Goal: Task Accomplishment & Management: Manage account settings

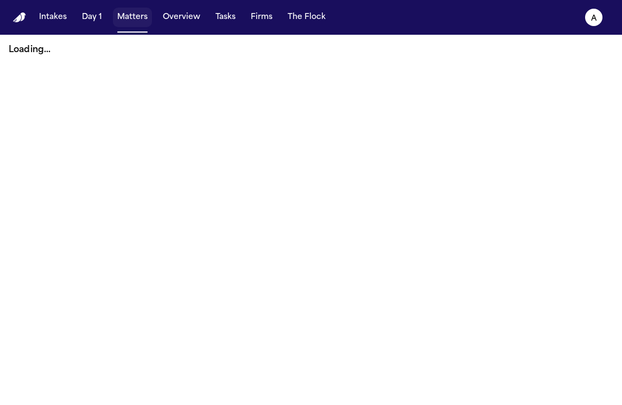
click at [139, 16] on button "Matters" at bounding box center [132, 18] width 39 height 20
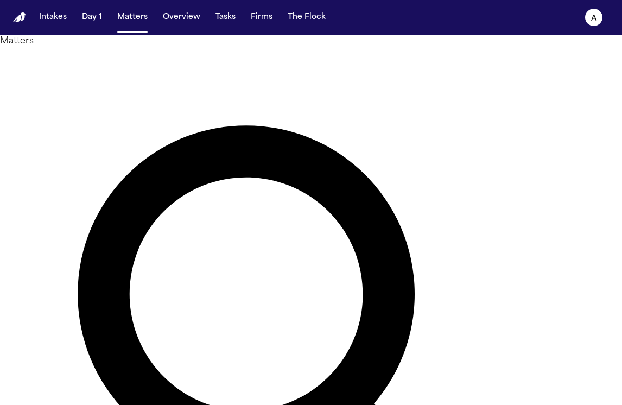
type input "******"
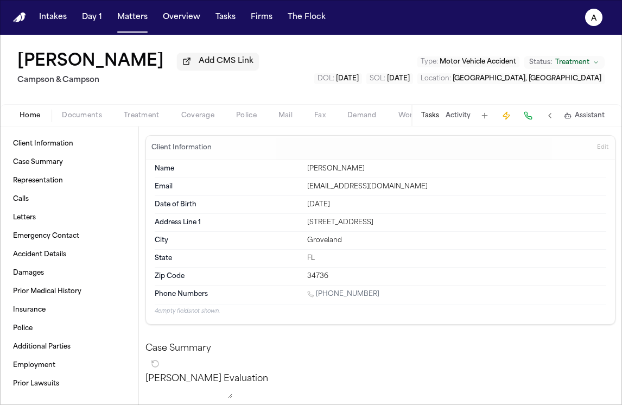
click at [431, 120] on button "Tasks" at bounding box center [430, 115] width 18 height 9
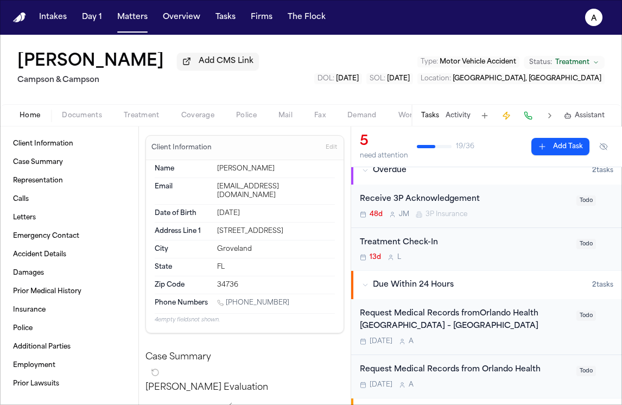
scroll to position [130, 0]
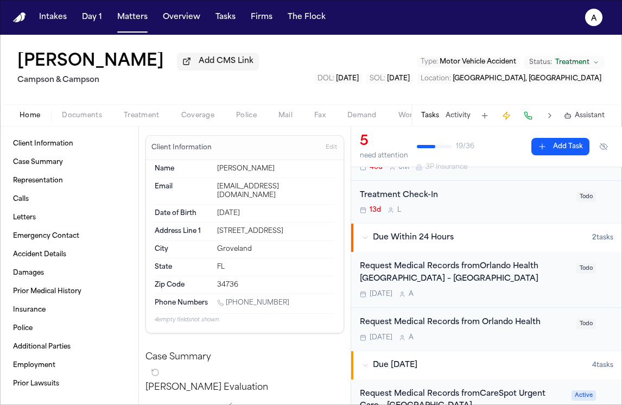
click at [528, 294] on div "Tomorrow A" at bounding box center [465, 294] width 210 height 9
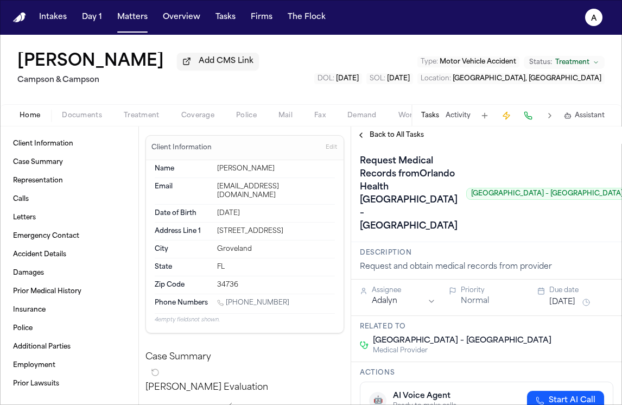
click at [416, 136] on span "Back to All Tasks" at bounding box center [396, 135] width 54 height 9
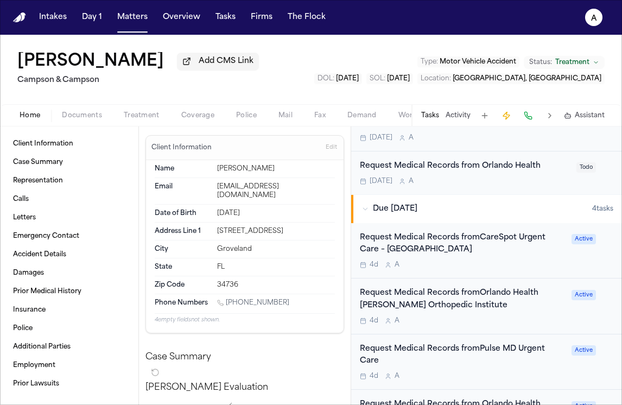
scroll to position [287, 0]
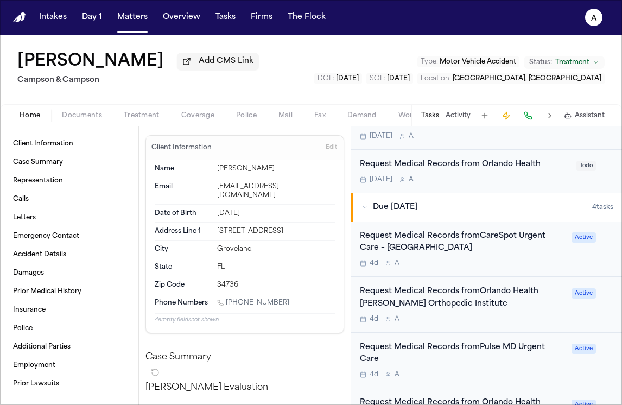
click at [511, 265] on div "4d A" at bounding box center [462, 263] width 205 height 9
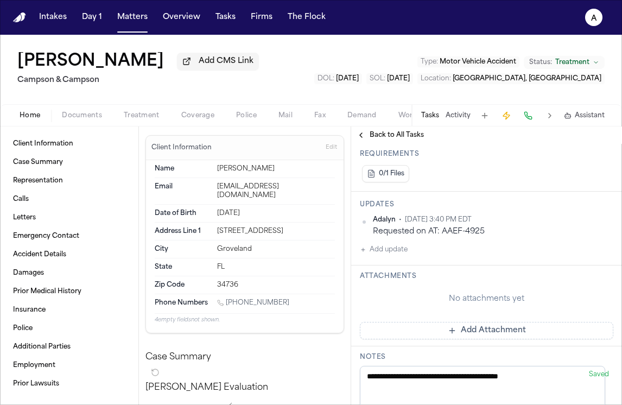
scroll to position [297, 0]
click at [396, 255] on button "Add update" at bounding box center [384, 248] width 48 height 13
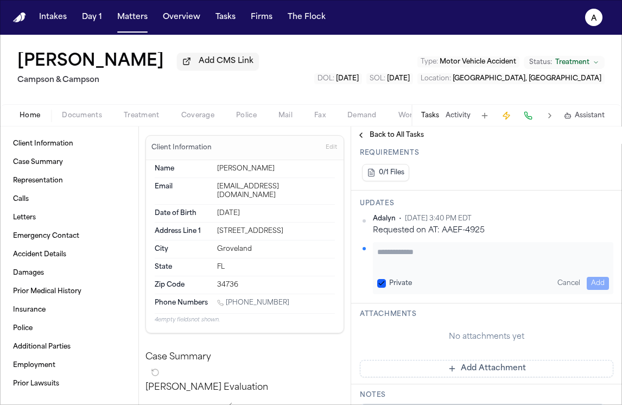
click at [399, 267] on textarea "Add your update" at bounding box center [493, 257] width 232 height 22
type textarea "**********"
click at [379, 287] on button "Private" at bounding box center [381, 283] width 9 height 9
click at [586, 290] on button "Add" at bounding box center [597, 283] width 22 height 13
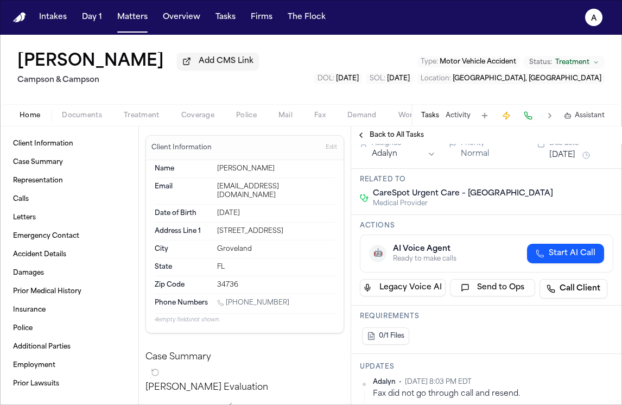
scroll to position [113, 0]
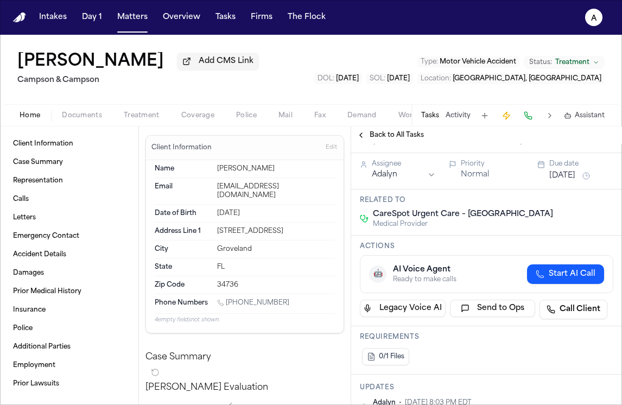
click at [555, 181] on button "[DATE]" at bounding box center [562, 175] width 26 height 11
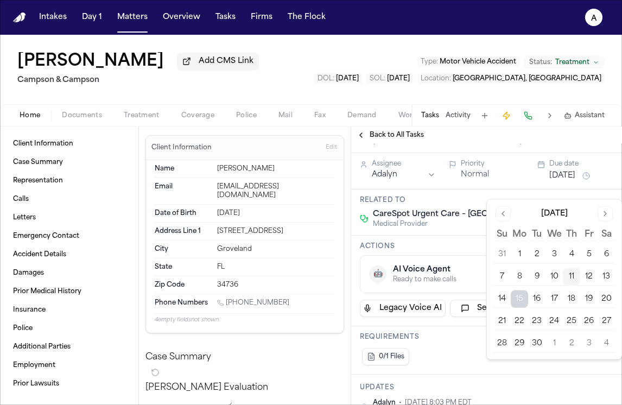
click at [586, 278] on button "12" at bounding box center [588, 276] width 17 height 17
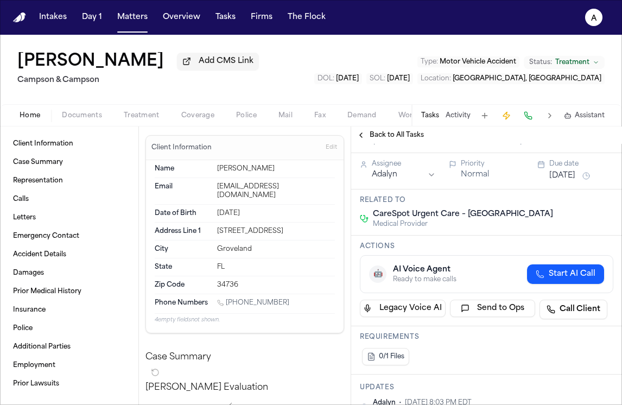
click at [460, 252] on div "Actions 🤖 AI Voice Agent Ready to make calls Start AI Call Legacy Voice AI Send…" at bounding box center [486, 280] width 271 height 91
click at [136, 20] on button "Matters" at bounding box center [132, 18] width 39 height 20
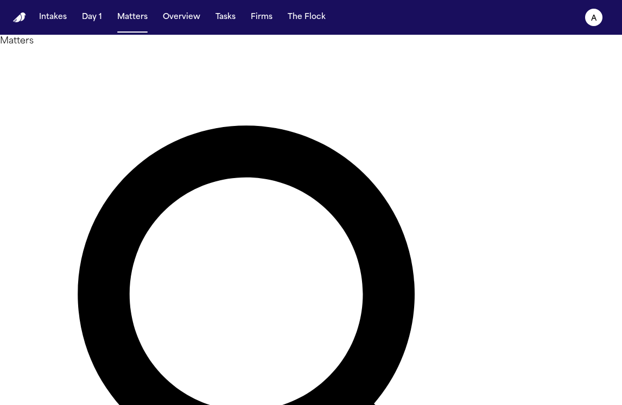
drag, startPoint x: 274, startPoint y: 65, endPoint x: 154, endPoint y: 51, distance: 120.7
click at [154, 51] on div "Matters ****** Overview Add Matter" at bounding box center [311, 365] width 622 height 661
type input "*"
type input "**********"
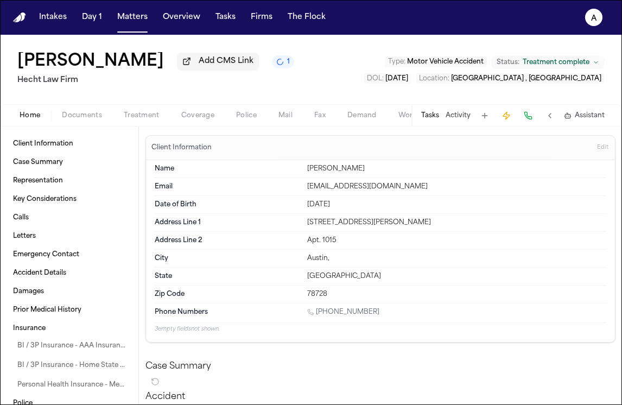
click at [437, 116] on button "Tasks" at bounding box center [430, 115] width 18 height 9
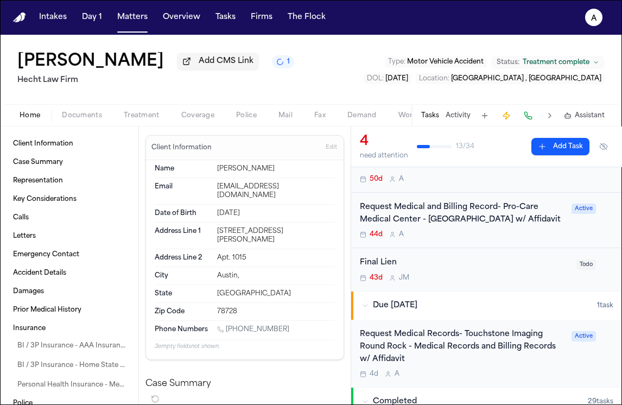
scroll to position [153, 0]
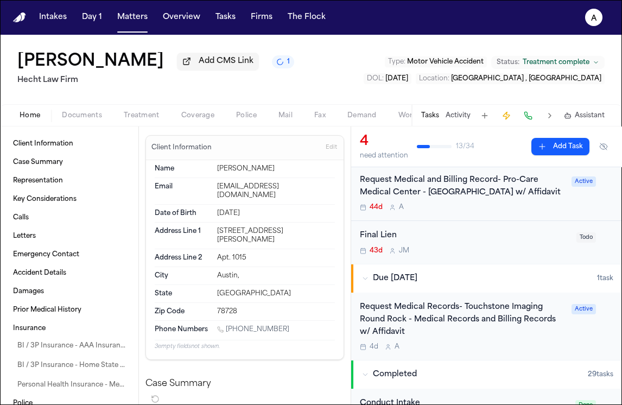
click at [481, 342] on div "4d A" at bounding box center [462, 346] width 205 height 9
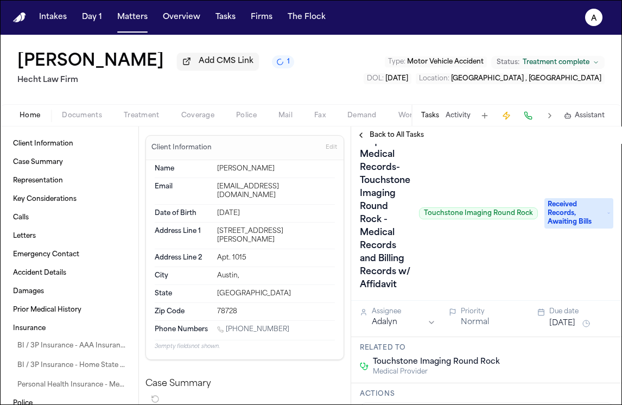
scroll to position [23, 0]
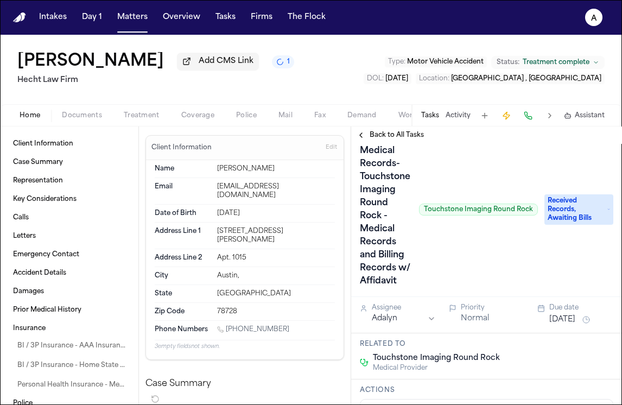
click at [87, 119] on span "Documents" at bounding box center [82, 115] width 40 height 9
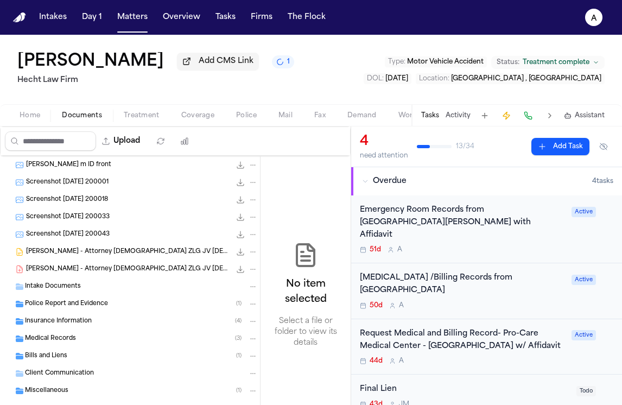
scroll to position [124, 0]
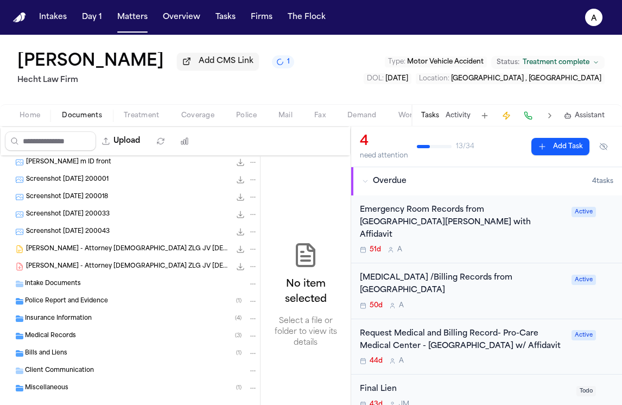
click at [98, 336] on div "Medical Records ( 3 )" at bounding box center [141, 336] width 233 height 10
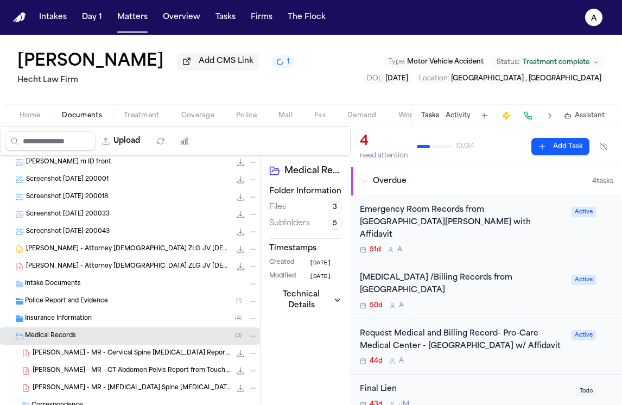
click at [98, 336] on div "Medical Records ( 3 )" at bounding box center [141, 336] width 233 height 10
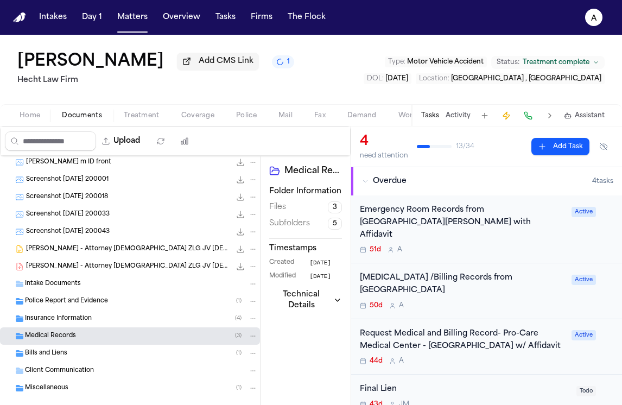
click at [98, 336] on div "Medical Records ( 3 )" at bounding box center [141, 336] width 233 height 10
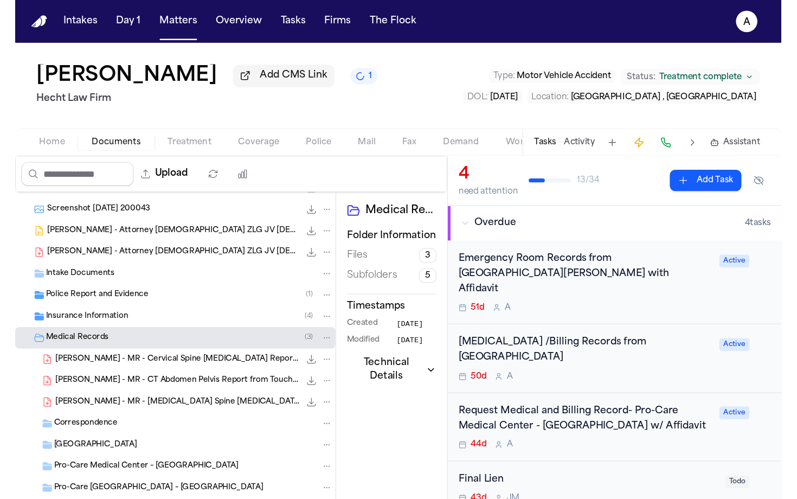
scroll to position [189, 0]
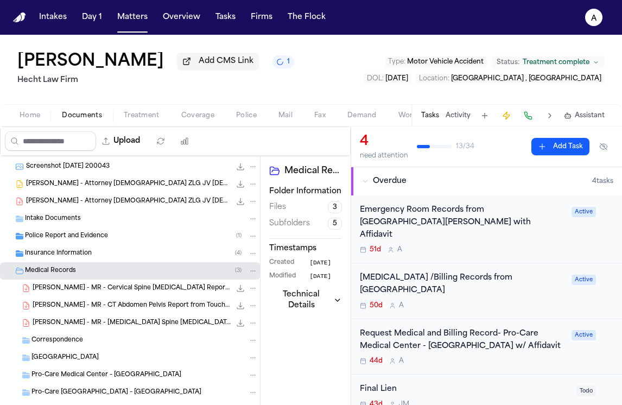
click at [170, 309] on span "S. Maldonado - MR - CT Abdomen Pelvis Report from Touchstone Medical Imaging - …" at bounding box center [132, 305] width 198 height 9
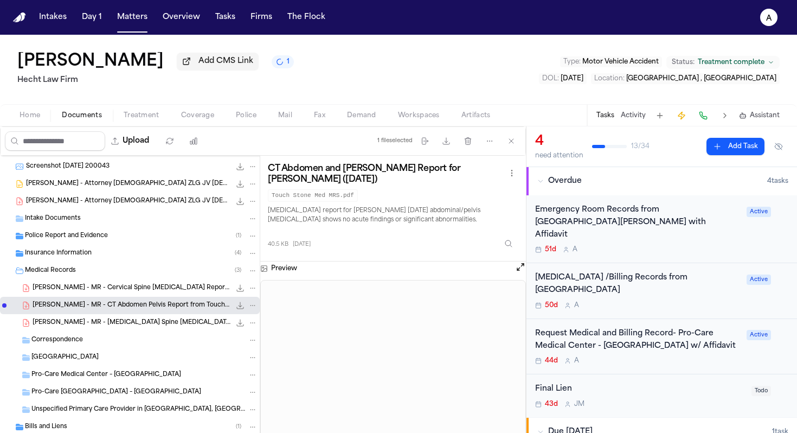
click at [239, 307] on div "File: S. Maldonado - MR - CT Abdomen Pelvis Report from Touchstone Medical Imag…" at bounding box center [246, 305] width 23 height 11
click at [236, 307] on icon "File: S. Maldonado - MR - CT Abdomen Pelvis Report from Touchstone Medical Imag…" at bounding box center [240, 305] width 9 height 9
click at [181, 284] on div "S. Maldonado - MR - Cervical Spine MRI Report from Touchstone Medical Imaging -…" at bounding box center [130, 287] width 260 height 17
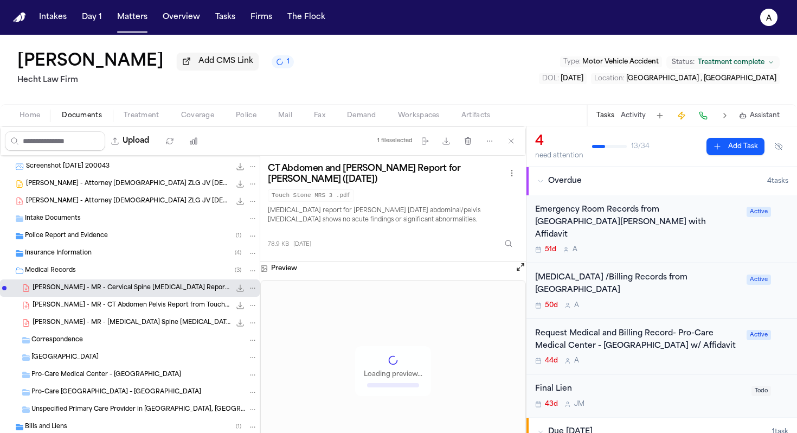
click at [181, 284] on div "S. Maldonado - MR - Cervical Spine MRI Report from Touchstone Medical Imaging -…" at bounding box center [130, 287] width 260 height 17
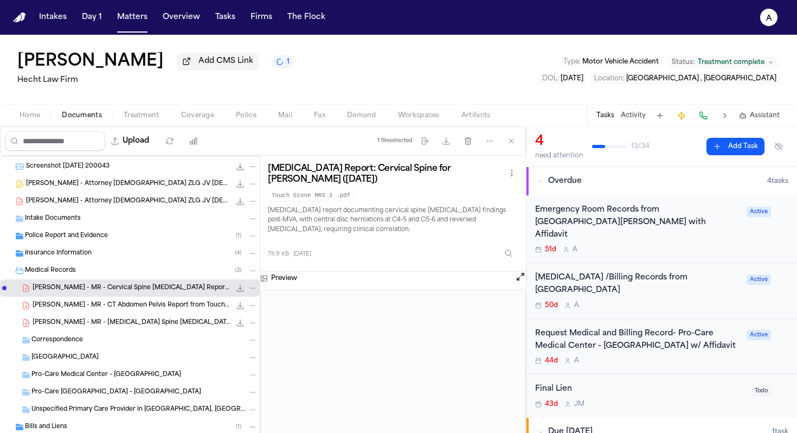
click at [236, 290] on icon "File: S. Maldonado - MR - Cervical Spine MRI Report from Touchstone Medical Ima…" at bounding box center [240, 288] width 9 height 9
click at [175, 322] on span "S. Maldonado - MR - Lumbar Spine MRI Report from Touchstone Medical Imaging - 5…" at bounding box center [132, 322] width 198 height 9
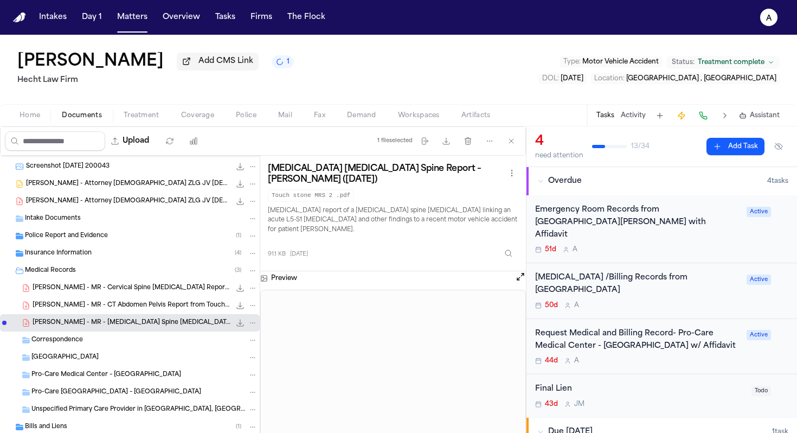
click at [237, 325] on icon "File: S. Maldonado - MR - Lumbar Spine MRI Report from Touchstone Medical Imagi…" at bounding box center [240, 322] width 7 height 7
click at [0, 0] on span "40.5 KB • PDF" at bounding box center [0, 0] width 0 height 0
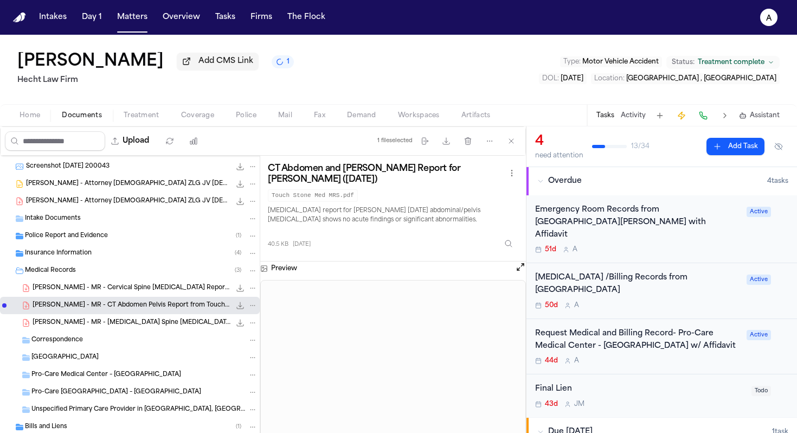
click at [171, 293] on span "S. Maldonado - MR - Cervical Spine MRI Report from Touchstone Medical Imaging -…" at bounding box center [132, 288] width 198 height 9
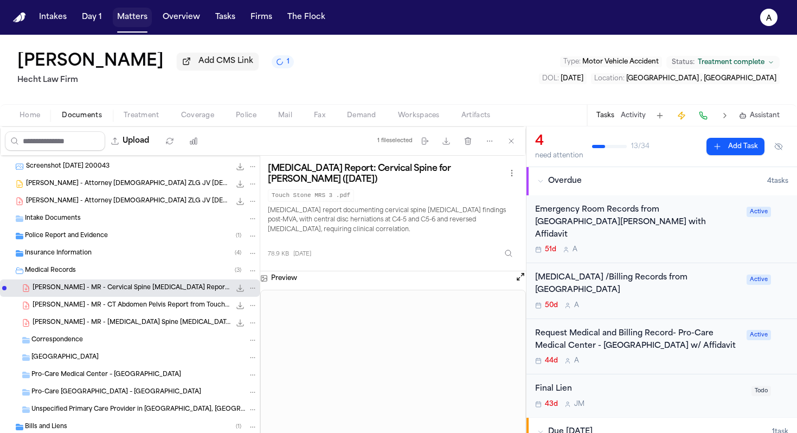
click at [136, 18] on button "Matters" at bounding box center [132, 18] width 39 height 20
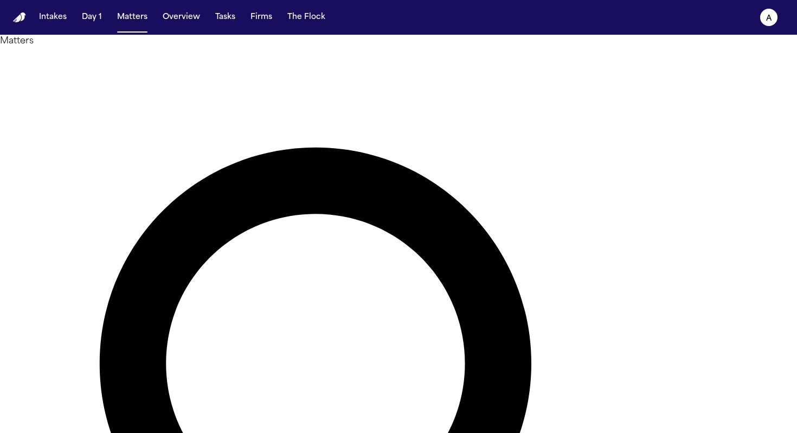
drag, startPoint x: 404, startPoint y: 67, endPoint x: 202, endPoint y: 67, distance: 201.8
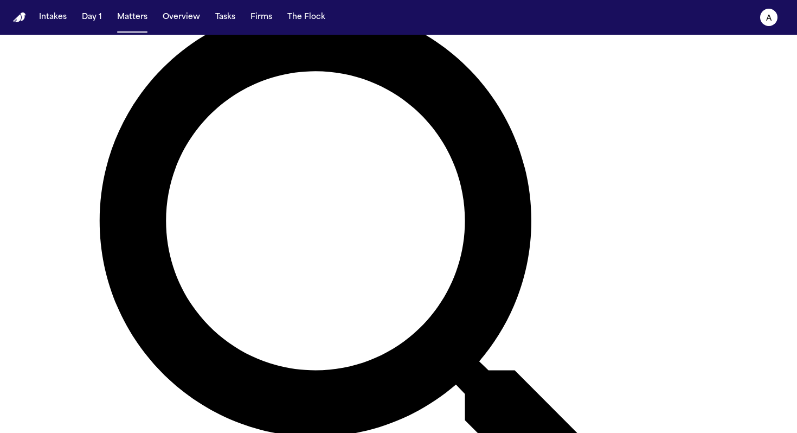
scroll to position [153, 0]
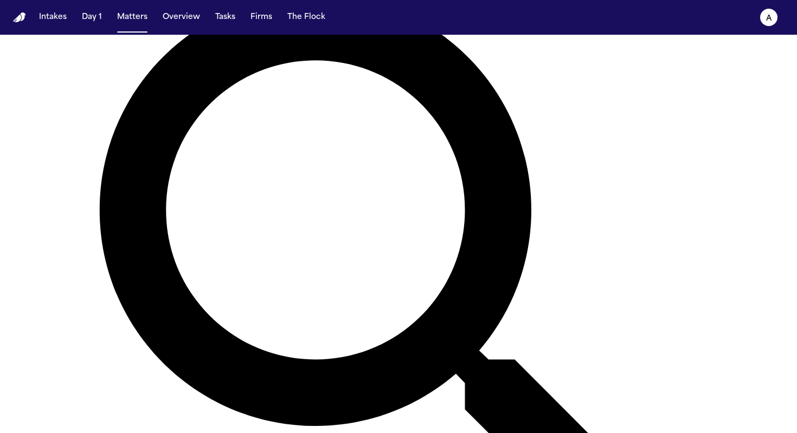
type input "**"
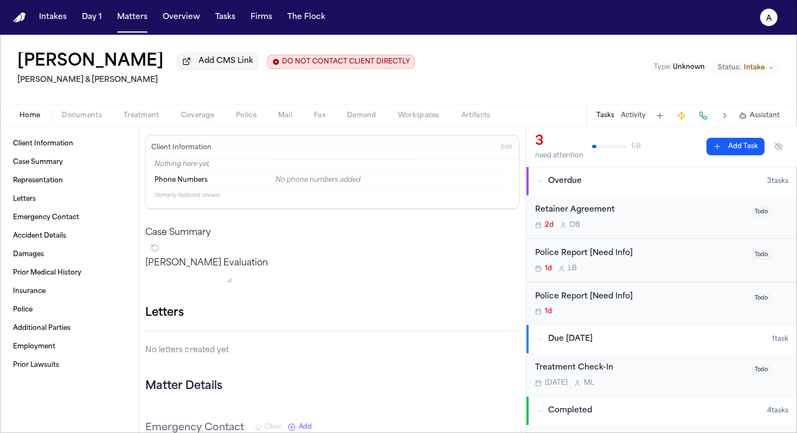
click at [621, 146] on button "Add Task" at bounding box center [736, 146] width 58 height 17
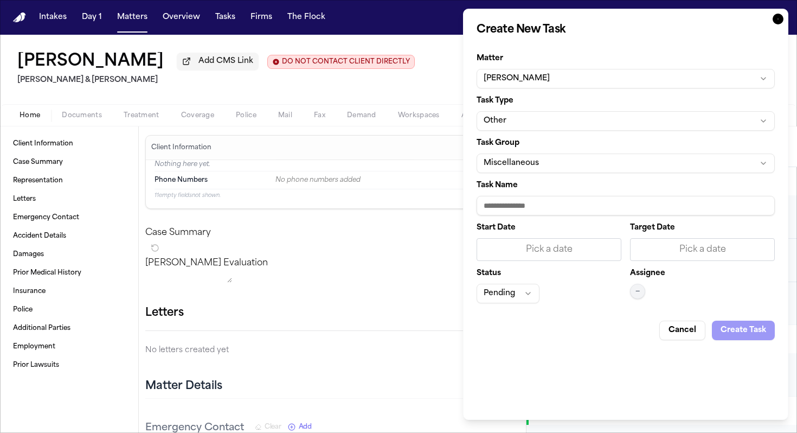
click at [539, 213] on input "Task Name" at bounding box center [626, 206] width 298 height 20
type input "**********"
click at [543, 247] on div "Pick a date" at bounding box center [549, 249] width 131 height 13
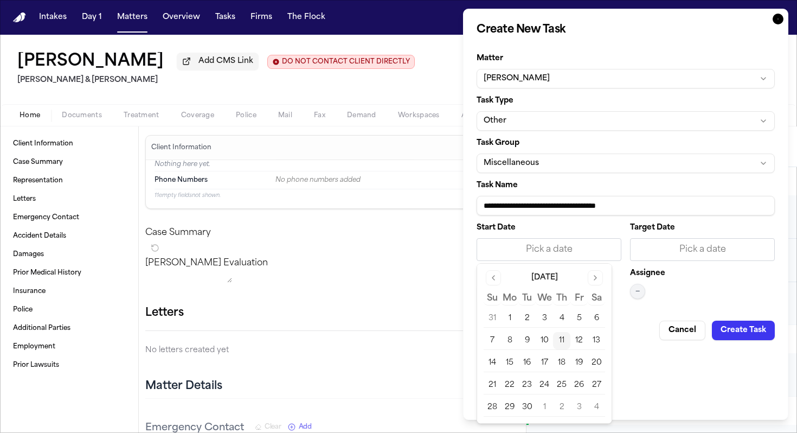
click at [561, 337] on button "11" at bounding box center [561, 340] width 17 height 17
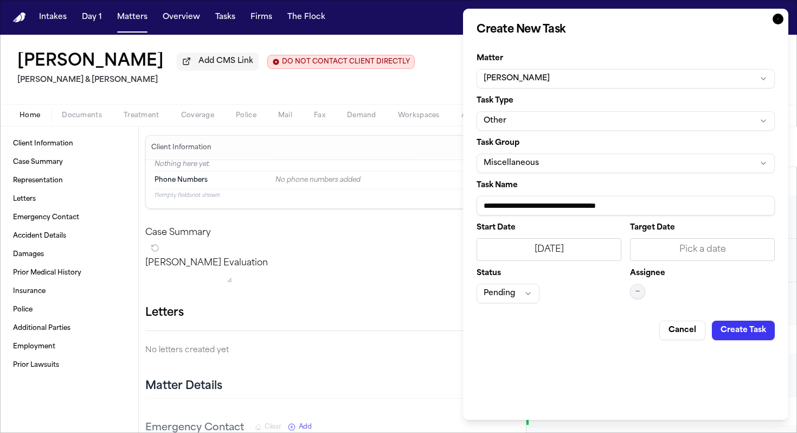
click at [621, 254] on div "Pick a date" at bounding box center [702, 249] width 131 height 13
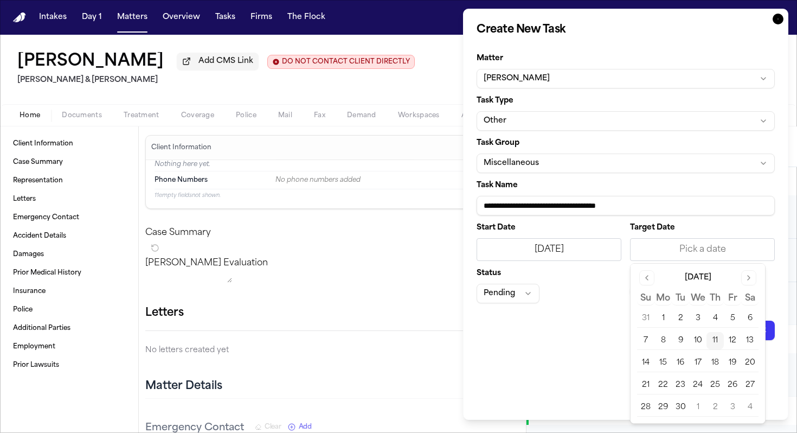
click at [621, 339] on button "11" at bounding box center [715, 340] width 17 height 17
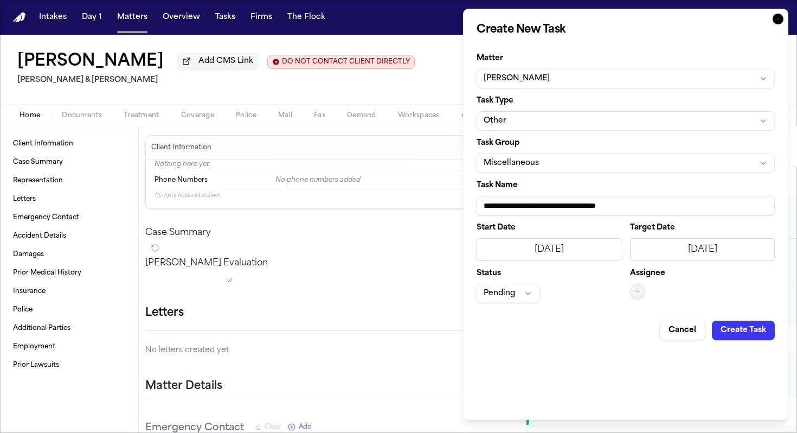
click at [621, 295] on div "Start Date 9/11/2025 Target Date 9/11/2025 Status Pending Assignee —" at bounding box center [626, 263] width 298 height 79
click at [621, 295] on button "—" at bounding box center [637, 291] width 15 height 15
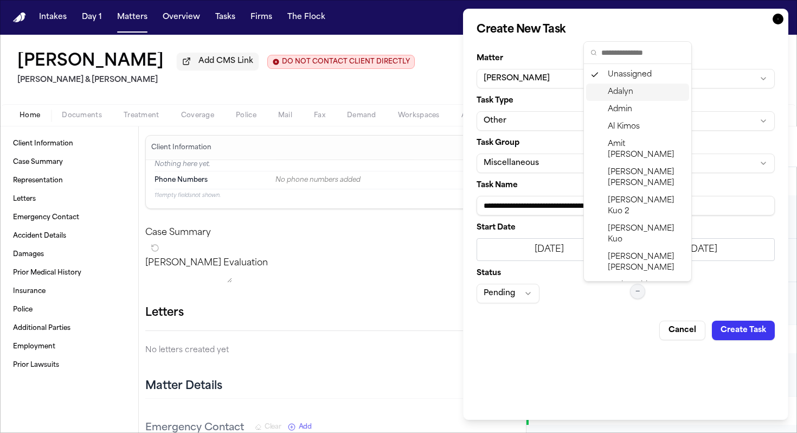
click at [621, 92] on div "Adalyn" at bounding box center [637, 92] width 103 height 17
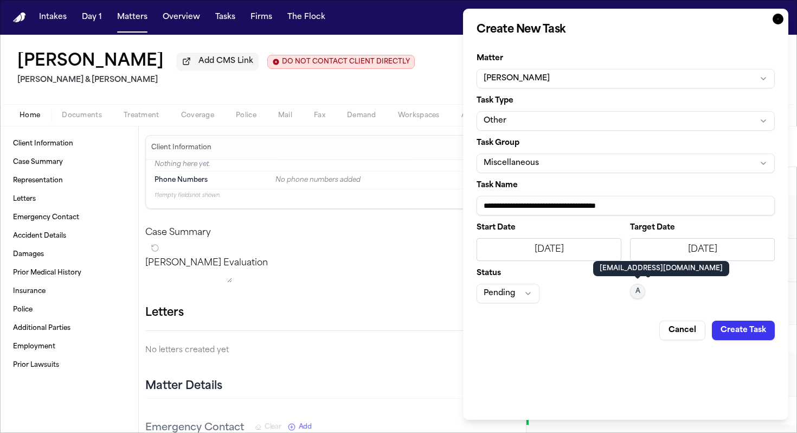
click at [527, 288] on button "Pending" at bounding box center [508, 294] width 63 height 20
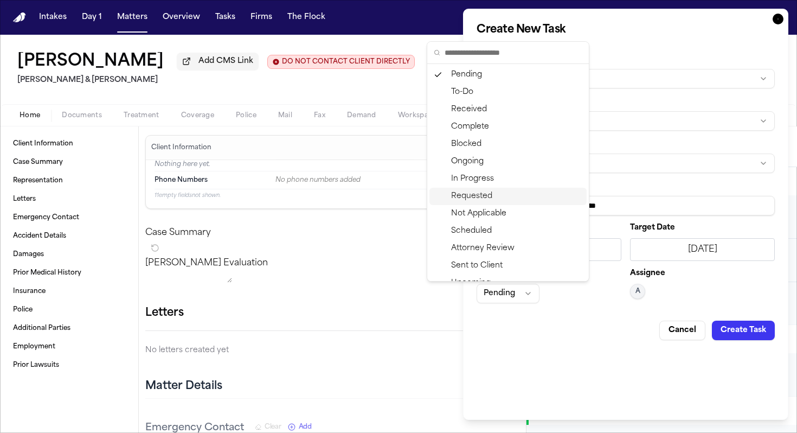
click at [494, 196] on div "Requested" at bounding box center [508, 196] width 157 height 17
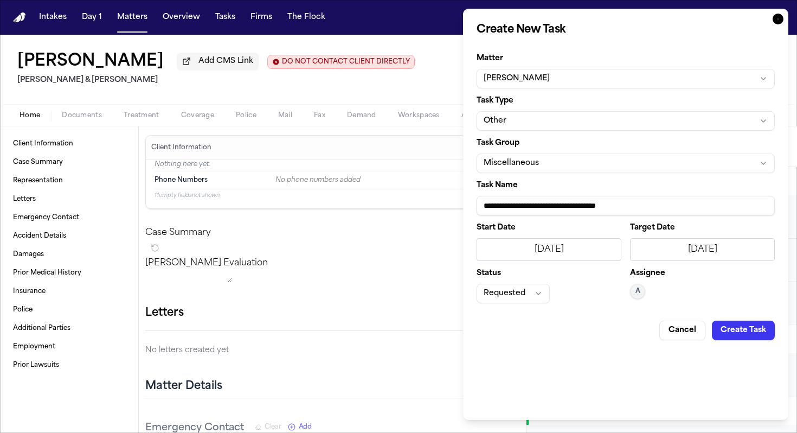
click at [621, 328] on button "Create Task" at bounding box center [743, 331] width 63 height 20
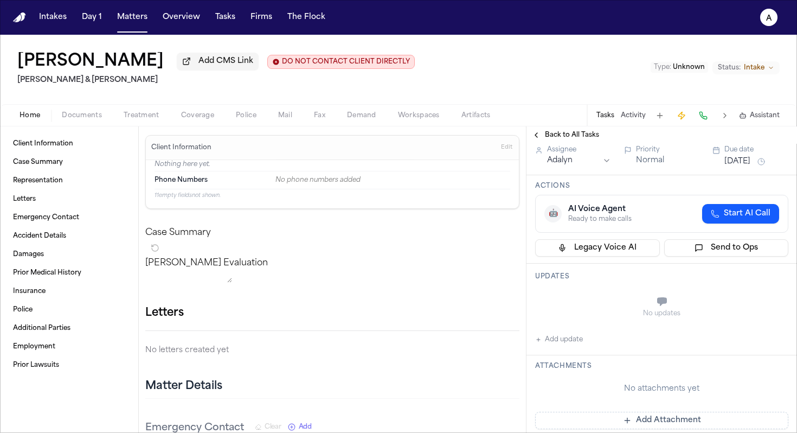
scroll to position [50, 0]
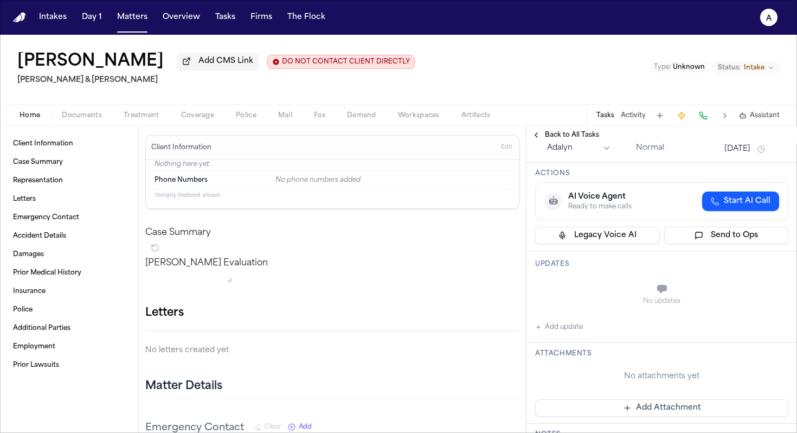
click at [621, 150] on button "[DATE]" at bounding box center [738, 149] width 26 height 11
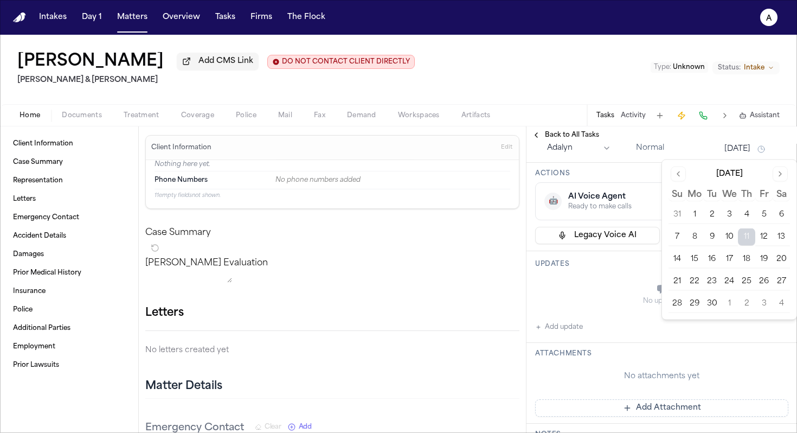
click at [621, 255] on button "15" at bounding box center [694, 259] width 17 height 17
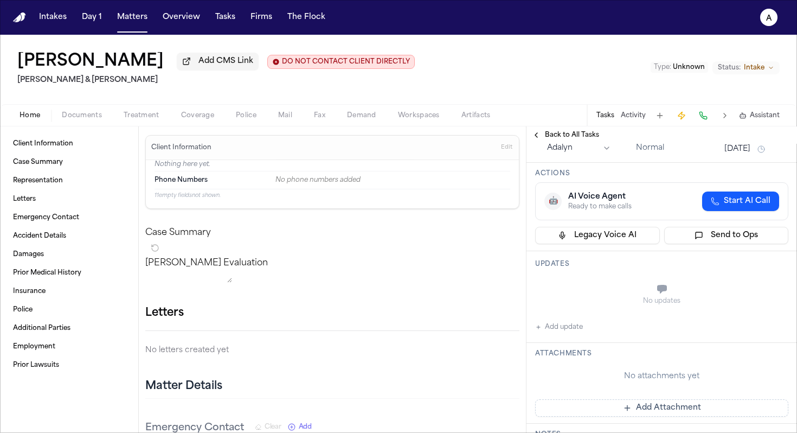
click at [593, 303] on div "No updates" at bounding box center [661, 301] width 253 height 9
click at [567, 334] on button "Add update" at bounding box center [559, 327] width 48 height 13
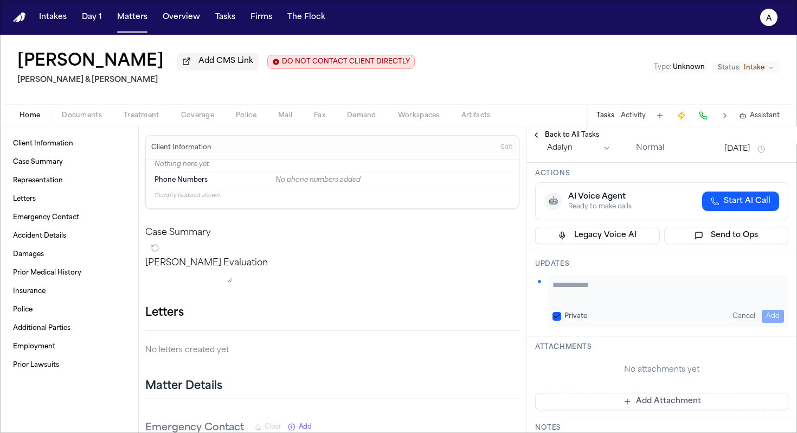
click at [559, 316] on button "Private" at bounding box center [557, 316] width 9 height 9
click at [621, 289] on textarea "Add your update" at bounding box center [669, 290] width 232 height 22
paste textarea "**********"
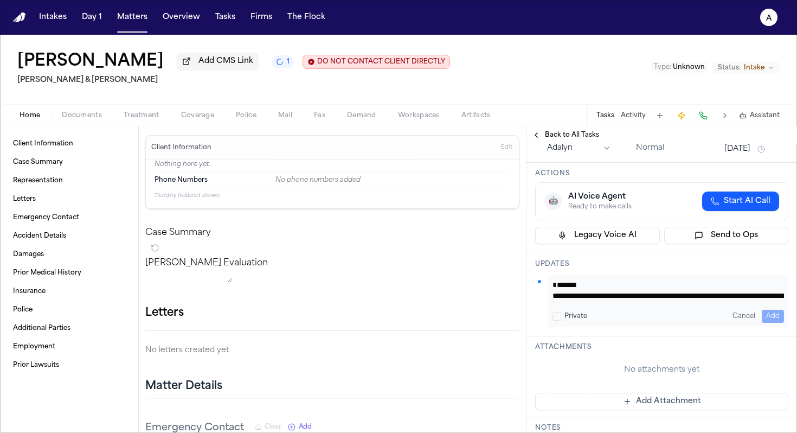
scroll to position [33, 0]
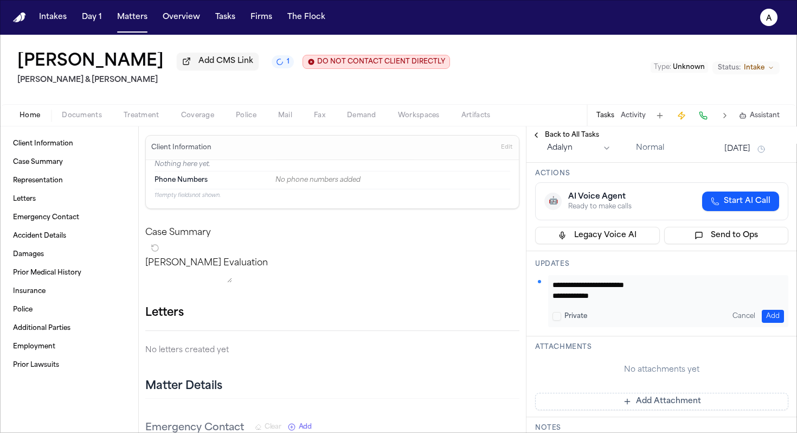
type textarea "**********"
click at [621, 313] on button "Add" at bounding box center [773, 316] width 22 height 13
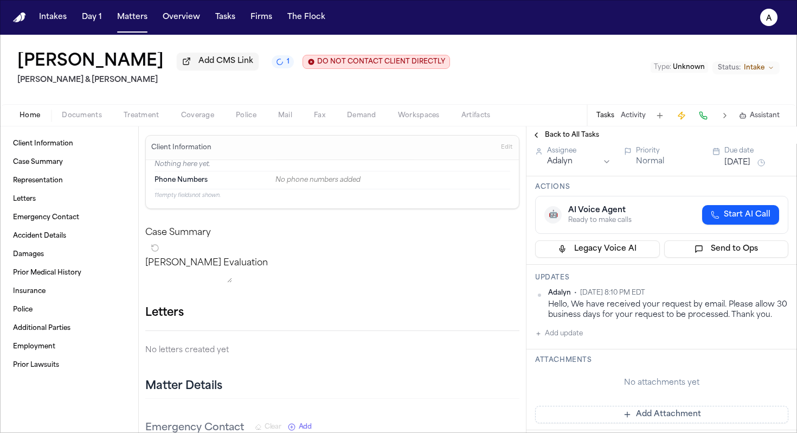
scroll to position [0, 0]
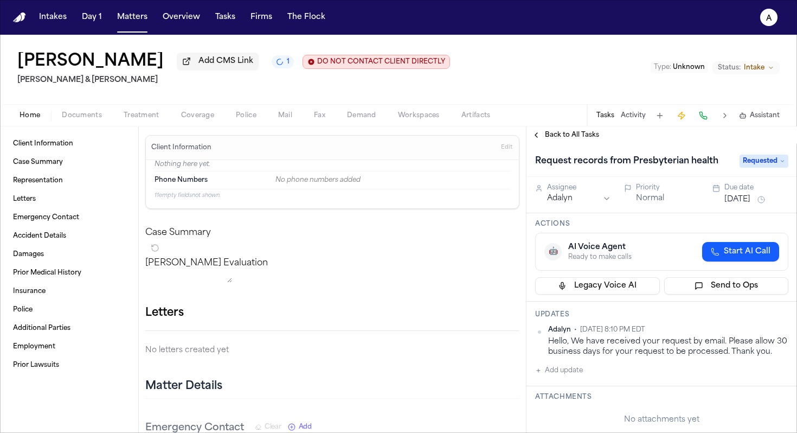
click at [621, 191] on div "Priority" at bounding box center [668, 187] width 64 height 9
click at [621, 202] on button "Normal" at bounding box center [650, 198] width 28 height 11
click at [621, 199] on button "Normal" at bounding box center [650, 198] width 28 height 11
click at [621, 228] on h3 "Actions" at bounding box center [661, 224] width 253 height 9
click at [143, 15] on button "Matters" at bounding box center [132, 18] width 39 height 20
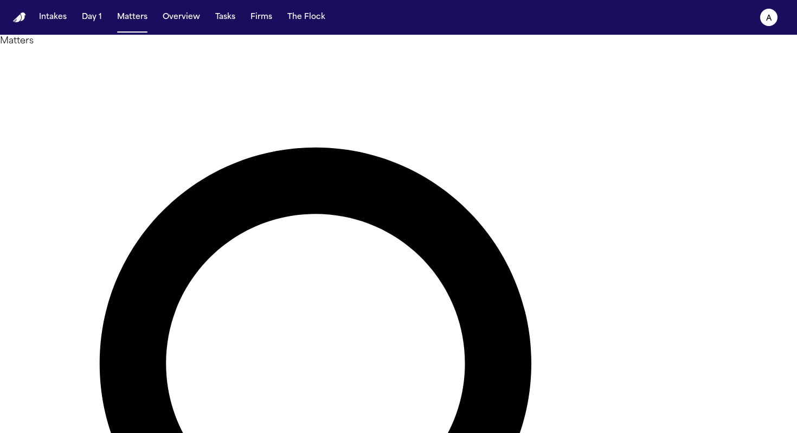
drag, startPoint x: 387, startPoint y: 67, endPoint x: 213, endPoint y: 63, distance: 174.7
drag, startPoint x: 386, startPoint y: 66, endPoint x: 258, endPoint y: 63, distance: 128.0
type input "*******"
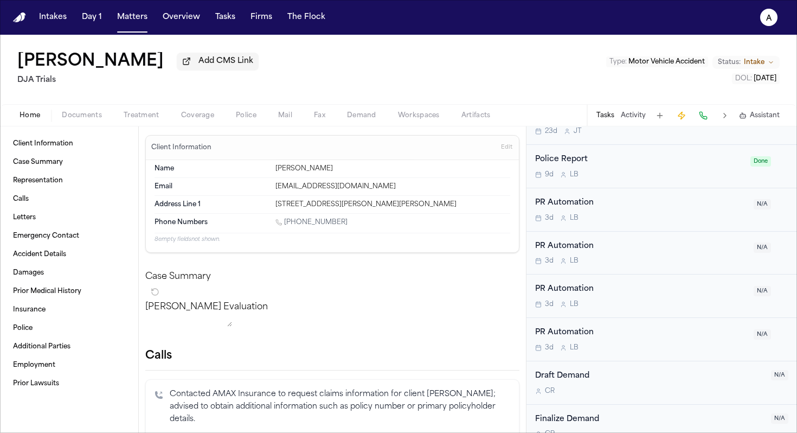
scroll to position [989, 0]
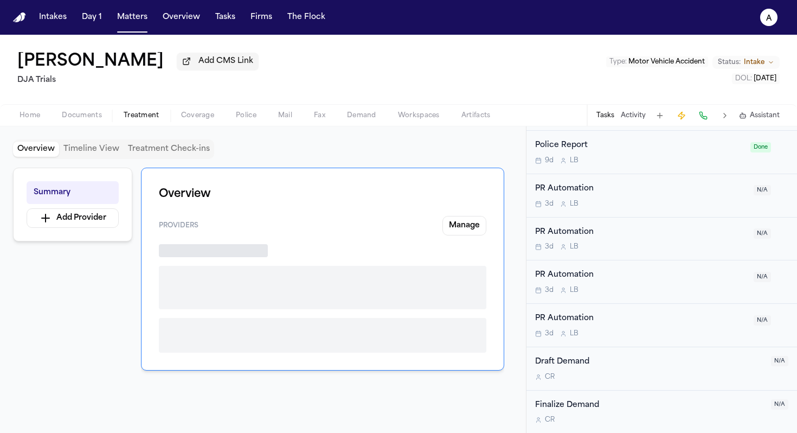
click at [146, 117] on span "Treatment" at bounding box center [142, 115] width 36 height 9
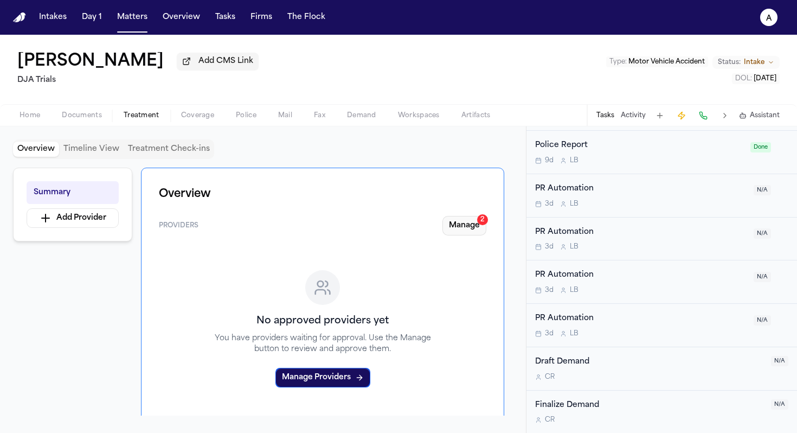
click at [462, 228] on button "Manage 2" at bounding box center [465, 226] width 44 height 20
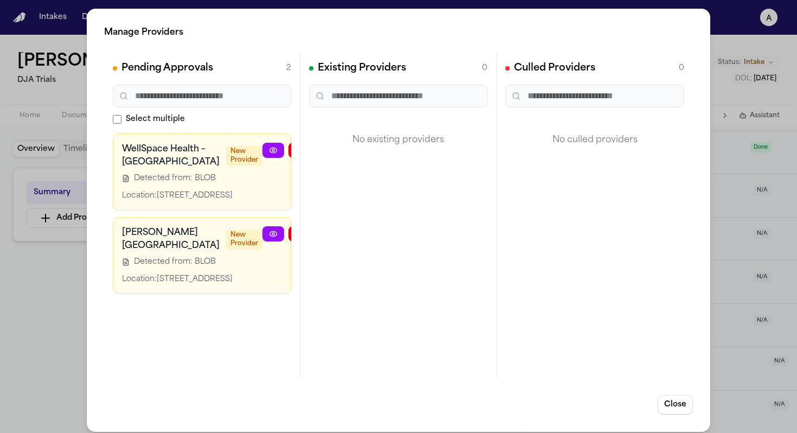
scroll to position [57, 35]
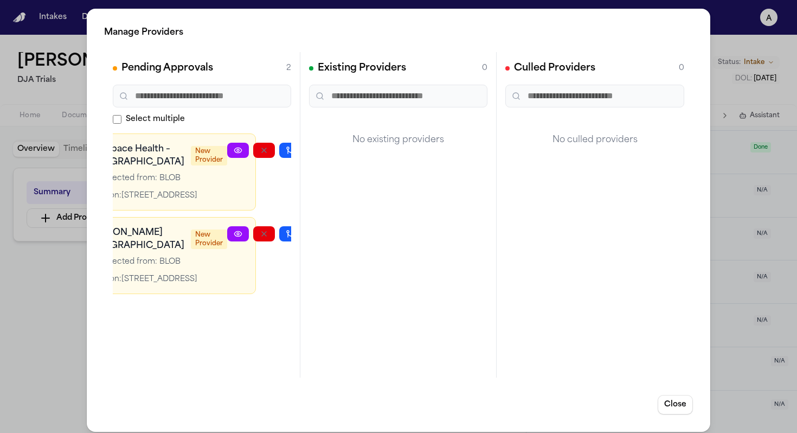
click at [312, 238] on icon "button" at bounding box center [316, 233] width 9 height 9
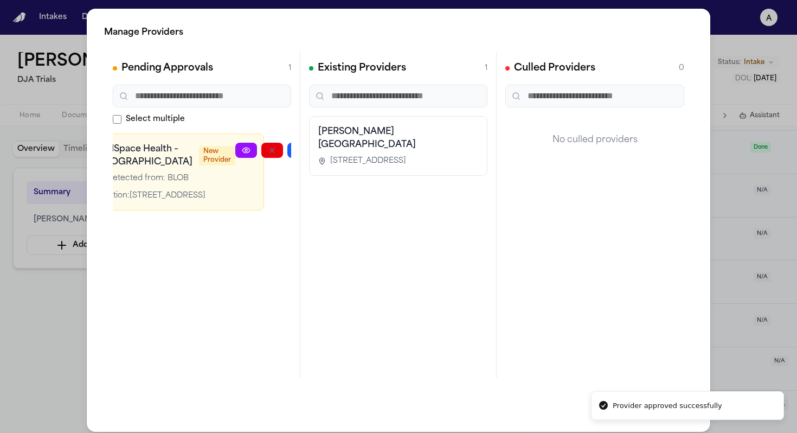
click at [320, 154] on icon "button" at bounding box center [324, 150] width 9 height 9
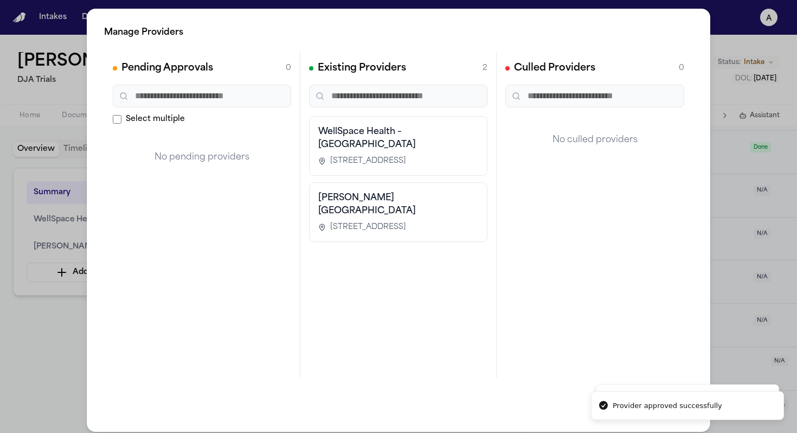
scroll to position [0, 0]
click at [406, 222] on span "1 Medical Plaza Dr, Roseville, CA 95661" at bounding box center [368, 227] width 76 height 11
drag, startPoint x: 463, startPoint y: 209, endPoint x: 306, endPoint y: 206, distance: 156.2
click at [309, 206] on div "Sutter Roseville Medical Center 1 Medical Plaza Dr, Roseville, CA 95661" at bounding box center [398, 212] width 178 height 60
copy h3 "Sutter Roseville Medical Center"
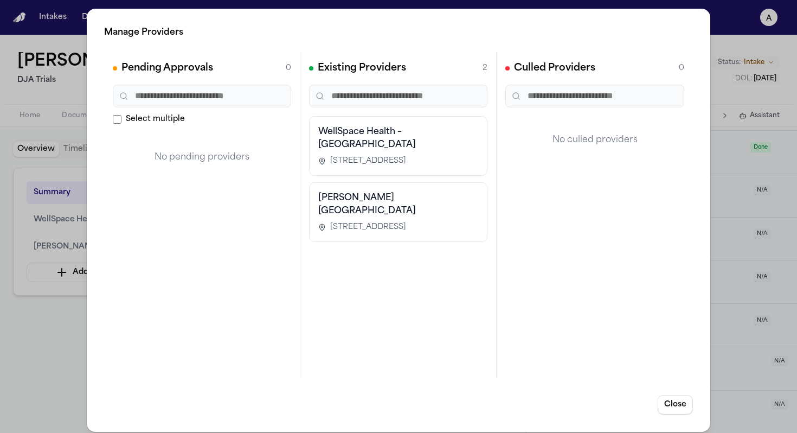
click at [37, 350] on div "Manage Providers Pending Approvals 0 Select multiple No pending providers Exist…" at bounding box center [398, 220] width 797 height 440
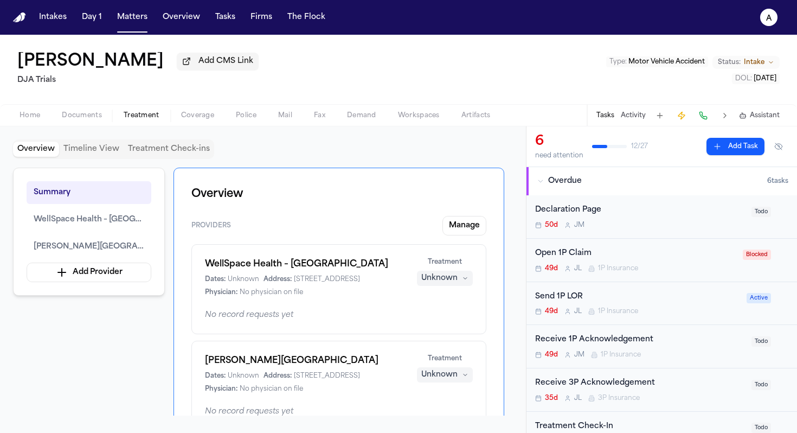
click at [621, 151] on button "Add Task" at bounding box center [736, 146] width 58 height 17
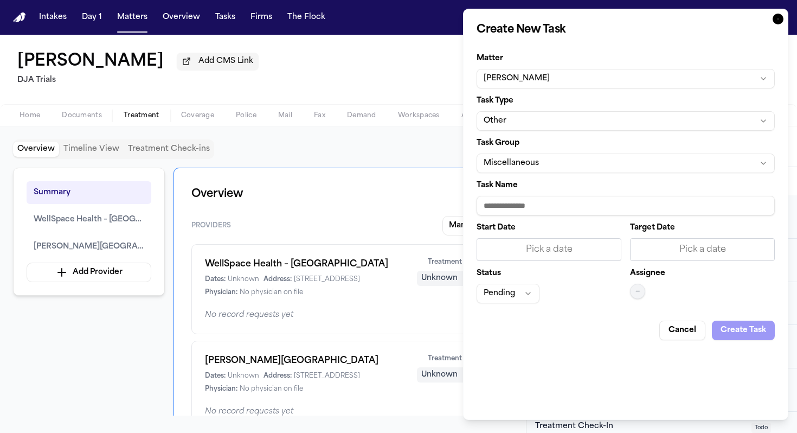
click at [540, 208] on input "Task Name" at bounding box center [626, 206] width 298 height 20
type input "**********"
click at [555, 249] on div "Pick a date" at bounding box center [549, 249] width 131 height 13
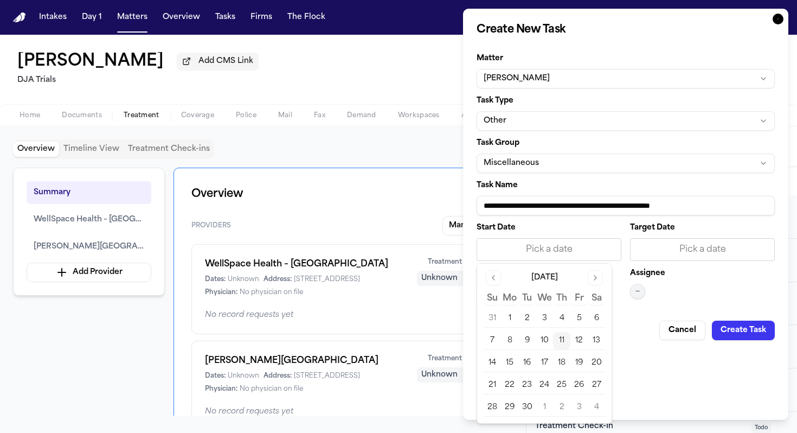
click at [579, 338] on button "12" at bounding box center [579, 340] width 17 height 17
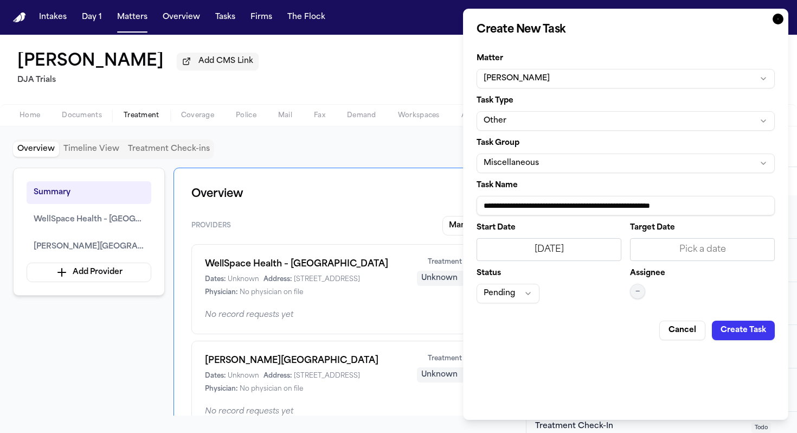
click at [621, 243] on div "Pick a date" at bounding box center [702, 249] width 131 height 13
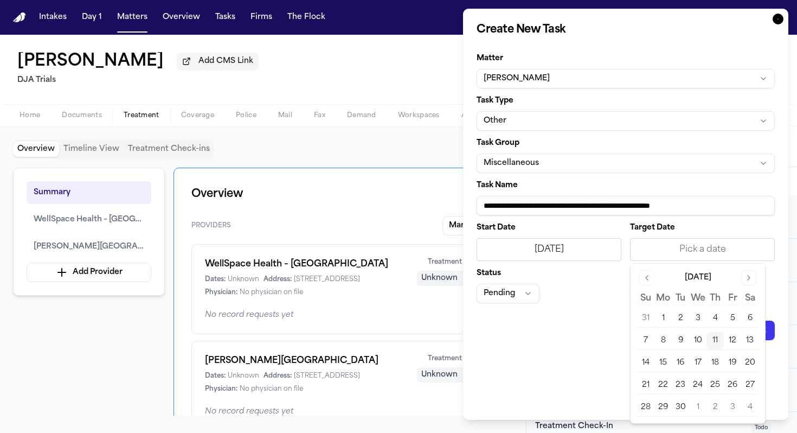
click at [621, 340] on button "12" at bounding box center [732, 340] width 17 height 17
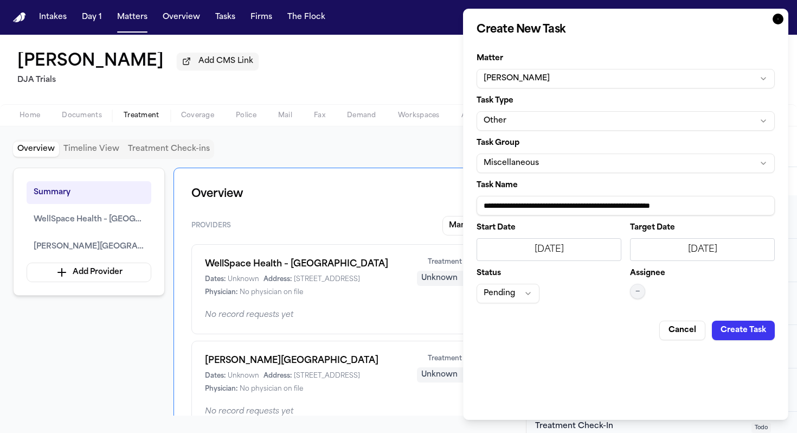
click at [521, 289] on button "Pending" at bounding box center [508, 294] width 63 height 20
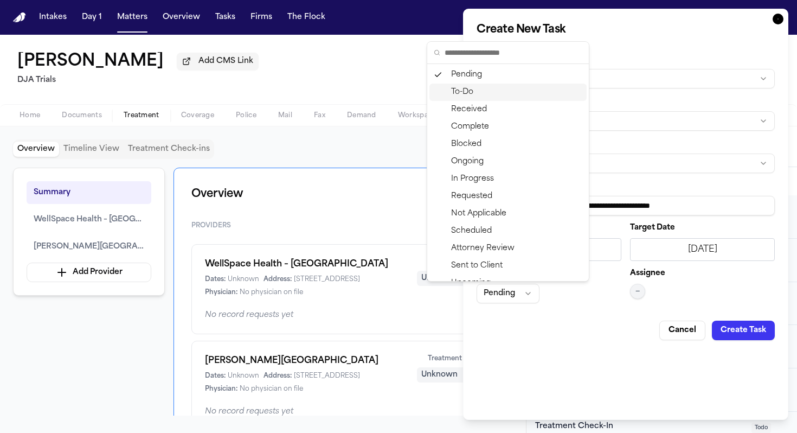
click at [476, 97] on div "To-Do" at bounding box center [508, 92] width 157 height 17
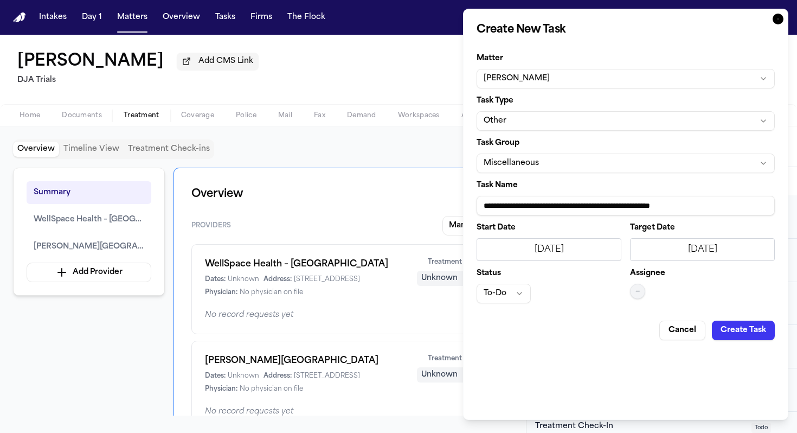
click at [621, 291] on span "—" at bounding box center [638, 291] width 4 height 9
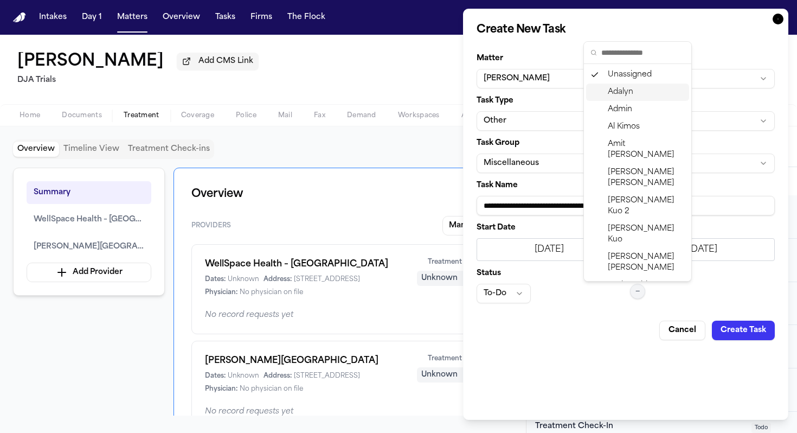
click at [619, 97] on span "Adalyn" at bounding box center [620, 92] width 25 height 11
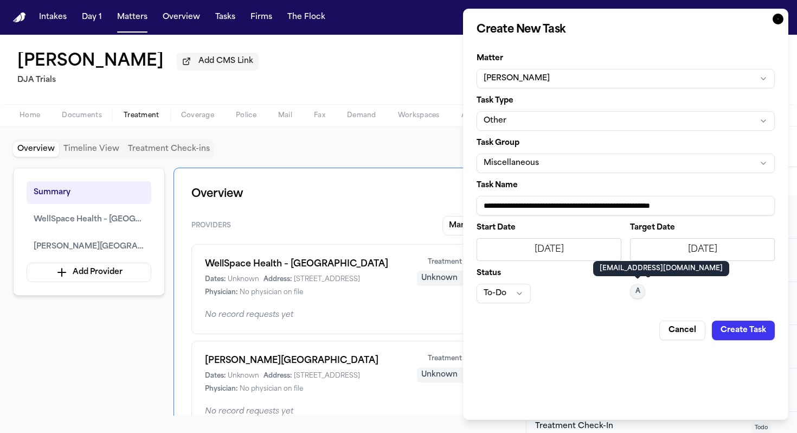
click at [621, 331] on button "Create Task" at bounding box center [743, 331] width 63 height 20
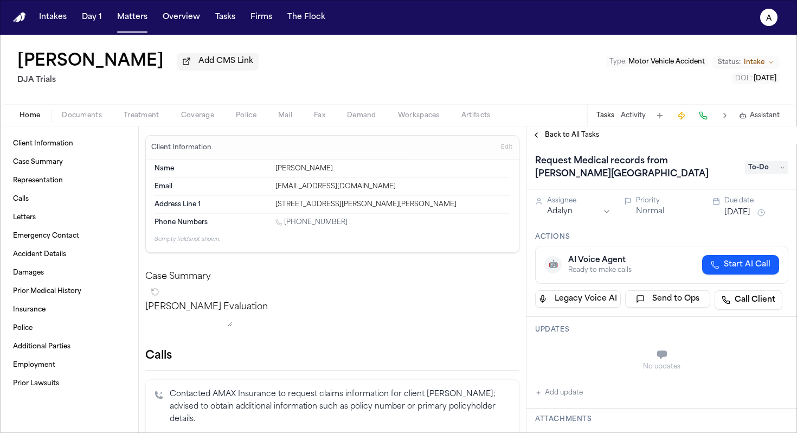
click at [574, 136] on span "Back to All Tasks" at bounding box center [572, 135] width 54 height 9
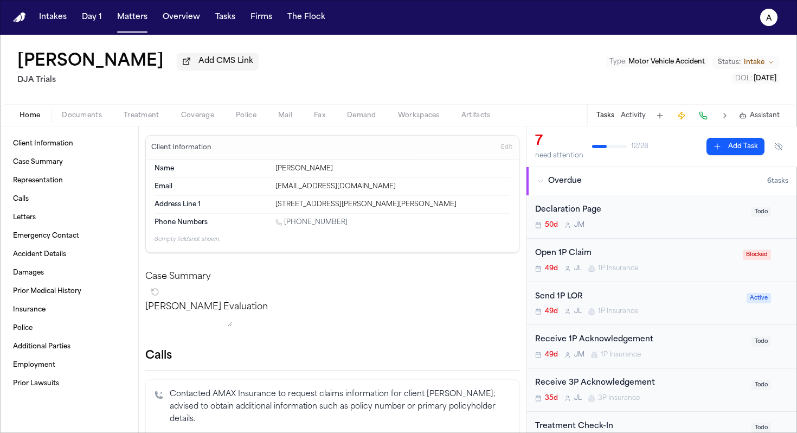
click at [621, 137] on div "7 need attention 12 / 28 Add Task" at bounding box center [661, 146] width 253 height 27
click at [621, 148] on button "Add Task" at bounding box center [736, 146] width 58 height 17
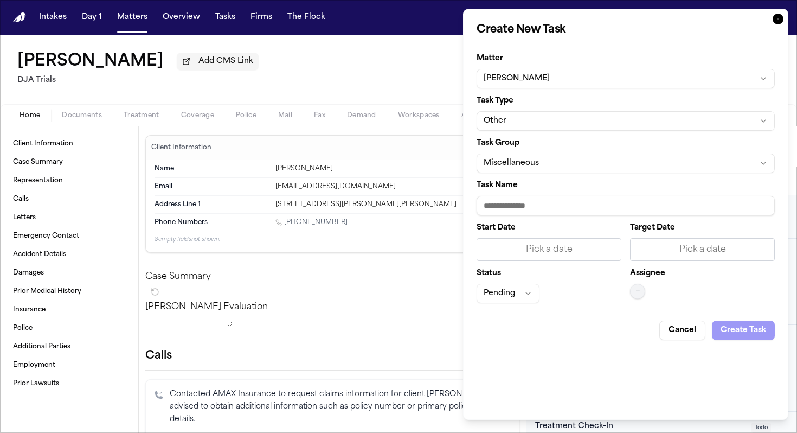
click at [555, 201] on input "Task Name" at bounding box center [626, 206] width 298 height 20
type input "**********"
click at [541, 249] on div "Pick a date" at bounding box center [549, 249] width 131 height 13
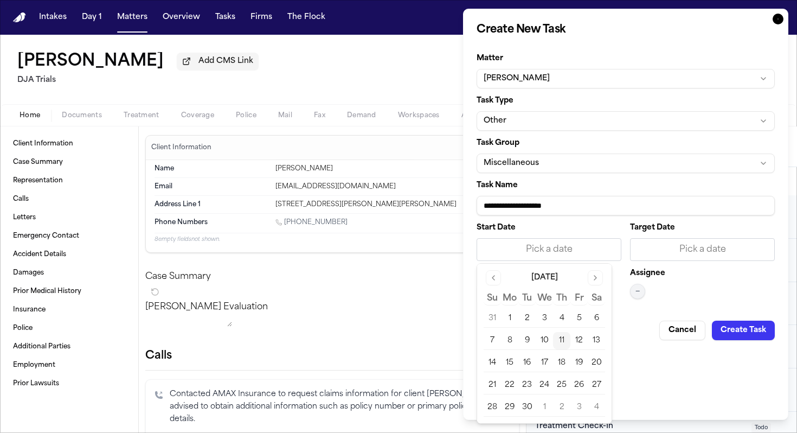
click at [563, 337] on button "11" at bounding box center [561, 340] width 17 height 17
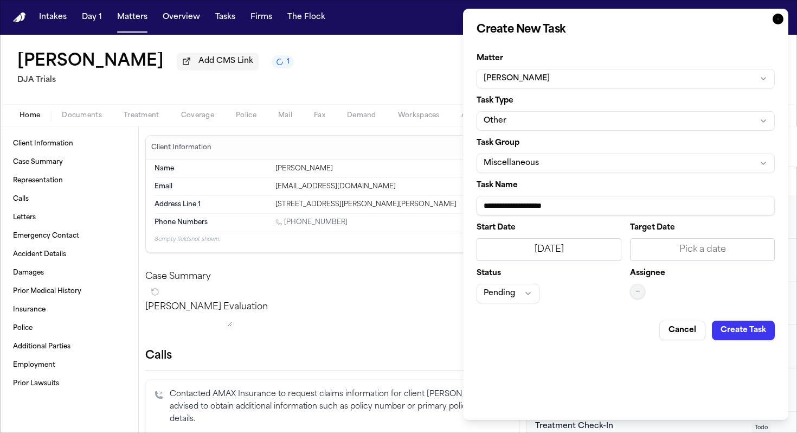
click at [621, 247] on div "Pick a date" at bounding box center [702, 249] width 131 height 13
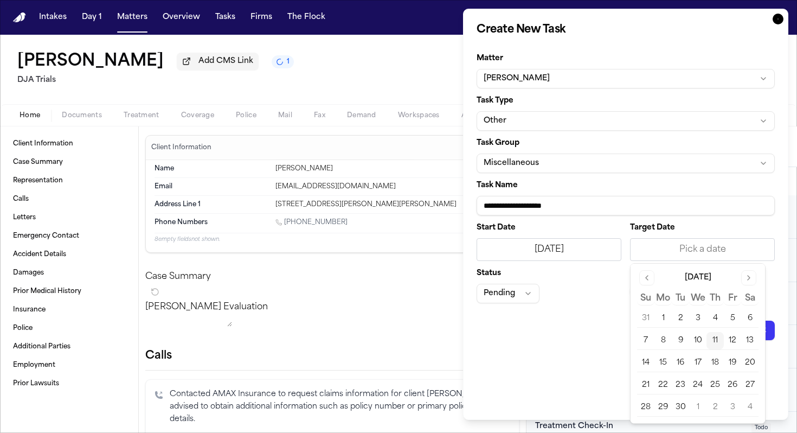
click at [621, 338] on button "11" at bounding box center [715, 340] width 17 height 17
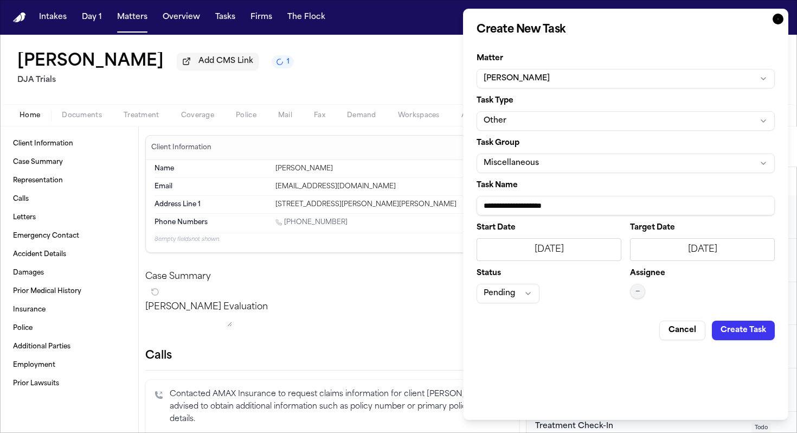
click at [573, 251] on div "9/11/2025" at bounding box center [549, 249] width 131 height 13
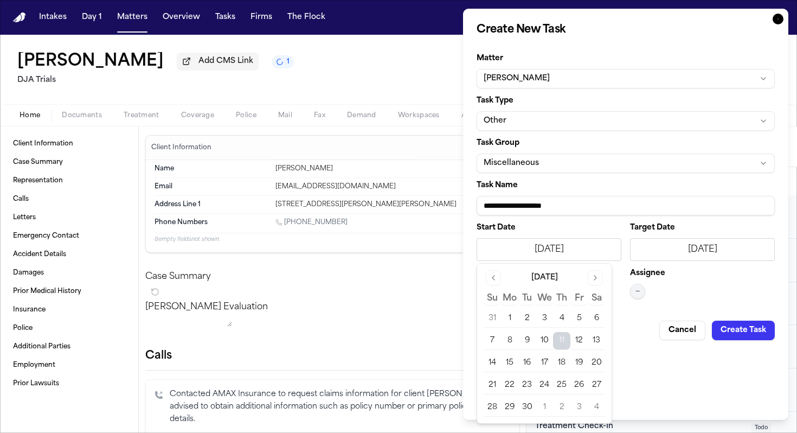
click at [579, 341] on button "12" at bounding box center [579, 340] width 17 height 17
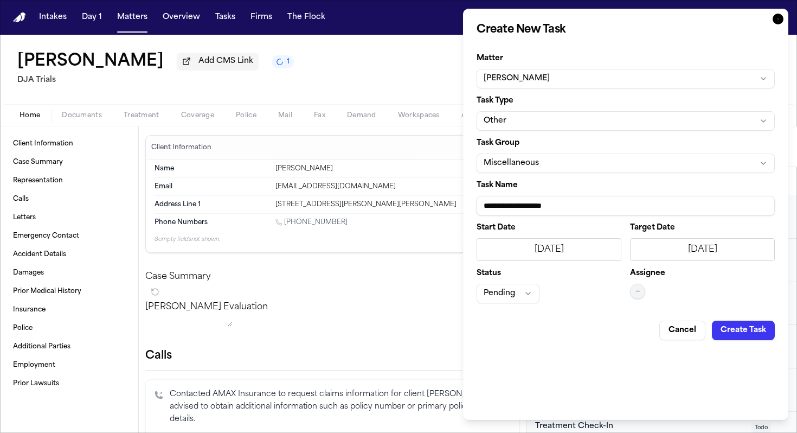
click at [621, 247] on div "9/11/2025" at bounding box center [702, 249] width 131 height 13
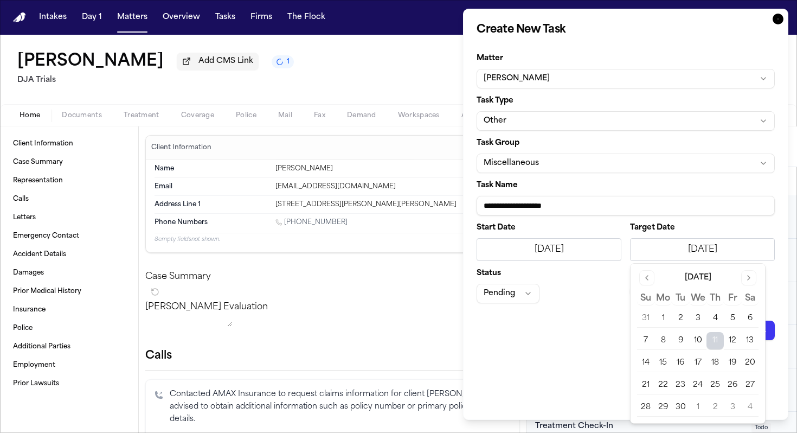
click at [621, 340] on button "12" at bounding box center [732, 340] width 17 height 17
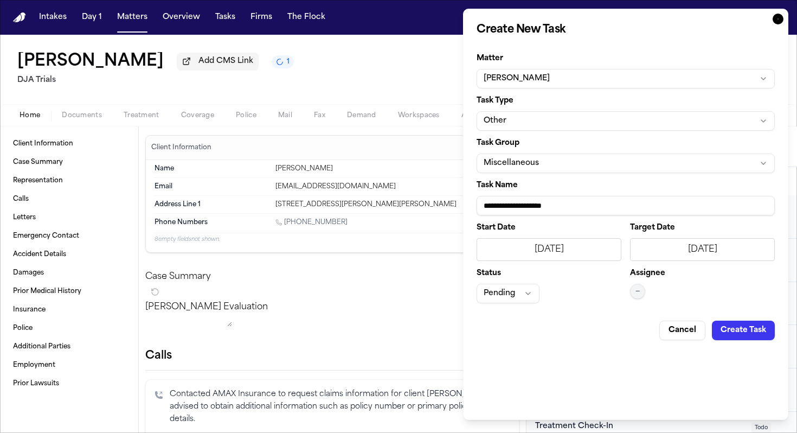
click at [523, 294] on button "Pending" at bounding box center [508, 294] width 63 height 20
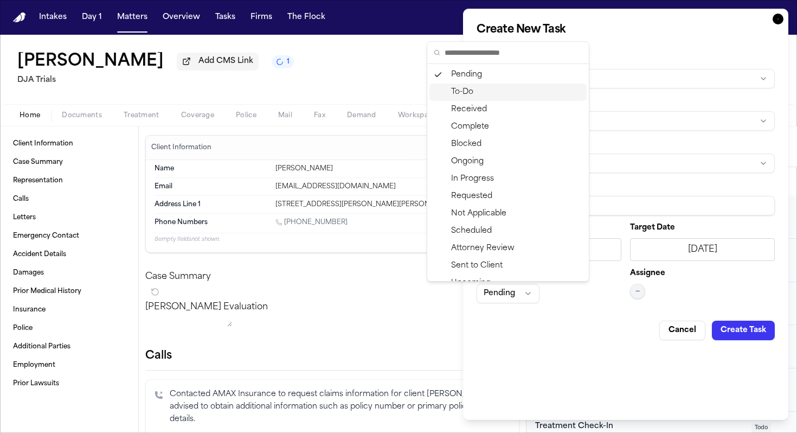
click at [513, 92] on div "To-Do" at bounding box center [508, 92] width 157 height 17
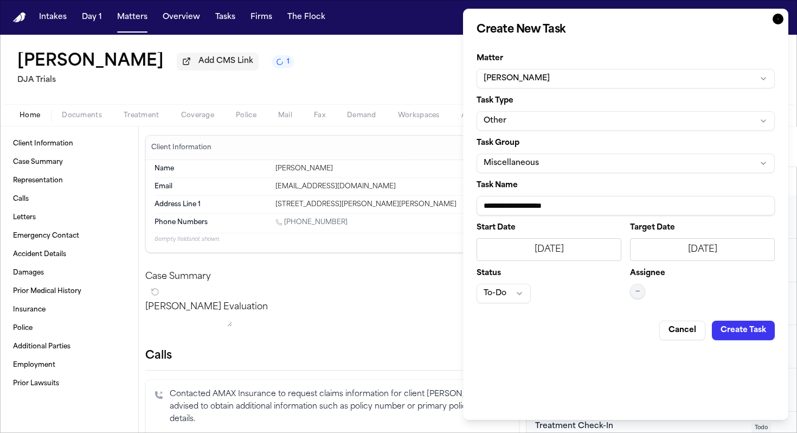
click at [621, 285] on button "—" at bounding box center [637, 291] width 15 height 15
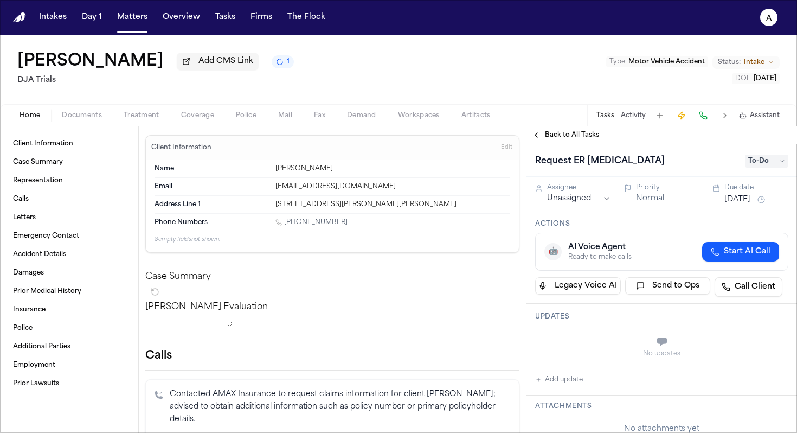
click at [621, 195] on button "Normal" at bounding box center [650, 198] width 28 height 11
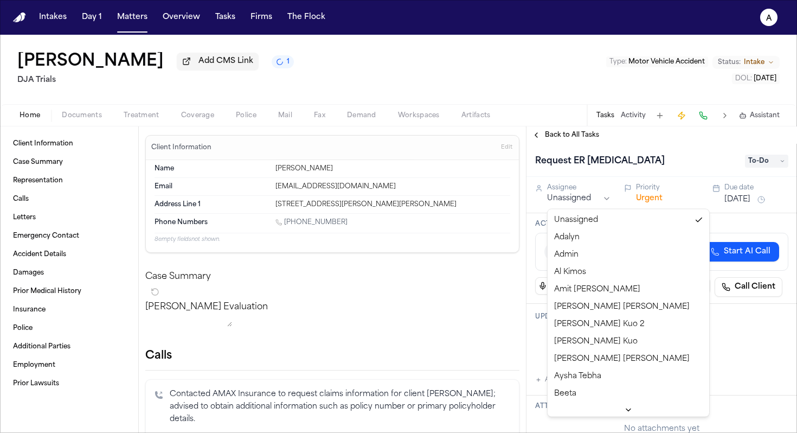
click at [590, 197] on html "Intakes Day 1 Matters Overview Tasks Firms The Flock A Kelly Saetern Add CMS Li…" at bounding box center [398, 216] width 797 height 433
click at [621, 201] on html "Intakes Day 1 Matters Overview Tasks Firms The Flock A Kelly Saetern Add CMS Li…" at bounding box center [398, 216] width 797 height 433
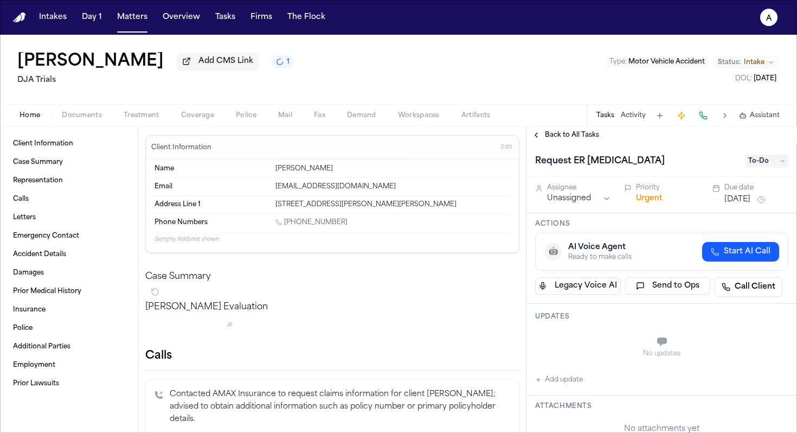
click at [621, 201] on button "Urgent" at bounding box center [649, 198] width 27 height 11
click at [621, 204] on button "Immediate" at bounding box center [657, 198] width 42 height 11
click at [586, 192] on div "Assignee" at bounding box center [579, 187] width 64 height 9
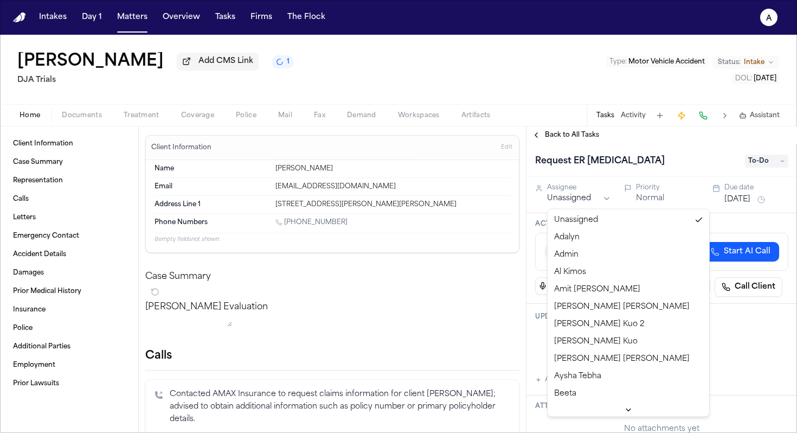
click at [605, 200] on html "Intakes Day 1 Matters Overview Tasks Firms The Flock A Kelly Saetern Add CMS Li…" at bounding box center [398, 216] width 797 height 433
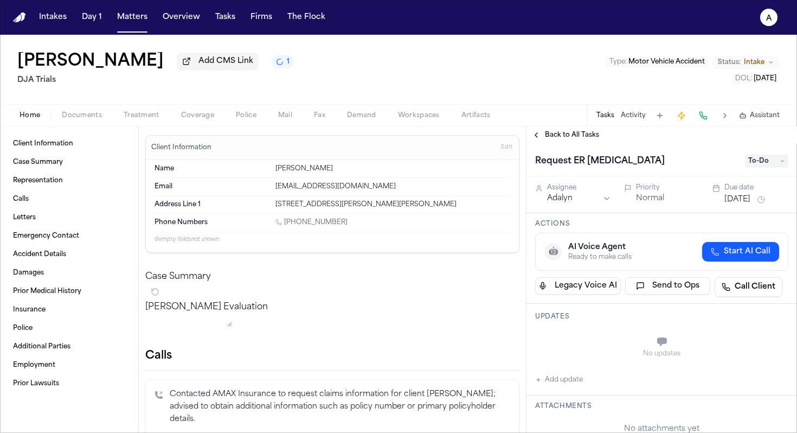
click at [580, 139] on span "Back to All Tasks" at bounding box center [572, 135] width 54 height 9
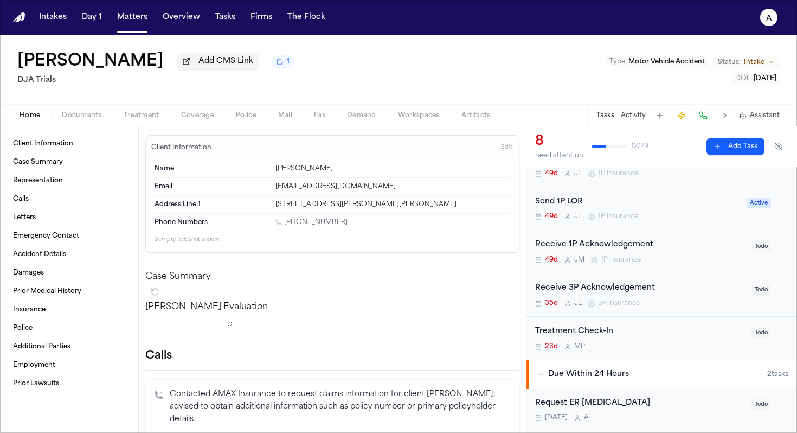
scroll to position [86, 0]
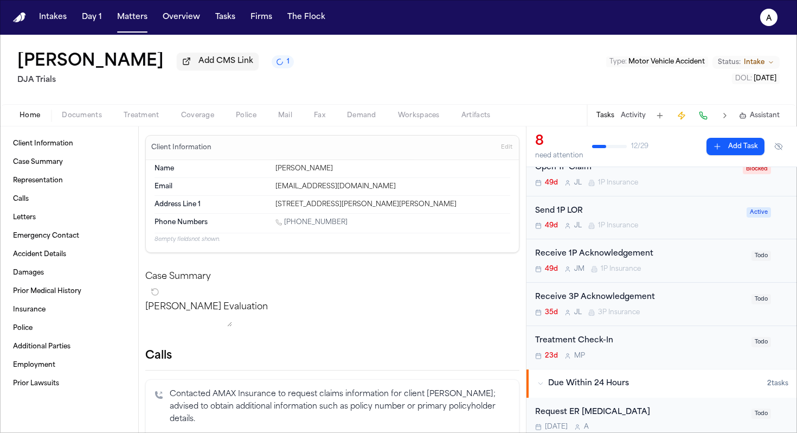
click at [621, 153] on button "Add Task" at bounding box center [736, 146] width 58 height 17
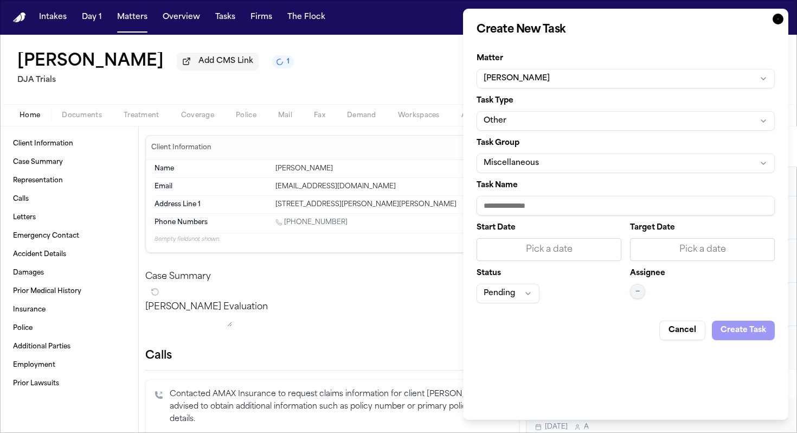
click at [542, 206] on input "Task Name" at bounding box center [626, 206] width 298 height 20
click at [621, 250] on div "Pick a date" at bounding box center [702, 249] width 131 height 13
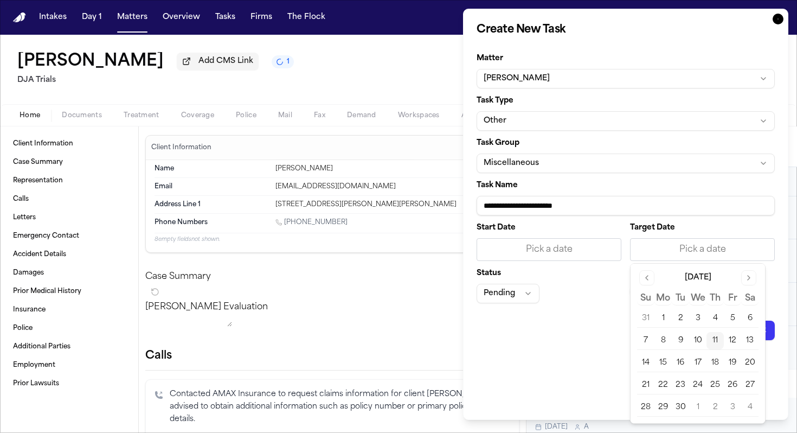
click at [621, 340] on button "11" at bounding box center [715, 340] width 17 height 17
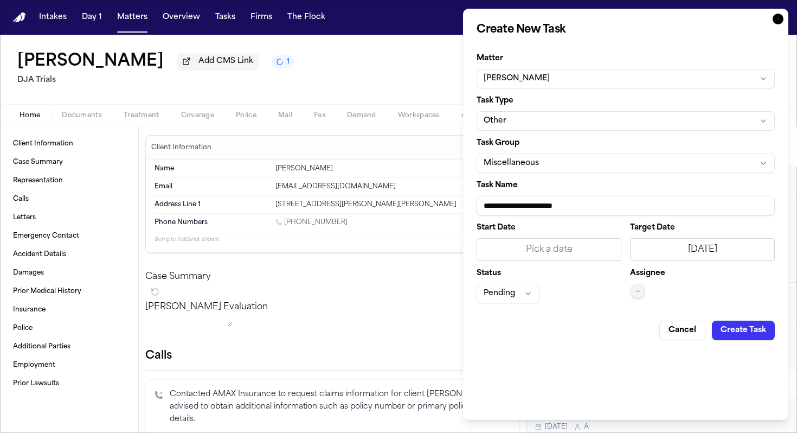
click at [621, 247] on div "9/11/2025" at bounding box center [702, 249] width 131 height 13
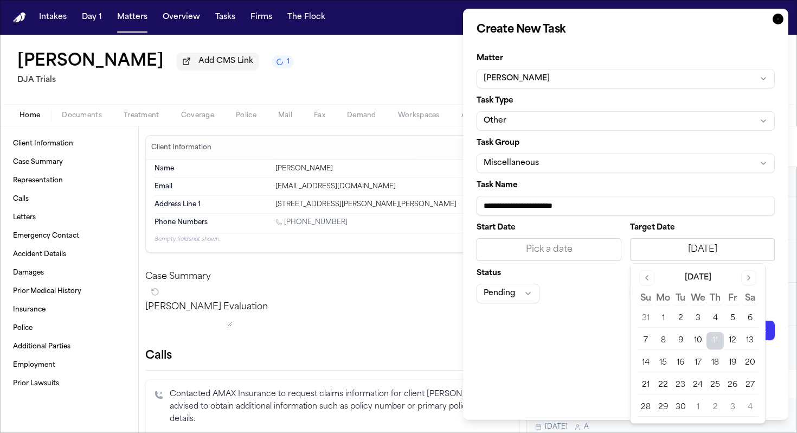
click at [621, 343] on button "12" at bounding box center [732, 340] width 17 height 17
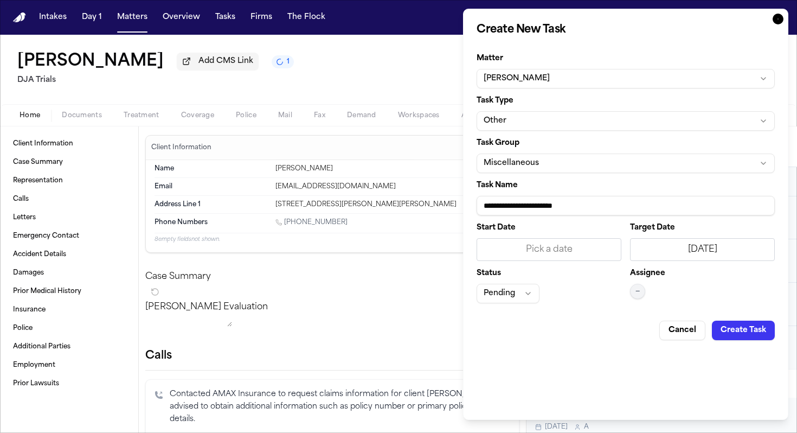
click at [567, 241] on div "Pick a date" at bounding box center [549, 249] width 145 height 23
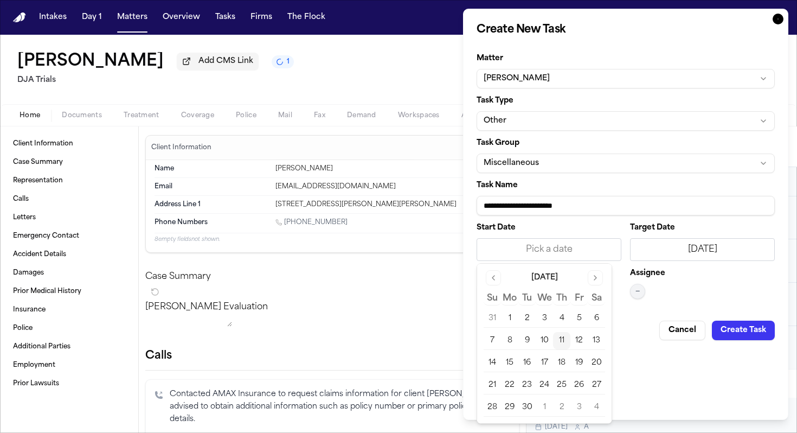
click at [563, 345] on button "11" at bounding box center [561, 340] width 17 height 17
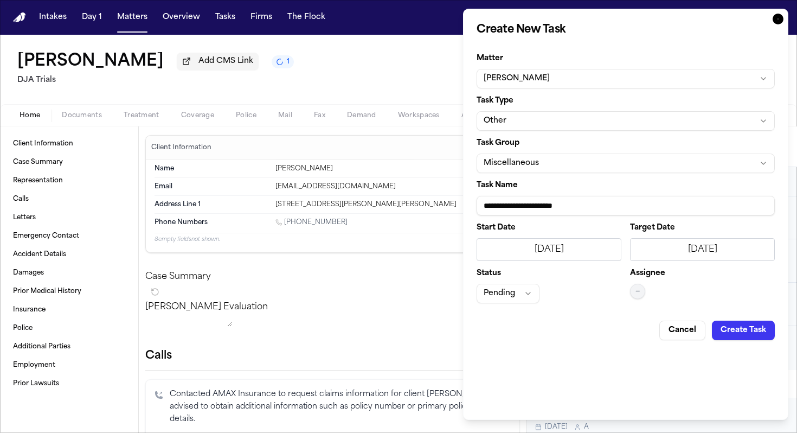
click at [574, 249] on div "9/11/2025" at bounding box center [549, 249] width 131 height 13
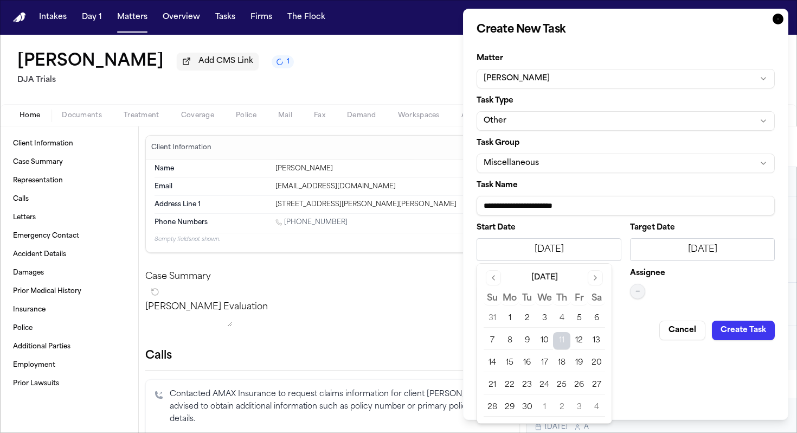
click at [582, 334] on button "12" at bounding box center [579, 340] width 17 height 17
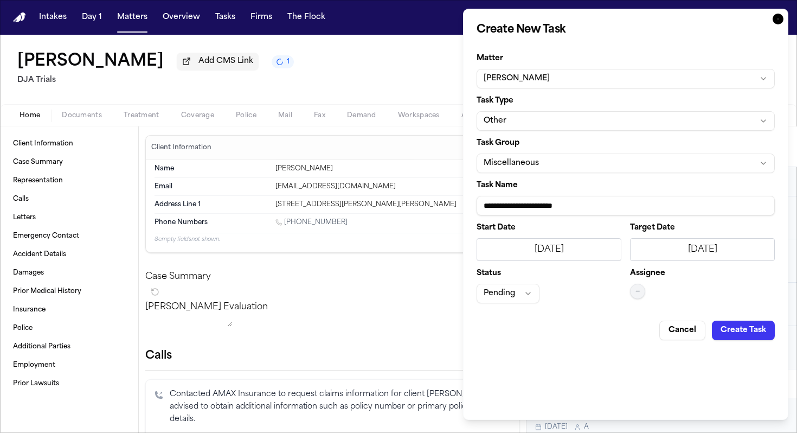
click at [513, 291] on button "Pending" at bounding box center [508, 294] width 63 height 20
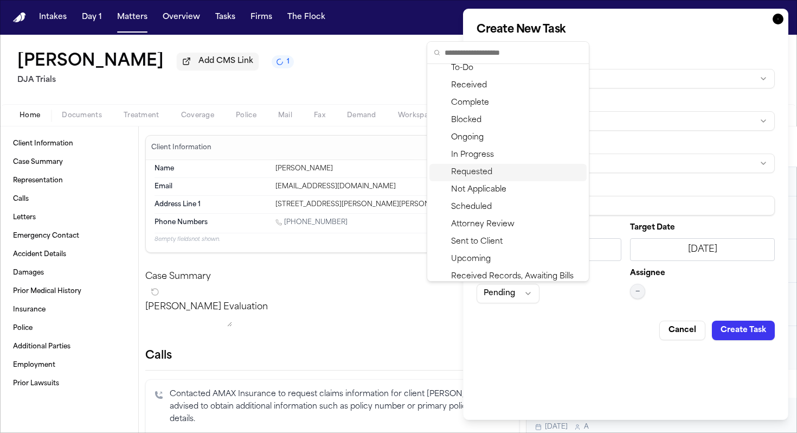
scroll to position [0, 0]
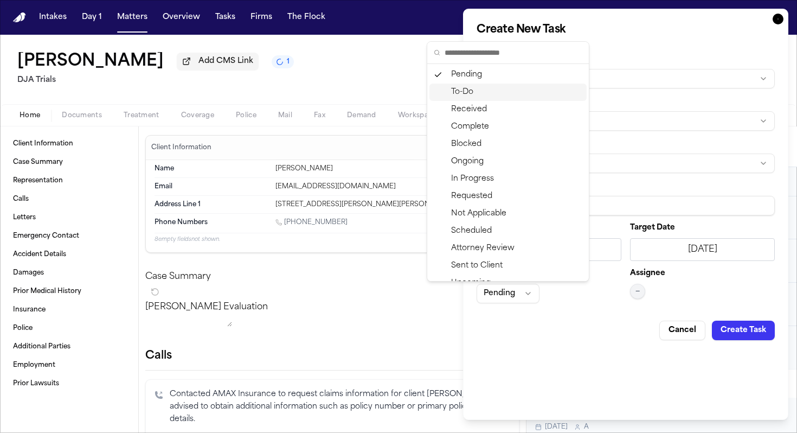
click at [486, 89] on div "To-Do" at bounding box center [508, 92] width 157 height 17
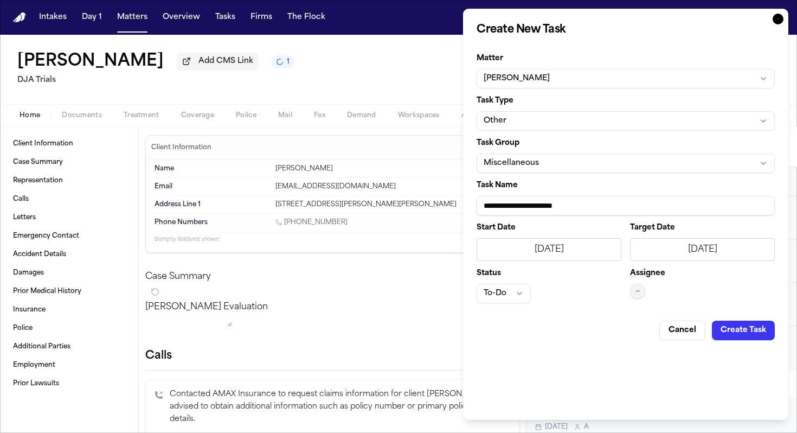
click at [621, 287] on span "—" at bounding box center [638, 291] width 4 height 9
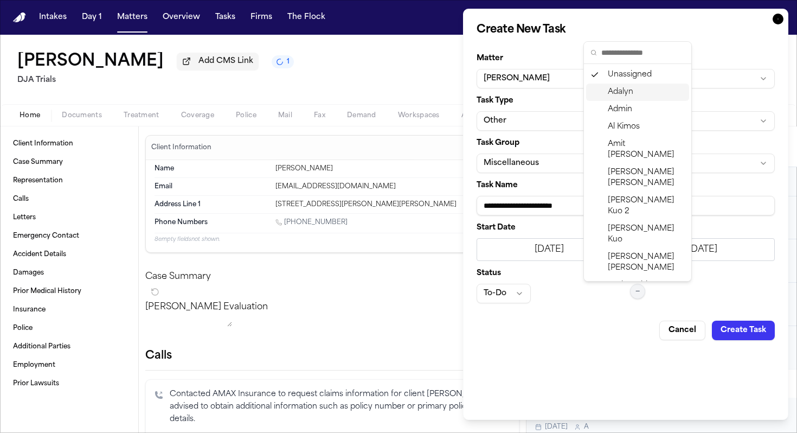
click at [621, 91] on span "Adalyn" at bounding box center [620, 92] width 25 height 11
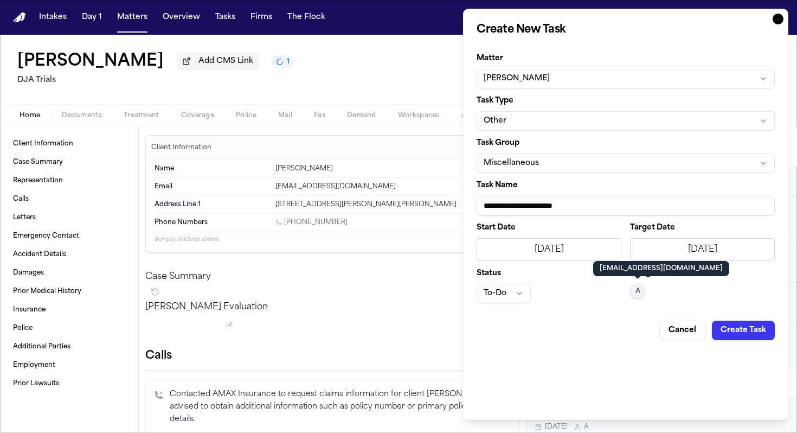
click at [570, 208] on input "**********" at bounding box center [626, 206] width 298 height 20
type input "**********"
click at [621, 328] on button "Create Task" at bounding box center [743, 331] width 63 height 20
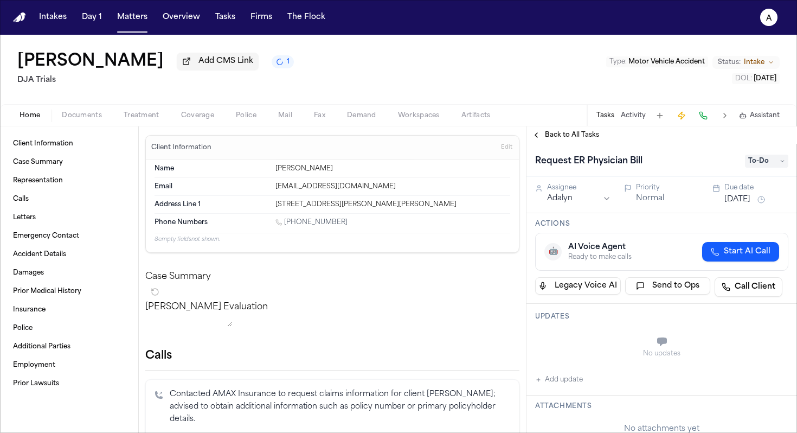
click at [581, 133] on span "Back to All Tasks" at bounding box center [572, 135] width 54 height 9
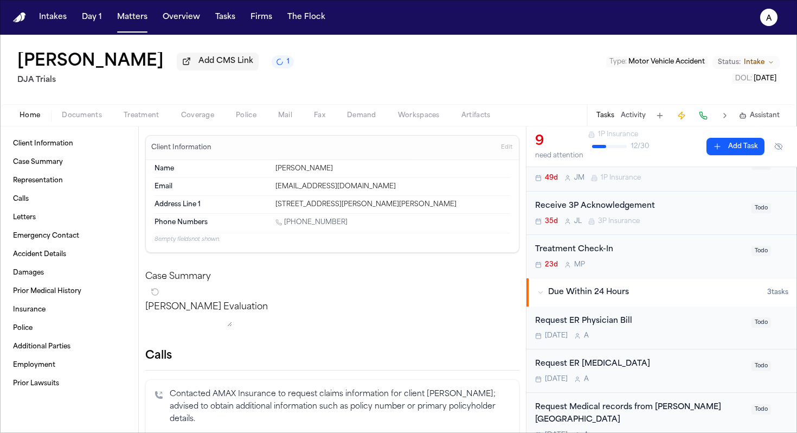
scroll to position [225, 0]
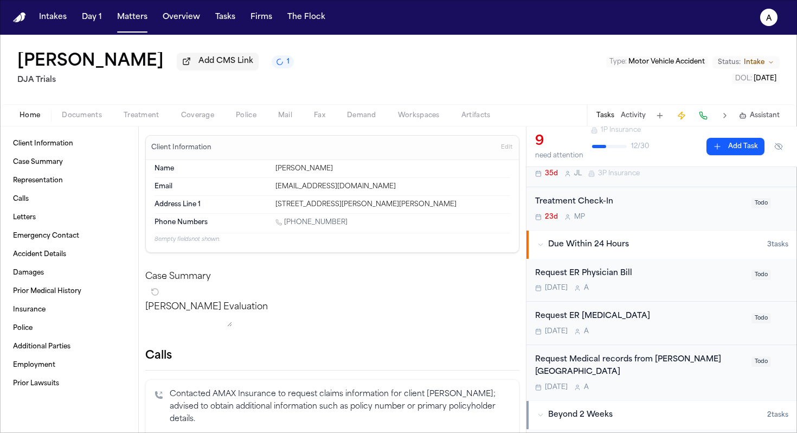
click at [621, 321] on div "Request ER Radiology" at bounding box center [640, 316] width 210 height 12
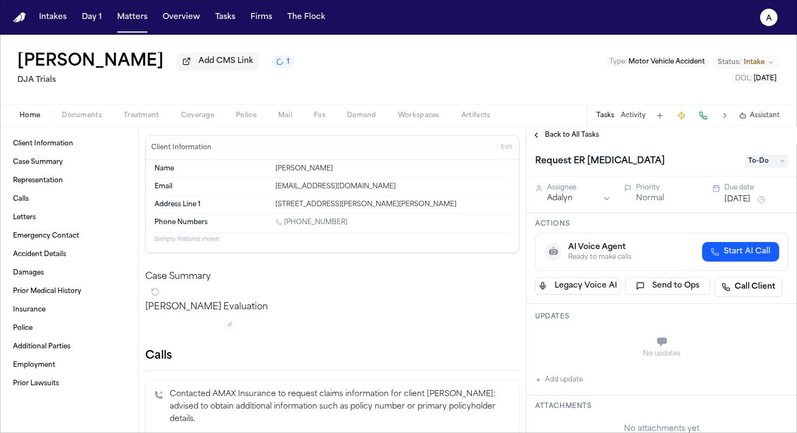
click at [621, 163] on div "Request ER Radiology" at bounding box center [636, 160] width 203 height 17
click at [621, 163] on h1 "Request ER Radiology" at bounding box center [600, 160] width 138 height 17
click at [621, 163] on input "**********" at bounding box center [636, 160] width 203 height 17
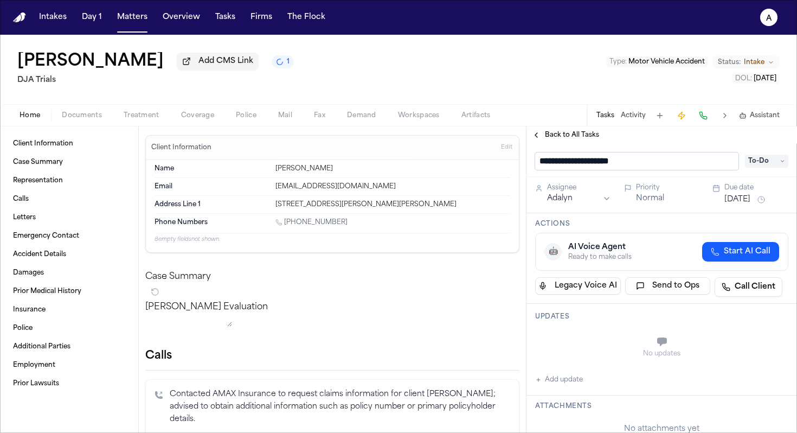
click at [621, 163] on input "**********" at bounding box center [636, 160] width 203 height 17
type input "**********"
click at [621, 230] on div "Actions 🤖 AI Voice Agent Ready to make calls Start AI Call Legacy Voice AI Send…" at bounding box center [662, 258] width 271 height 91
click at [569, 137] on span "Back to All Tasks" at bounding box center [572, 135] width 54 height 9
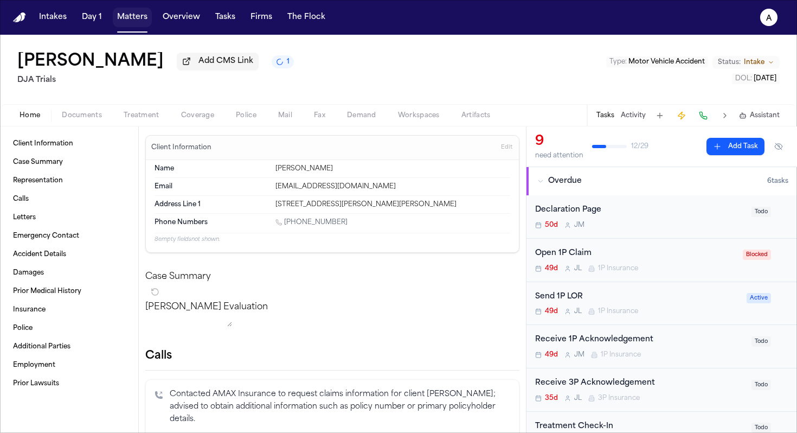
click at [142, 22] on button "Matters" at bounding box center [132, 18] width 39 height 20
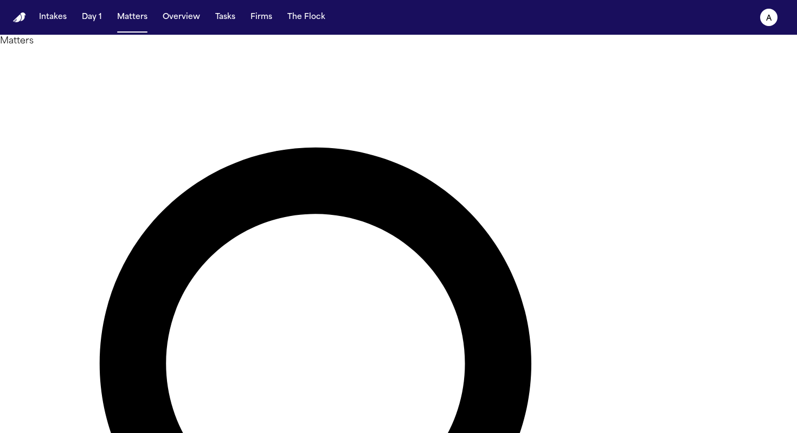
drag, startPoint x: 407, startPoint y: 63, endPoint x: 254, endPoint y: 56, distance: 153.1
type input "**********"
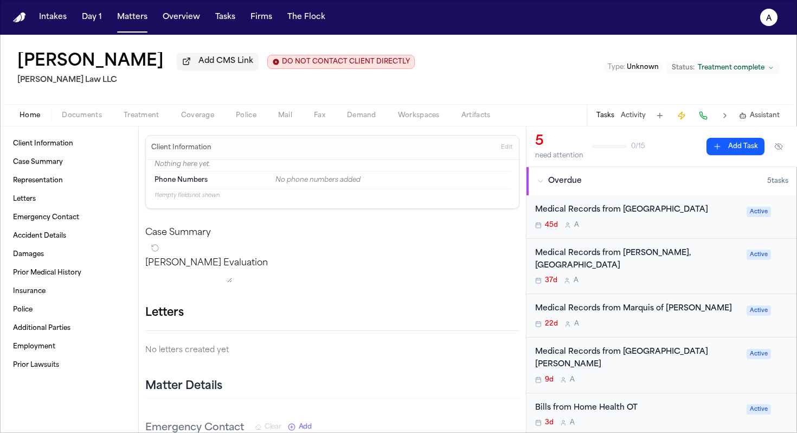
scroll to position [14, 0]
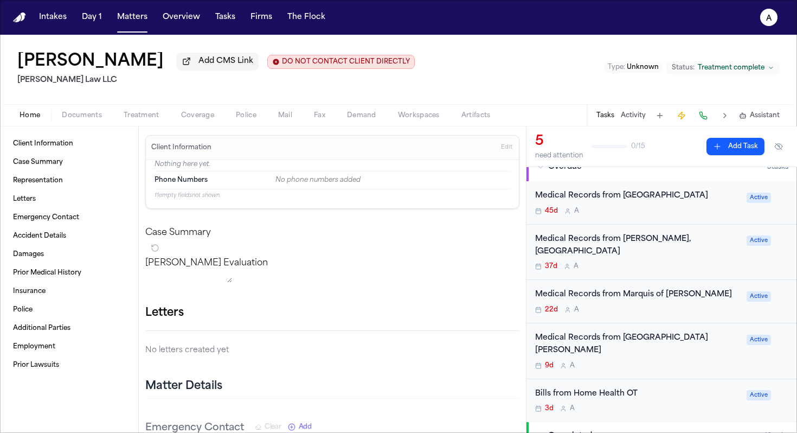
click at [621, 209] on div "45d A" at bounding box center [637, 211] width 205 height 9
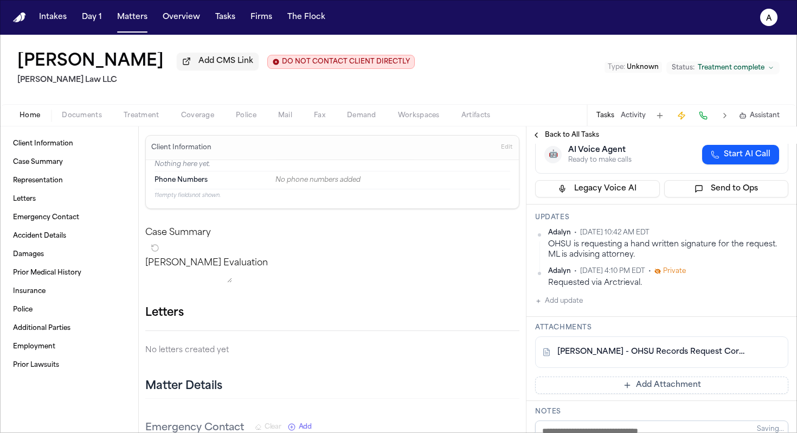
scroll to position [113, 0]
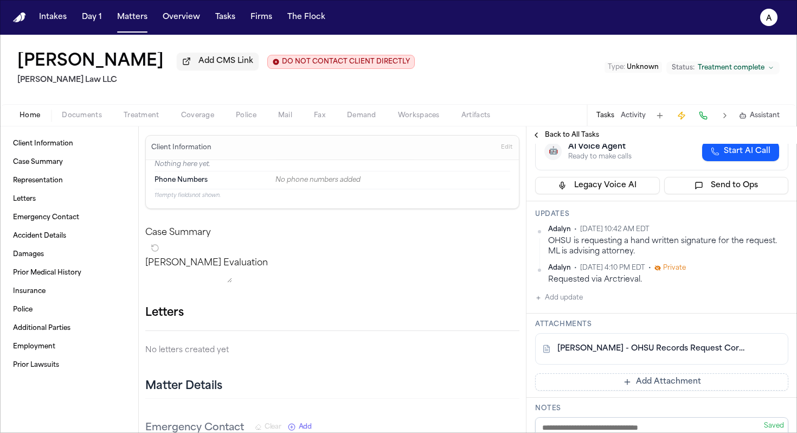
click at [565, 291] on button "Add update" at bounding box center [559, 297] width 48 height 13
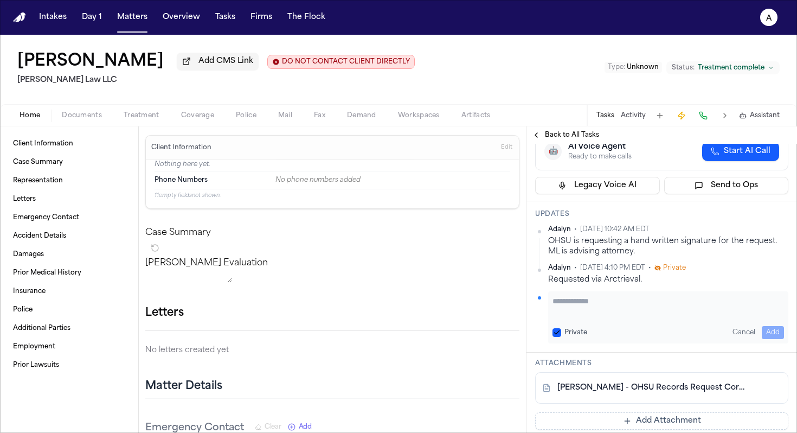
click at [604, 296] on textarea "Add your update" at bounding box center [669, 307] width 232 height 22
type textarea "**********"
click at [621, 326] on button "Add" at bounding box center [773, 332] width 22 height 13
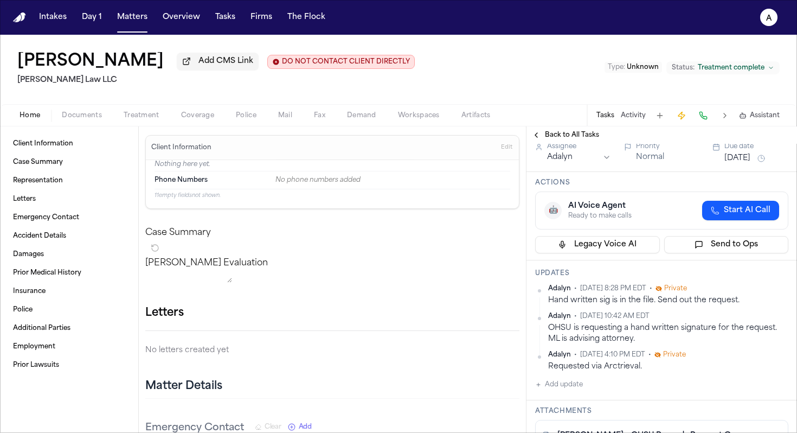
scroll to position [0, 0]
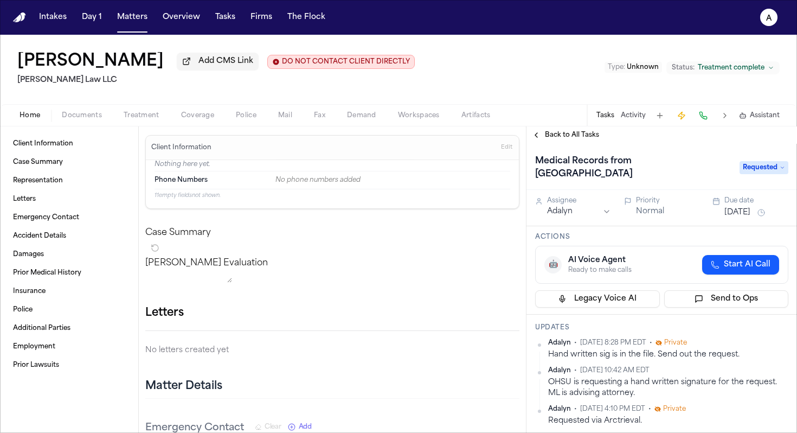
click at [621, 196] on div "Due date" at bounding box center [757, 200] width 64 height 9
click at [621, 207] on button "Jul 28, 2025" at bounding box center [738, 212] width 26 height 11
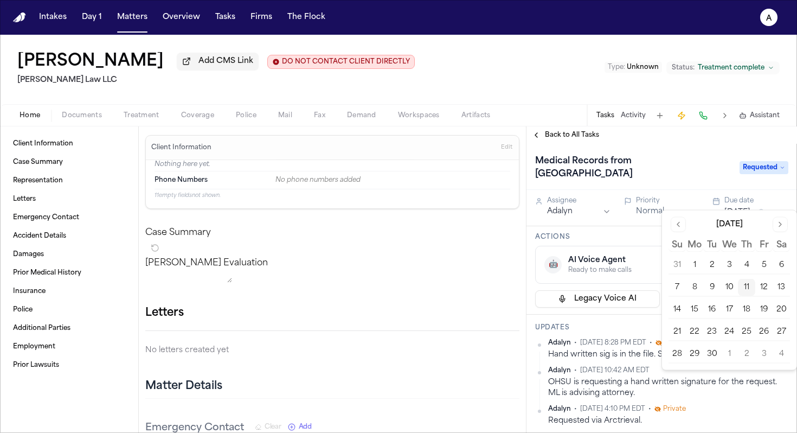
click at [621, 291] on button "12" at bounding box center [763, 287] width 17 height 17
click at [621, 207] on button "Normal" at bounding box center [650, 211] width 28 height 11
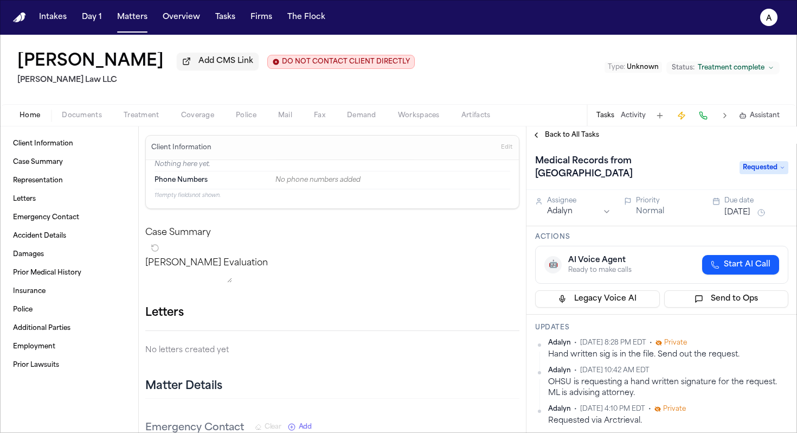
click at [621, 206] on button "Normal" at bounding box center [650, 211] width 28 height 11
click at [621, 226] on div "Actions 🤖 AI Voice Agent Ready to make calls Start AI Call Legacy Voice AI Send…" at bounding box center [662, 270] width 271 height 88
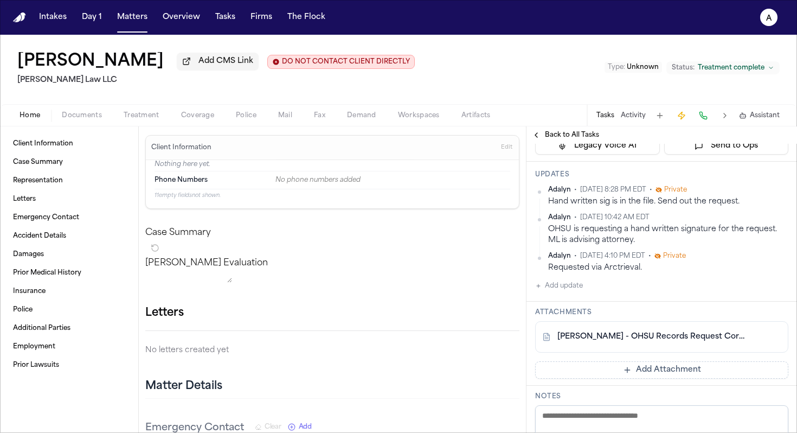
scroll to position [155, 0]
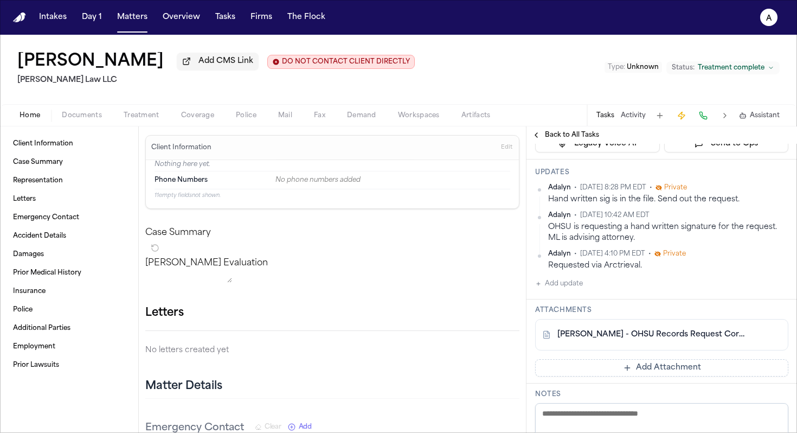
click at [611, 361] on button "Add Attachment" at bounding box center [661, 367] width 253 height 17
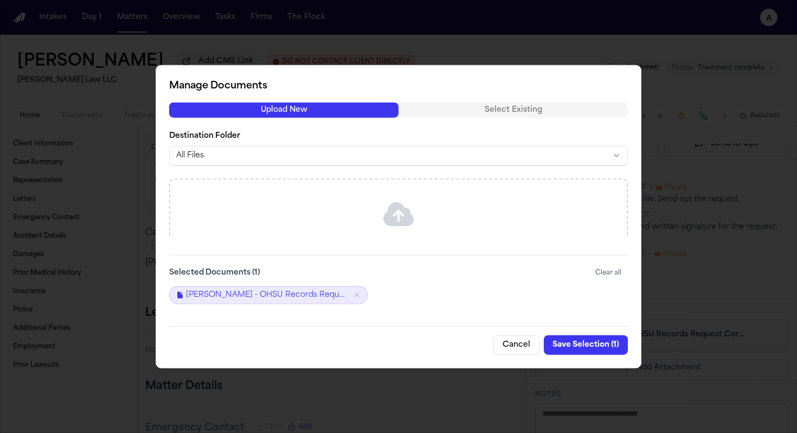
click at [506, 350] on button "Cancel" at bounding box center [517, 345] width 46 height 20
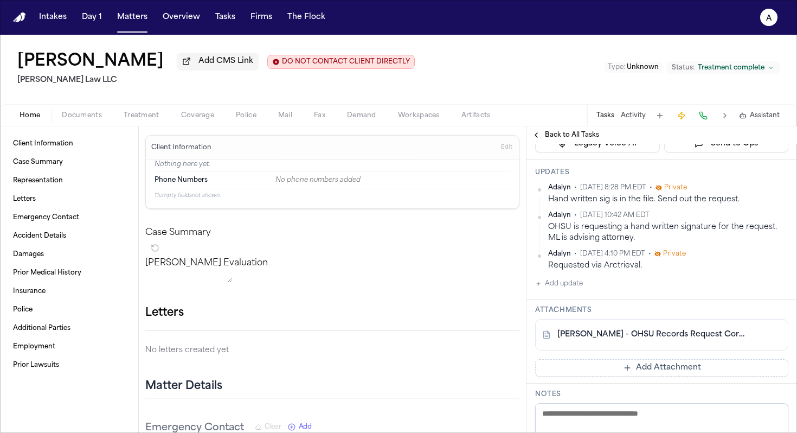
click at [621, 249] on span "Jul 23, 2025 4:10 PM EDT" at bounding box center [612, 253] width 65 height 9
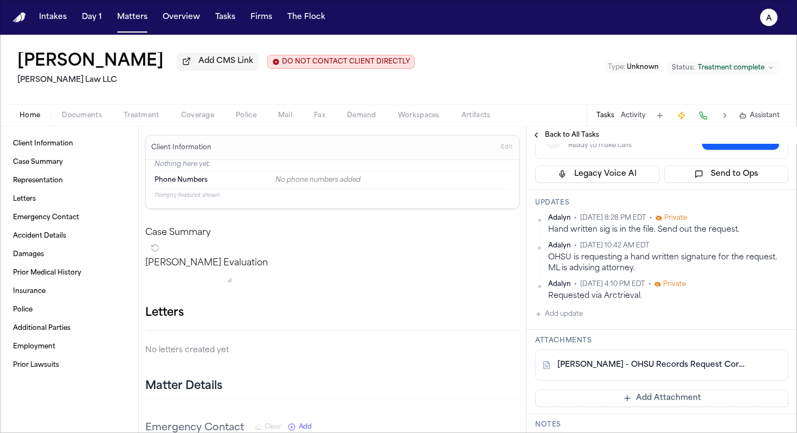
scroll to position [115, 0]
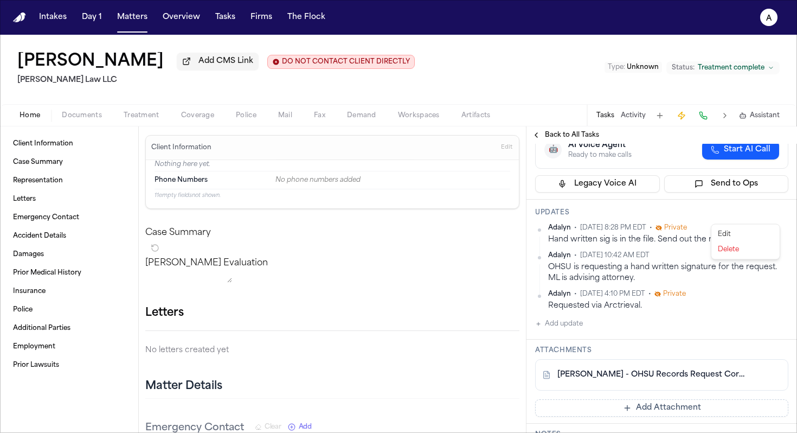
click at [621, 217] on html "Intakes Day 1 Matters Overview Tasks Firms The Flock A Marcia Flynn Add CMS Lin…" at bounding box center [398, 216] width 797 height 433
click at [621, 238] on div "Edit" at bounding box center [746, 234] width 64 height 15
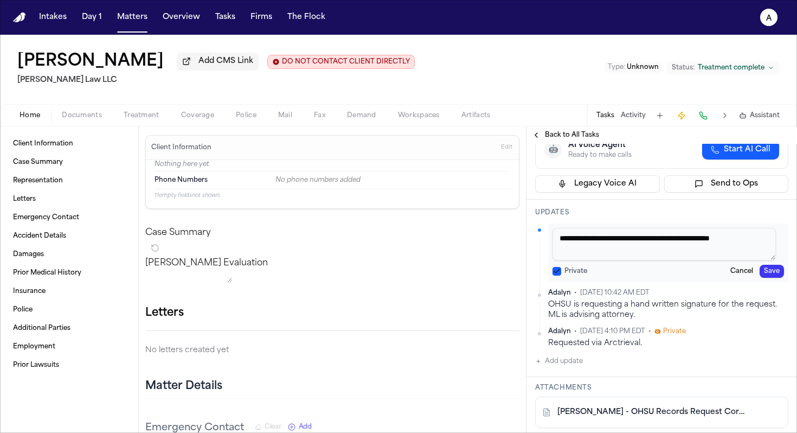
drag, startPoint x: 751, startPoint y: 227, endPoint x: 544, endPoint y: 222, distance: 206.7
click at [544, 223] on div "**********" at bounding box center [661, 252] width 253 height 59
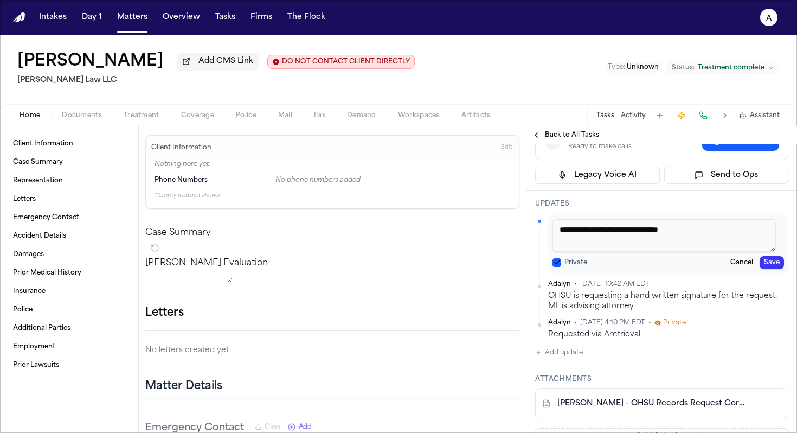
drag, startPoint x: 725, startPoint y: 227, endPoint x: 597, endPoint y: 220, distance: 127.6
click at [597, 220] on textarea "**********" at bounding box center [664, 235] width 223 height 33
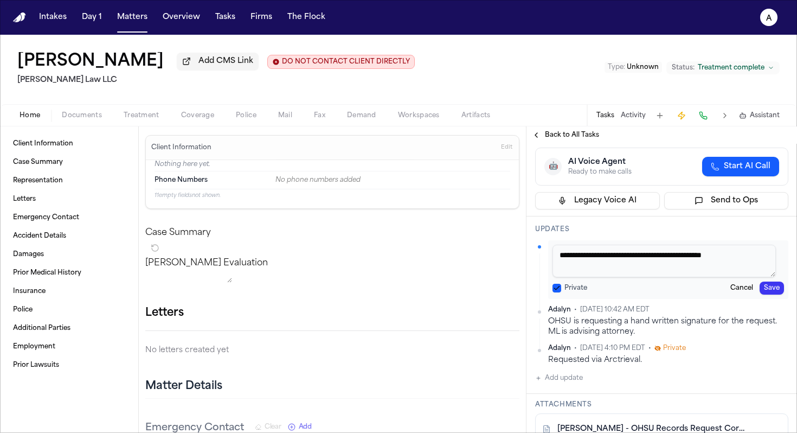
scroll to position [91, 0]
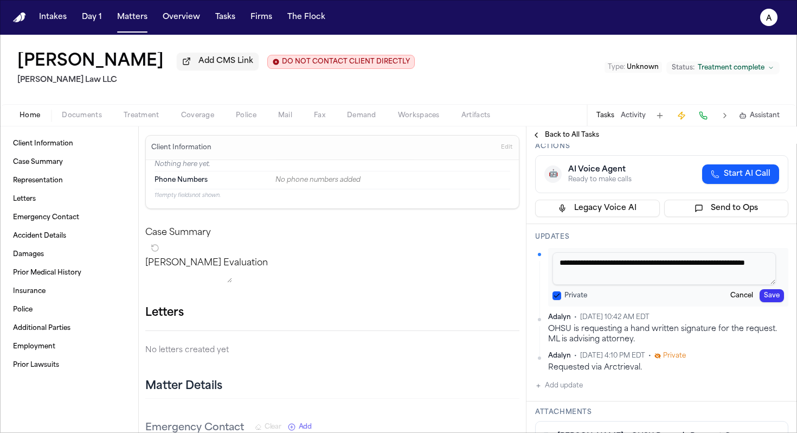
click at [560, 291] on button "Private" at bounding box center [557, 295] width 9 height 9
click at [621, 268] on textarea "**********" at bounding box center [664, 268] width 223 height 33
type textarea "**********"
click at [621, 289] on button "Save" at bounding box center [772, 295] width 24 height 13
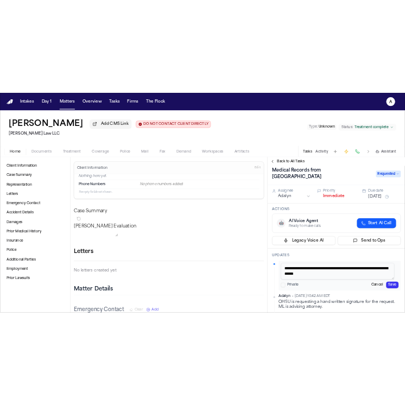
scroll to position [0, 0]
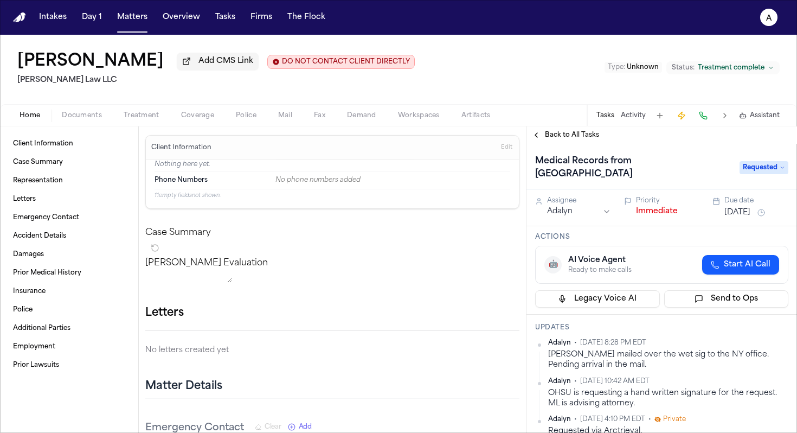
click at [621, 207] on button "[DATE]" at bounding box center [738, 212] width 26 height 11
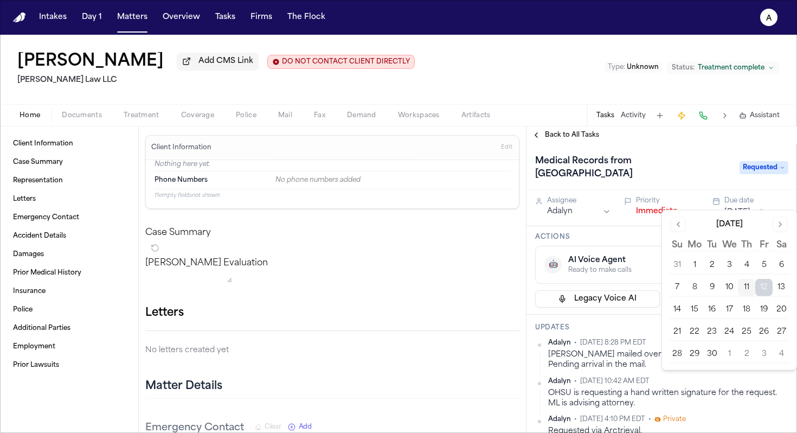
click at [621, 311] on button "15" at bounding box center [694, 309] width 17 height 17
click at [621, 226] on div "Actions 🤖 AI Voice Agent Ready to make calls Start AI Call Legacy Voice AI Send…" at bounding box center [662, 270] width 271 height 88
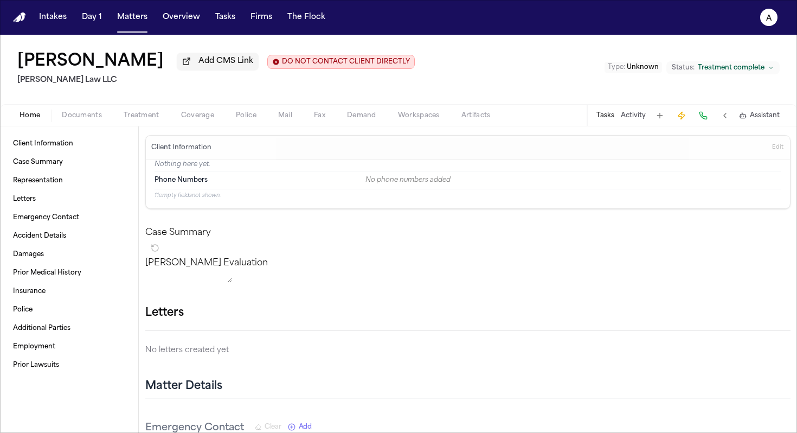
click at [71, 114] on span "Documents" at bounding box center [82, 115] width 40 height 9
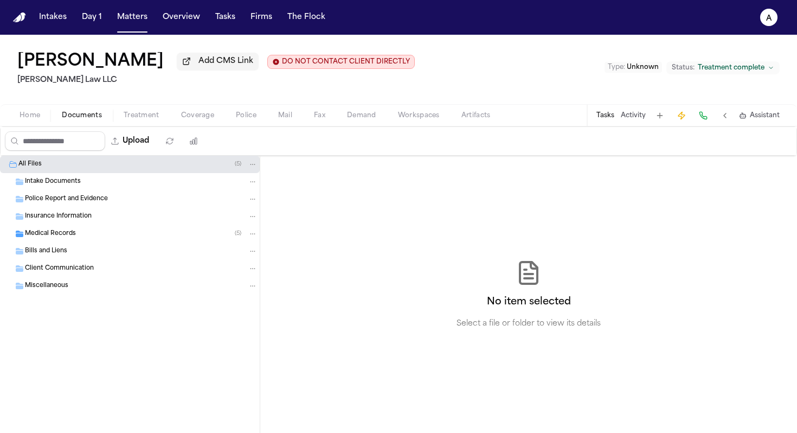
click at [98, 248] on div "Bills and Liens" at bounding box center [141, 251] width 233 height 10
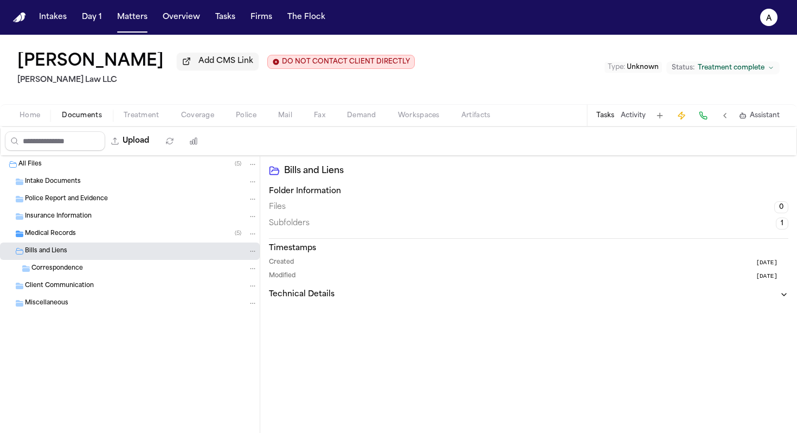
click at [104, 251] on div "Bills and Liens" at bounding box center [141, 251] width 233 height 10
click at [111, 239] on div "Medical Records ( 5 )" at bounding box center [141, 234] width 233 height 10
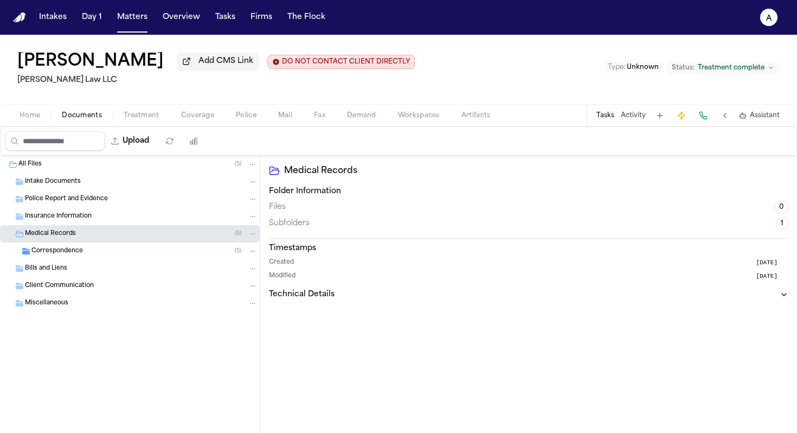
click at [111, 239] on div "Medical Records ( 5 )" at bounding box center [141, 234] width 233 height 10
click at [103, 255] on div "Correspondence ( 5 )" at bounding box center [144, 251] width 226 height 10
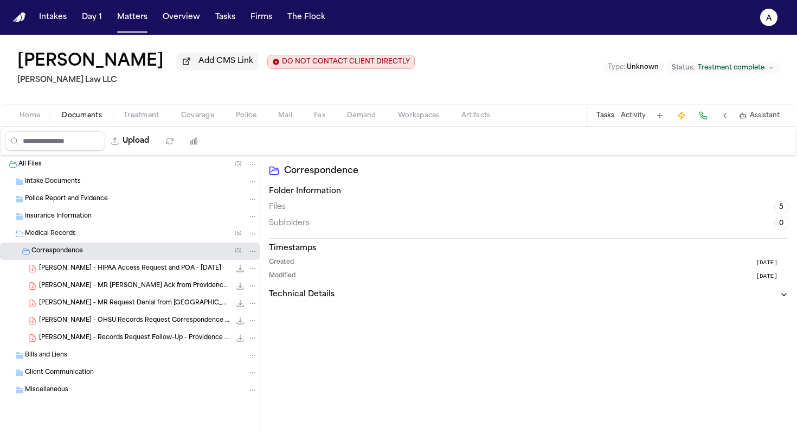
click at [600, 116] on button "Tasks" at bounding box center [606, 115] width 18 height 9
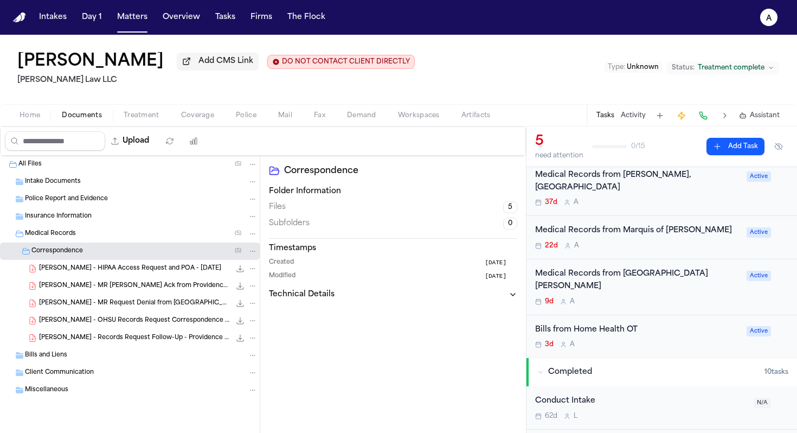
scroll to position [108, 0]
click at [621, 323] on div "Bills from Home Health OT" at bounding box center [637, 328] width 205 height 12
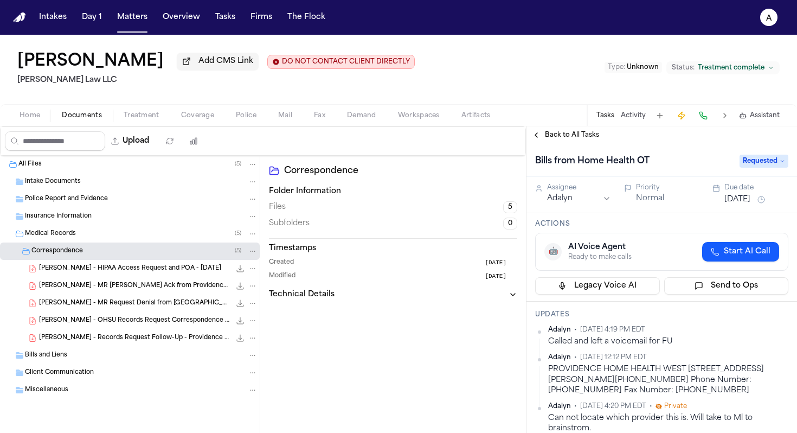
click at [591, 143] on div "Back to All Tasks" at bounding box center [662, 134] width 271 height 17
click at [591, 133] on span "Back to All Tasks" at bounding box center [572, 135] width 54 height 9
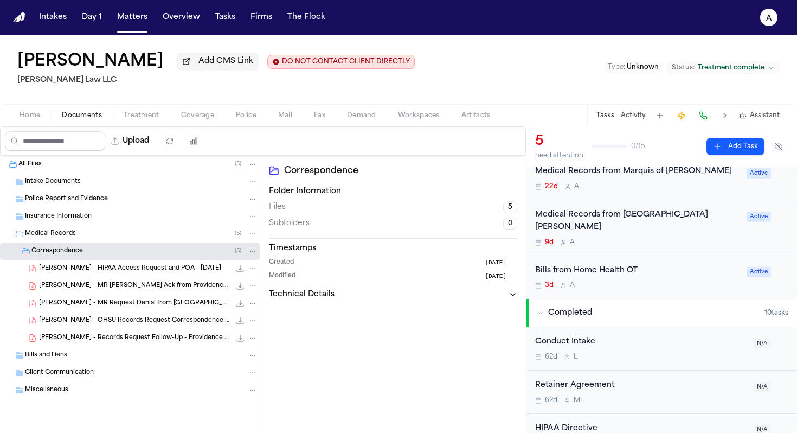
scroll to position [165, 0]
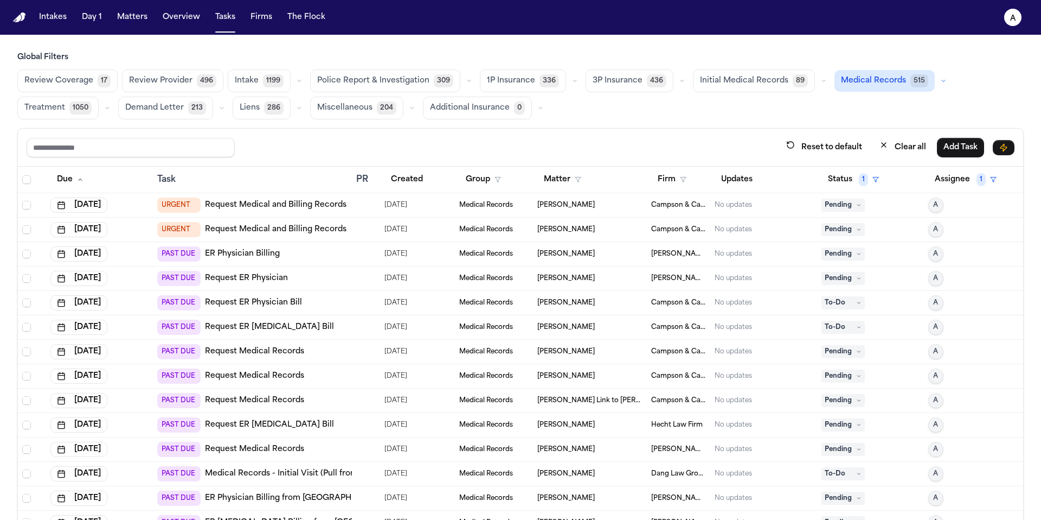
click at [486, 55] on h3 "Global Filters" at bounding box center [520, 57] width 1007 height 11
click at [211, 21] on button "Tasks" at bounding box center [225, 18] width 29 height 20
click at [225, 24] on button "Tasks" at bounding box center [225, 18] width 29 height 20
click at [220, 13] on button "Tasks" at bounding box center [225, 18] width 29 height 20
click at [235, 17] on button "Tasks" at bounding box center [225, 18] width 29 height 20
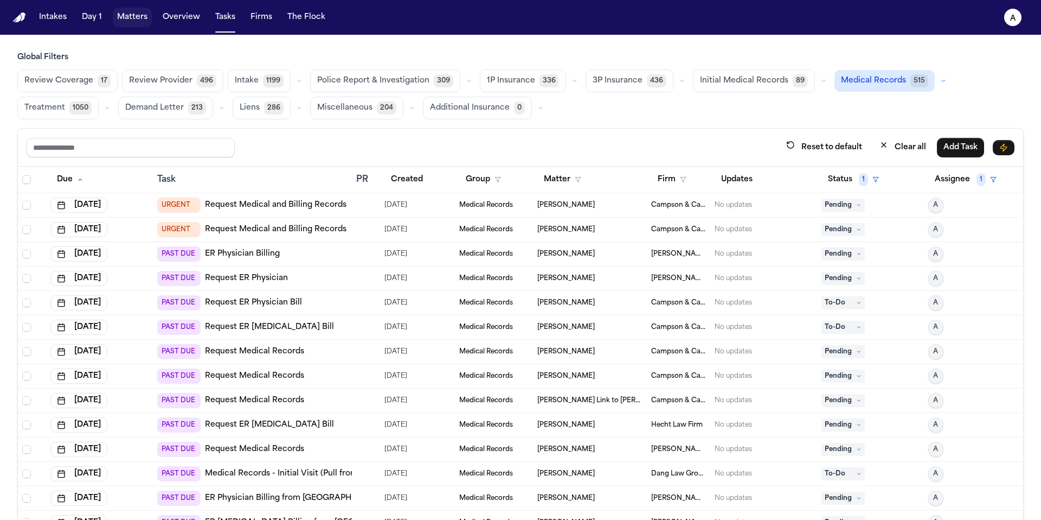
click at [125, 23] on button "Matters" at bounding box center [132, 18] width 39 height 20
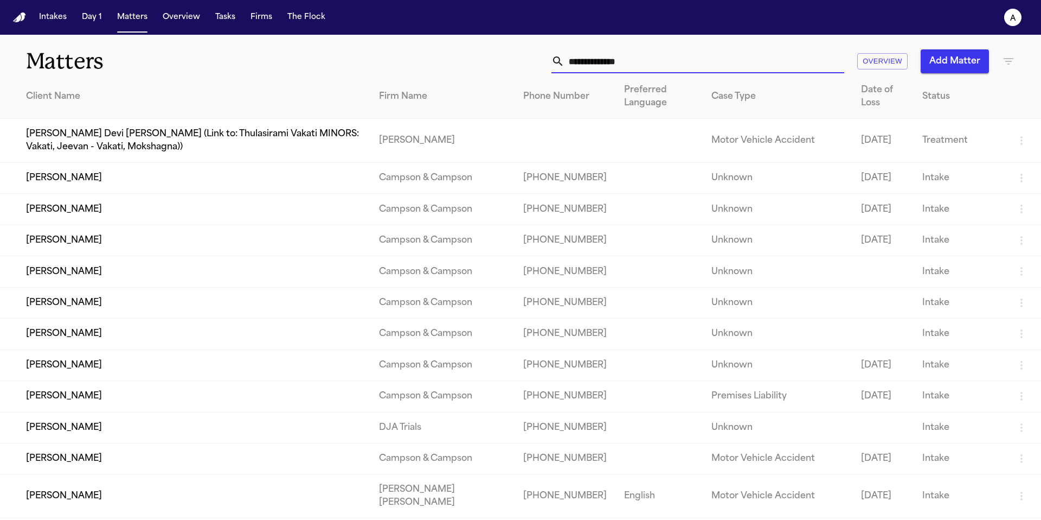
click at [667, 66] on input "text" at bounding box center [705, 61] width 280 height 24
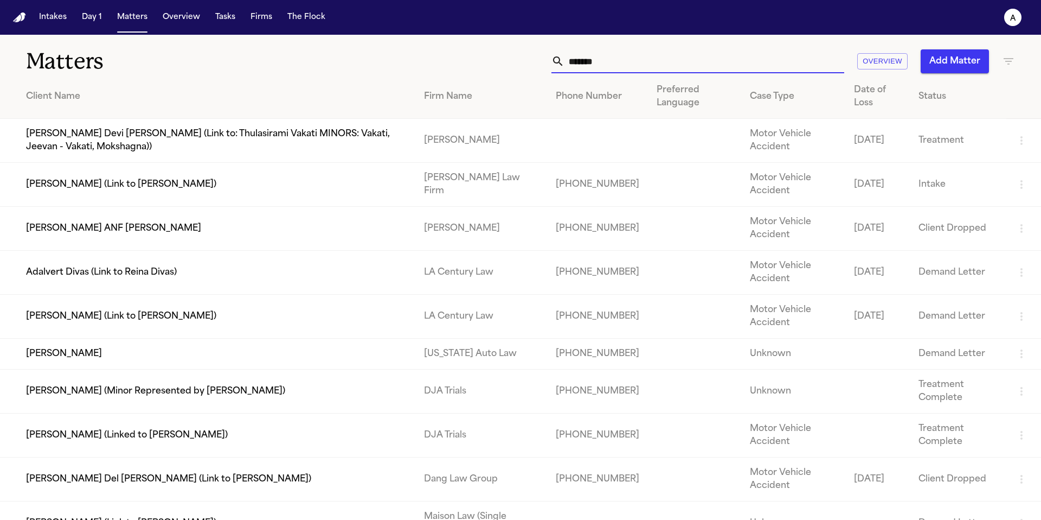
type input "*******"
click at [78, 367] on td "[PERSON_NAME]" at bounding box center [207, 353] width 415 height 31
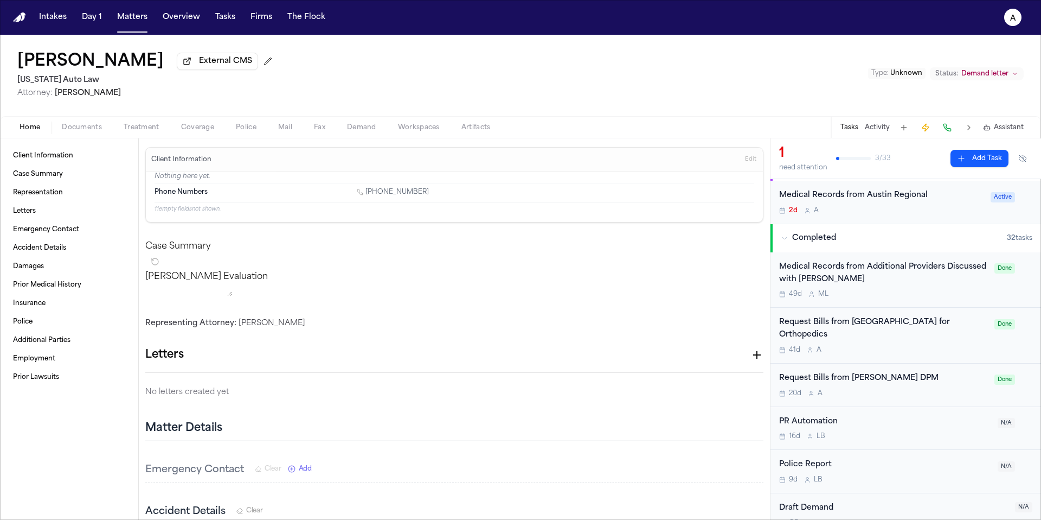
scroll to position [27, 0]
click at [933, 345] on div "41d A" at bounding box center [883, 349] width 209 height 9
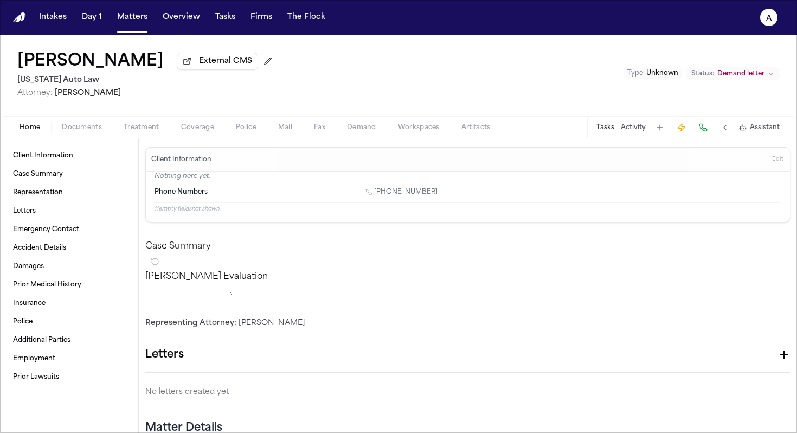
click at [609, 132] on button "Tasks" at bounding box center [606, 127] width 18 height 9
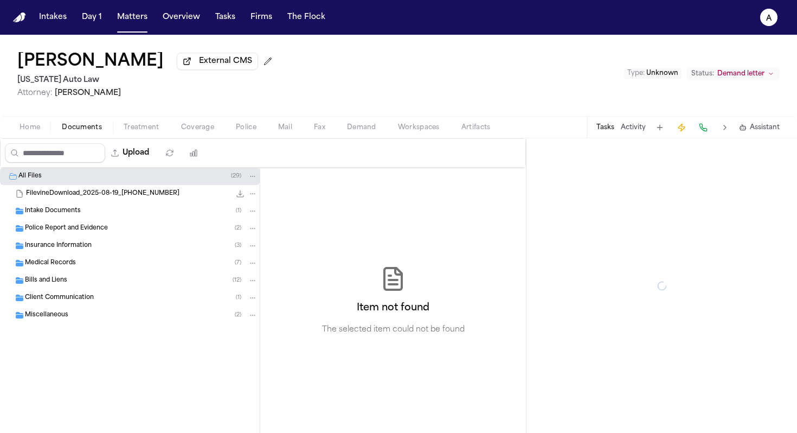
click at [93, 127] on span "Documents" at bounding box center [82, 127] width 40 height 9
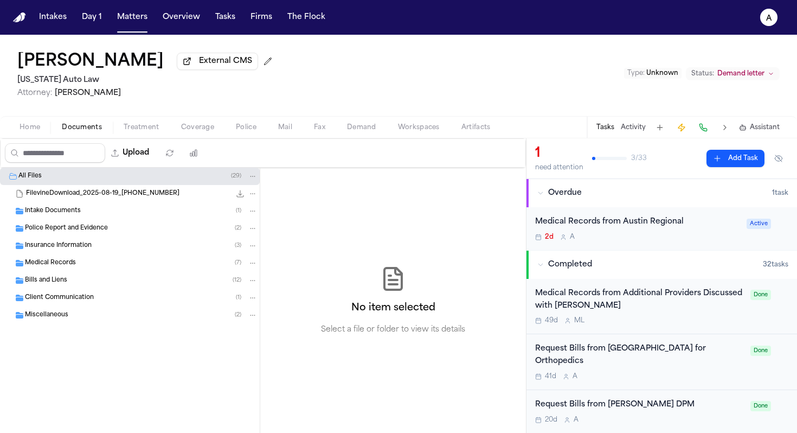
click at [106, 283] on div "Bills and Liens ( 12 )" at bounding box center [141, 281] width 233 height 10
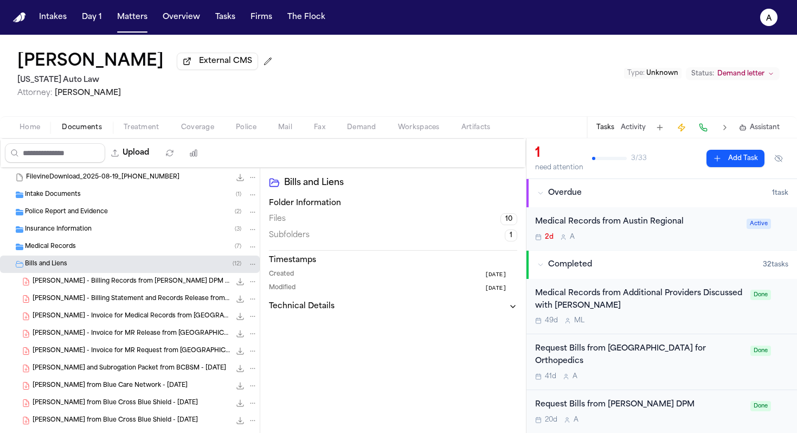
scroll to position [25, 0]
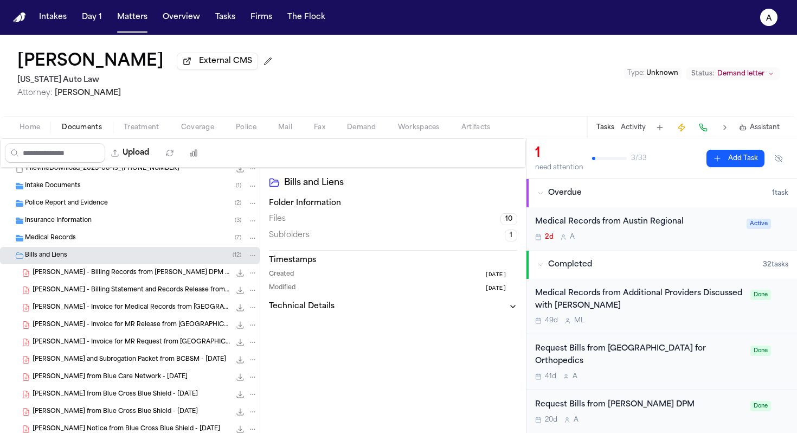
click at [159, 294] on span "D. Wright - Billing Statement and Records Release from LKO Center for Orthopedi…" at bounding box center [132, 290] width 198 height 9
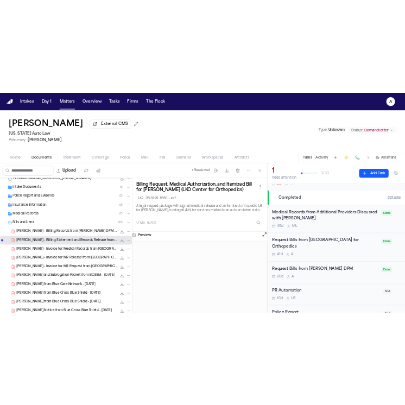
scroll to position [57, 0]
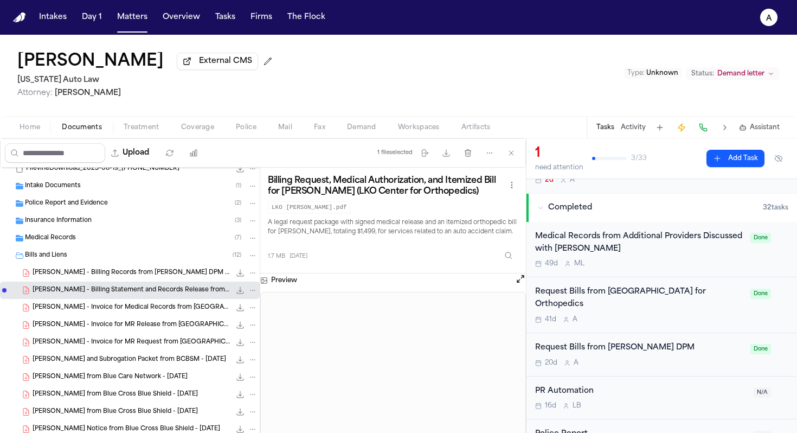
click at [249, 291] on icon "File: D. Wright - Billing Statement and Records Release from LKO Center for Ort…" at bounding box center [253, 290] width 8 height 8
click at [235, 293] on div "File: D. Wright - Billing Statement and Records Release from LKO Center for Ort…" at bounding box center [246, 290] width 23 height 11
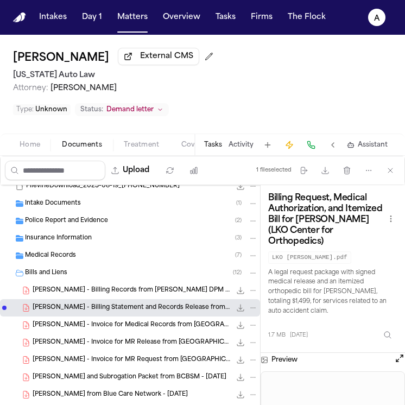
click at [236, 308] on icon "File: D. Wright - Billing Statement and Records Release from LKO Center for Ort…" at bounding box center [240, 307] width 9 height 9
click at [214, 144] on button "Tasks" at bounding box center [213, 144] width 18 height 9
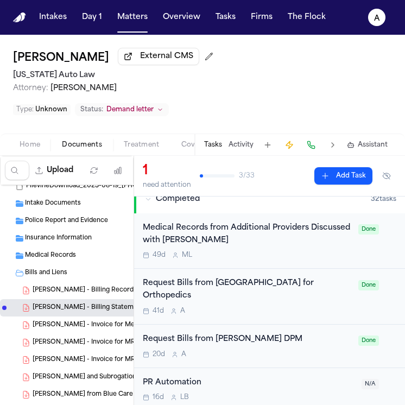
scroll to position [84, 0]
click at [317, 302] on div "Request Bills from LKO Center for Orthopedics 41d A Done" at bounding box center [269, 296] width 271 height 56
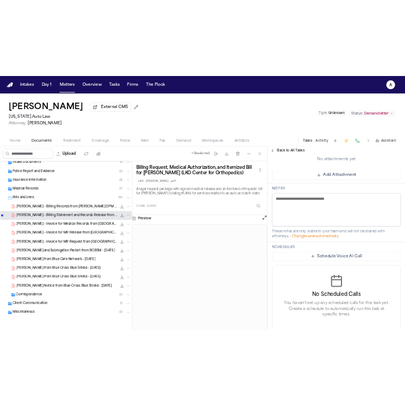
scroll to position [44, 0]
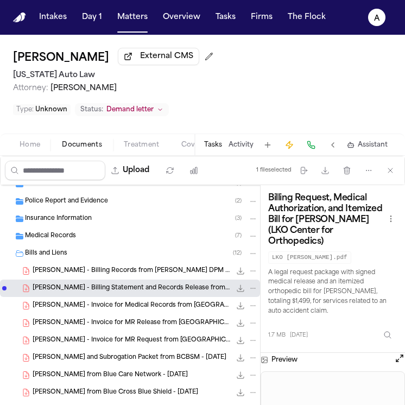
click at [213, 145] on button "Tasks" at bounding box center [213, 144] width 18 height 9
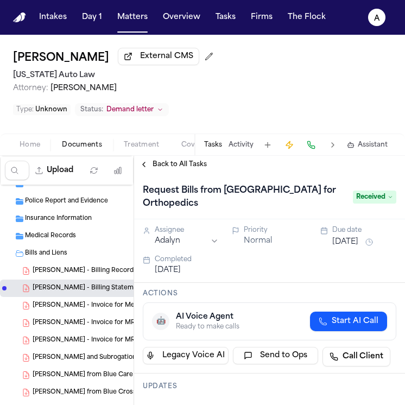
click at [236, 101] on div "Delores Wright External CMS Michigan Auto Law Attorney: Derek Brackon Type : Un…" at bounding box center [202, 84] width 405 height 99
click at [88, 121] on div "Delores Wright External CMS Michigan Auto Law Attorney: Derek Brackon Type : Un…" at bounding box center [202, 84] width 405 height 99
click at [140, 167] on button "Back to All Tasks" at bounding box center [173, 164] width 78 height 9
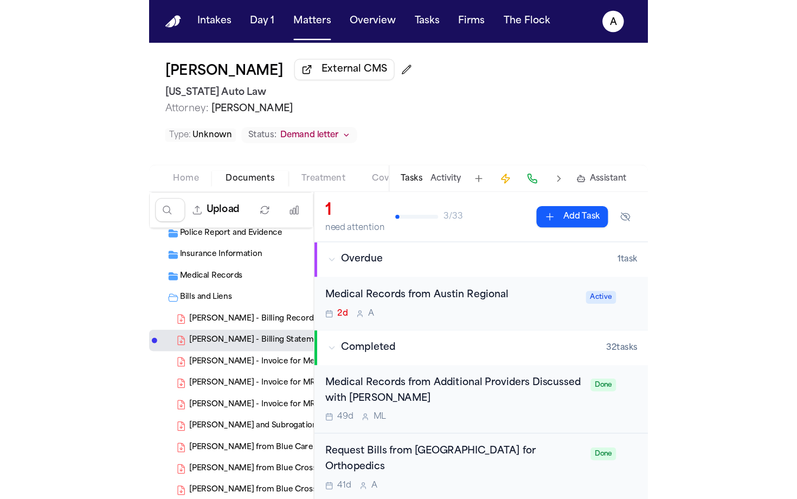
scroll to position [60, 0]
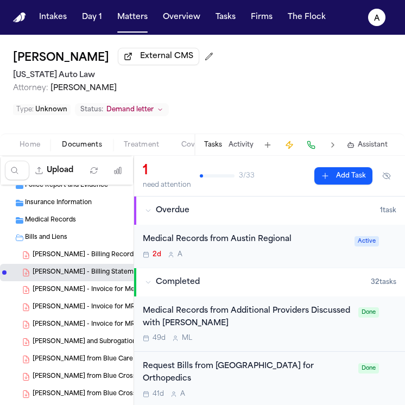
click at [118, 272] on span "D. Wright - Billing Statement and Records Release from LKO Center for Orthopedi…" at bounding box center [132, 272] width 198 height 9
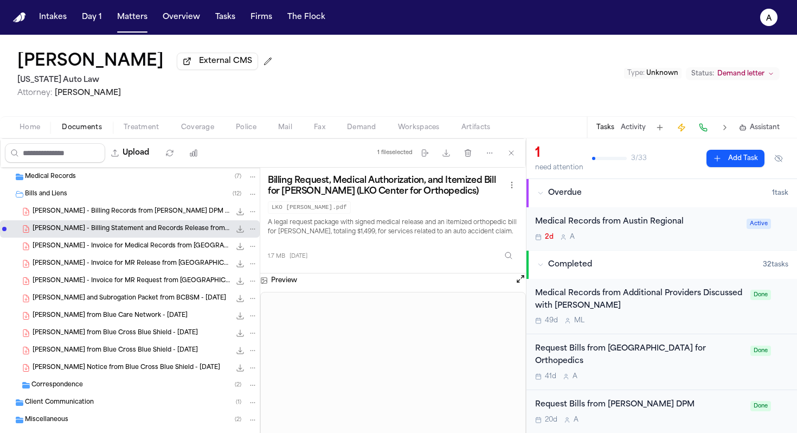
scroll to position [87, 0]
click at [249, 228] on icon "File: D. Wright - Billing Statement and Records Release from LKO Center for Ort…" at bounding box center [253, 229] width 8 height 8
click at [249, 257] on button "Rename" at bounding box center [245, 252] width 74 height 20
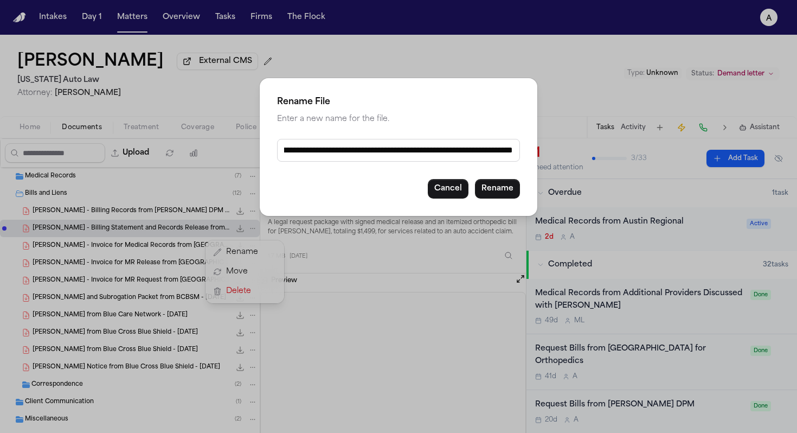
scroll to position [1, 200]
drag, startPoint x: 285, startPoint y: 151, endPoint x: 322, endPoint y: 155, distance: 37.0
click at [322, 155] on input "**********" at bounding box center [398, 150] width 243 height 23
click at [406, 153] on input "**********" at bounding box center [398, 150] width 243 height 23
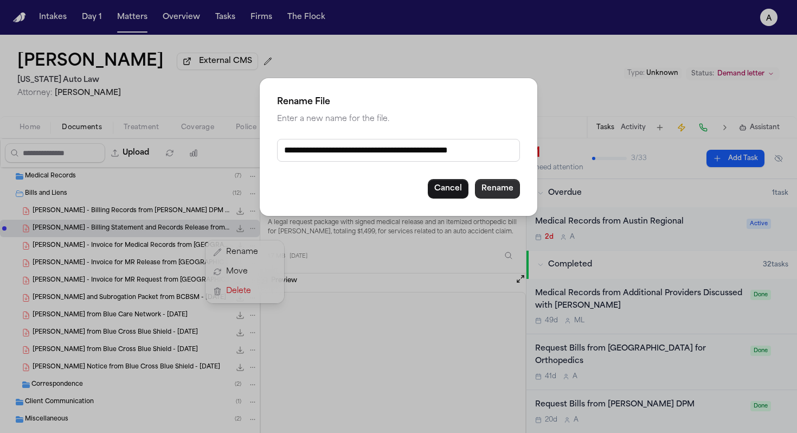
type input "**********"
click at [500, 187] on button "Rename" at bounding box center [497, 189] width 45 height 20
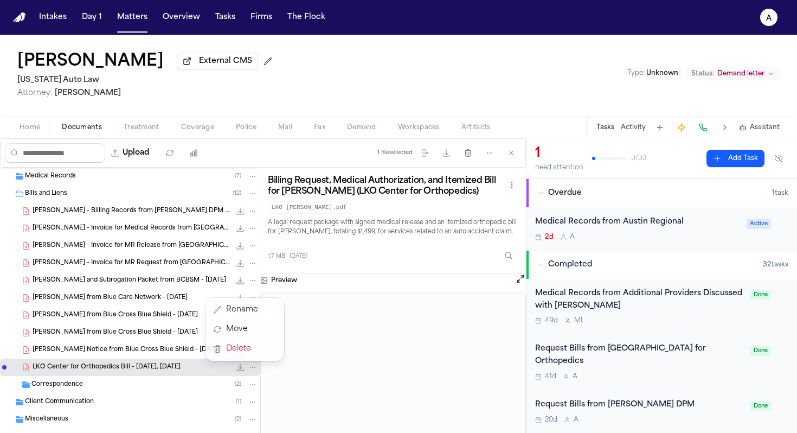
click at [326, 82] on div "Delores Wright External CMS Michigan Auto Law Attorney: Derek Brackon Type : Un…" at bounding box center [398, 234] width 797 height 398
click at [304, 87] on div "Delores Wright External CMS Michigan Auto Law Attorney: Derek Brackon Type : Un…" at bounding box center [398, 75] width 797 height 81
click at [410, 61] on div "Delores Wright External CMS Michigan Auto Law Attorney: Derek Brackon Type : Un…" at bounding box center [398, 75] width 797 height 81
click at [669, 241] on div "2d A" at bounding box center [637, 237] width 205 height 9
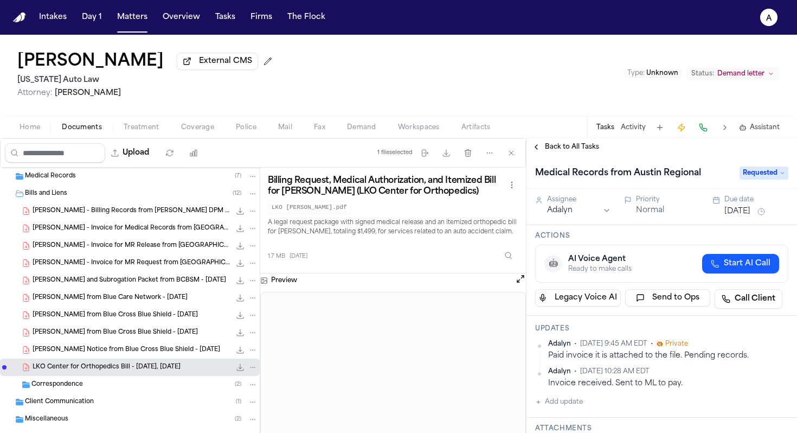
click at [146, 130] on span "Treatment" at bounding box center [142, 127] width 36 height 9
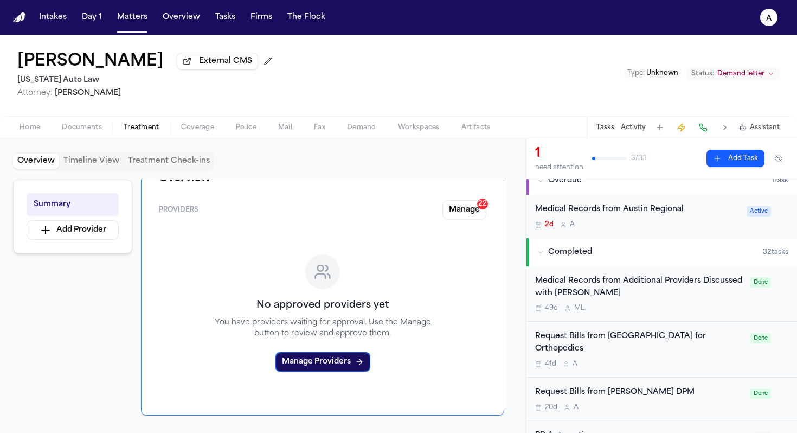
scroll to position [17, 0]
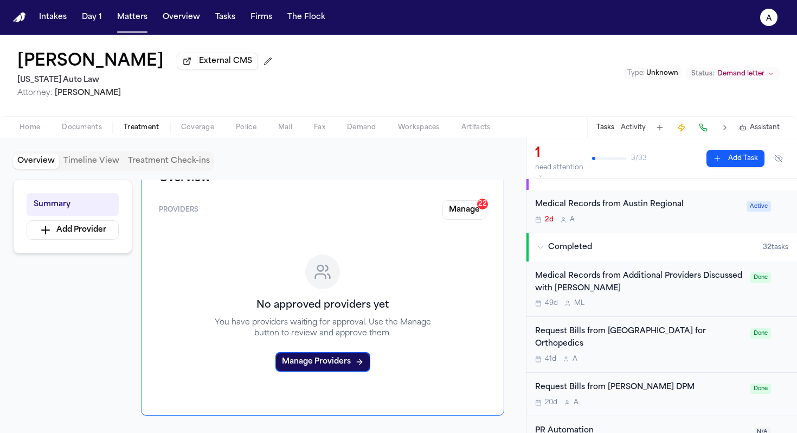
click at [669, 224] on div "2d A" at bounding box center [637, 219] width 205 height 9
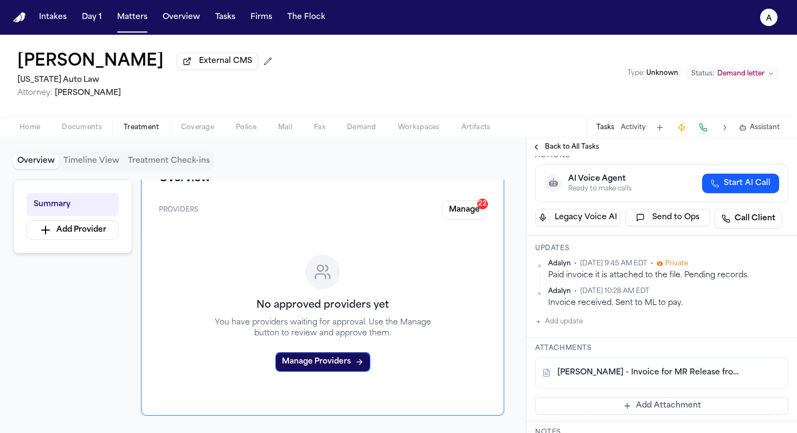
scroll to position [89, 0]
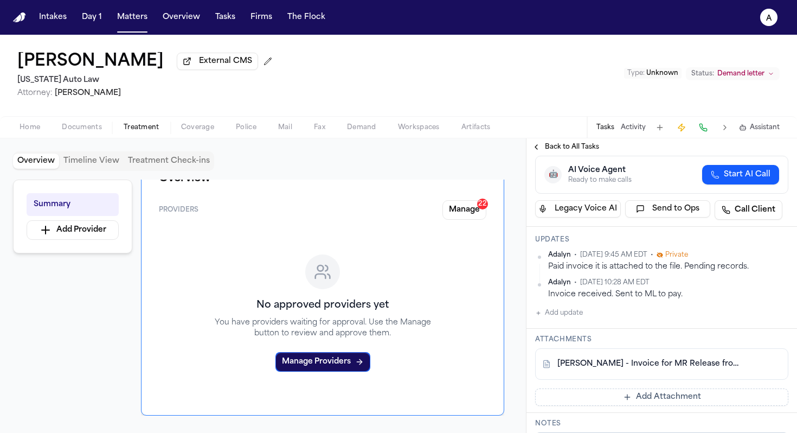
click at [652, 359] on div "D. Wright - Invoice for MR Release from Austin Regional Center - 8.15.25" at bounding box center [661, 363] width 253 height 31
click at [652, 367] on link "D. Wright - Invoice for MR Release from Austin Regional Center - 8.15.25" at bounding box center [651, 363] width 187 height 11
click at [676, 364] on link "D. Wright - Invoice for MR Release from Austin Regional Center - 8.15.25" at bounding box center [651, 363] width 187 height 11
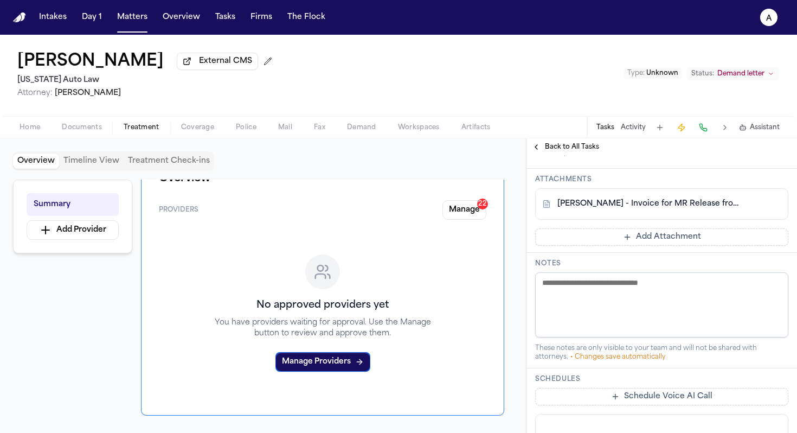
scroll to position [251, 0]
click at [716, 195] on div "D. Wright - Invoice for MR Release from Austin Regional Center - 8.15.25" at bounding box center [661, 201] width 253 height 31
click at [703, 206] on link "D. Wright - Invoice for MR Release from Austin Regional Center - 8.15.25" at bounding box center [651, 201] width 187 height 11
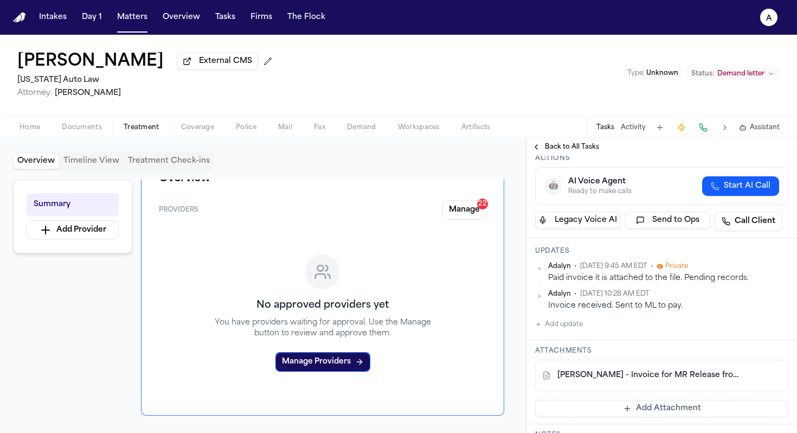
scroll to position [79, 0]
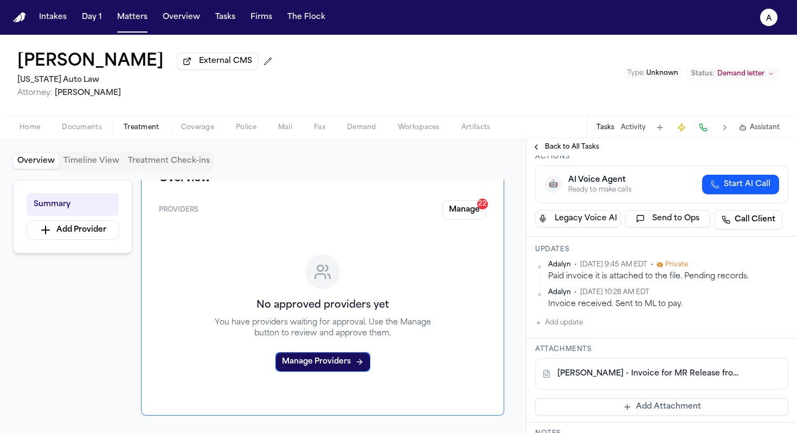
click at [648, 376] on link "D. Wright - Invoice for MR Release from Austin Regional Center - 8.15.25" at bounding box center [651, 373] width 187 height 11
click at [578, 148] on span "Back to All Tasks" at bounding box center [572, 147] width 54 height 9
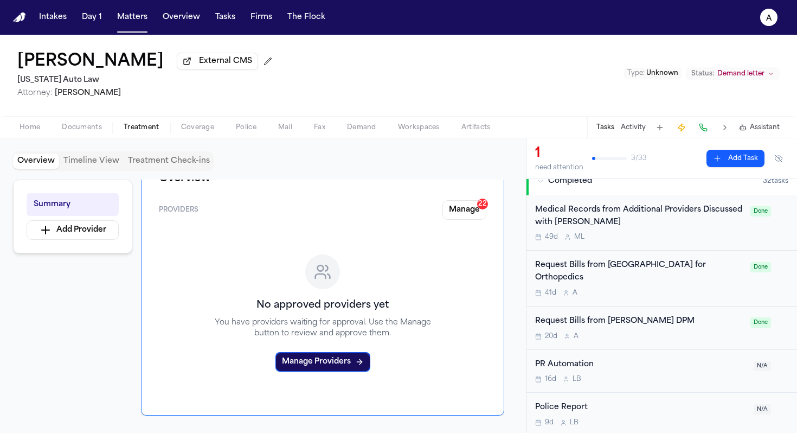
scroll to position [92, 0]
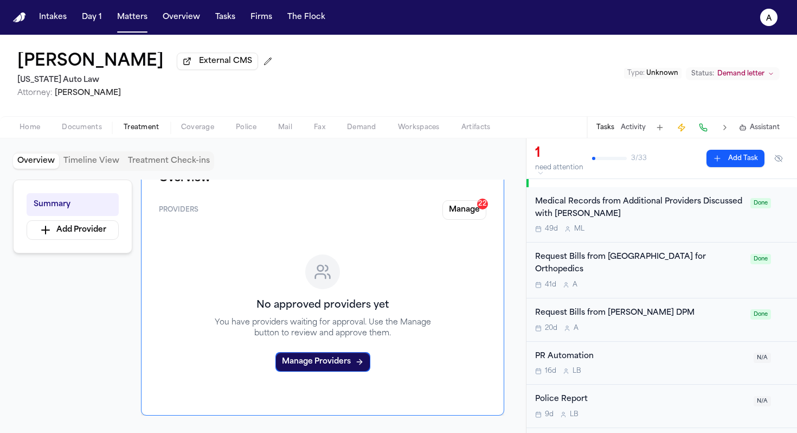
click at [712, 324] on div "20d A" at bounding box center [639, 328] width 209 height 9
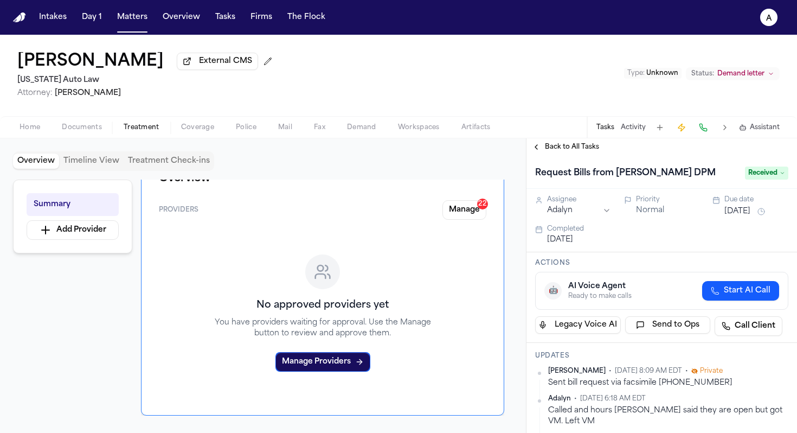
drag, startPoint x: 708, startPoint y: 174, endPoint x: 618, endPoint y: 179, distance: 90.2
click at [618, 179] on div "Request Bills from Kezelian Harry DPM" at bounding box center [636, 172] width 203 height 17
copy h1 "Kezelian Harry DPM"
click at [588, 146] on span "Back to All Tasks" at bounding box center [572, 147] width 54 height 9
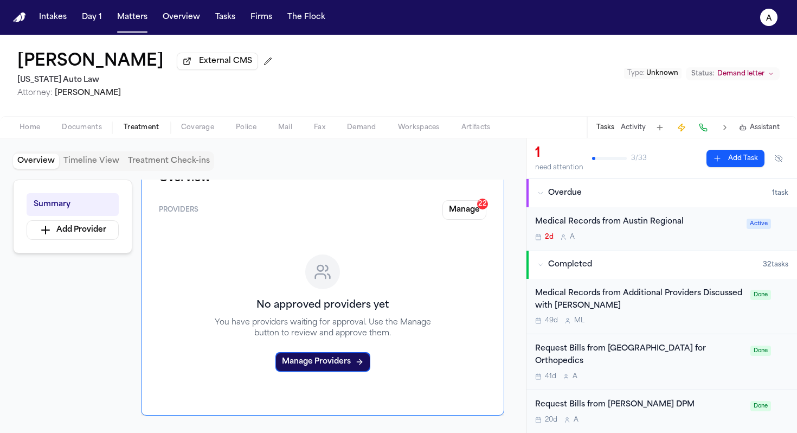
click at [684, 247] on div "Medical Records from Austin Regional 2d A Active" at bounding box center [662, 228] width 271 height 43
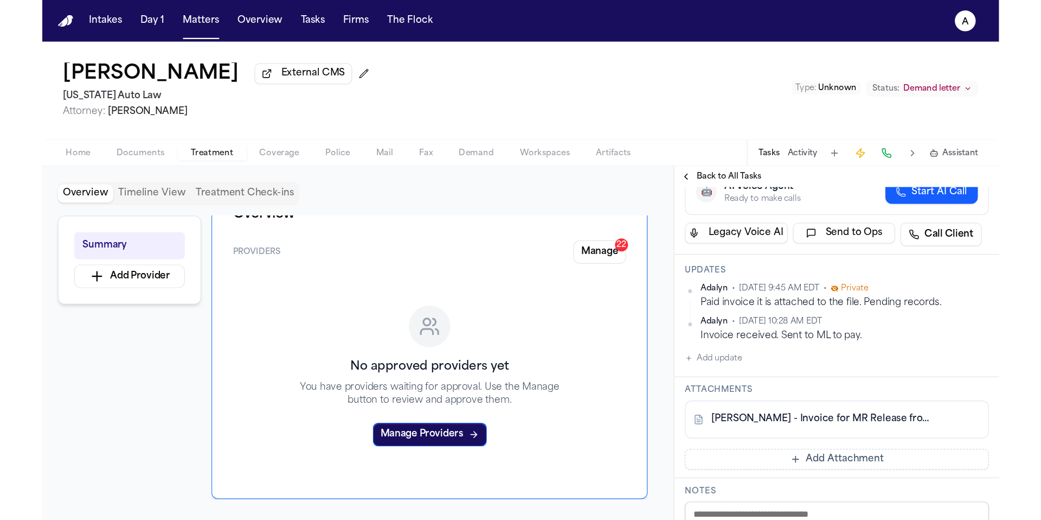
scroll to position [105, 0]
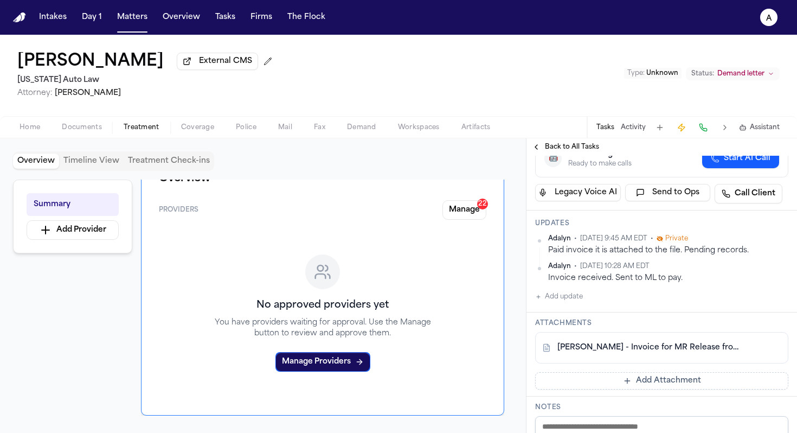
click at [669, 347] on link "D. Wright - Invoice for MR Release from Austin Regional Center - 8.15.25" at bounding box center [651, 347] width 187 height 11
click at [686, 342] on div "D. Wright - Invoice for MR Release from Austin Regional Center - 8.15.25" at bounding box center [661, 347] width 253 height 31
click at [690, 351] on link "D. Wright - Invoice for MR Release from Austin Regional Center - 8.15.25" at bounding box center [651, 347] width 187 height 11
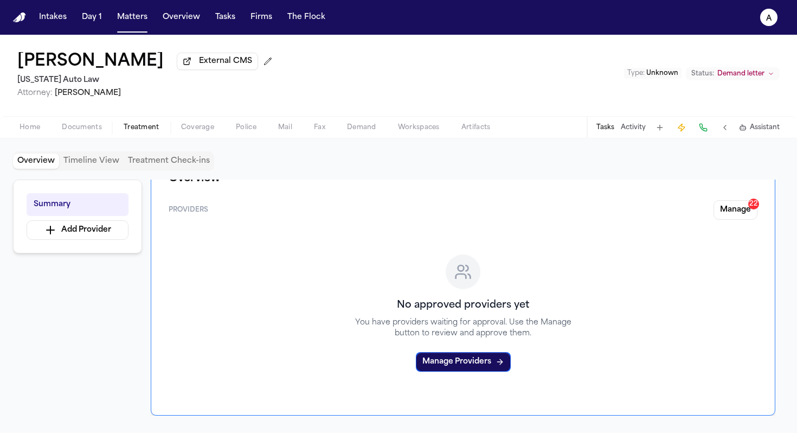
click at [80, 125] on span "Documents" at bounding box center [82, 127] width 40 height 9
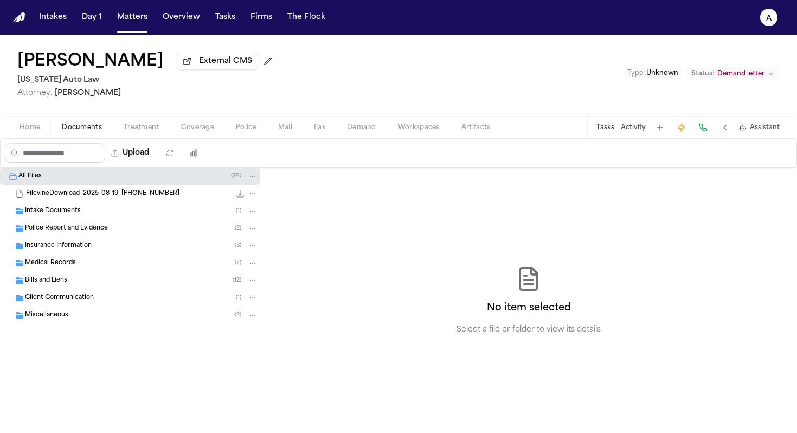
click at [164, 231] on div "Police Report and Evidence ( 2 )" at bounding box center [141, 228] width 233 height 10
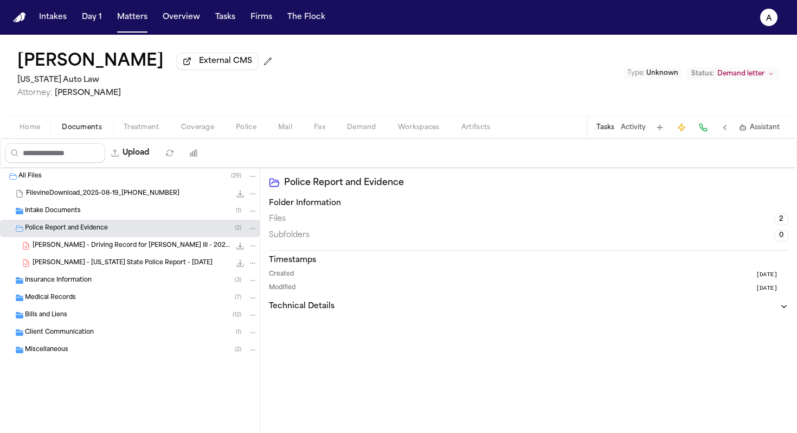
click at [164, 303] on div "Medical Records ( 7 )" at bounding box center [141, 298] width 233 height 10
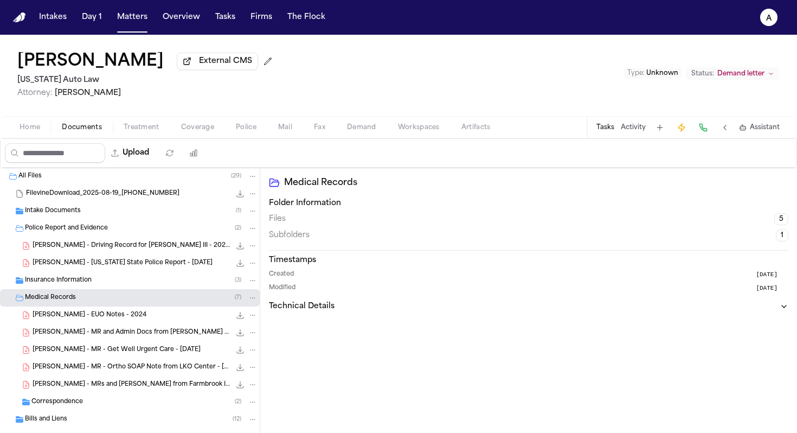
click at [149, 337] on span "D. Wright - MR and Admin Docs from Marvin Bleiberg MD - 11.27.24" at bounding box center [132, 332] width 198 height 9
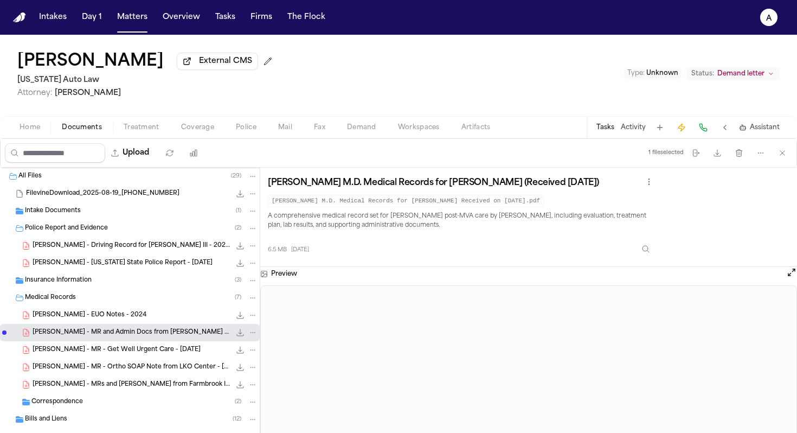
click at [609, 129] on button "Tasks" at bounding box center [606, 127] width 18 height 9
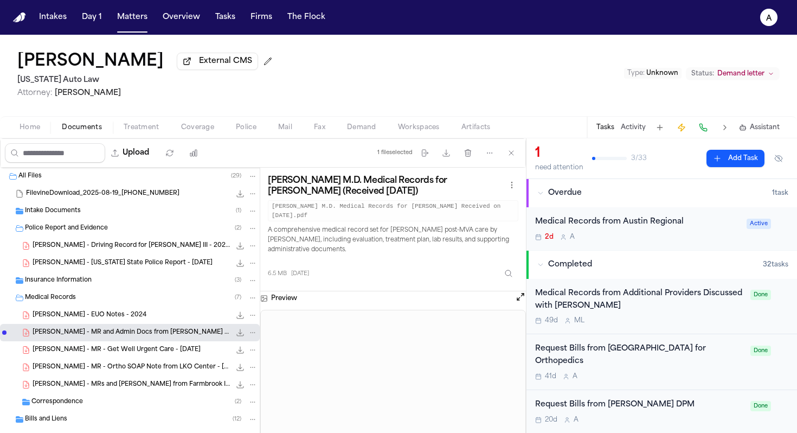
click at [606, 241] on div "2d A" at bounding box center [637, 237] width 205 height 9
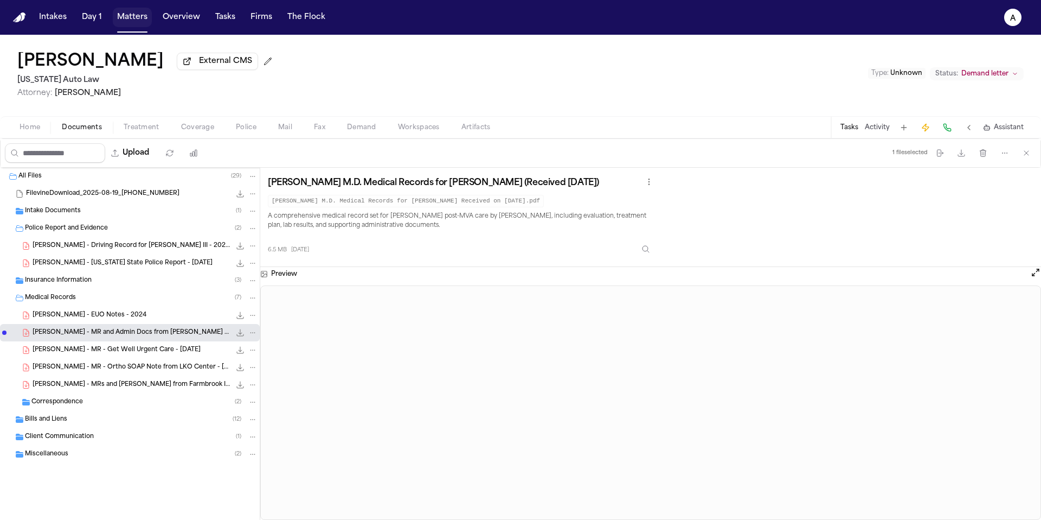
click at [128, 13] on button "Matters" at bounding box center [132, 18] width 39 height 20
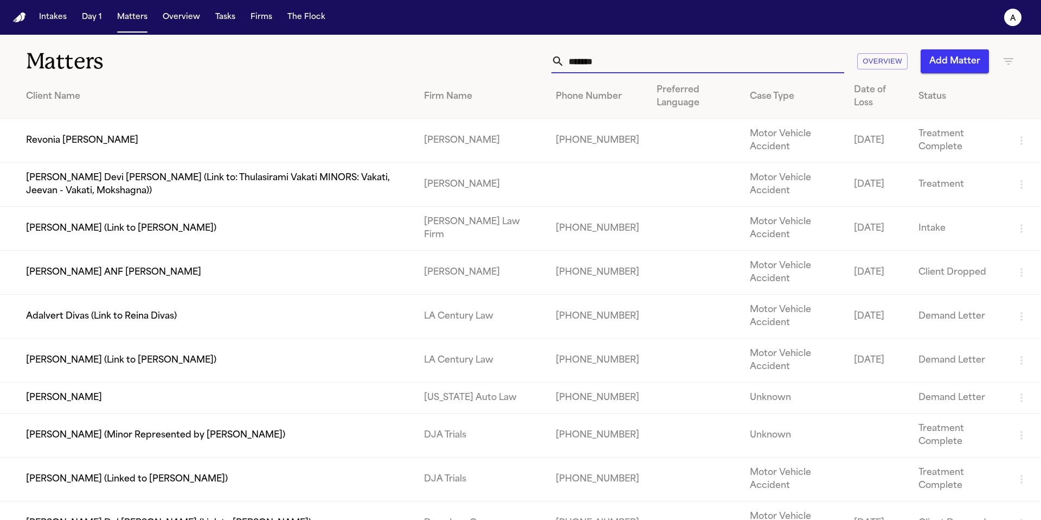
click at [642, 69] on input "*******" at bounding box center [705, 61] width 280 height 24
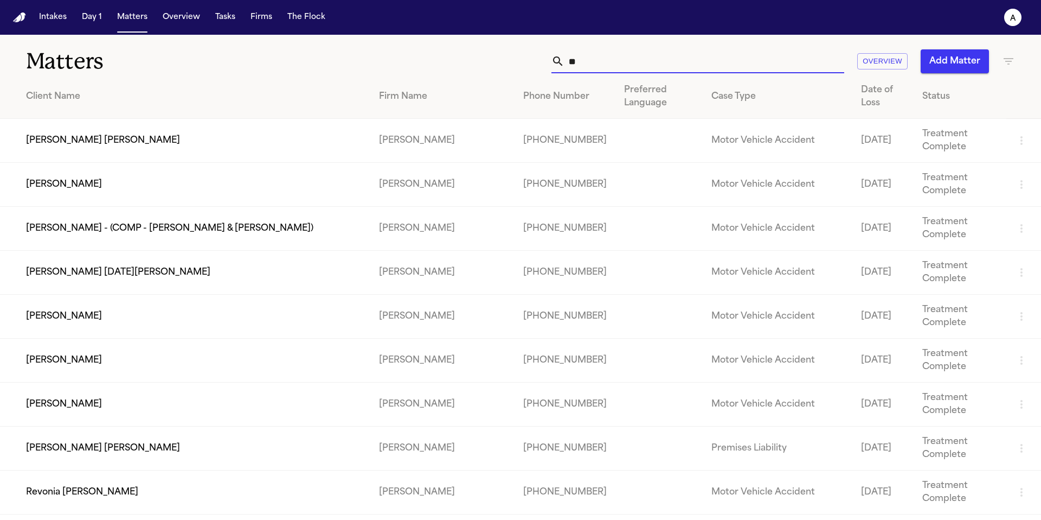
type input "*"
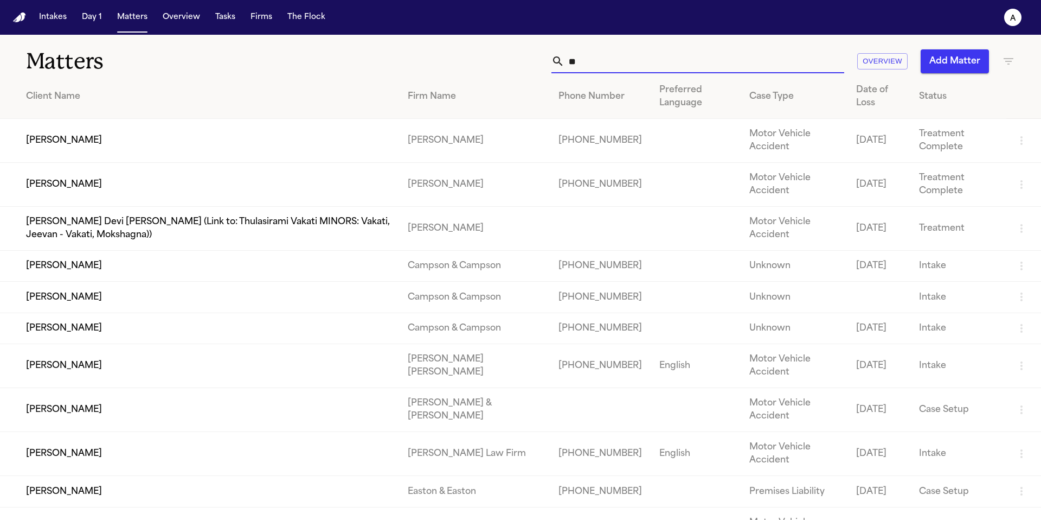
type input "*"
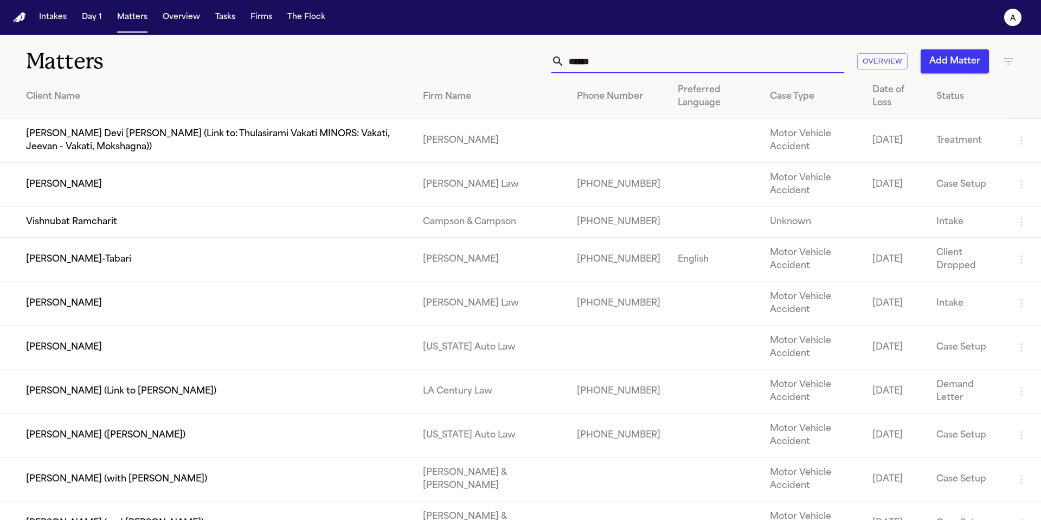
type input "******"
click at [55, 363] on td "Shamar Brown" at bounding box center [207, 347] width 414 height 44
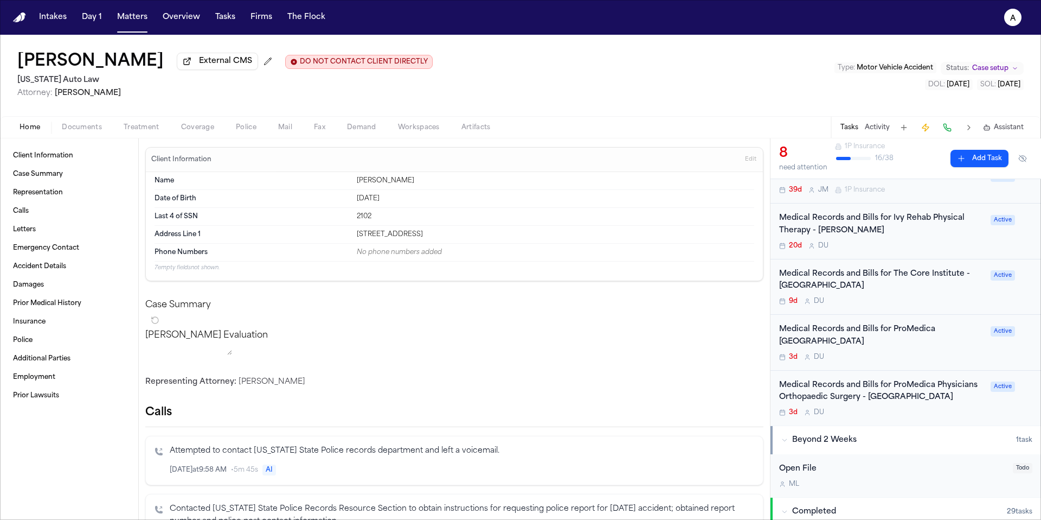
scroll to position [209, 0]
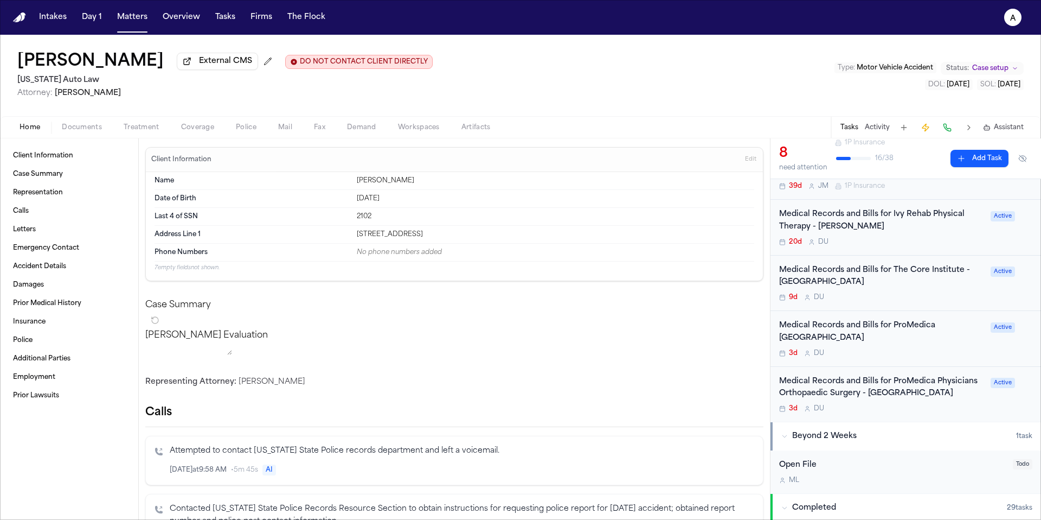
click at [943, 347] on div "Medical Records and Bills for ProMedica Monroe Regional Hospital 3d D U" at bounding box center [881, 338] width 205 height 38
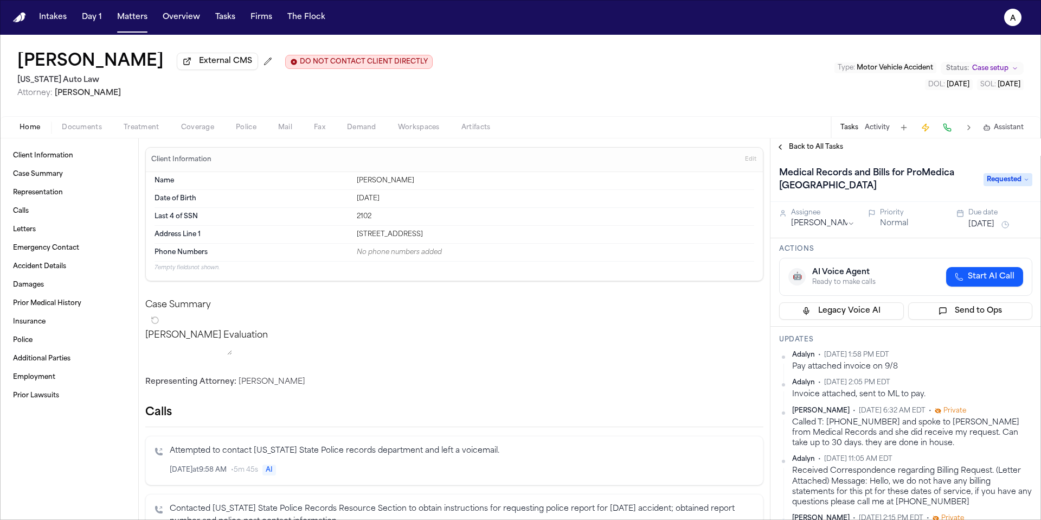
click at [926, 240] on div "Actions 🤖 AI Voice Agent Ready to make calls Start AI Call Legacy Voice AI Send…" at bounding box center [906, 282] width 271 height 88
click at [924, 247] on h3 "Actions" at bounding box center [905, 249] width 253 height 9
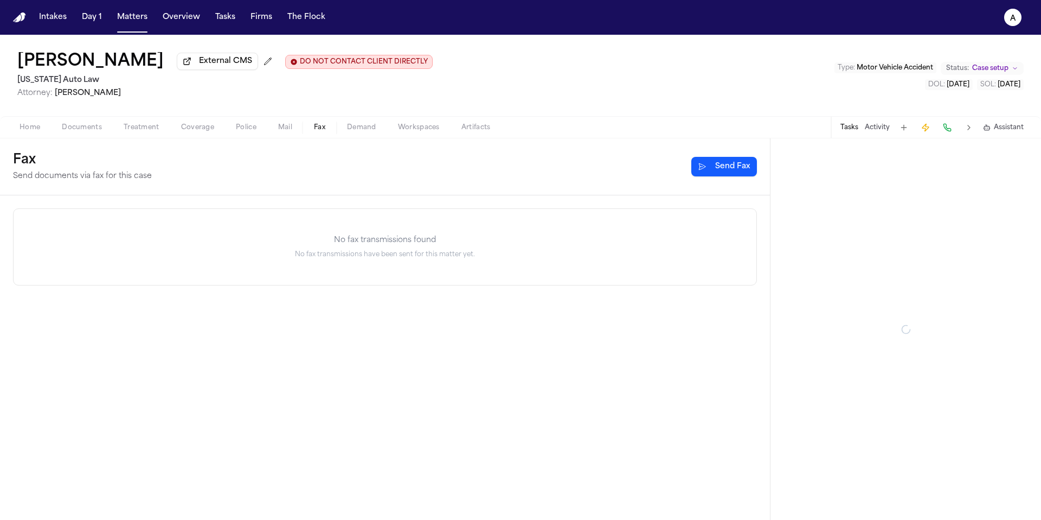
click at [318, 131] on span "Fax" at bounding box center [319, 127] width 11 height 9
click at [287, 129] on span "Mail" at bounding box center [285, 127] width 14 height 9
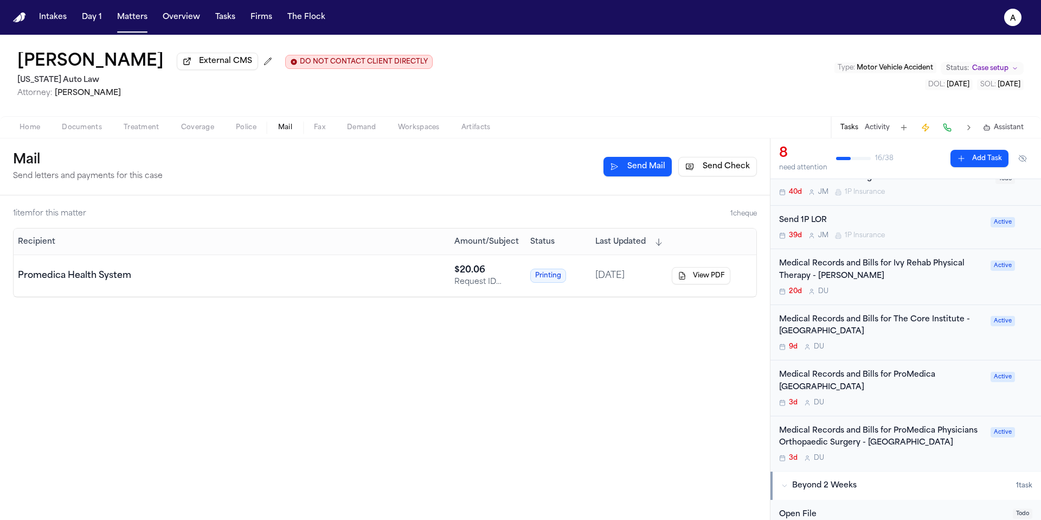
scroll to position [176, 0]
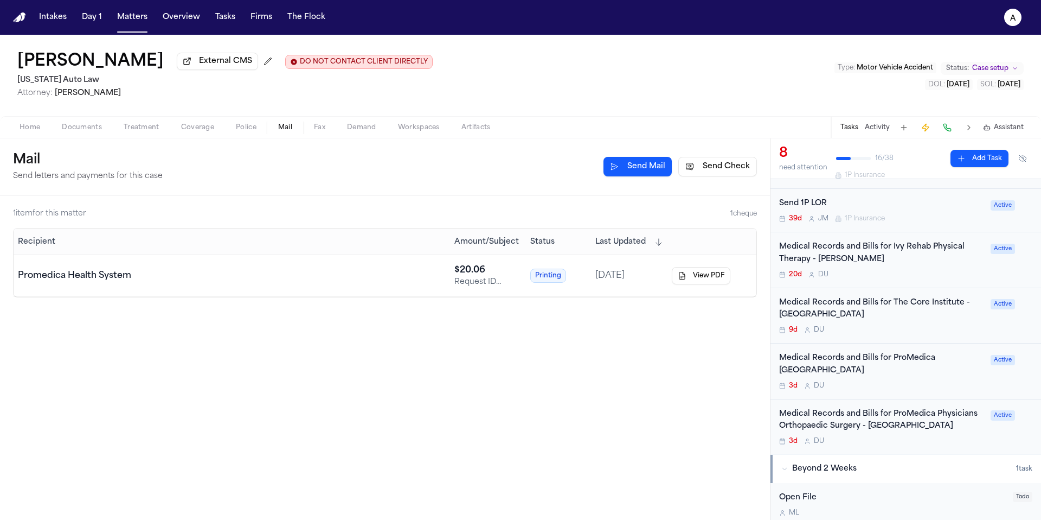
click at [919, 381] on div "Medical Records and Bills for ProMedica Monroe Regional Hospital 3d D U" at bounding box center [881, 371] width 205 height 38
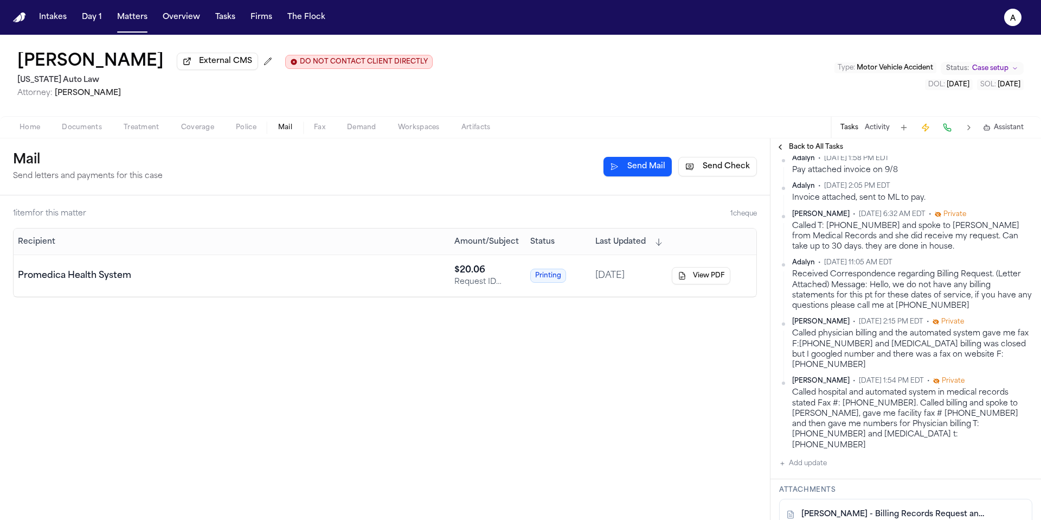
scroll to position [249, 0]
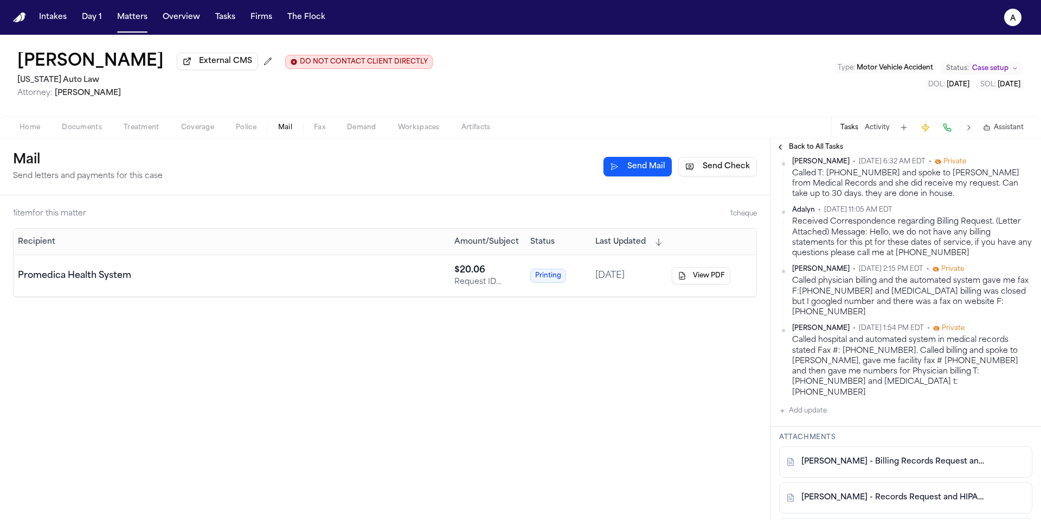
click at [817, 405] on button "Add update" at bounding box center [803, 410] width 48 height 13
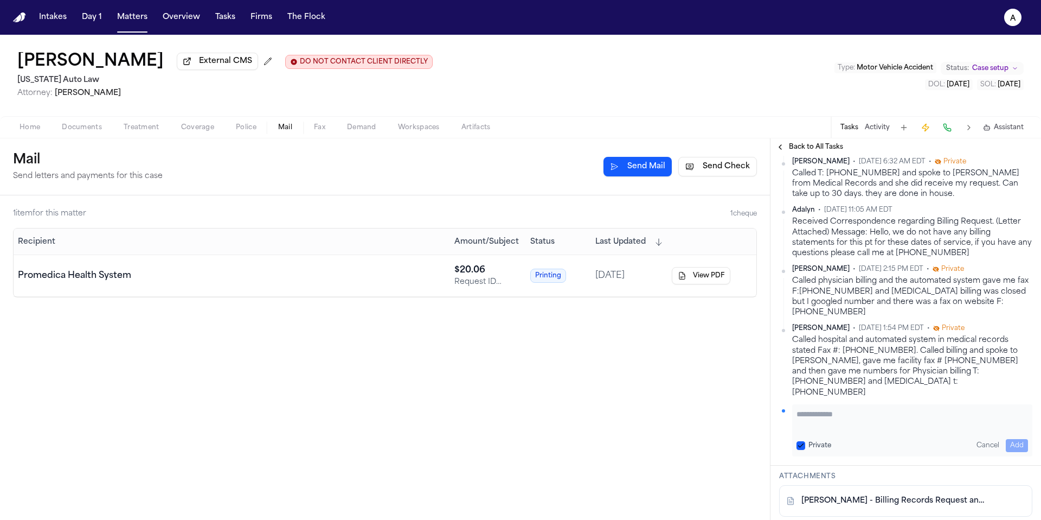
click at [824, 408] on textarea "Add your update" at bounding box center [913, 419] width 232 height 22
type textarea "**********"
click at [797, 441] on button "Private" at bounding box center [801, 445] width 9 height 9
click at [1007, 439] on button "Add" at bounding box center [1017, 445] width 22 height 13
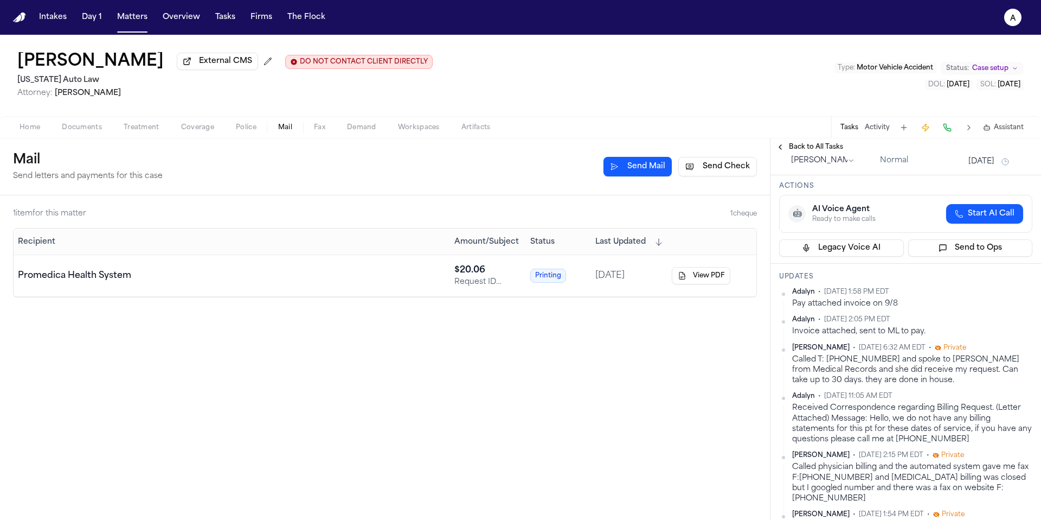
scroll to position [0, 0]
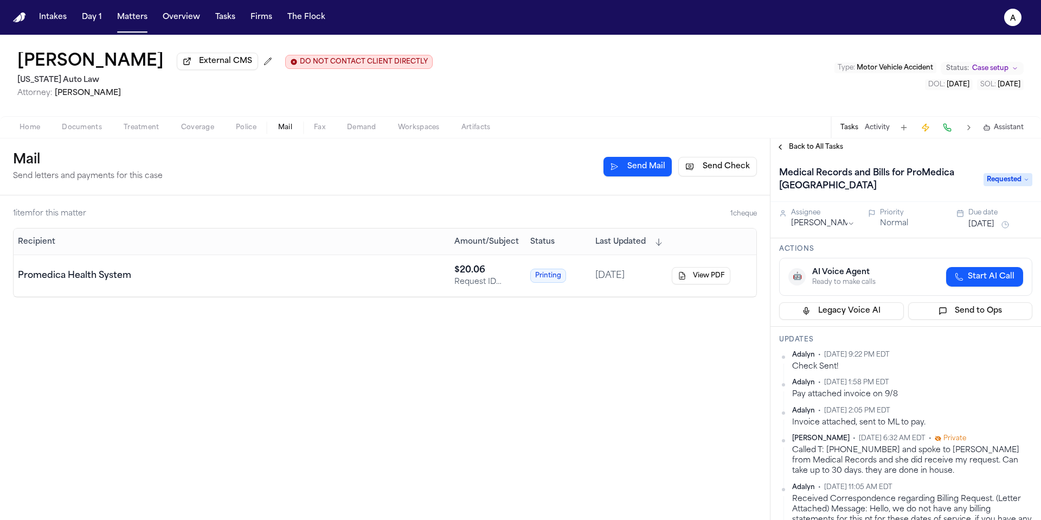
click at [988, 225] on button "[DATE]" at bounding box center [982, 224] width 26 height 11
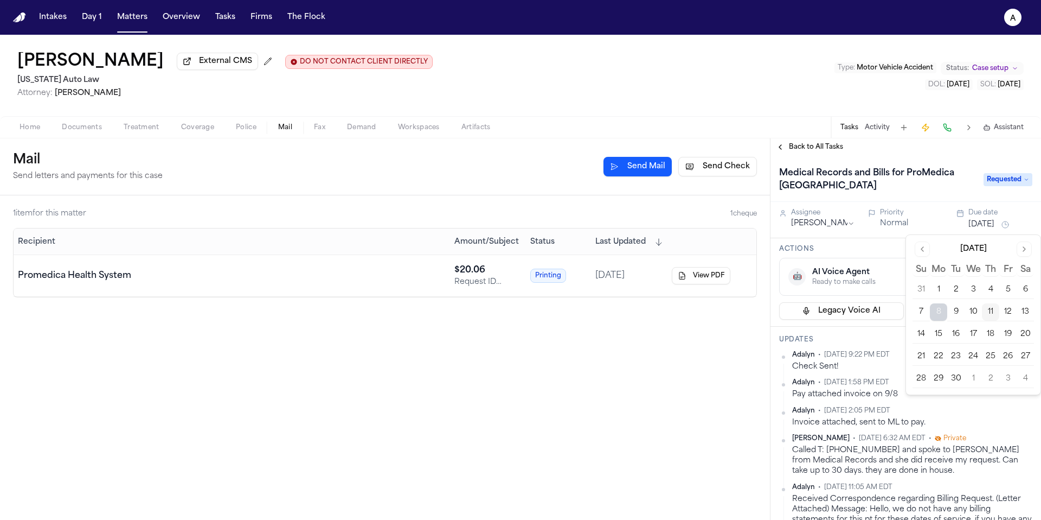
click at [986, 332] on button "18" at bounding box center [990, 333] width 17 height 17
click at [969, 338] on button "17" at bounding box center [973, 333] width 17 height 17
click at [874, 339] on h3 "Updates" at bounding box center [905, 339] width 253 height 9
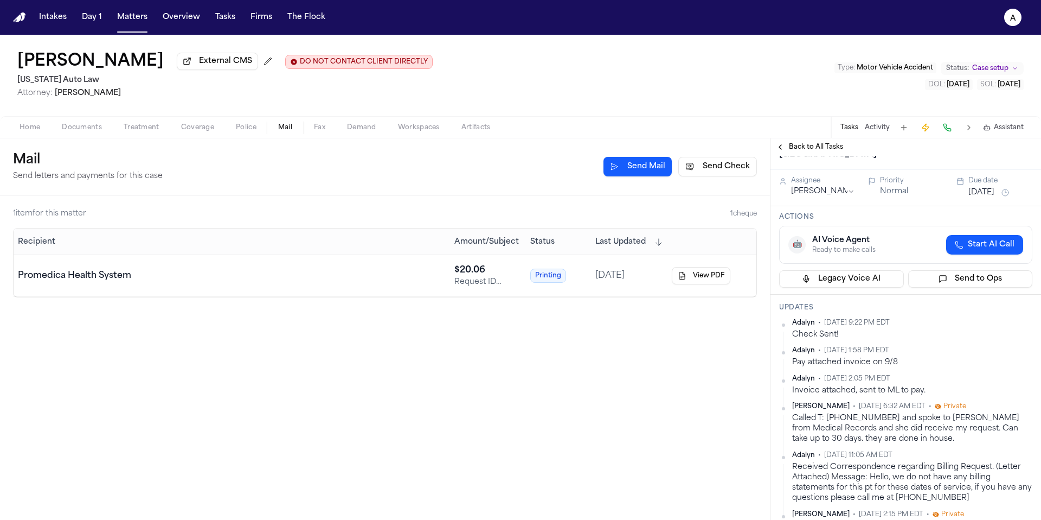
scroll to position [33, 0]
click at [683, 414] on div "1 item for this matter 1 cheque Recipient Amount/Subject Status Last Updated Pr…" at bounding box center [385, 357] width 770 height 324
click at [131, 20] on button "Matters" at bounding box center [132, 18] width 39 height 20
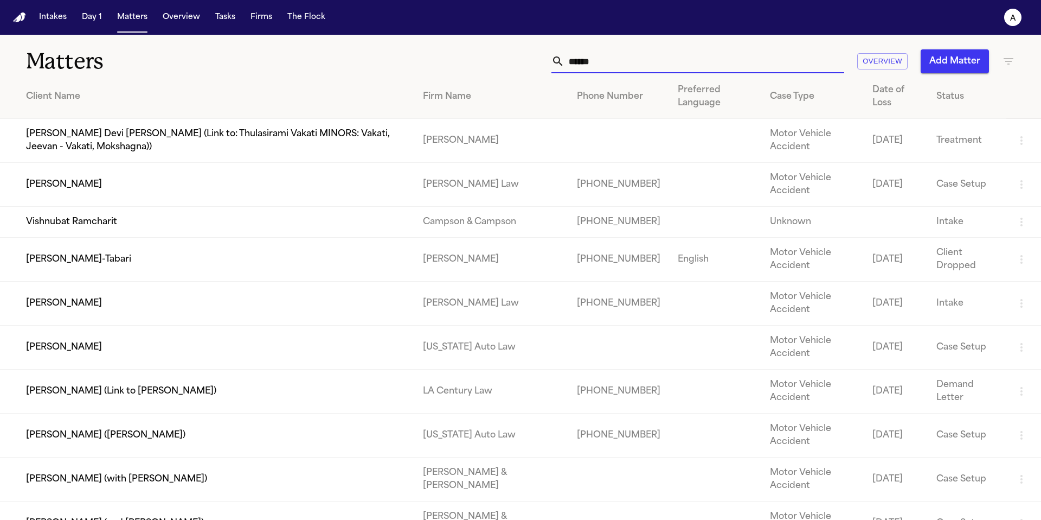
drag, startPoint x: 629, startPoint y: 56, endPoint x: 508, endPoint y: 55, distance: 120.9
click at [508, 55] on div "****** Overview Add Matter" at bounding box center [664, 61] width 701 height 24
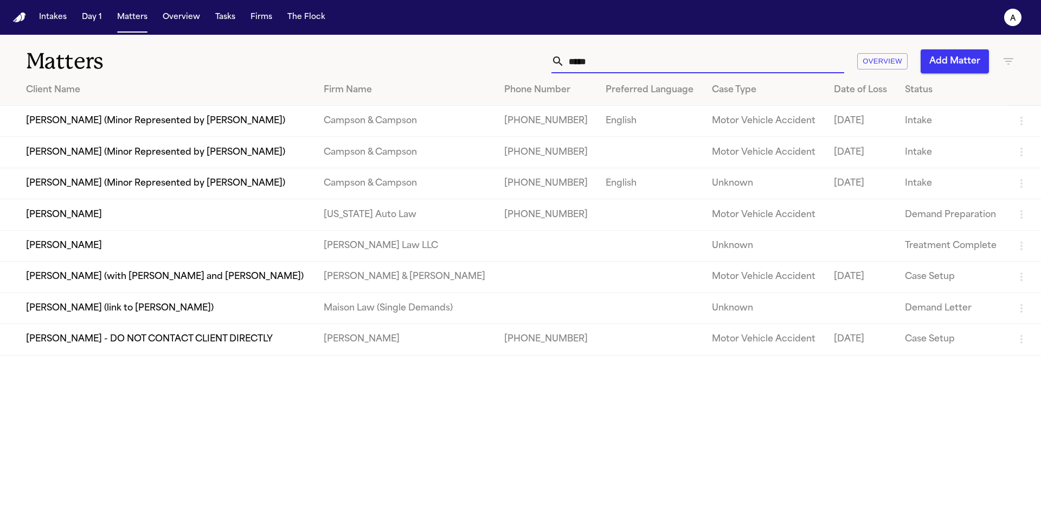
type input "*****"
click at [73, 255] on td "Nancy Ptacek" at bounding box center [157, 245] width 315 height 31
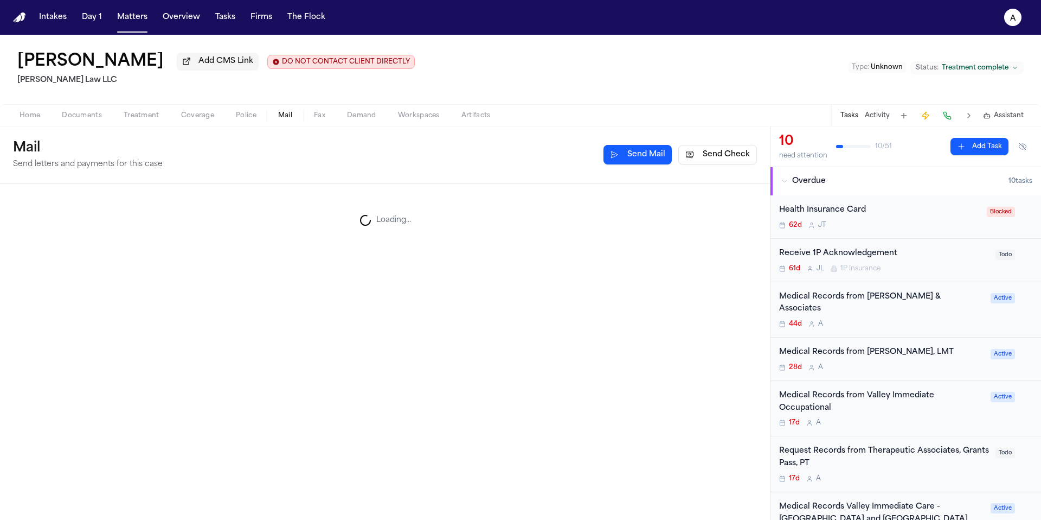
click at [282, 120] on span "Mail" at bounding box center [285, 115] width 14 height 9
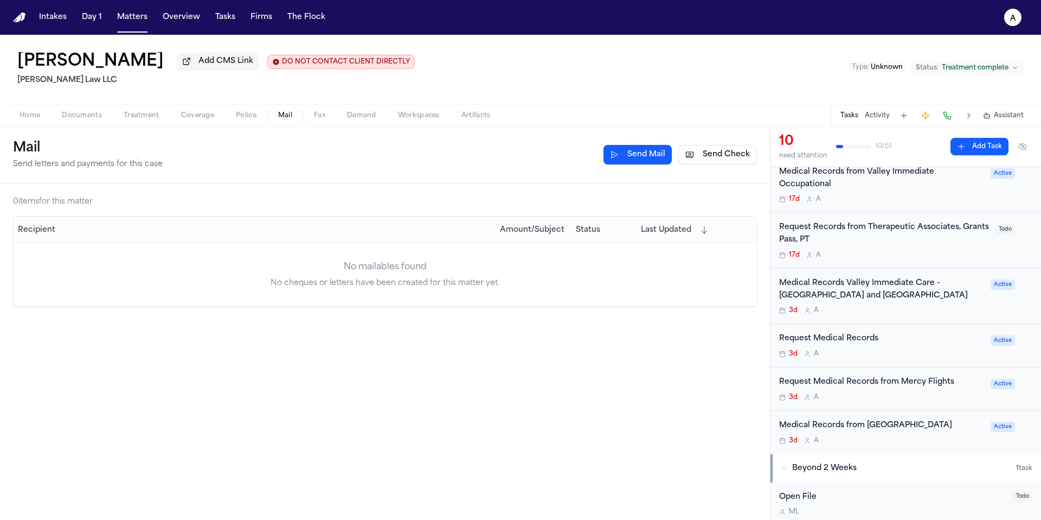
scroll to position [254, 0]
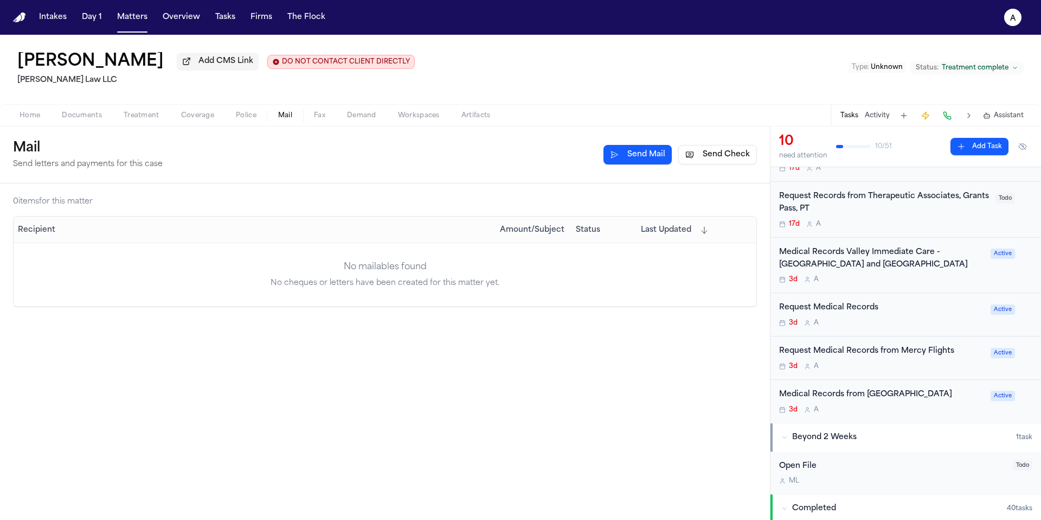
click at [901, 361] on div "Request Medical Records from Mercy Flights 3d A Active" at bounding box center [906, 357] width 271 height 43
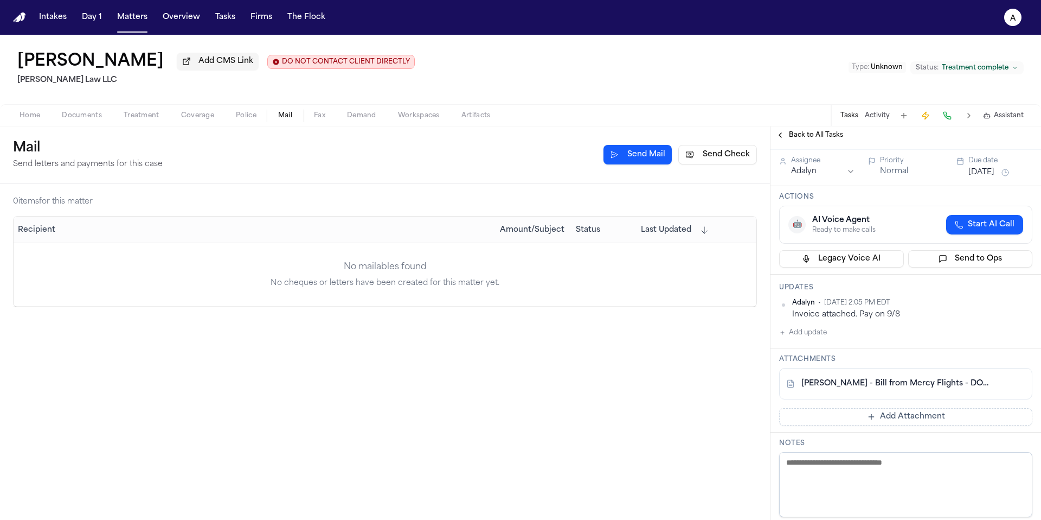
scroll to position [59, 0]
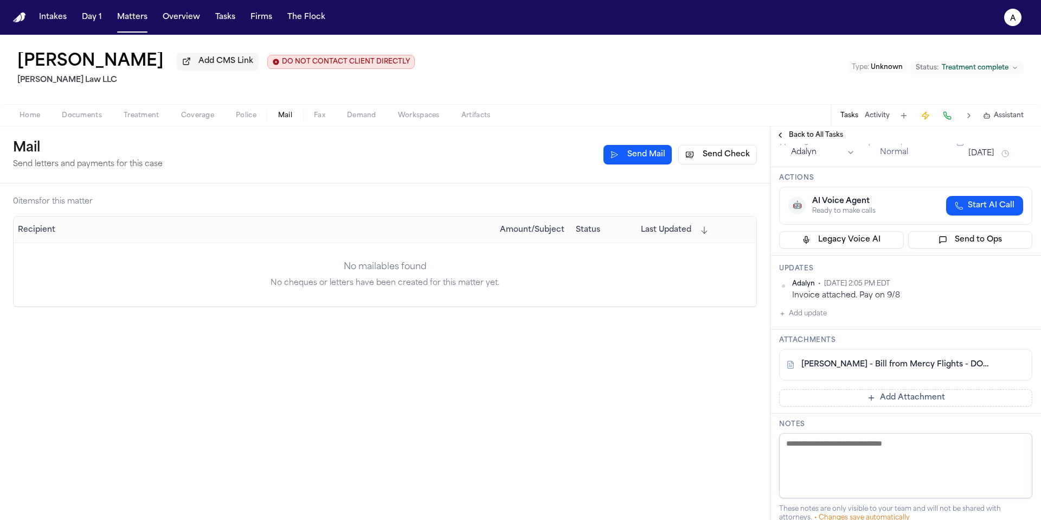
click at [809, 317] on button "Add update" at bounding box center [803, 313] width 48 height 13
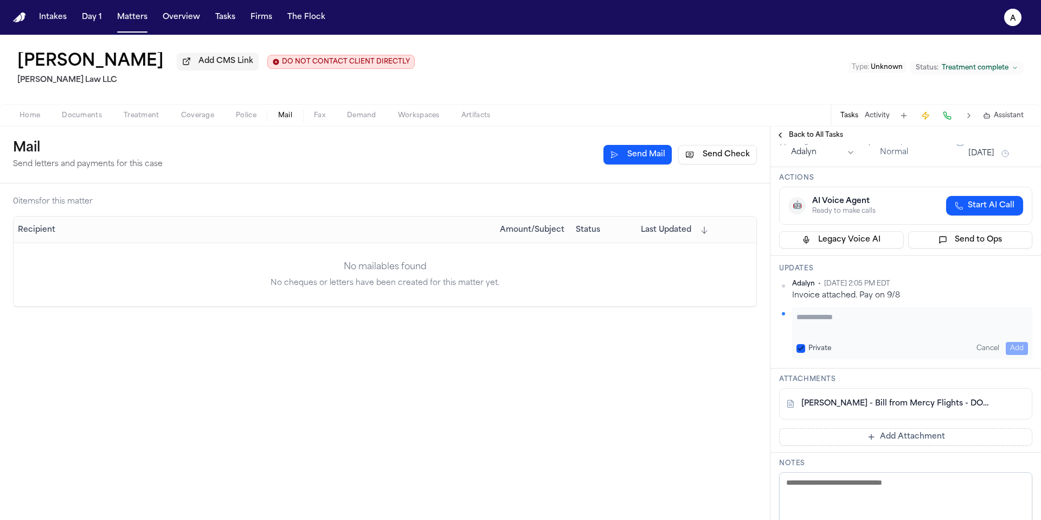
click at [816, 319] on textarea "Add your update" at bounding box center [913, 322] width 232 height 22
type textarea "**********"
drag, startPoint x: 902, startPoint y: 315, endPoint x: 719, endPoint y: 313, distance: 182.8
click at [719, 313] on div "**********" at bounding box center [520, 322] width 1041 height 393
click at [1015, 15] on text "A" at bounding box center [1013, 19] width 6 height 8
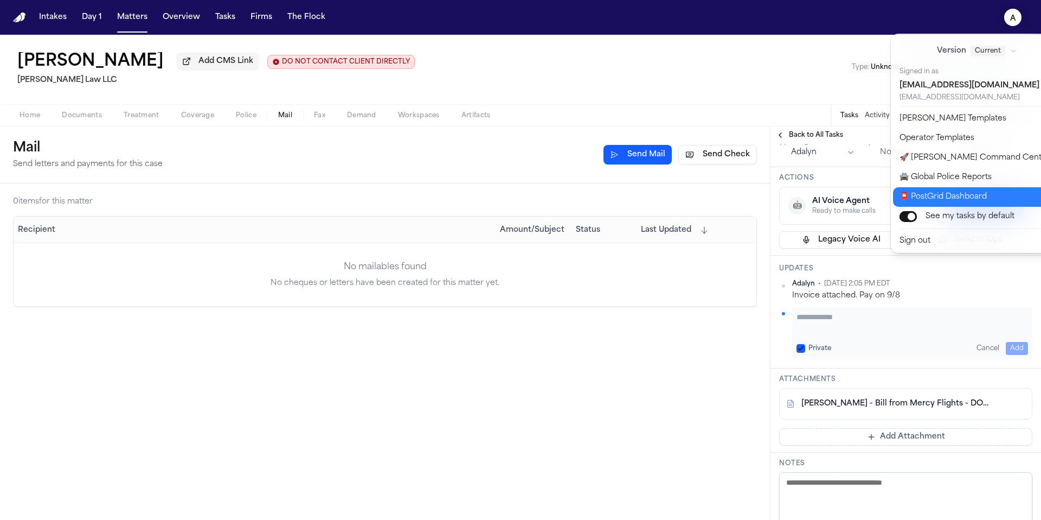
click at [969, 197] on button "📮 PostGrid Dashboard" at bounding box center [983, 197] width 181 height 20
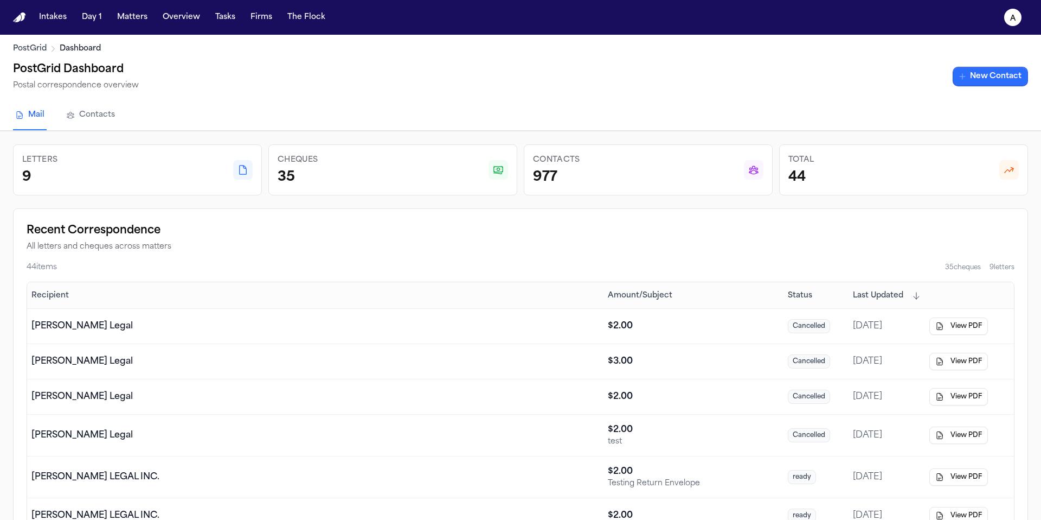
click at [995, 82] on link "New Contact" at bounding box center [990, 77] width 75 height 20
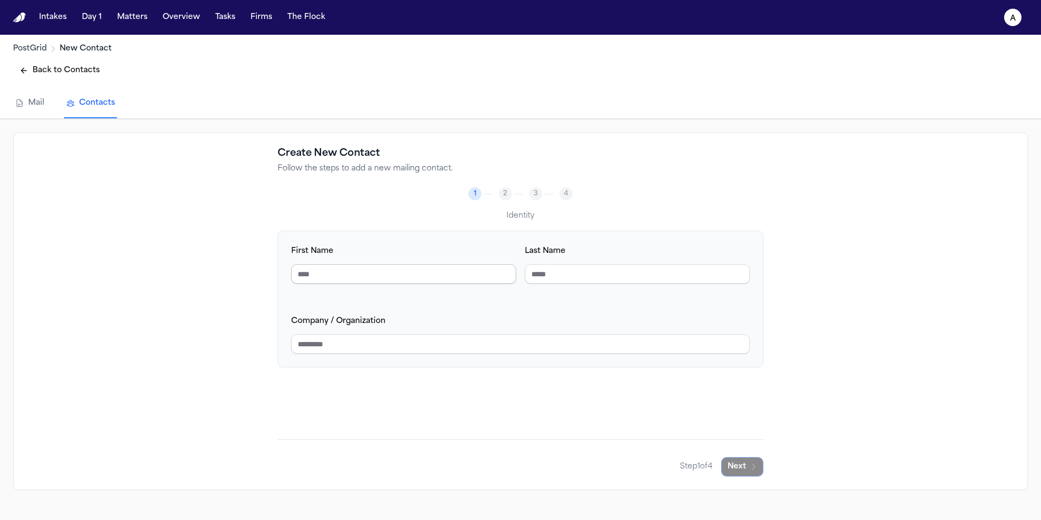
click at [437, 274] on input "First Name" at bounding box center [403, 274] width 225 height 20
click at [405, 342] on input "Company / Organization" at bounding box center [520, 344] width 459 height 20
drag, startPoint x: 370, startPoint y: 345, endPoint x: 329, endPoint y: 345, distance: 40.7
click at [329, 345] on input "**********" at bounding box center [520, 344] width 459 height 20
click at [329, 380] on div "**********" at bounding box center [521, 334] width 486 height 208
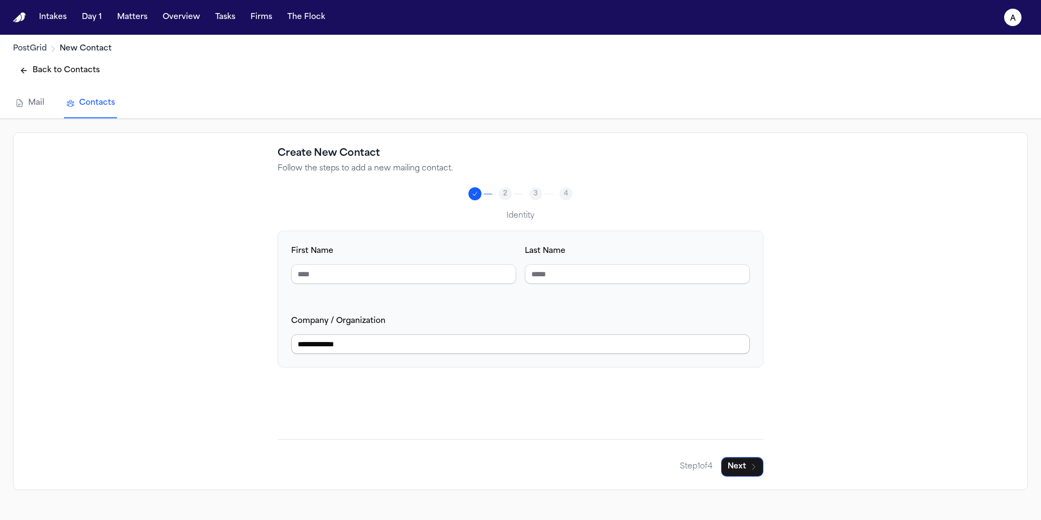
click at [364, 347] on input "**********" at bounding box center [520, 344] width 459 height 20
click at [356, 379] on div "**********" at bounding box center [521, 334] width 486 height 208
click at [407, 345] on input "**********" at bounding box center [520, 344] width 459 height 20
type input "**********"
click at [747, 462] on button "Next" at bounding box center [742, 467] width 42 height 20
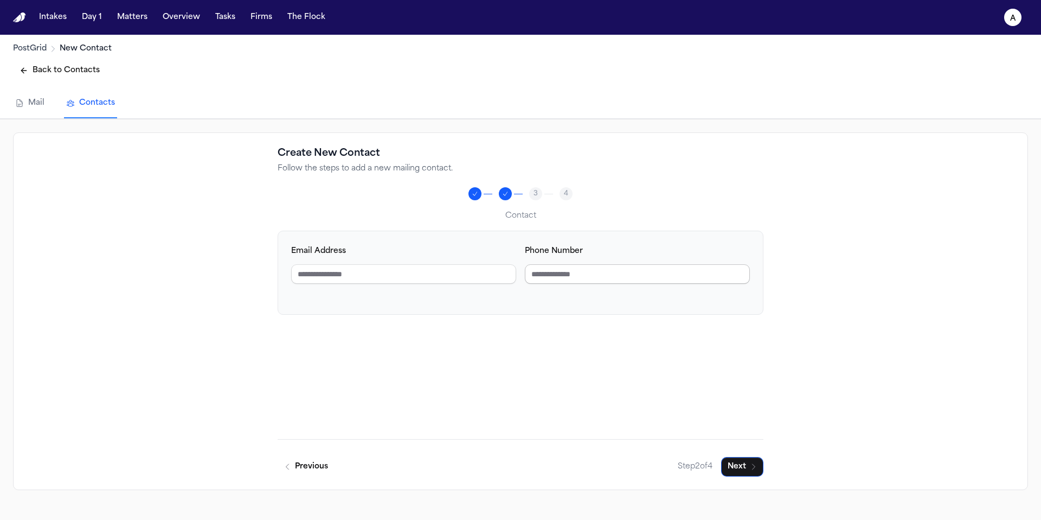
click at [648, 275] on input "Phone Number" at bounding box center [637, 274] width 225 height 20
type input "**********"
click at [560, 321] on div "**********" at bounding box center [521, 334] width 486 height 208
click at [754, 469] on icon "button" at bounding box center [754, 466] width 9 height 9
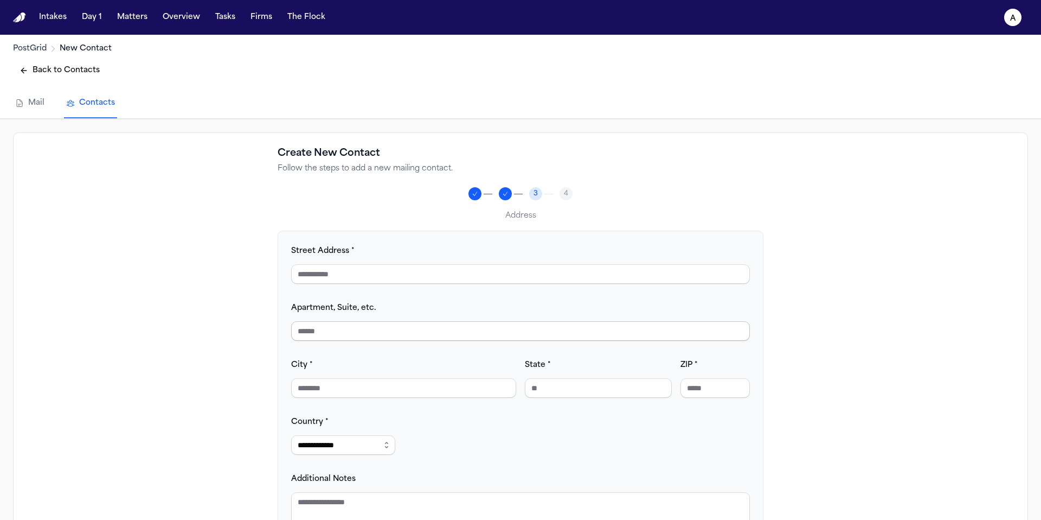
click at [458, 333] on input "Apartment, Suite, etc." at bounding box center [520, 331] width 459 height 20
click at [454, 276] on input "Street Address *" at bounding box center [520, 274] width 459 height 20
type input "**********"
click at [408, 395] on input "City *" at bounding box center [403, 388] width 225 height 20
type input "*******"
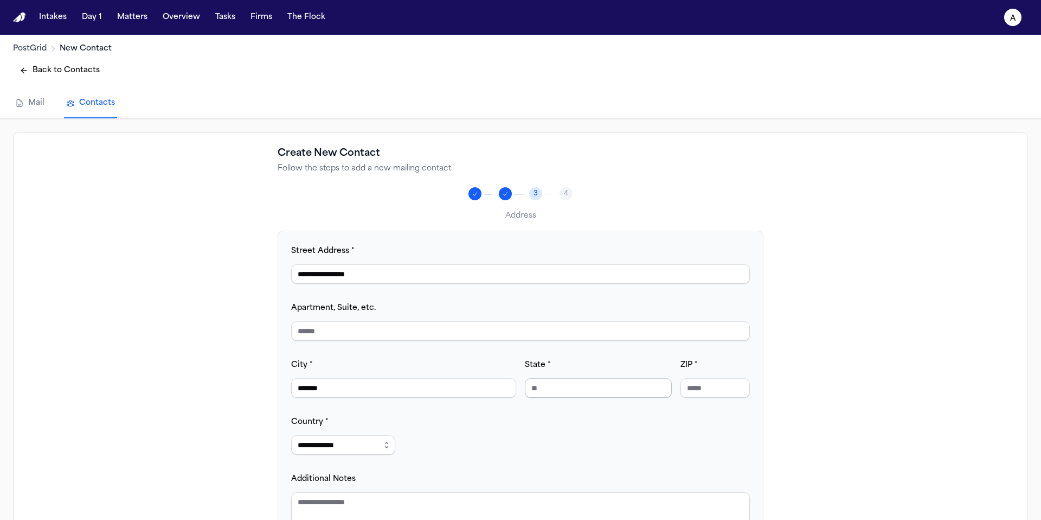
click at [568, 391] on input "State *" at bounding box center [598, 388] width 147 height 20
type input "**"
click at [718, 386] on input "ZIP *" at bounding box center [715, 388] width 69 height 20
type input "*****"
click at [541, 457] on div "**********" at bounding box center [520, 390] width 459 height 293
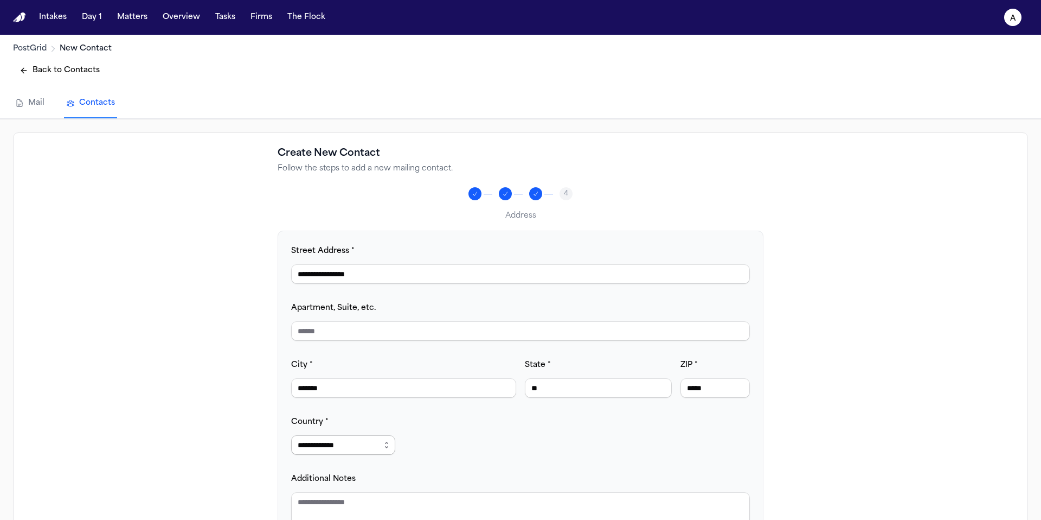
click at [362, 449] on select "**********" at bounding box center [343, 445] width 104 height 20
click at [291, 437] on select "**********" at bounding box center [343, 445] width 104 height 20
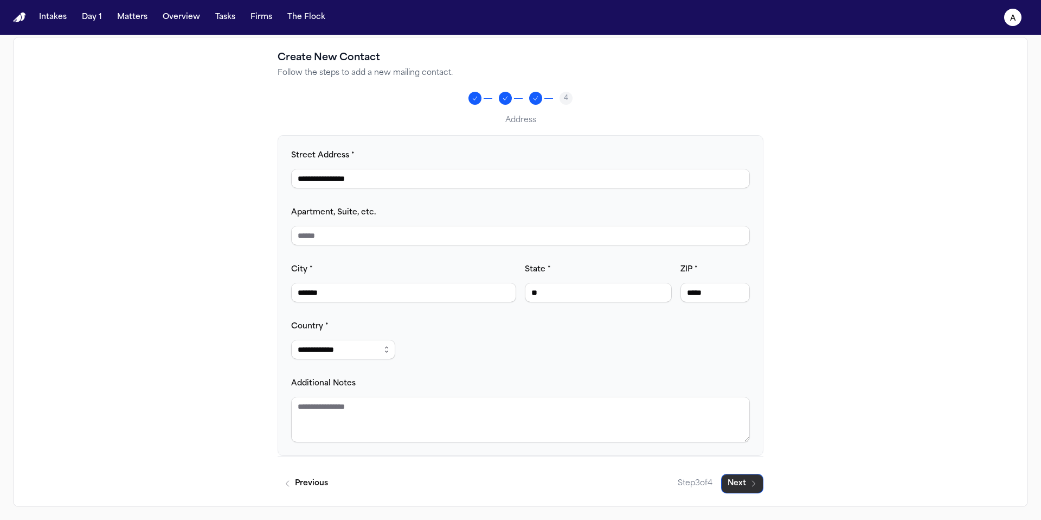
click at [745, 486] on button "Next" at bounding box center [742, 483] width 42 height 20
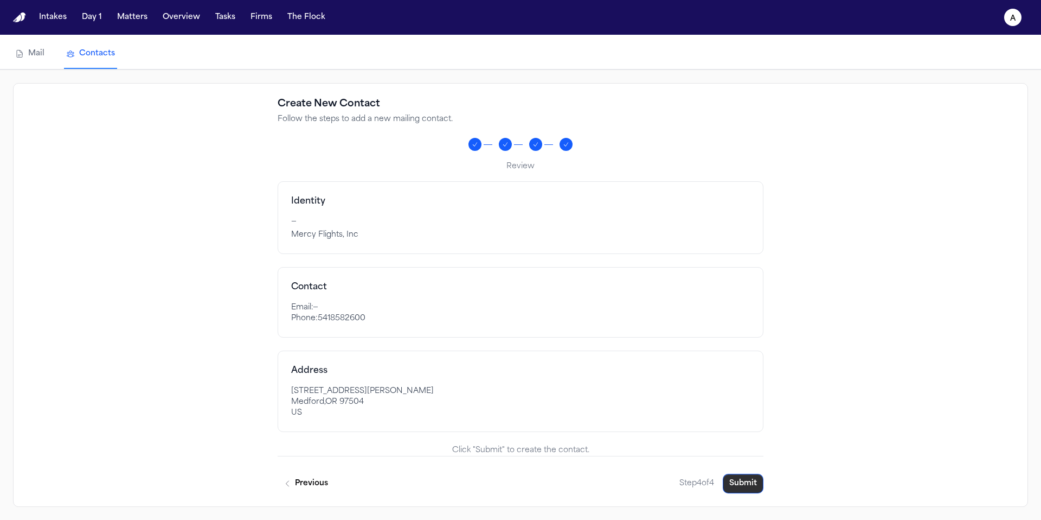
scroll to position [49, 0]
click at [754, 484] on button "Submit" at bounding box center [743, 483] width 41 height 20
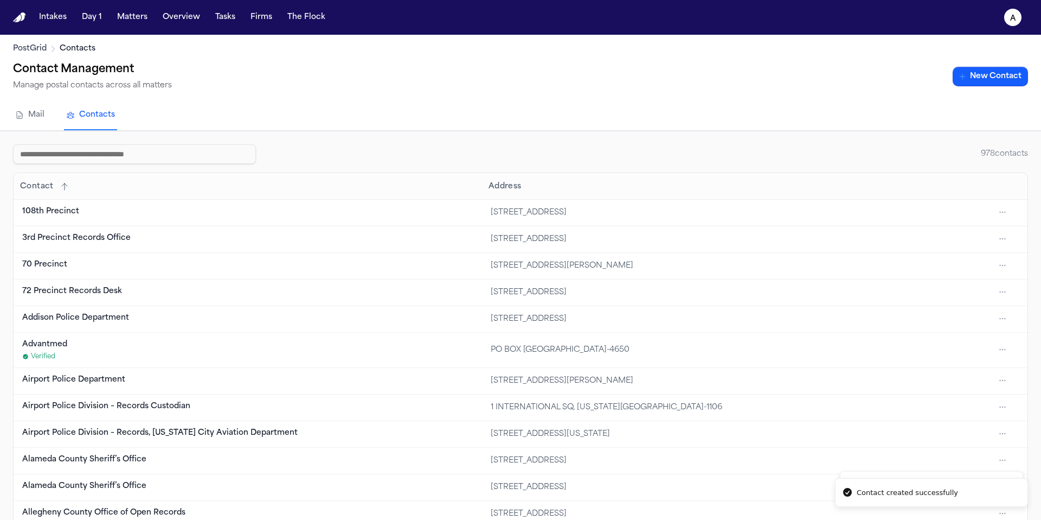
click at [35, 121] on link "Mail" at bounding box center [30, 115] width 34 height 29
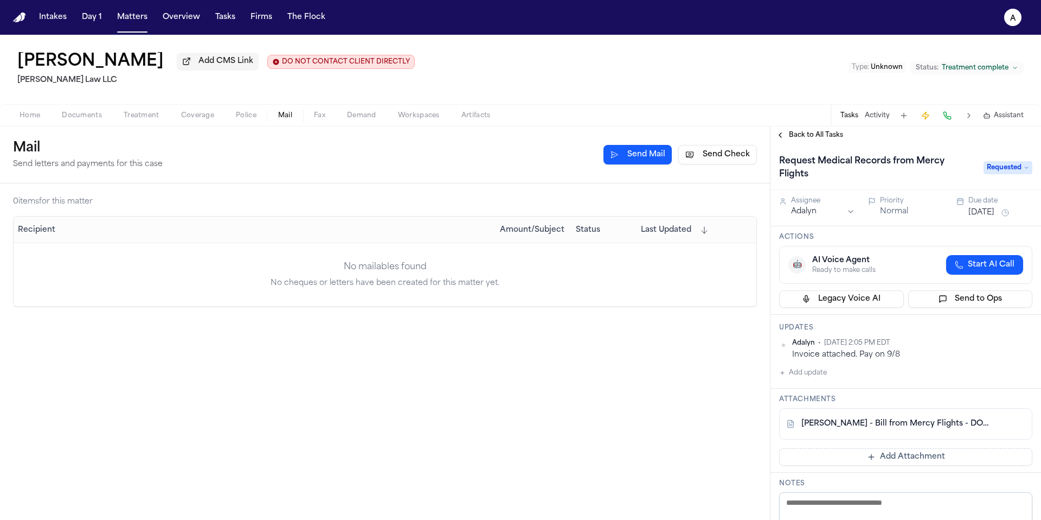
click at [718, 161] on button "Send Check" at bounding box center [717, 155] width 79 height 20
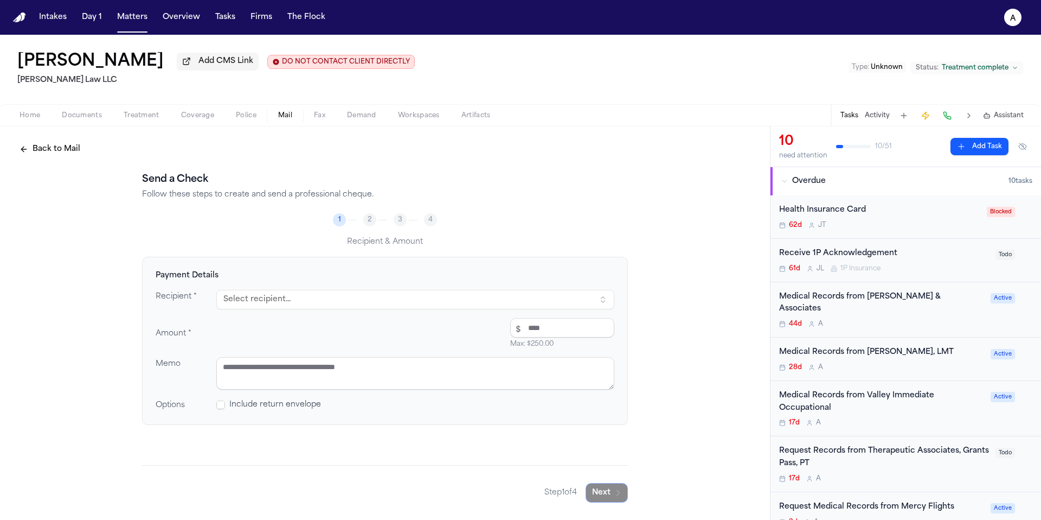
click at [329, 304] on button "Select recipient..." at bounding box center [415, 300] width 398 height 20
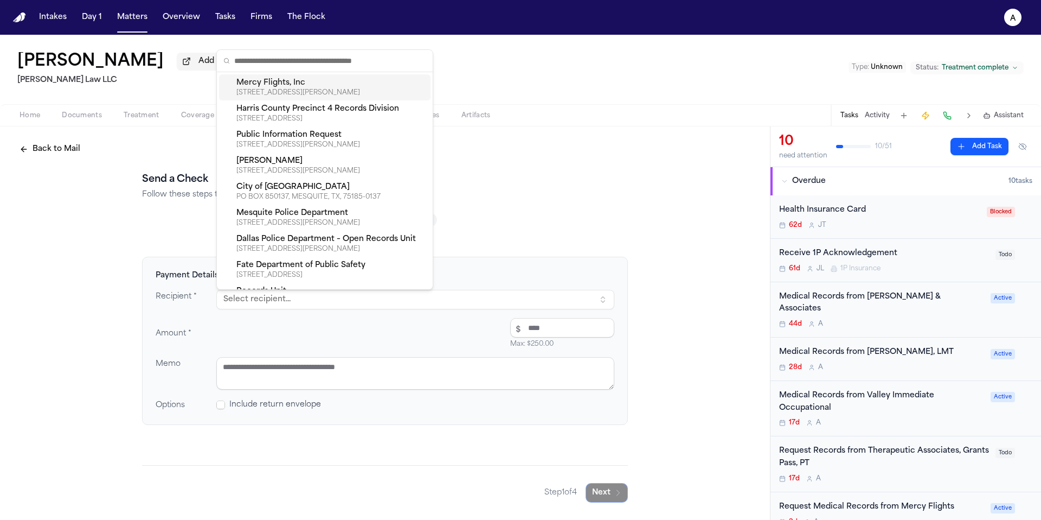
click at [351, 89] on div "[STREET_ADDRESS][PERSON_NAME]" at bounding box center [331, 92] width 190 height 9
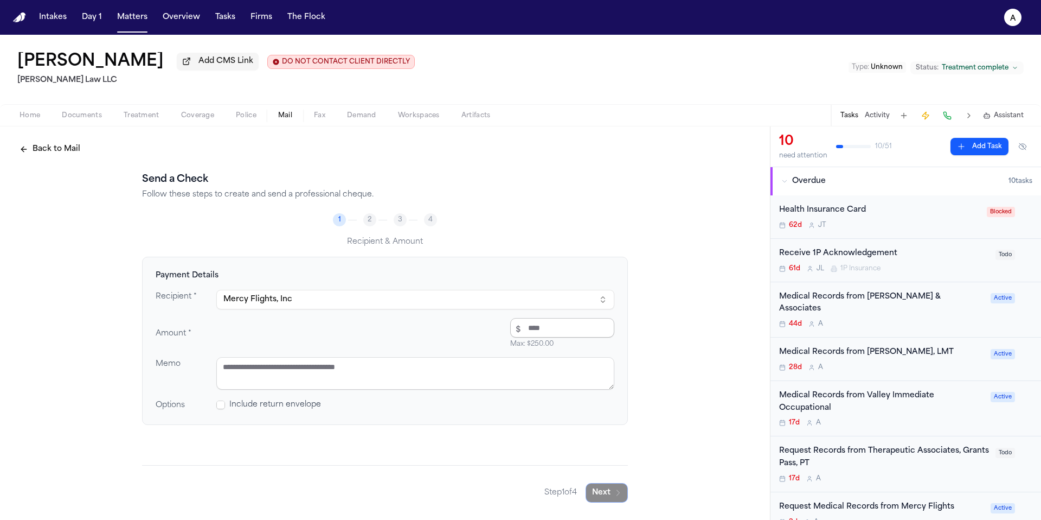
click at [564, 332] on input "number" at bounding box center [562, 328] width 104 height 20
type input "*****"
click at [516, 369] on textarea at bounding box center [415, 373] width 398 height 33
click at [418, 370] on textarea at bounding box center [415, 373] width 398 height 33
type textarea "**********"
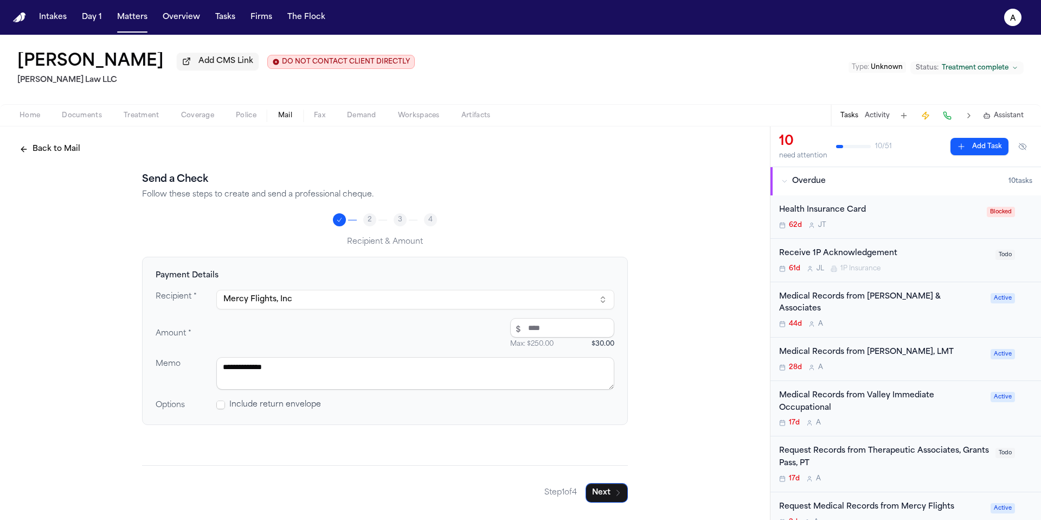
click at [656, 483] on div "**********" at bounding box center [385, 320] width 770 height 389
click at [607, 486] on button "Next" at bounding box center [607, 493] width 42 height 20
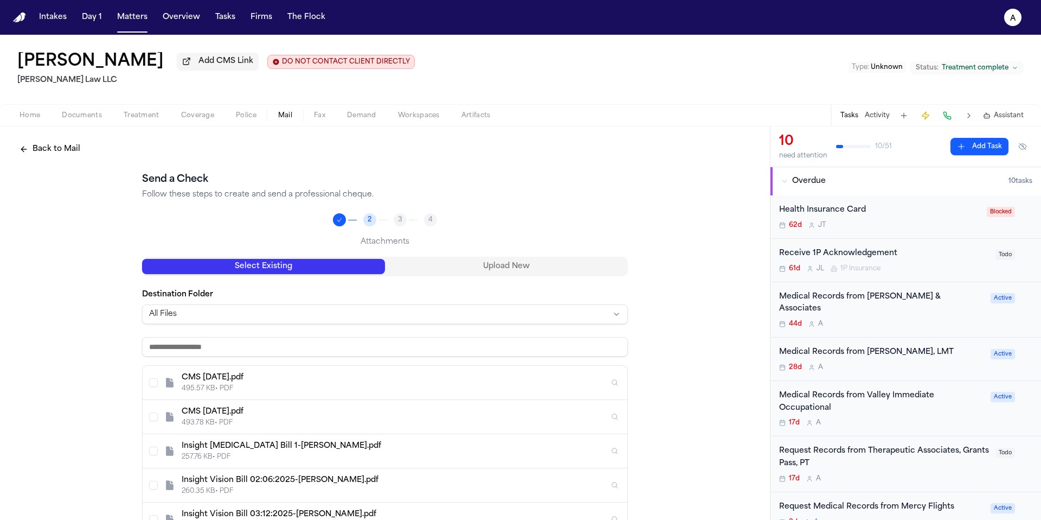
scroll to position [11, 0]
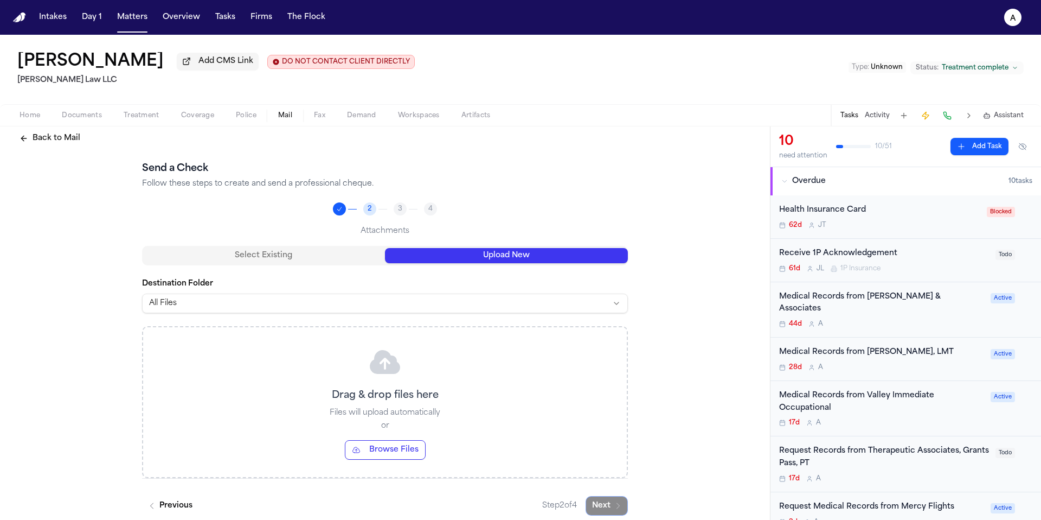
click at [544, 257] on button "Upload New" at bounding box center [506, 255] width 243 height 15
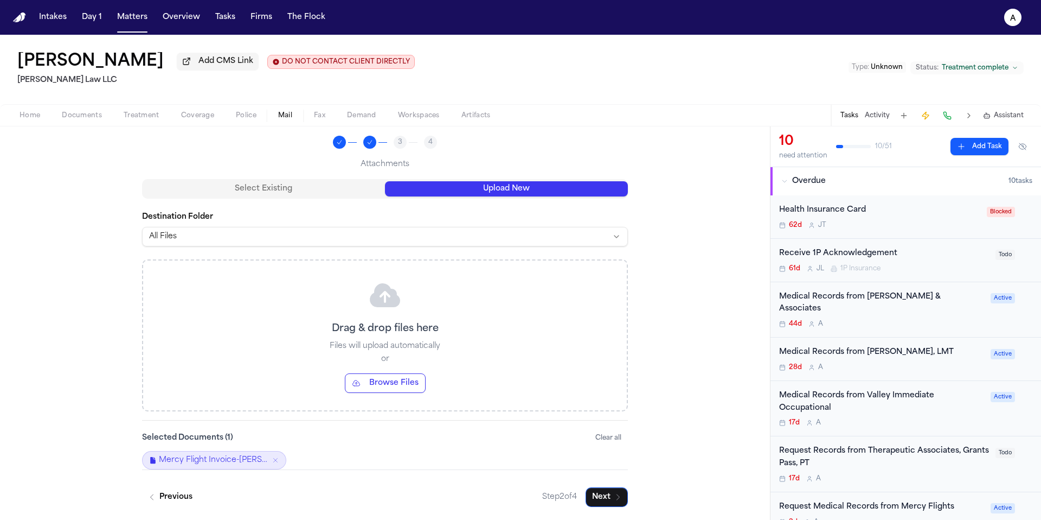
scroll to position [80, 0]
click at [611, 490] on button "Next" at bounding box center [607, 497] width 42 height 20
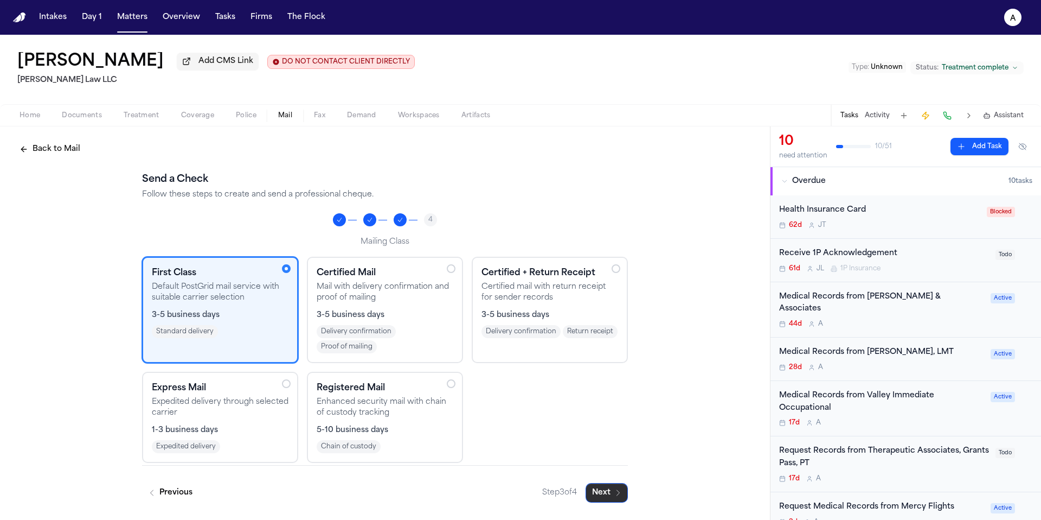
click at [607, 496] on button "Next" at bounding box center [607, 493] width 42 height 20
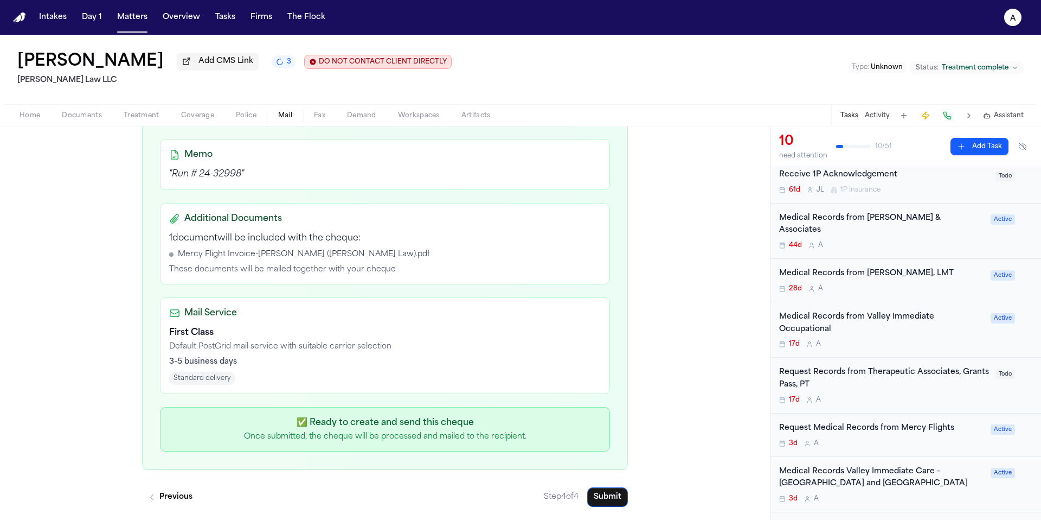
scroll to position [371, 0]
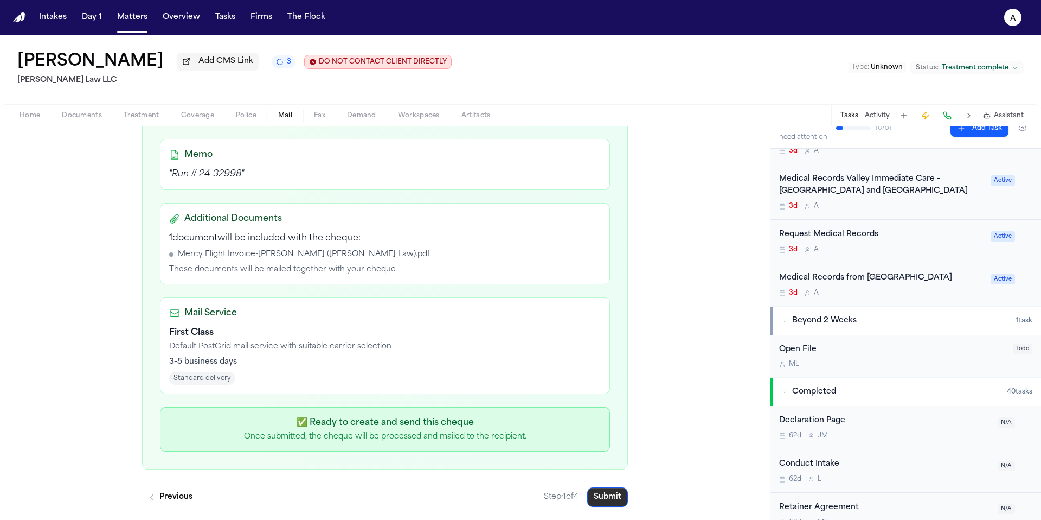
click at [610, 497] on button "Submit" at bounding box center [607, 497] width 41 height 20
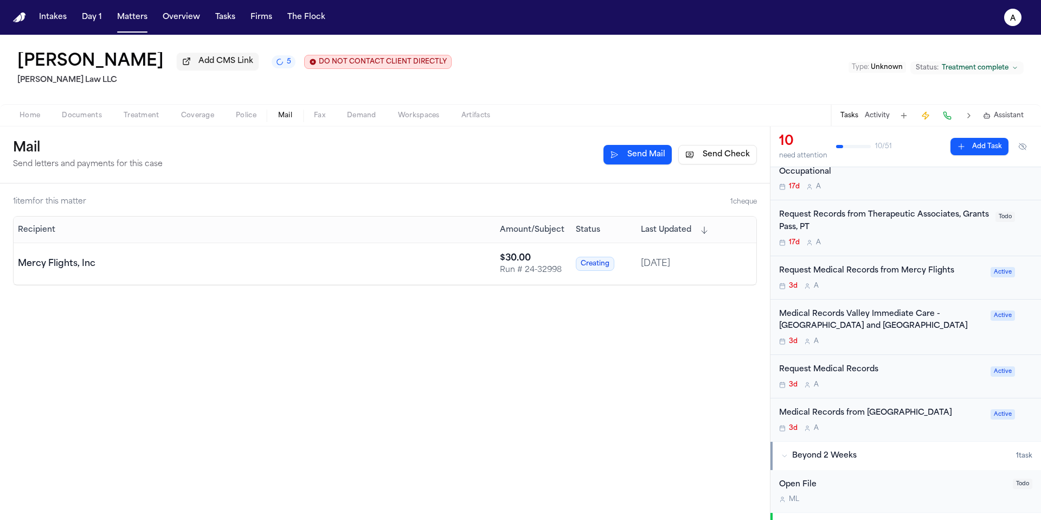
scroll to position [222, 0]
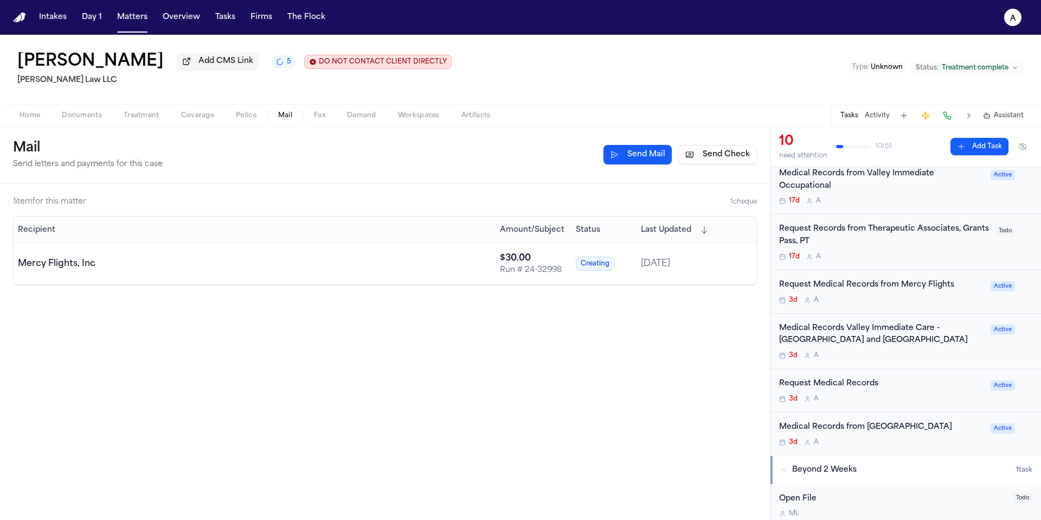
click at [933, 296] on div "3d A" at bounding box center [881, 300] width 205 height 9
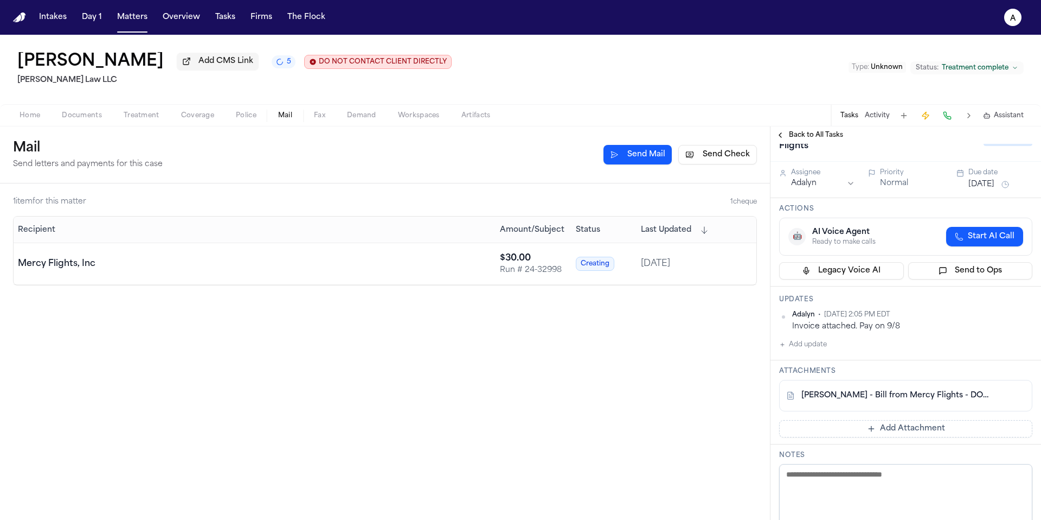
scroll to position [30, 0]
click at [831, 347] on div "Adalyn • Sep 6, 2025 2:05 PM EDT Invoice attached. Pay on 9/8 Add update" at bounding box center [905, 328] width 253 height 41
click at [823, 344] on button "Add update" at bounding box center [803, 342] width 48 height 13
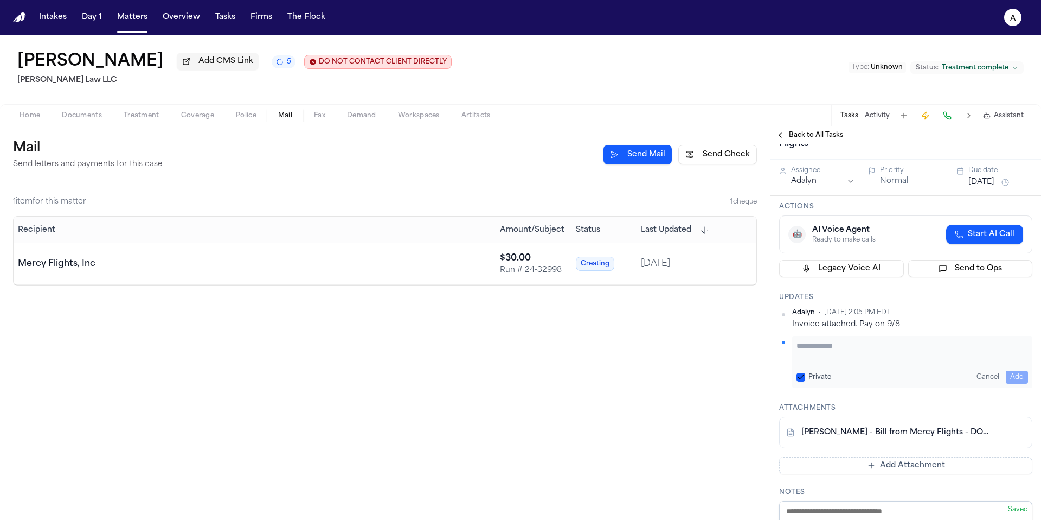
click at [831, 351] on textarea "Add your update" at bounding box center [913, 351] width 232 height 22
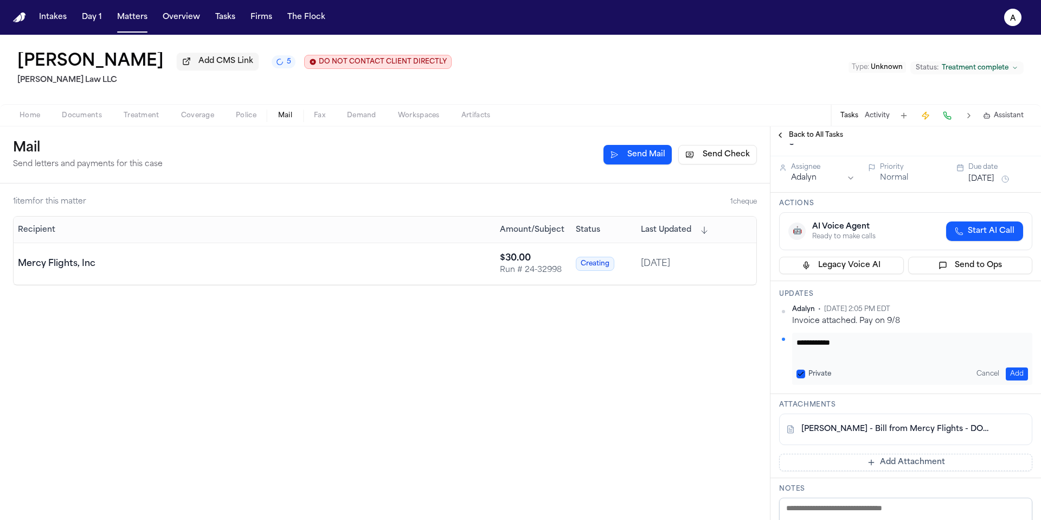
type textarea "**********"
click at [798, 373] on button "Private" at bounding box center [801, 373] width 9 height 9
click at [1010, 374] on button "Add" at bounding box center [1017, 373] width 22 height 13
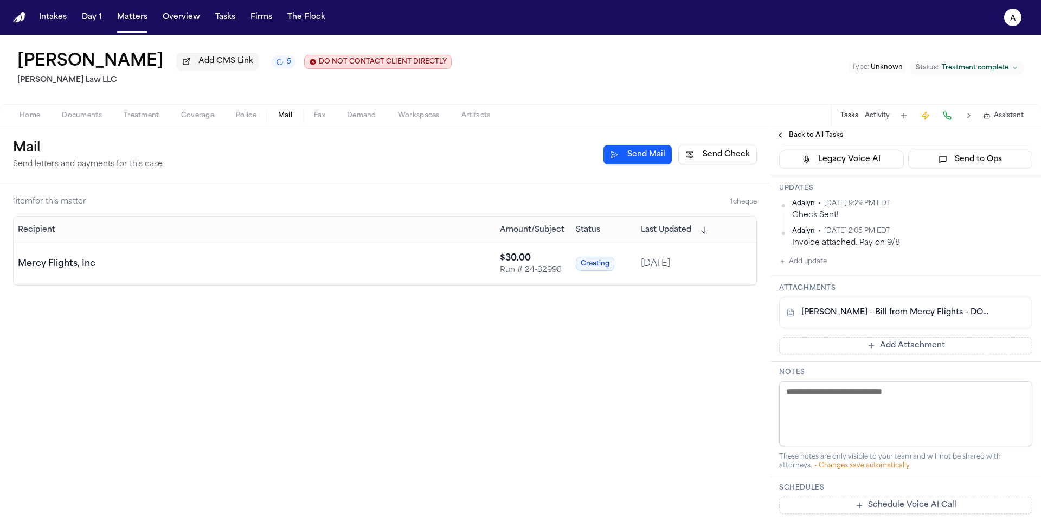
scroll to position [142, 0]
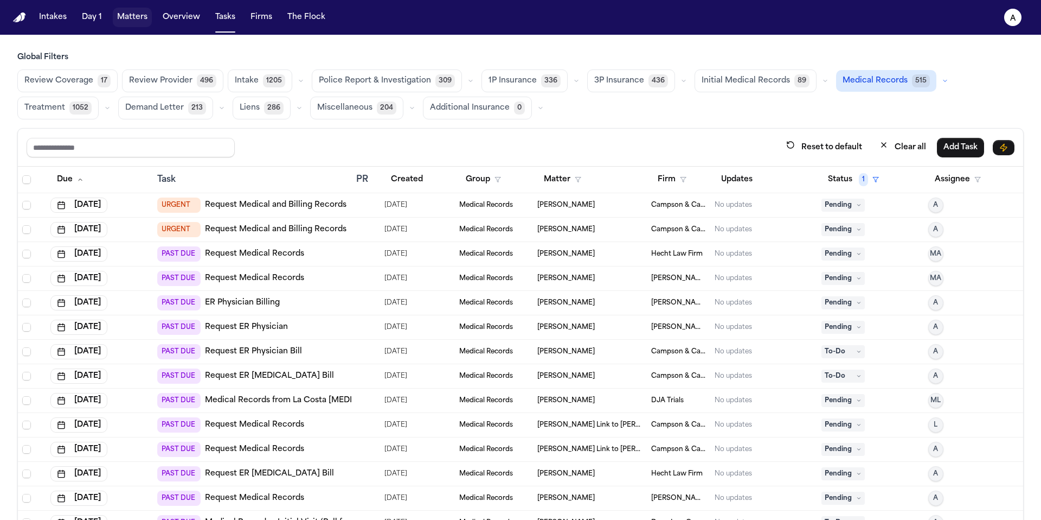
click at [132, 9] on button "Matters" at bounding box center [132, 18] width 39 height 20
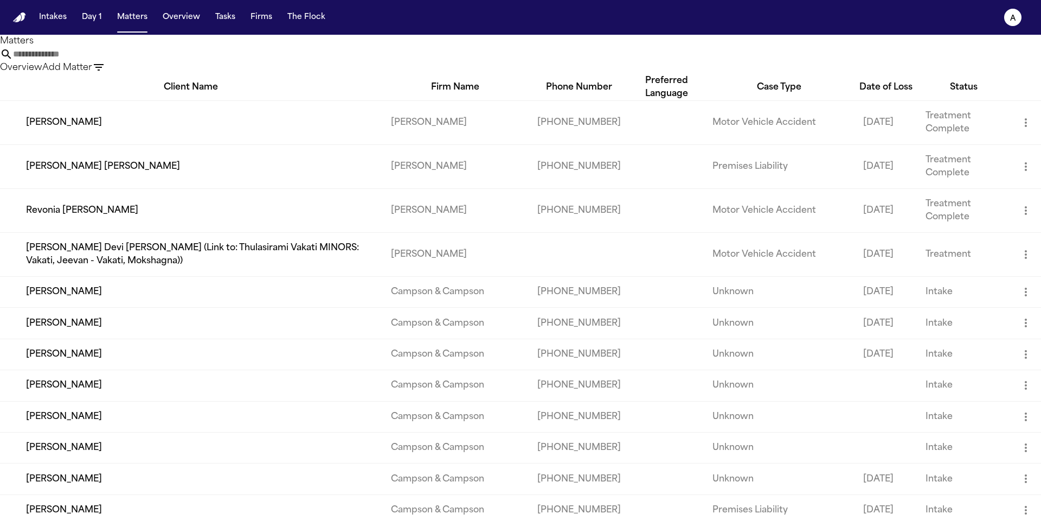
click at [100, 61] on input "text" at bounding box center [56, 54] width 87 height 13
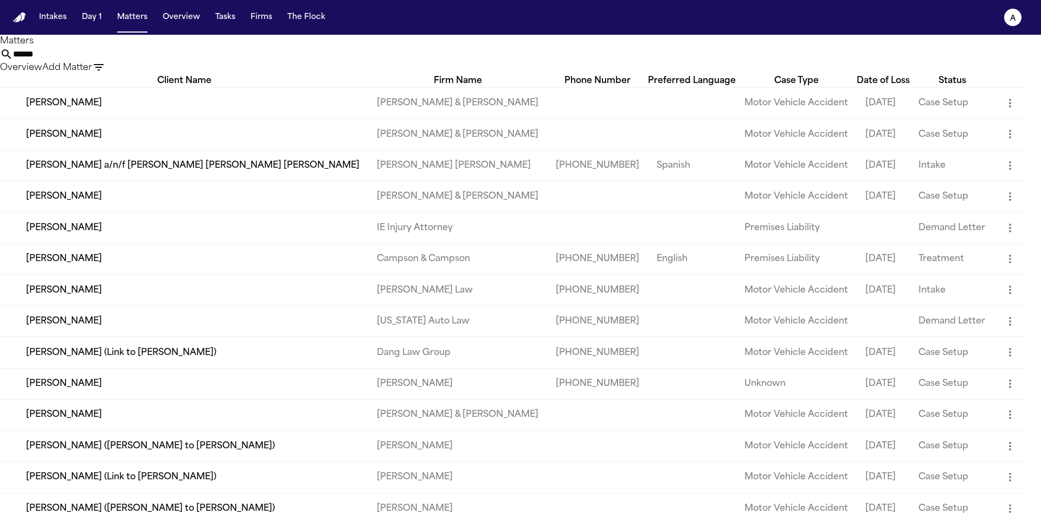
type input "******"
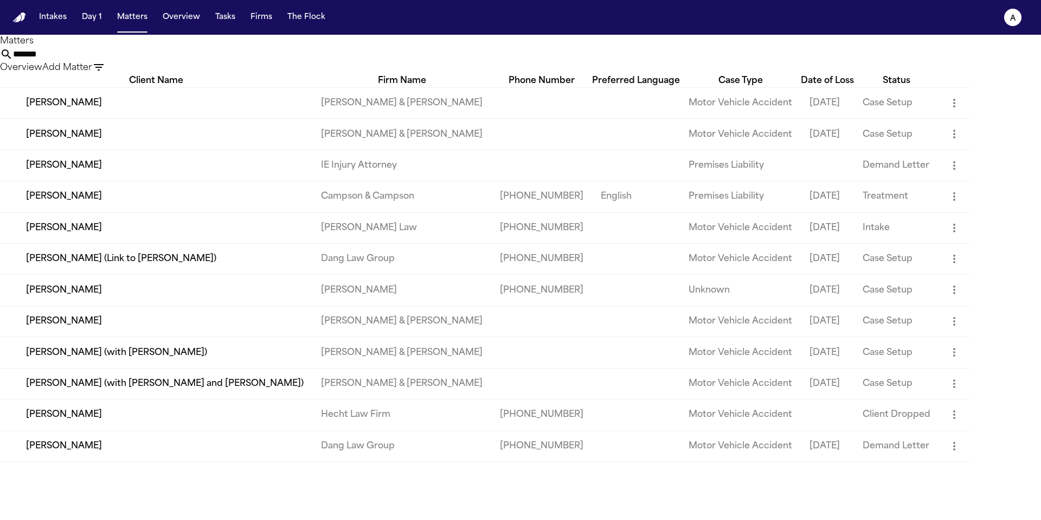
drag, startPoint x: 618, startPoint y: 65, endPoint x: 620, endPoint y: 50, distance: 14.7
click at [100, 50] on input "******" at bounding box center [56, 54] width 87 height 13
click at [100, 59] on input "******" at bounding box center [56, 54] width 87 height 13
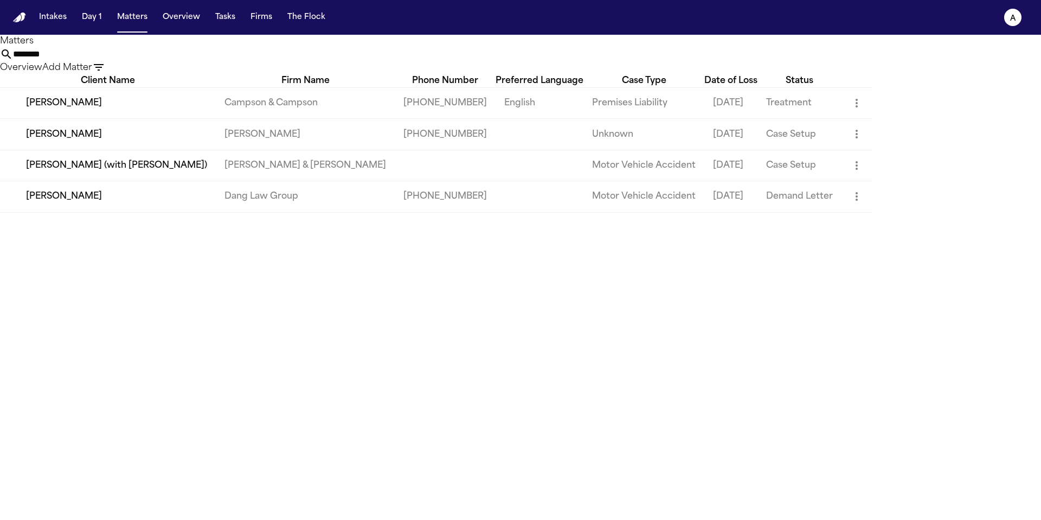
type input "********"
click at [56, 118] on td "[PERSON_NAME]" at bounding box center [108, 102] width 216 height 31
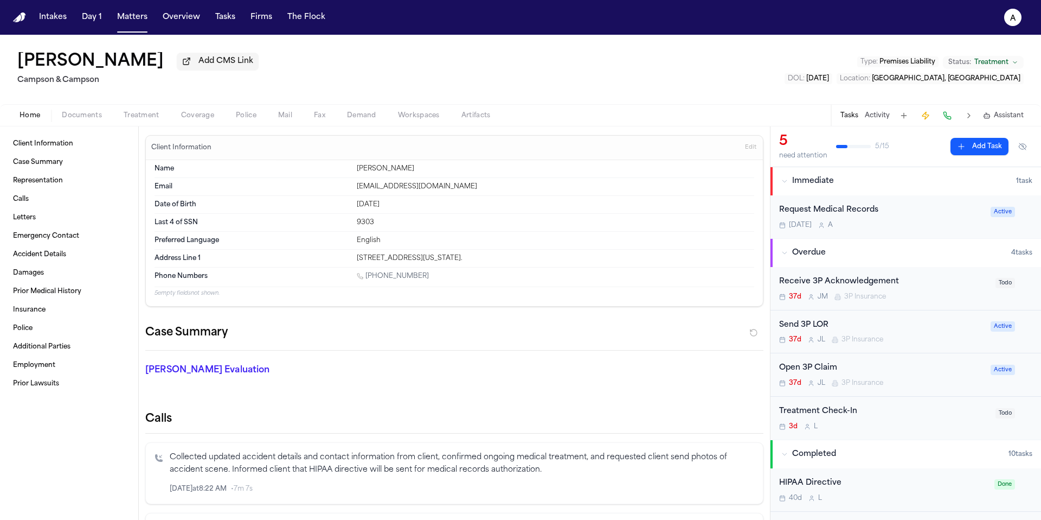
click at [921, 219] on div "Request Medical Records [DATE] A" at bounding box center [881, 216] width 205 height 25
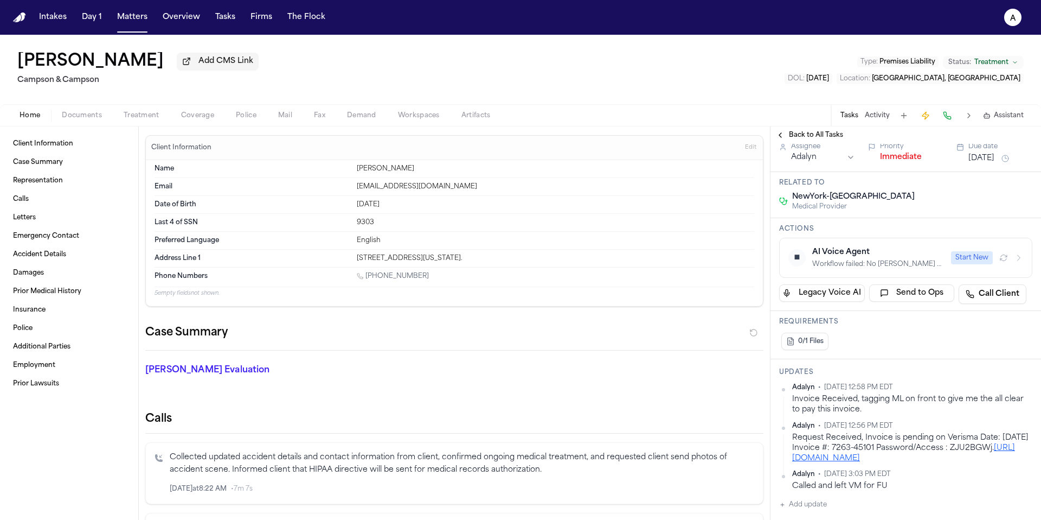
scroll to position [29, 0]
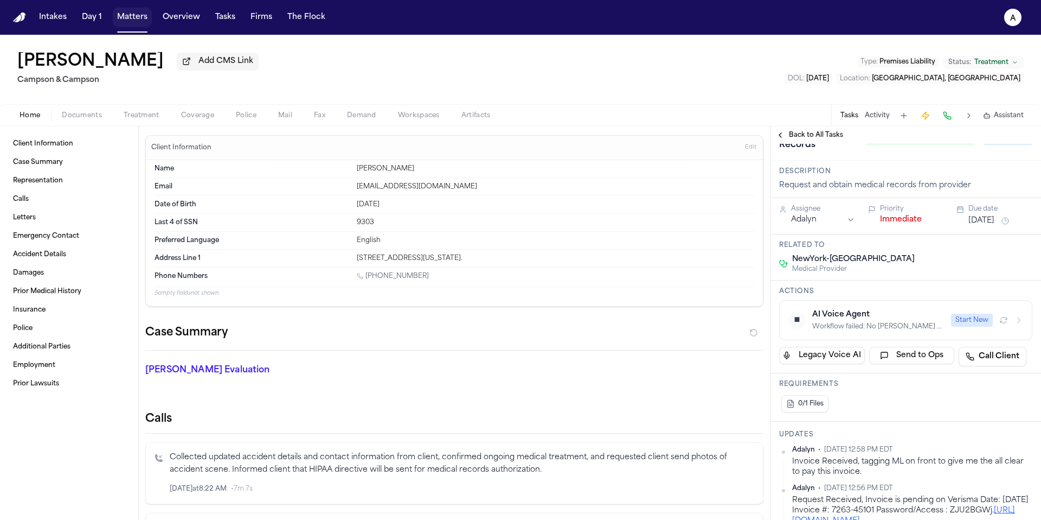
click at [133, 21] on button "Matters" at bounding box center [132, 18] width 39 height 20
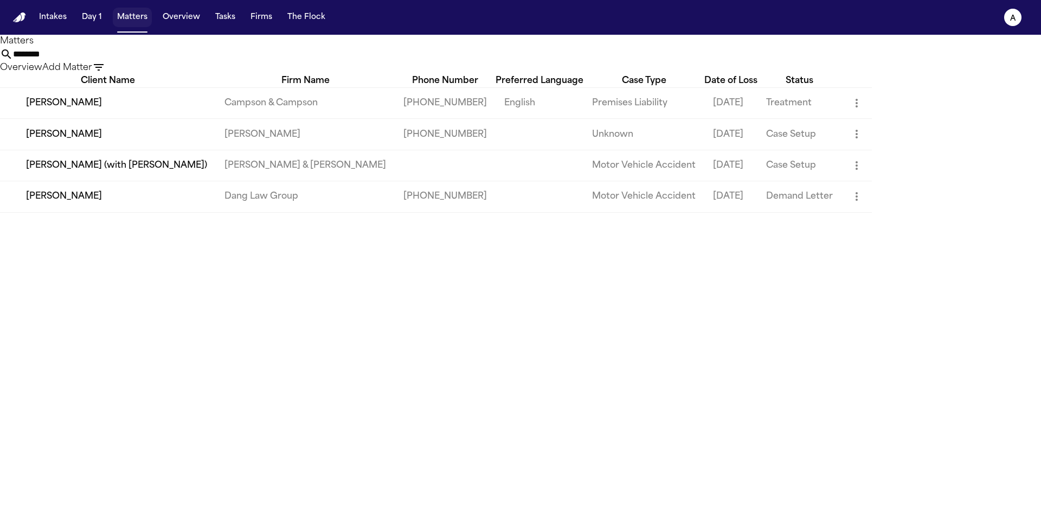
click at [133, 17] on button "Matters" at bounding box center [132, 18] width 39 height 20
drag, startPoint x: 633, startPoint y: 55, endPoint x: 557, endPoint y: 62, distance: 76.7
click at [557, 61] on div "********" at bounding box center [520, 54] width 1041 height 13
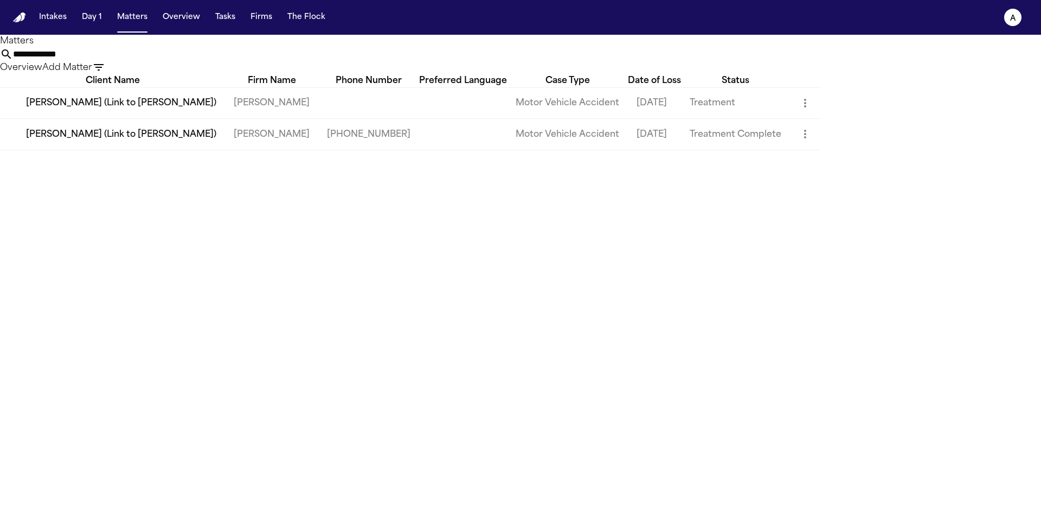
type input "**********"
click at [132, 150] on td "[PERSON_NAME] (Link to [PERSON_NAME])" at bounding box center [112, 134] width 225 height 31
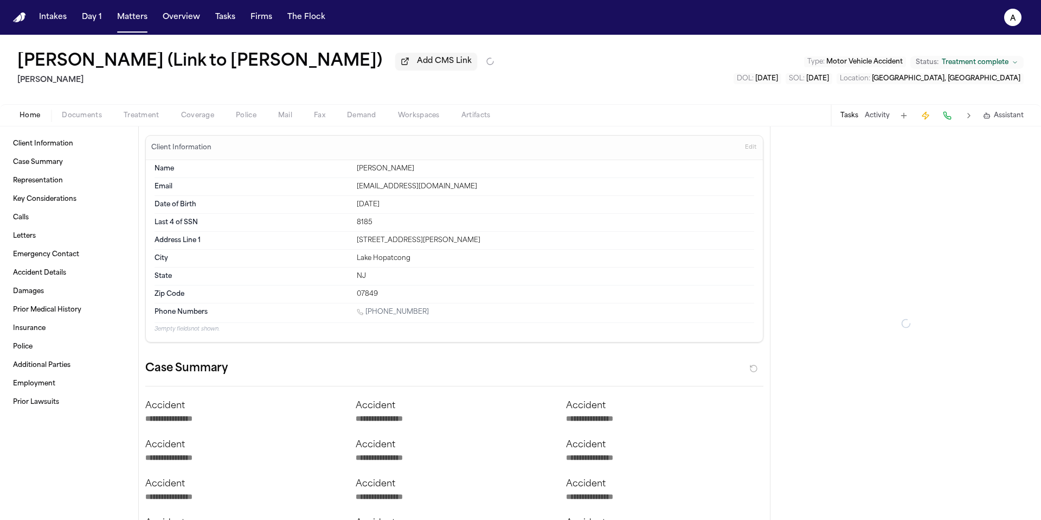
type textarea "*"
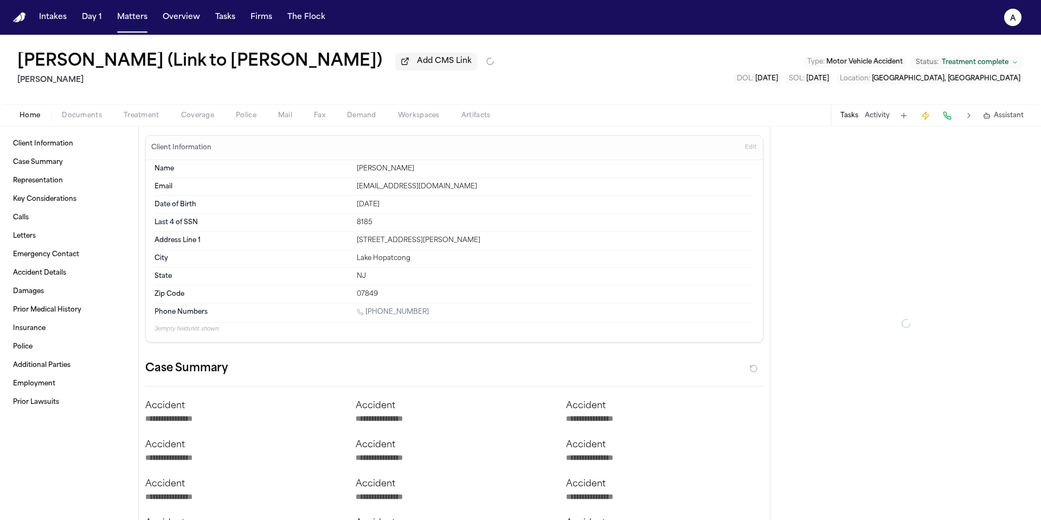
type textarea "*"
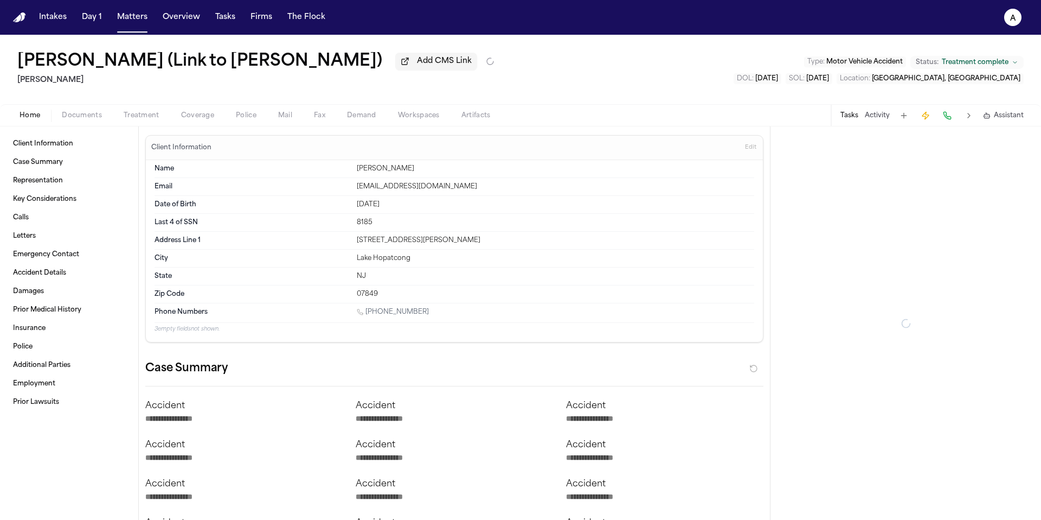
type textarea "*"
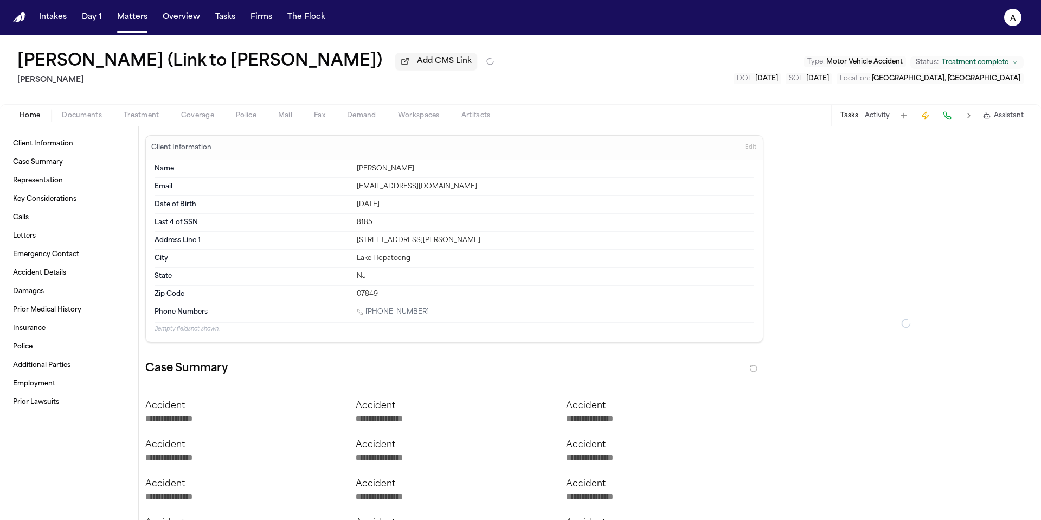
type textarea "*"
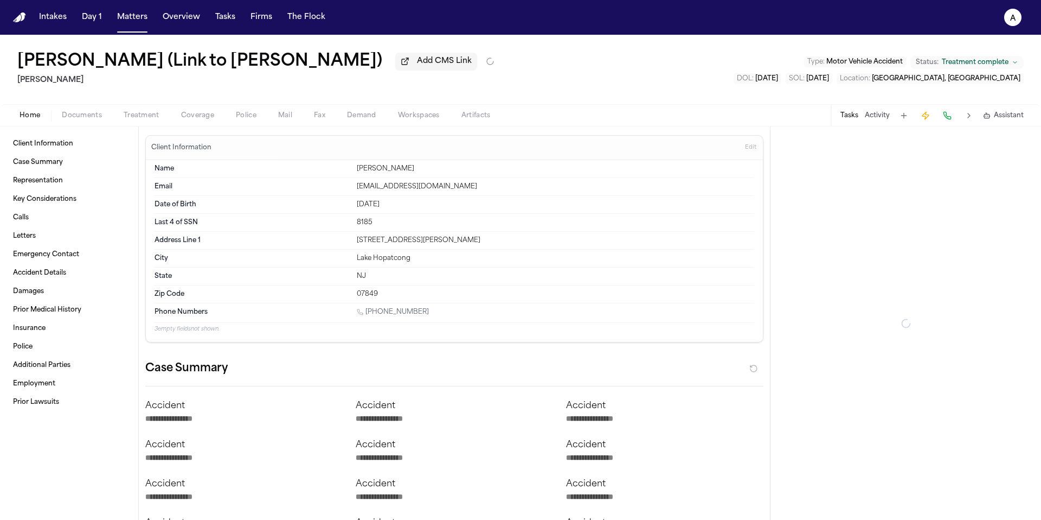
type textarea "*"
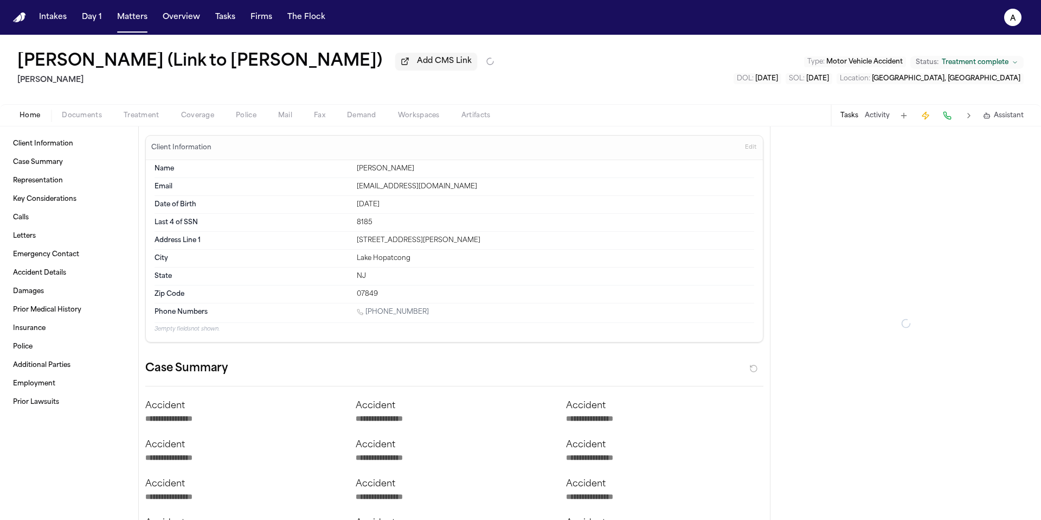
type textarea "*"
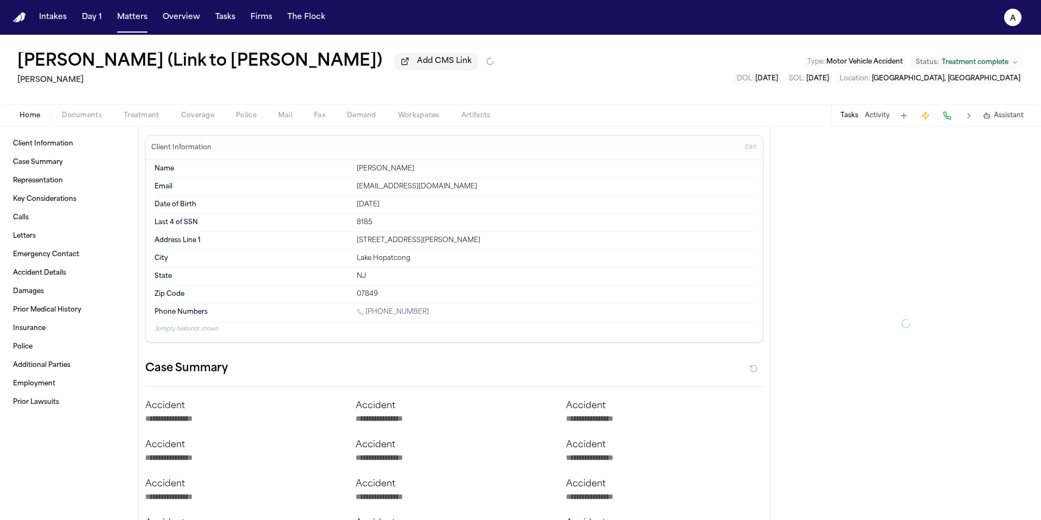
type textarea "*"
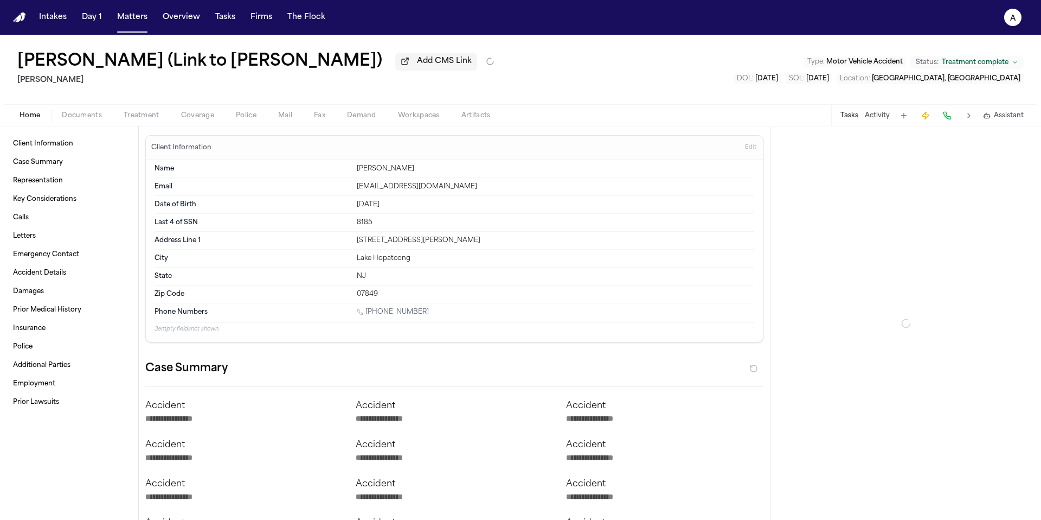
type textarea "*"
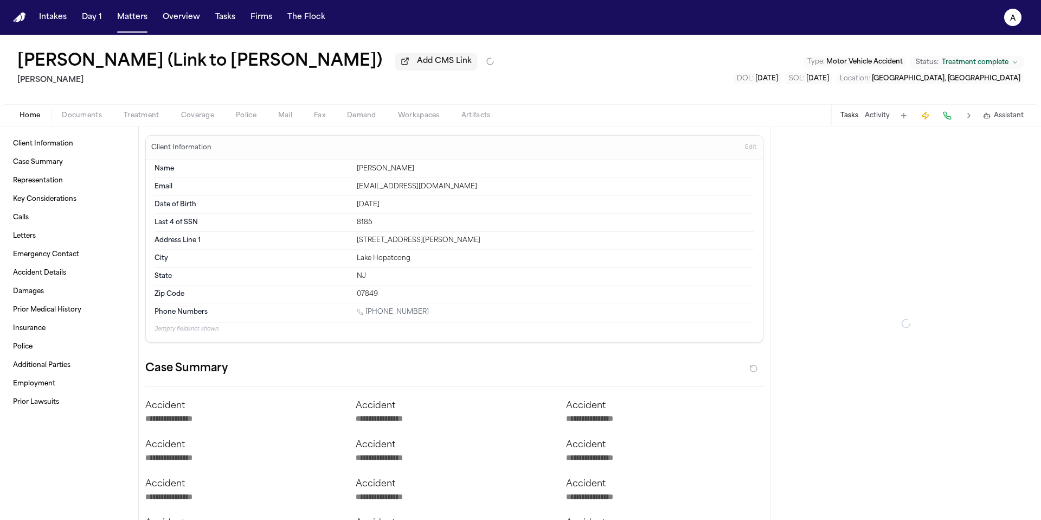
type textarea "*"
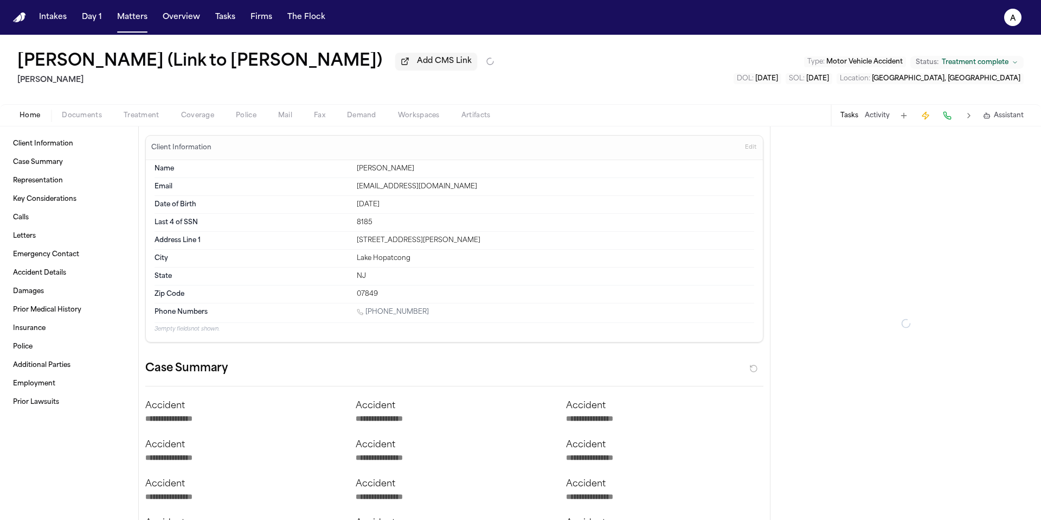
type textarea "*"
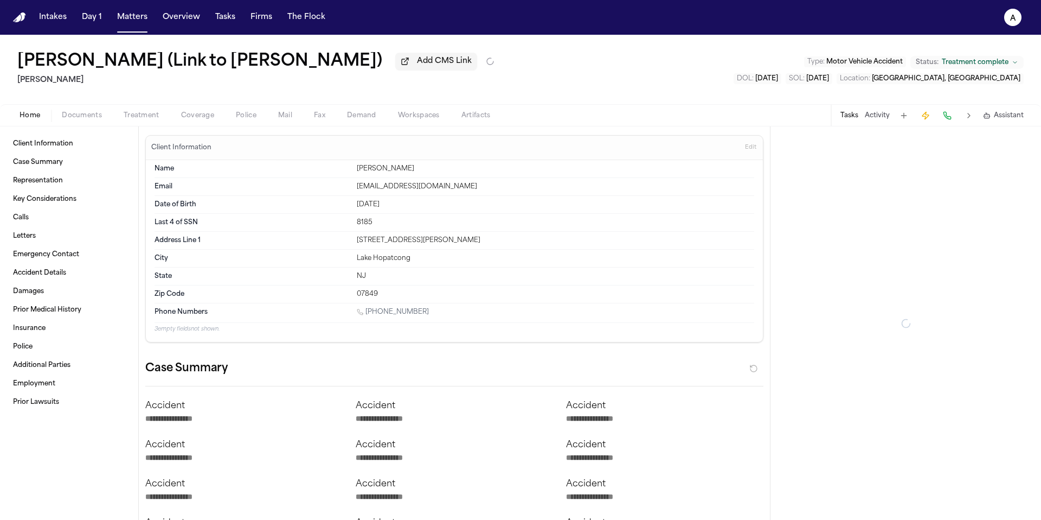
type textarea "*"
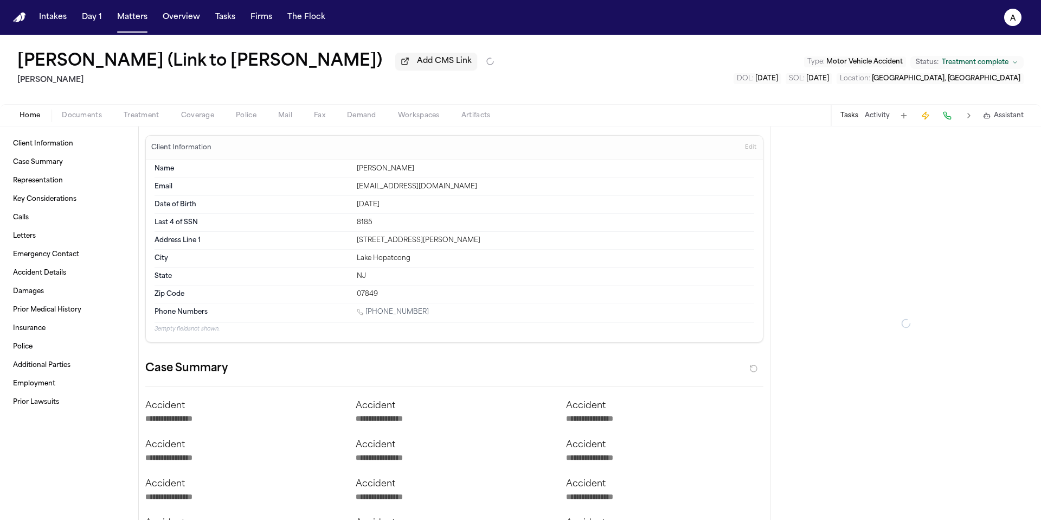
type textarea "*"
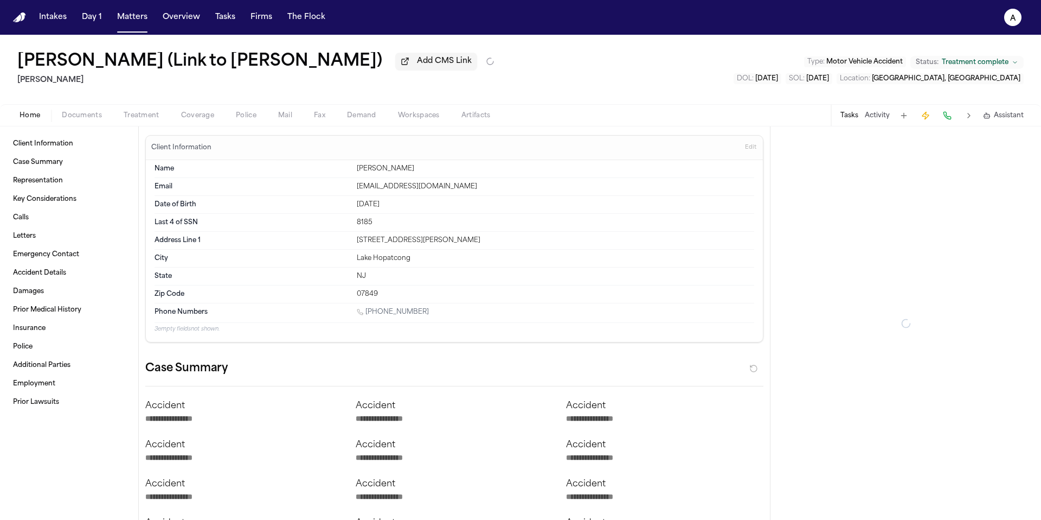
type textarea "*"
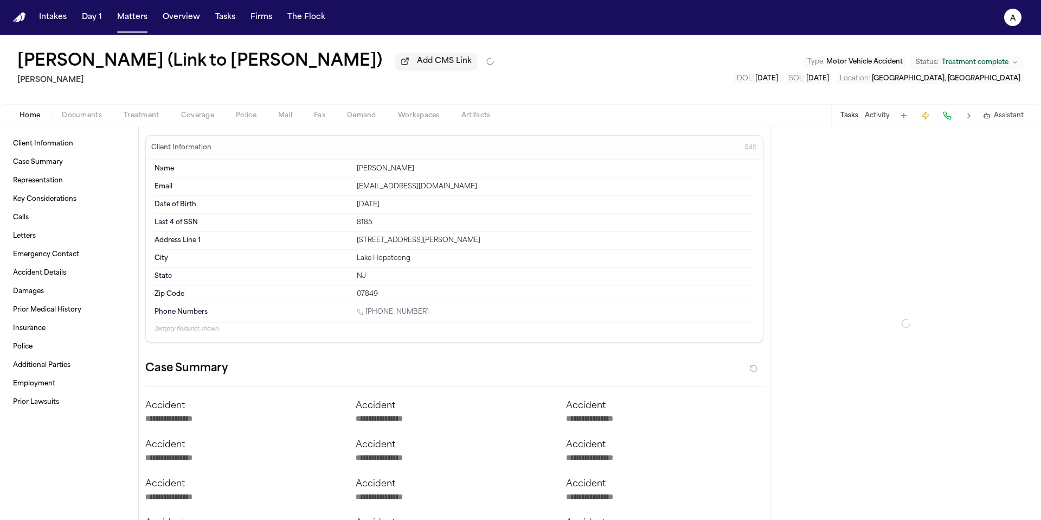
type textarea "*"
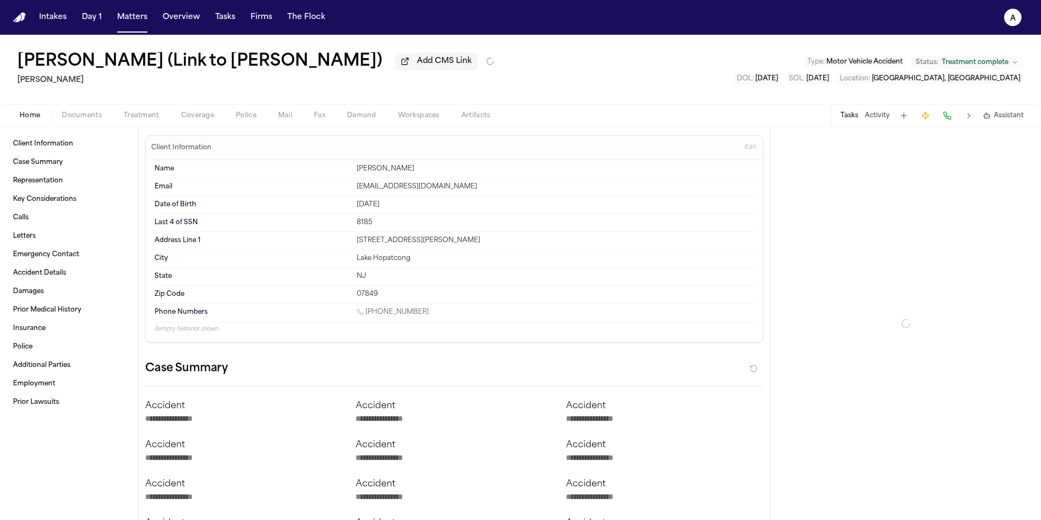
type textarea "*"
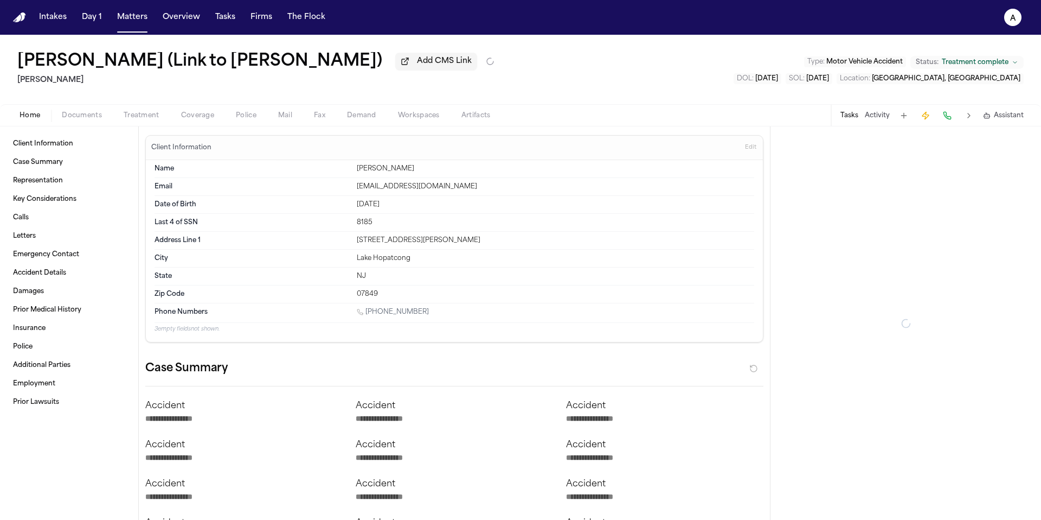
type textarea "*"
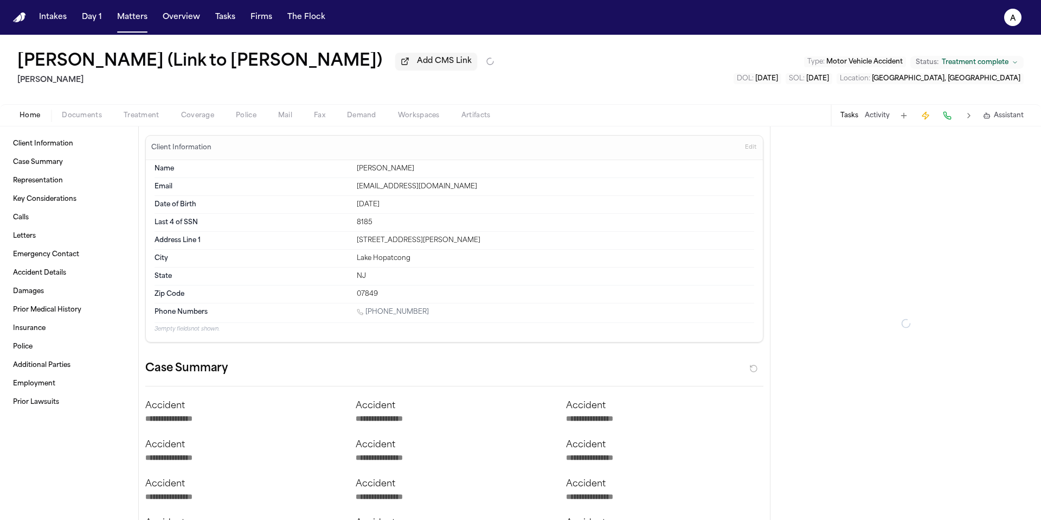
type textarea "*"
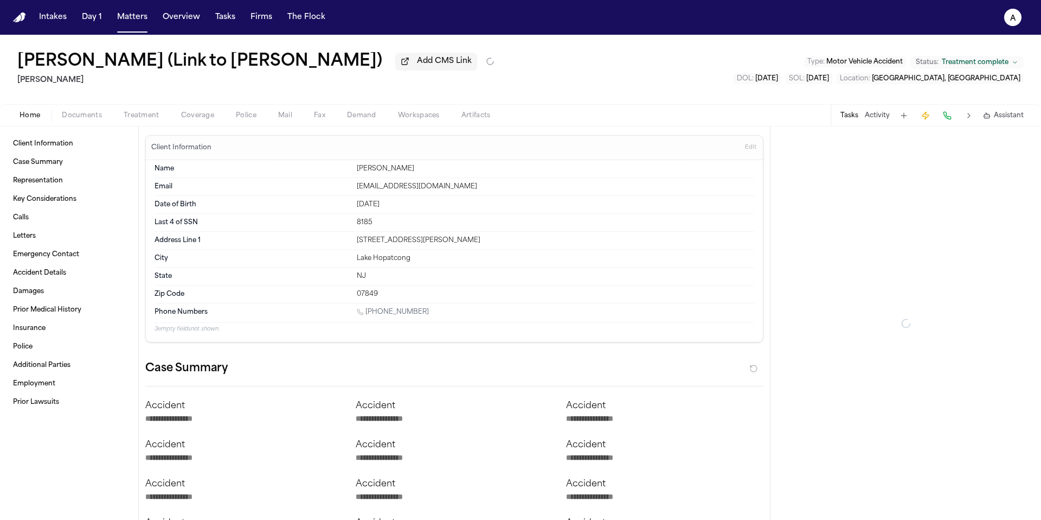
type textarea "*"
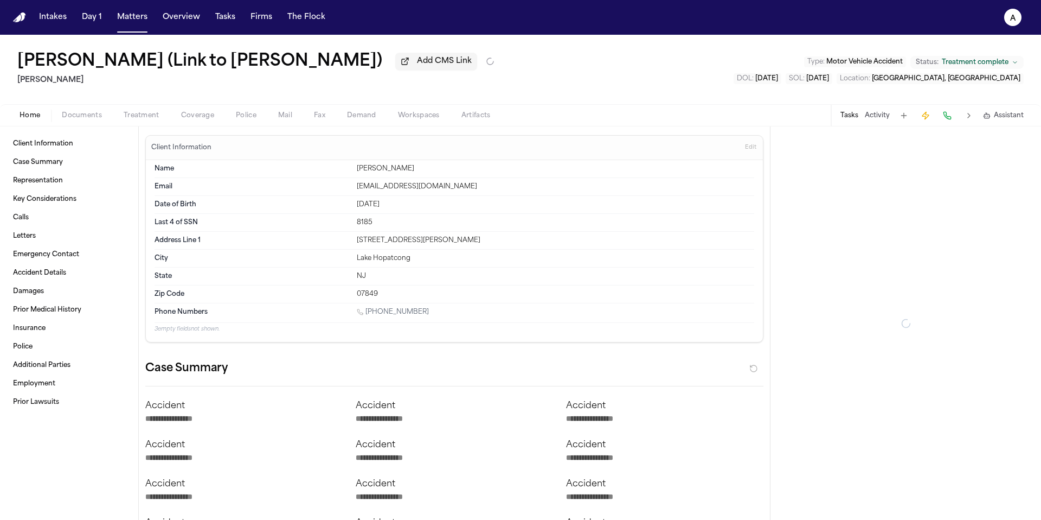
type textarea "*"
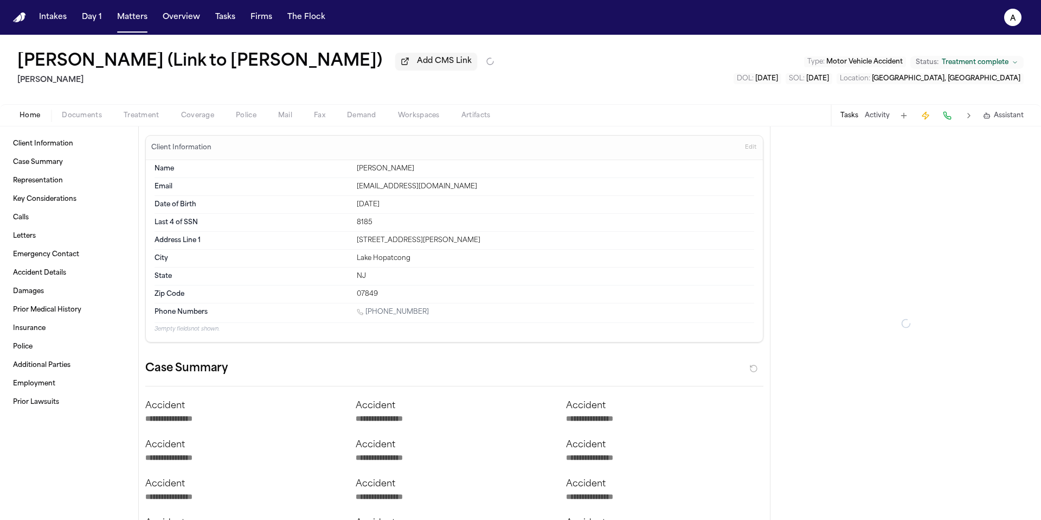
type textarea "*"
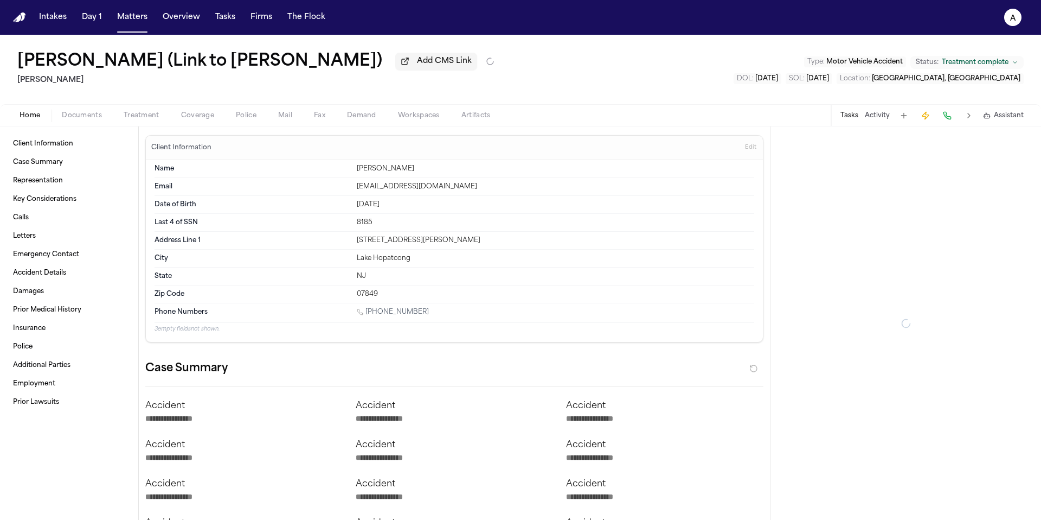
type textarea "*"
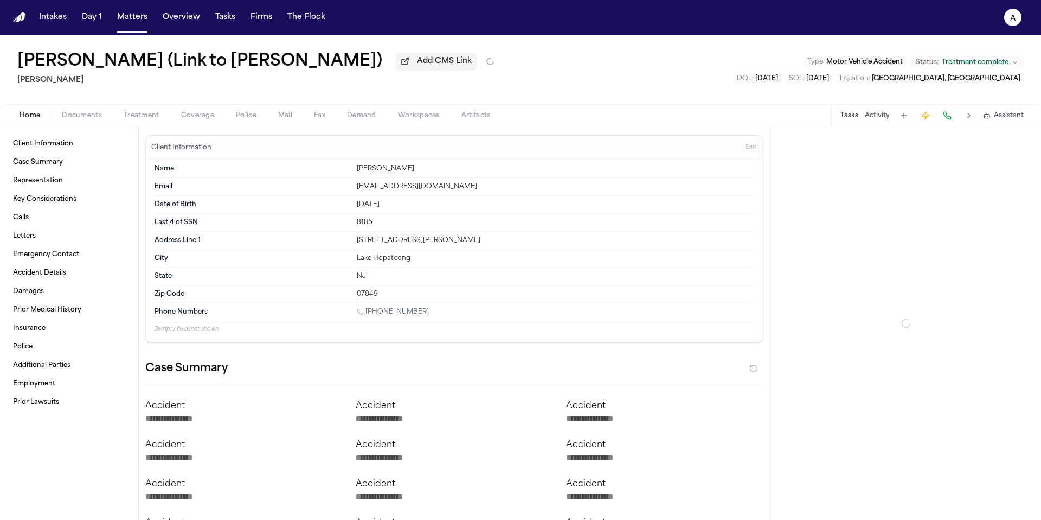
type textarea "*"
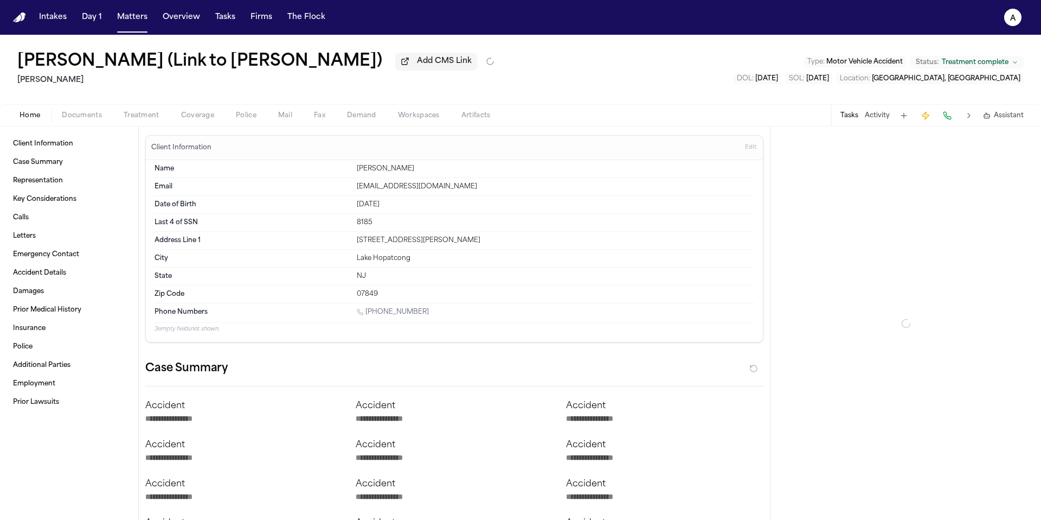
type textarea "*"
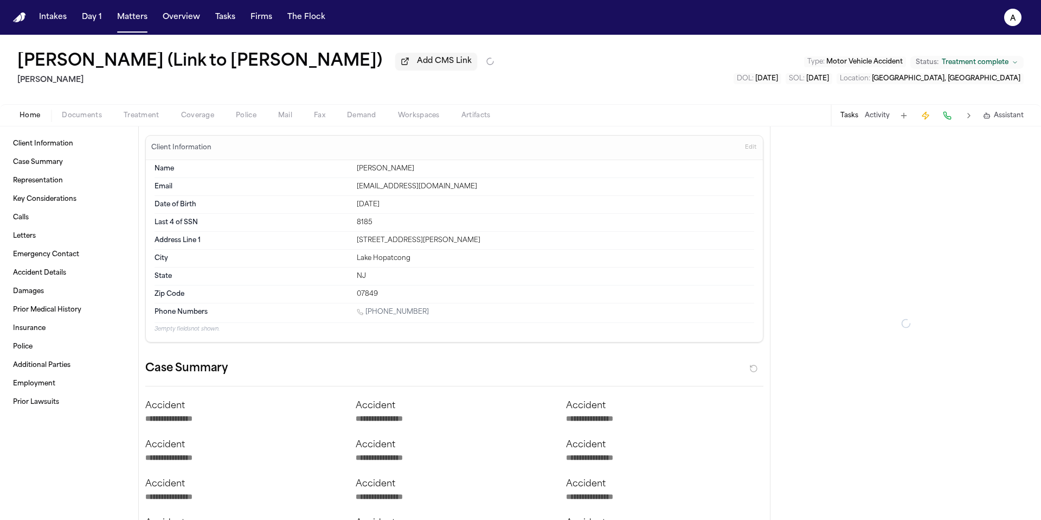
type textarea "*"
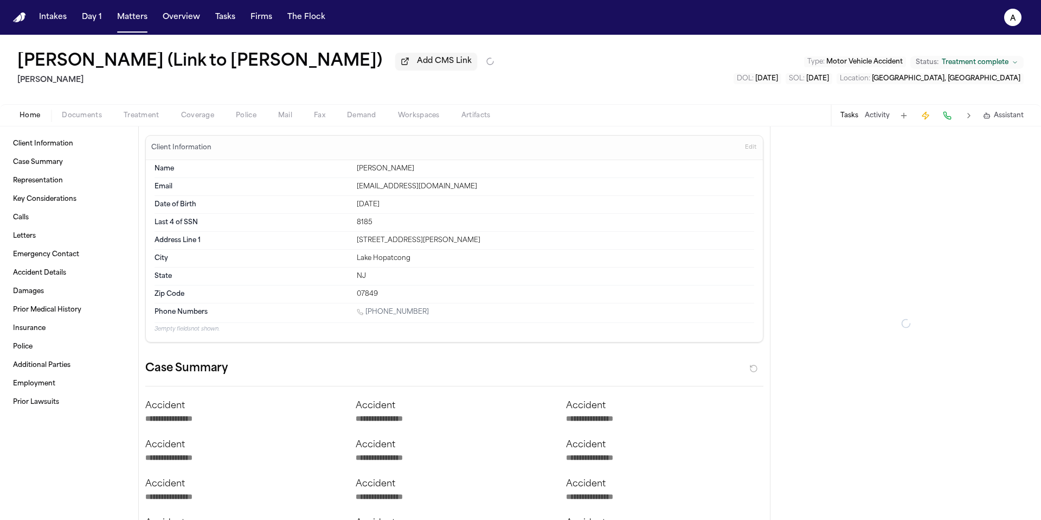
type textarea "*"
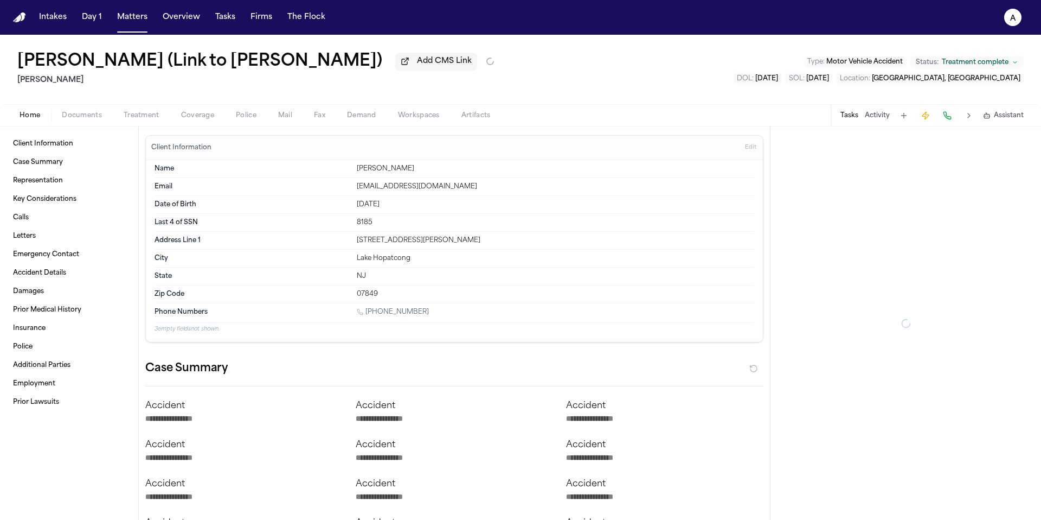
type textarea "*"
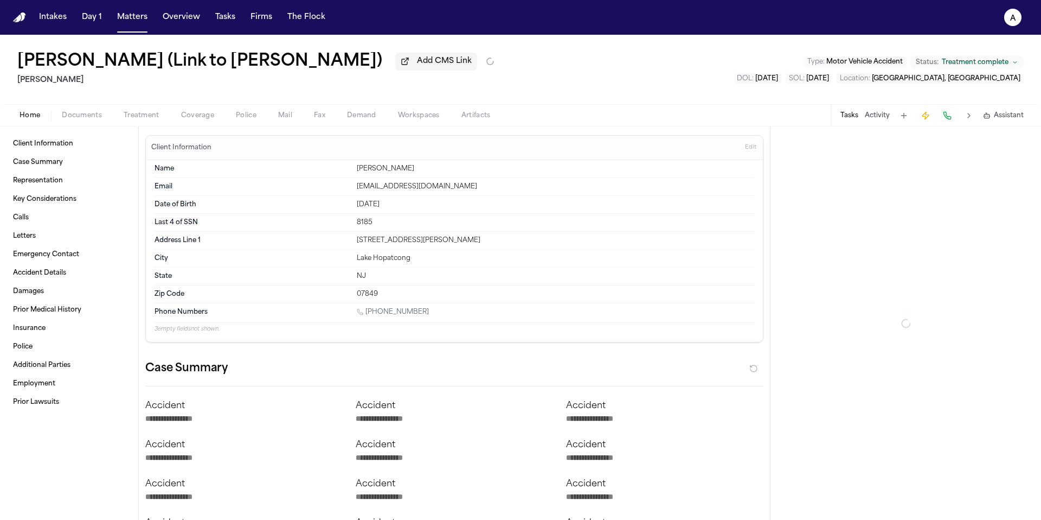
type textarea "*"
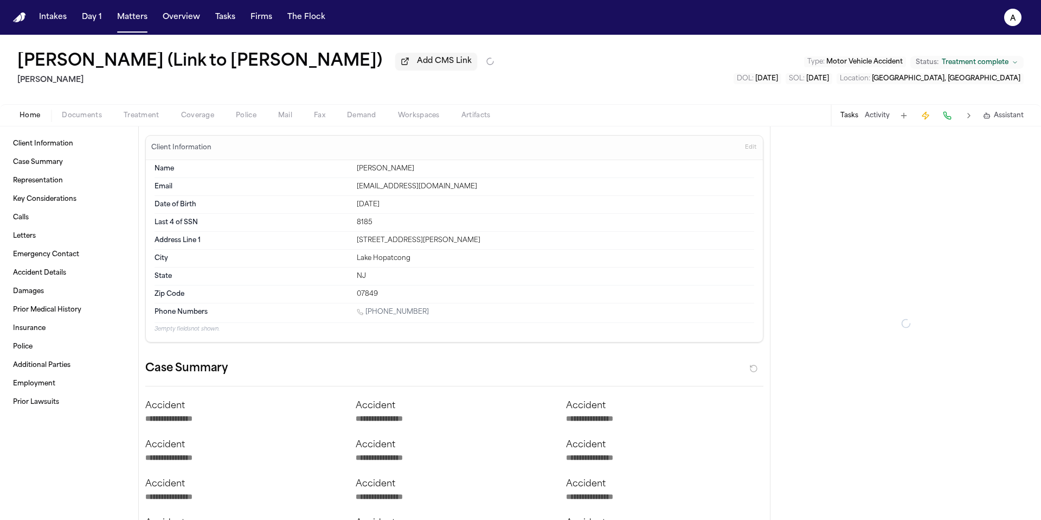
type textarea "*"
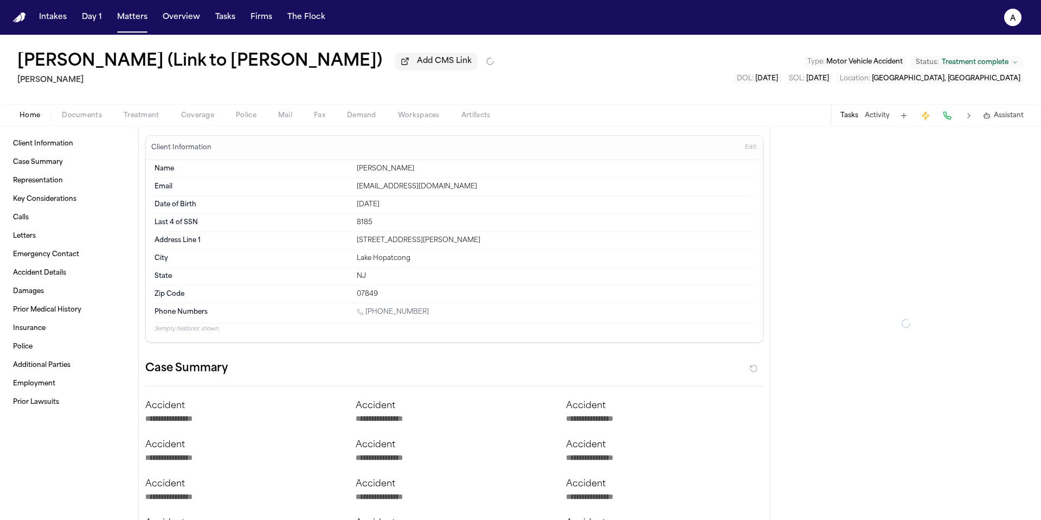
type textarea "*"
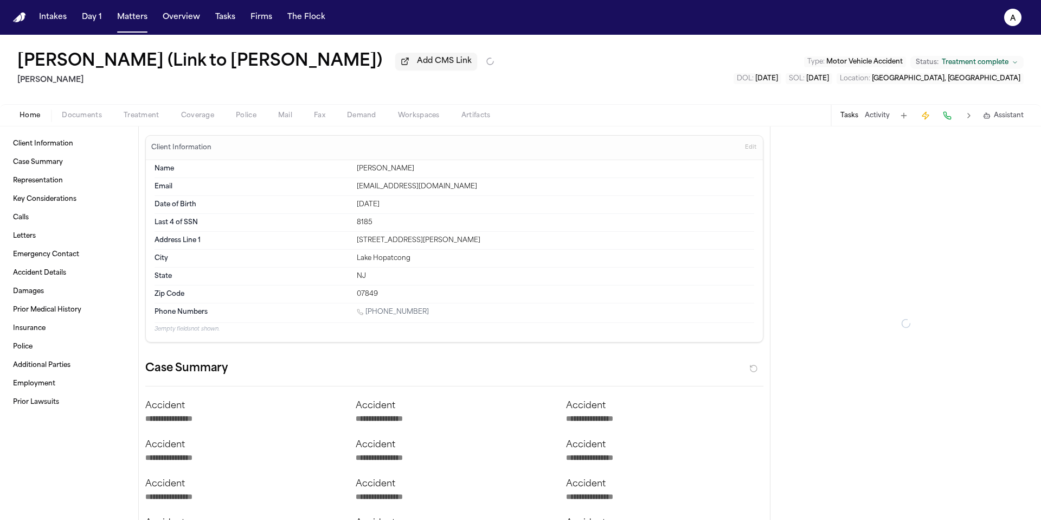
type textarea "*"
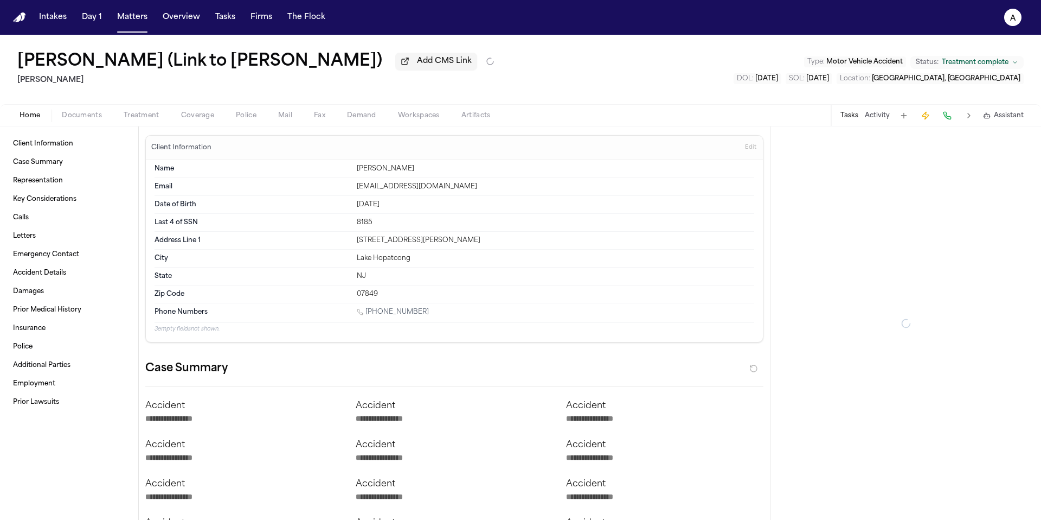
type textarea "*"
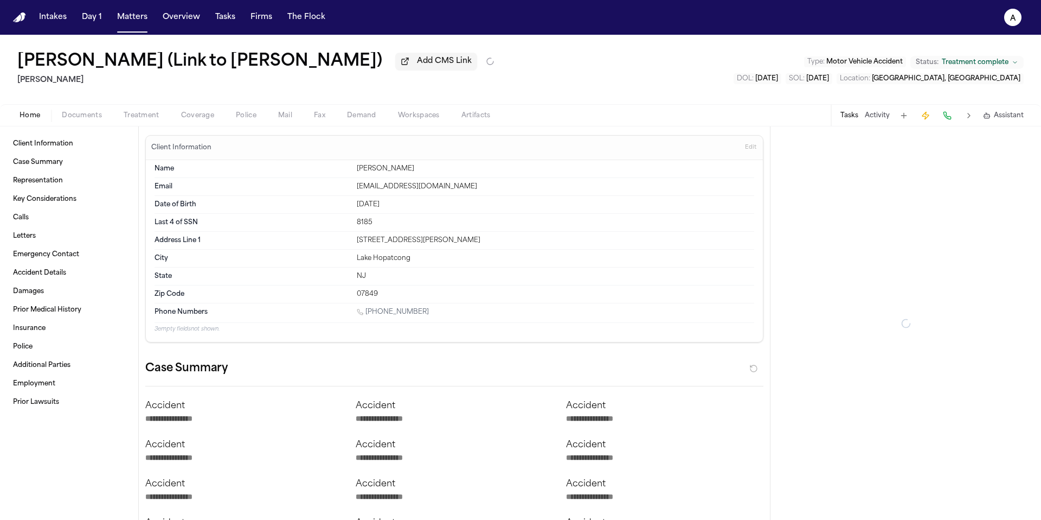
type textarea "*"
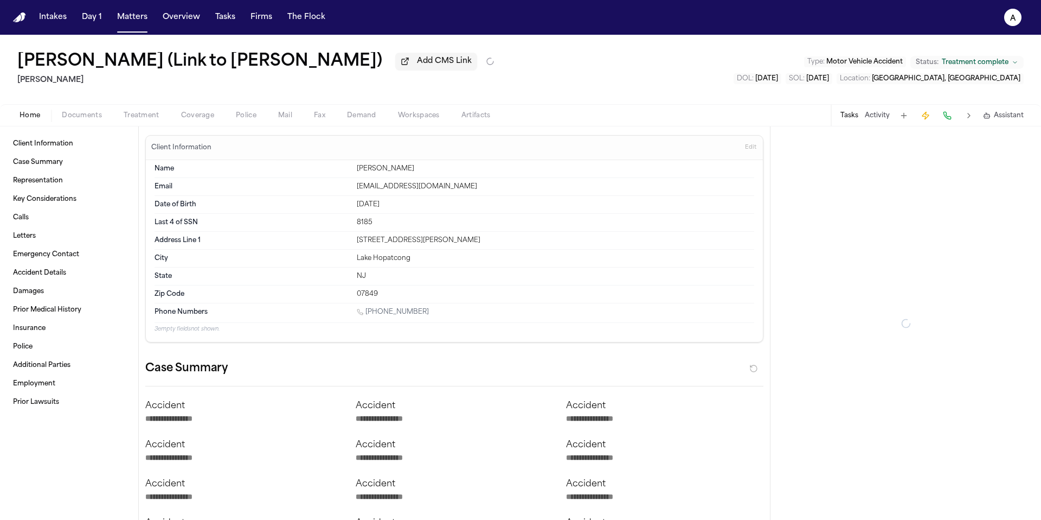
type textarea "*"
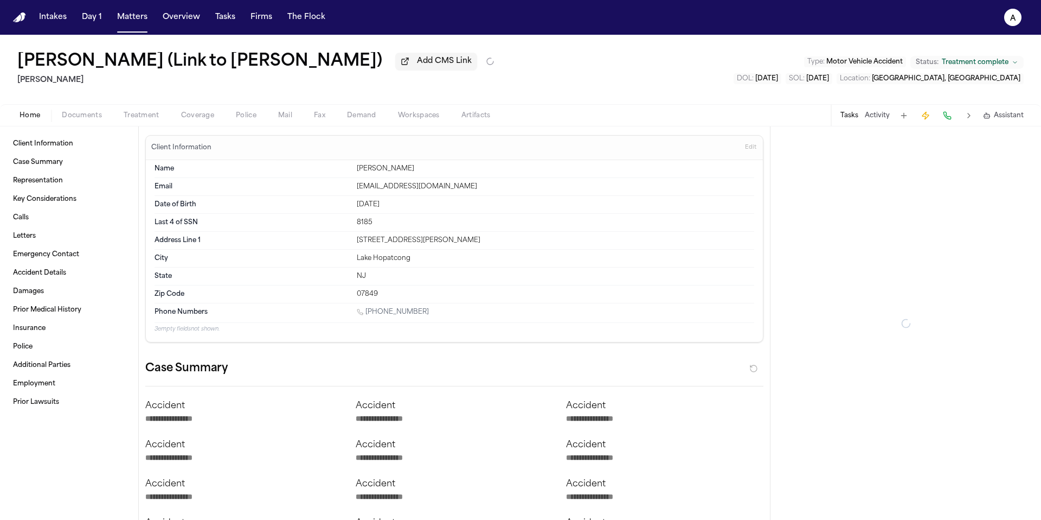
type textarea "*"
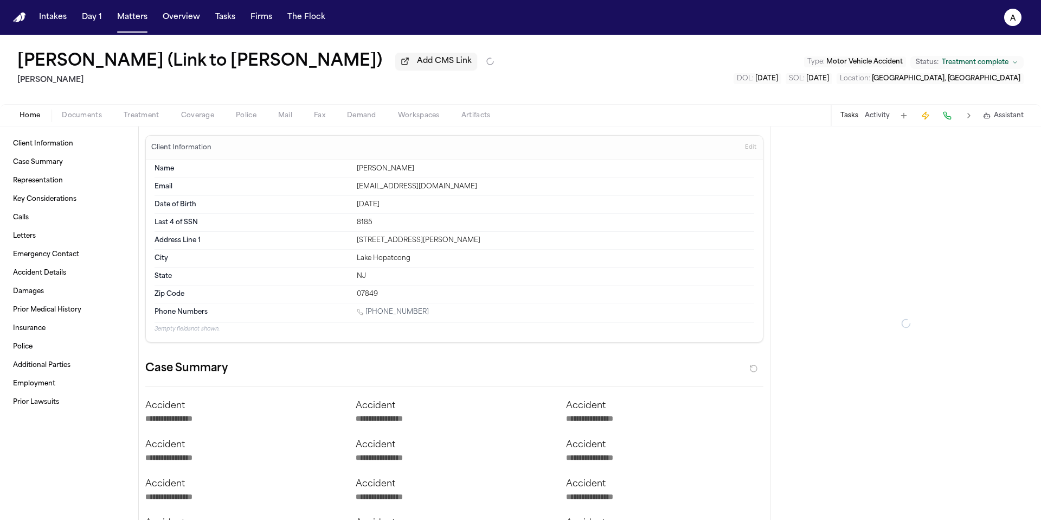
type textarea "*"
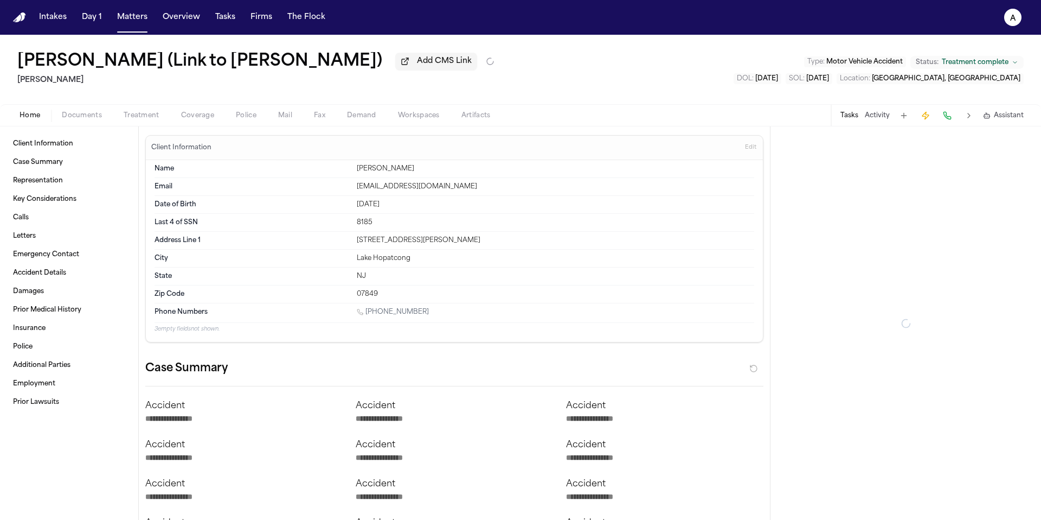
type textarea "*"
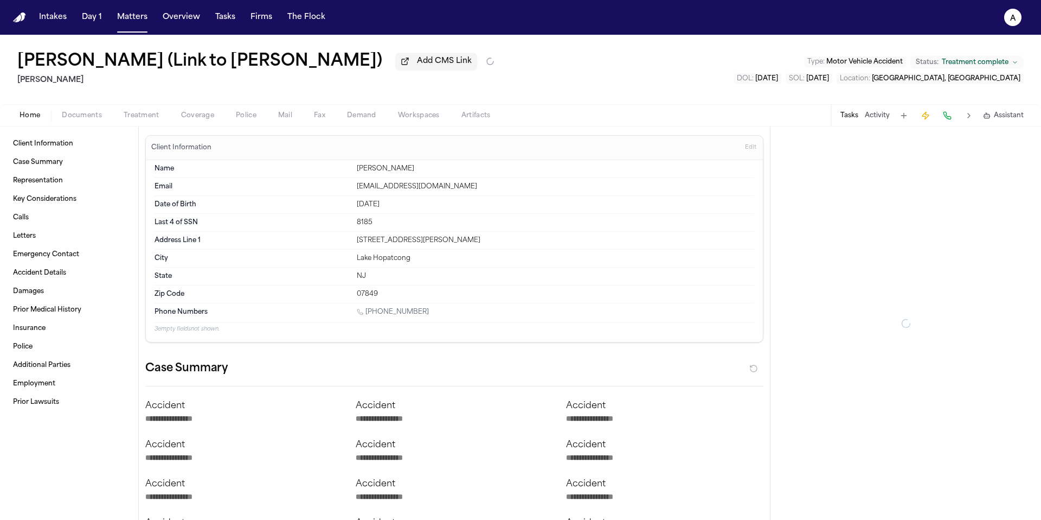
type textarea "*"
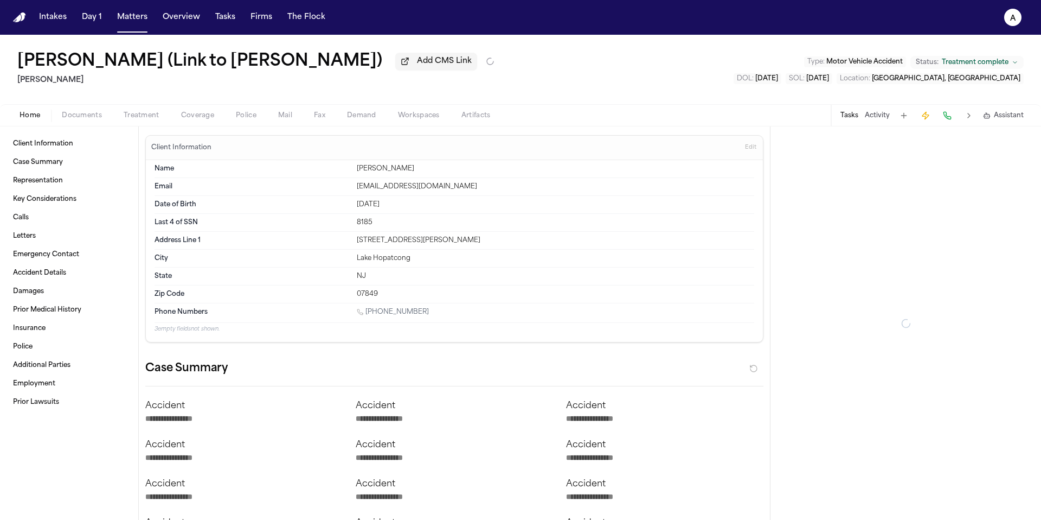
type textarea "*"
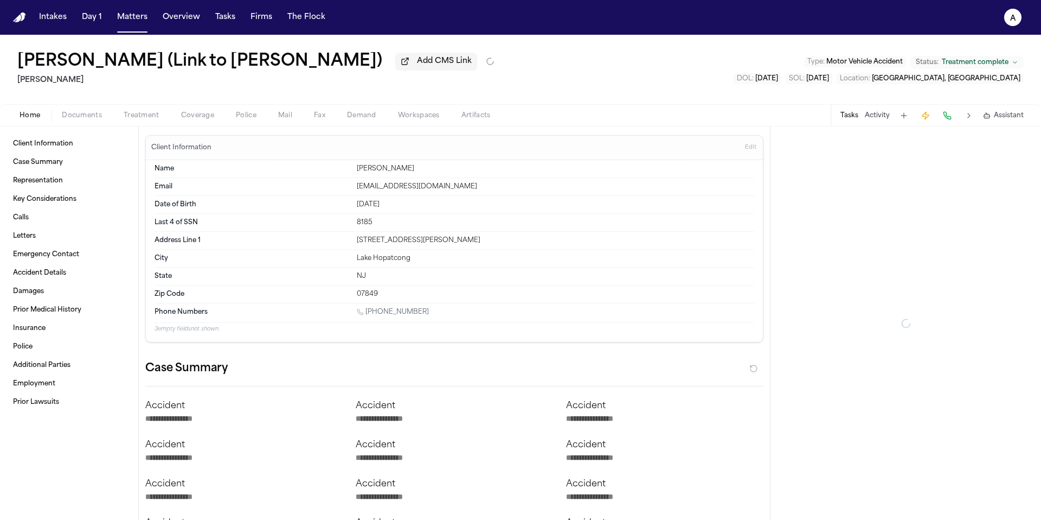
type textarea "*"
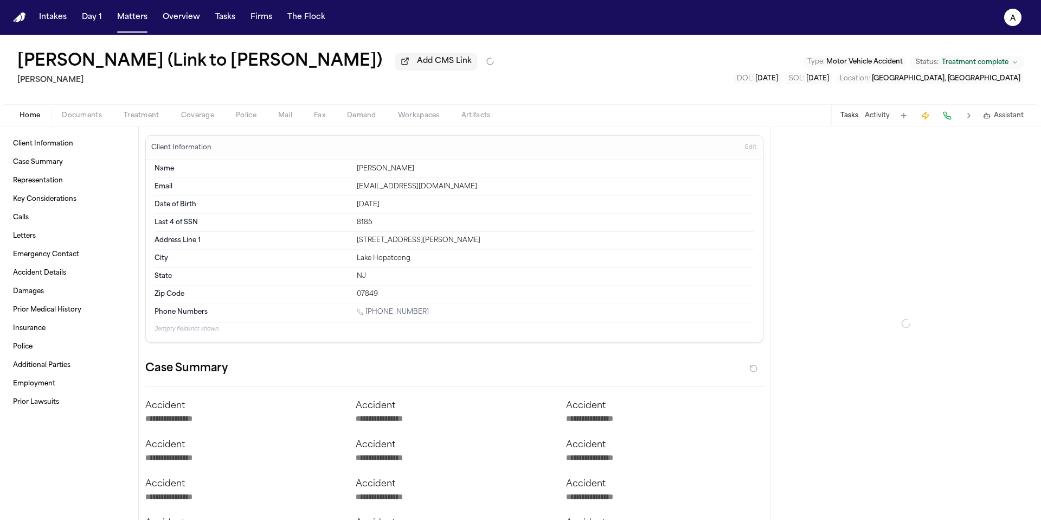
type textarea "*"
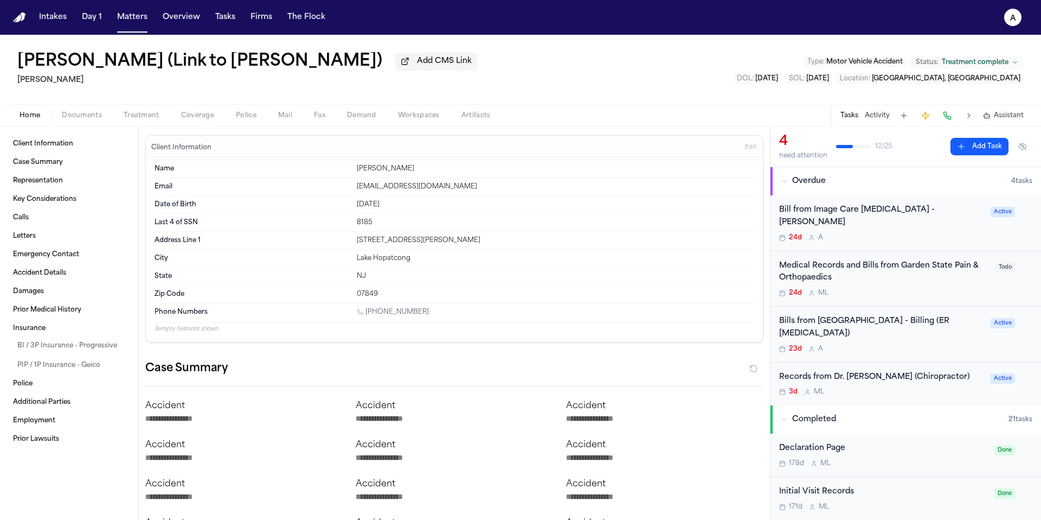
click at [936, 387] on div "3d M L" at bounding box center [881, 391] width 205 height 9
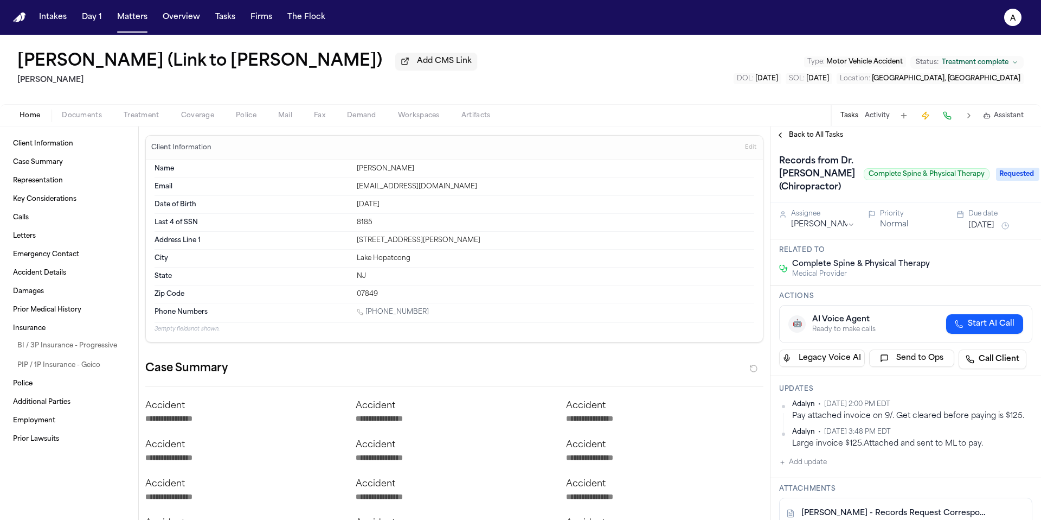
scroll to position [15, 0]
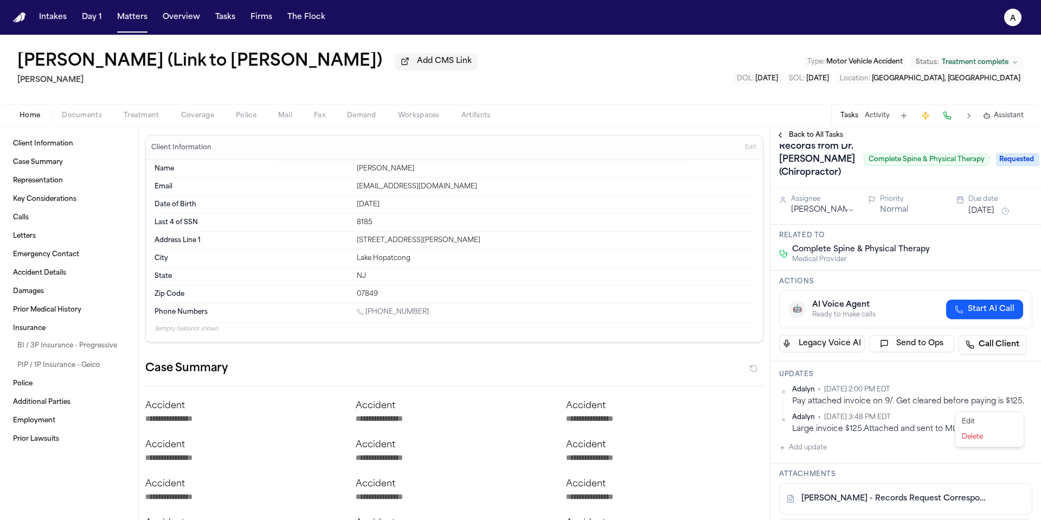
click at [1019, 405] on html "**********" at bounding box center [520, 260] width 1041 height 520
click at [988, 419] on div "Edit" at bounding box center [990, 421] width 64 height 15
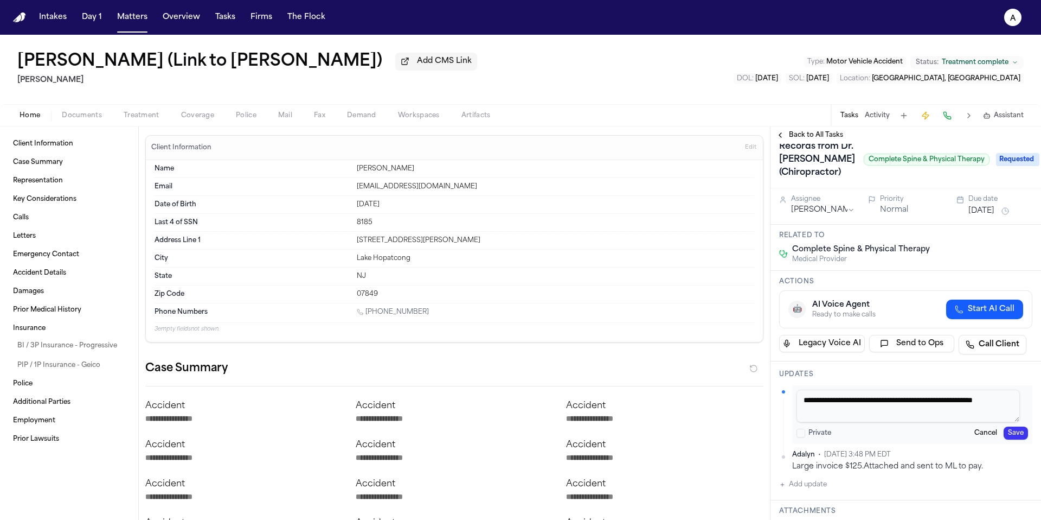
click at [902, 415] on textarea "**********" at bounding box center [908, 405] width 223 height 33
click at [1006, 439] on button "Save" at bounding box center [1016, 432] width 24 height 13
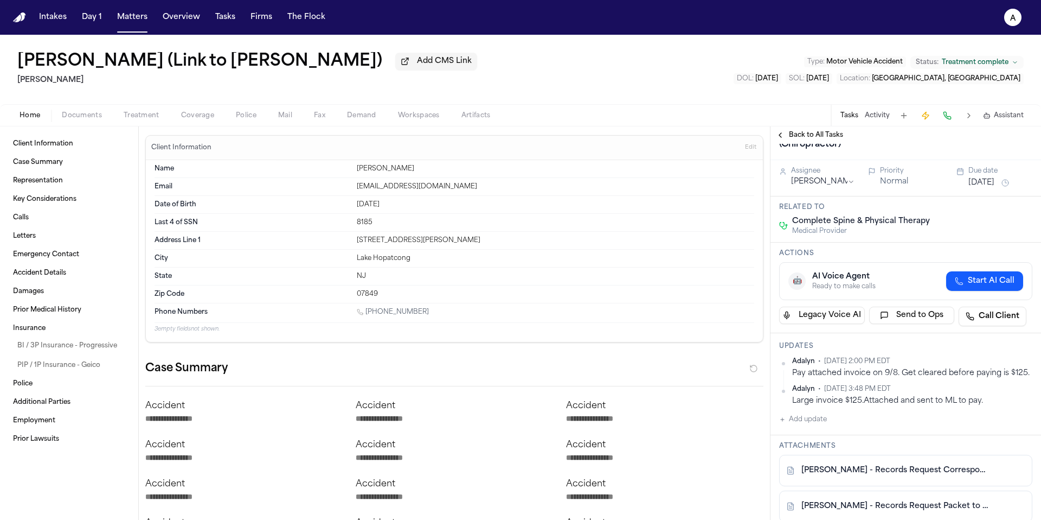
scroll to position [42, 0]
click at [816, 426] on button "Add update" at bounding box center [803, 419] width 48 height 13
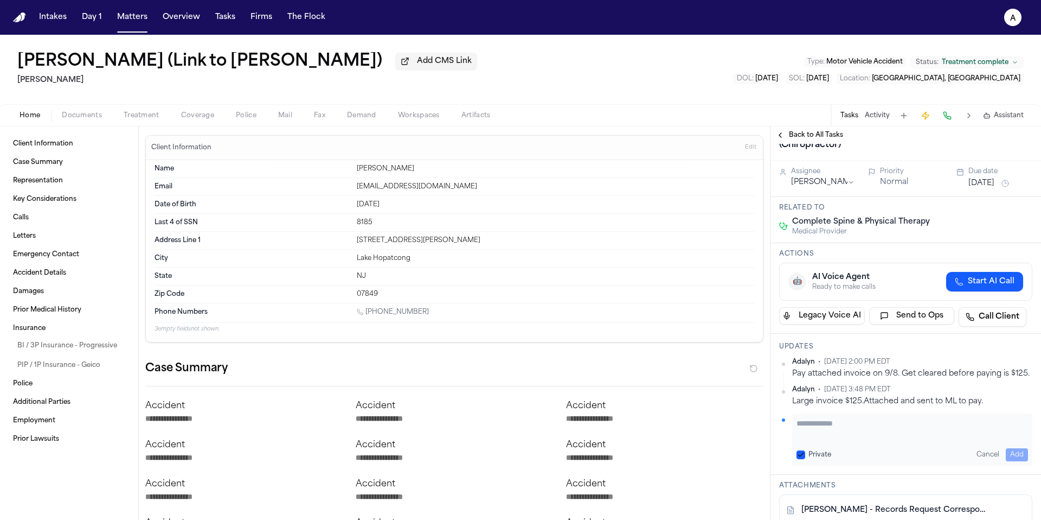
click at [815, 439] on textarea "Add your update" at bounding box center [913, 429] width 232 height 22
click at [800, 439] on textarea "**********" at bounding box center [908, 429] width 223 height 22
click at [799, 459] on button "Private" at bounding box center [801, 454] width 9 height 9
click at [1011, 461] on button "Add" at bounding box center [1017, 454] width 22 height 13
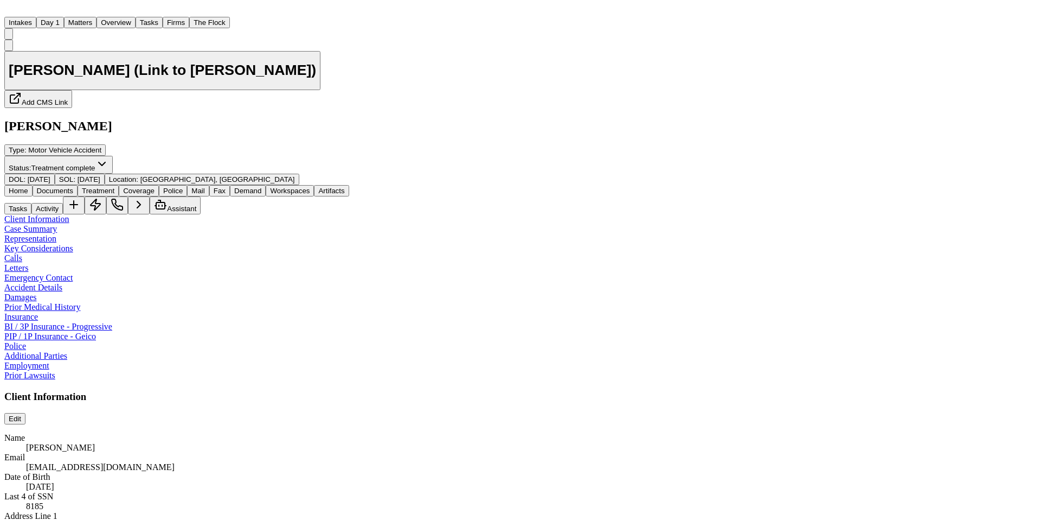
scroll to position [42, 0]
drag, startPoint x: 127, startPoint y: 79, endPoint x: 15, endPoint y: 81, distance: 112.8
click at [15, 81] on div "[PERSON_NAME] (Link to [PERSON_NAME]) Add CMS Link [PERSON_NAME] Type : Motor V…" at bounding box center [520, 113] width 1033 height 146
copy h2 "[PERSON_NAME]"
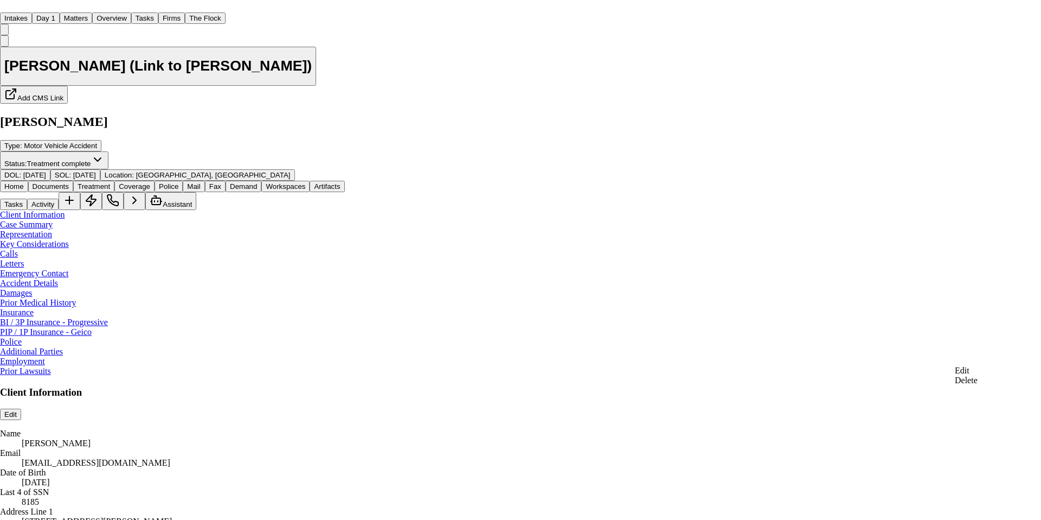
click at [978, 375] on div "Edit" at bounding box center [966, 371] width 23 height 10
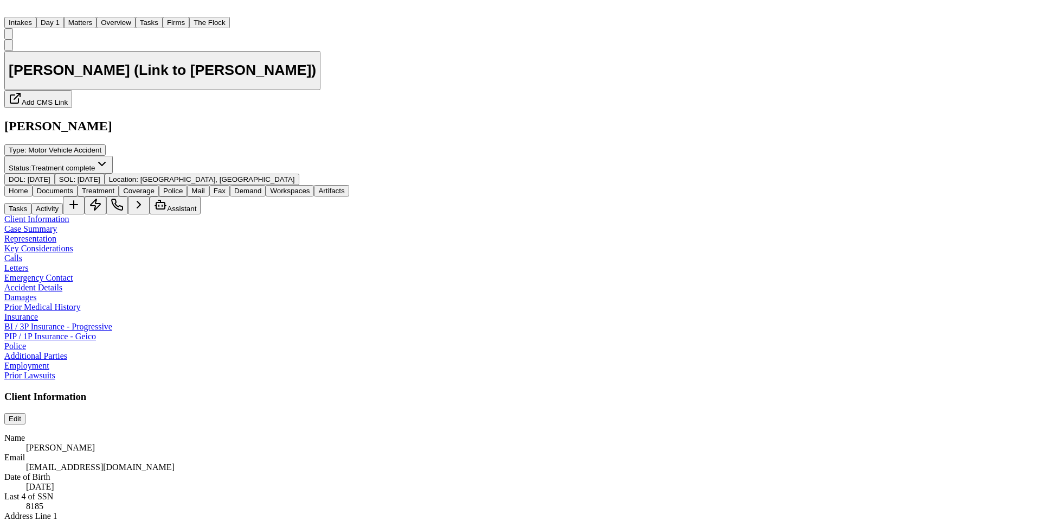
type textarea "**********"
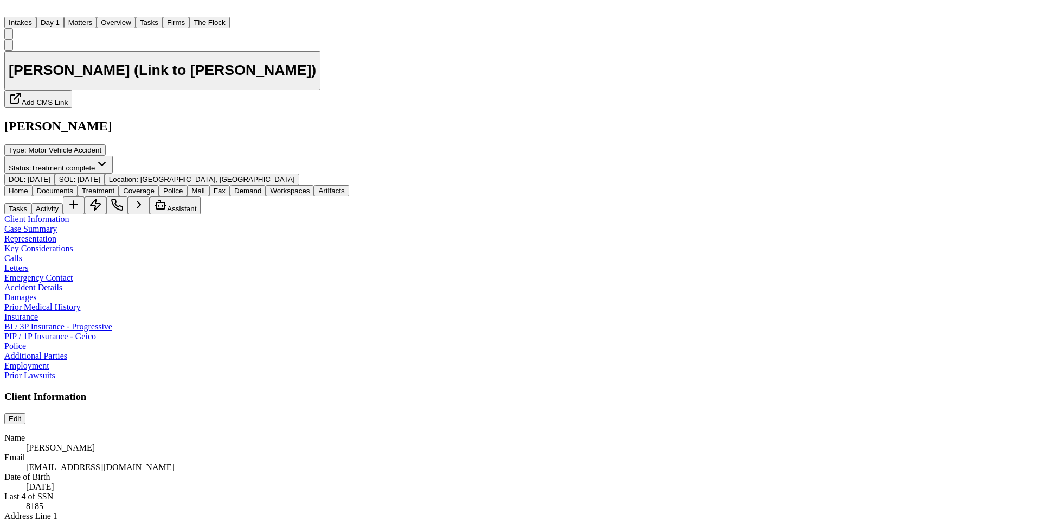
scroll to position [0, 0]
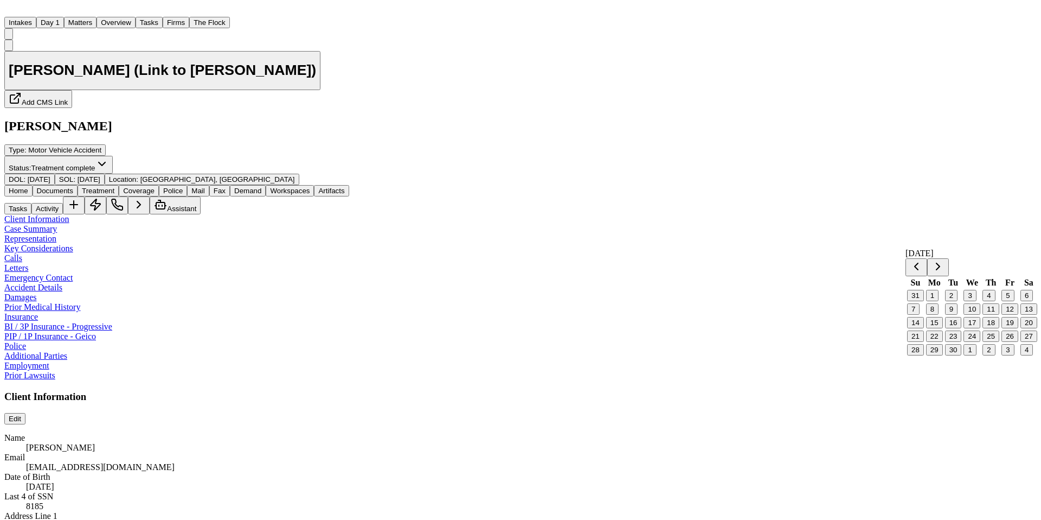
click at [1011, 315] on button "12" at bounding box center [1010, 308] width 17 height 11
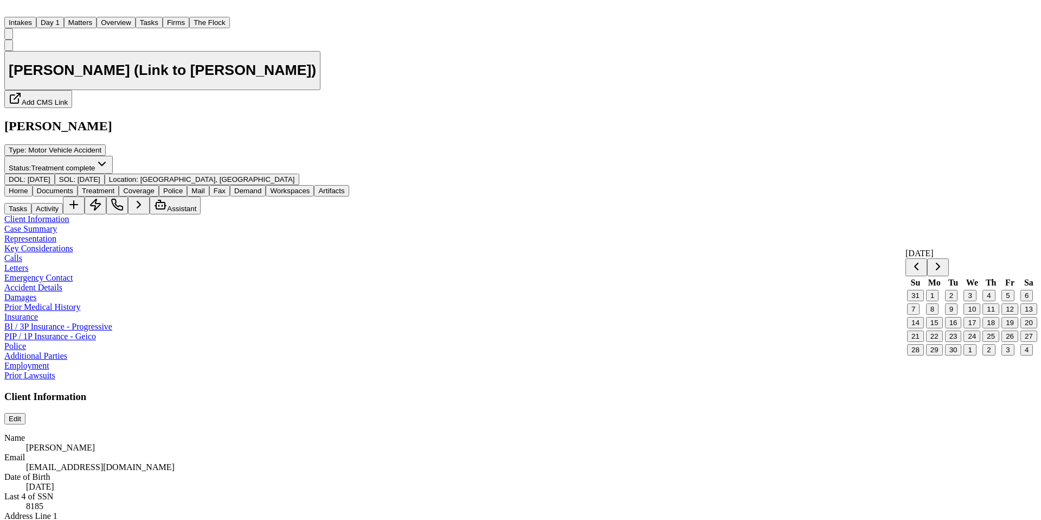
click at [1009, 315] on button "12" at bounding box center [1010, 308] width 17 height 11
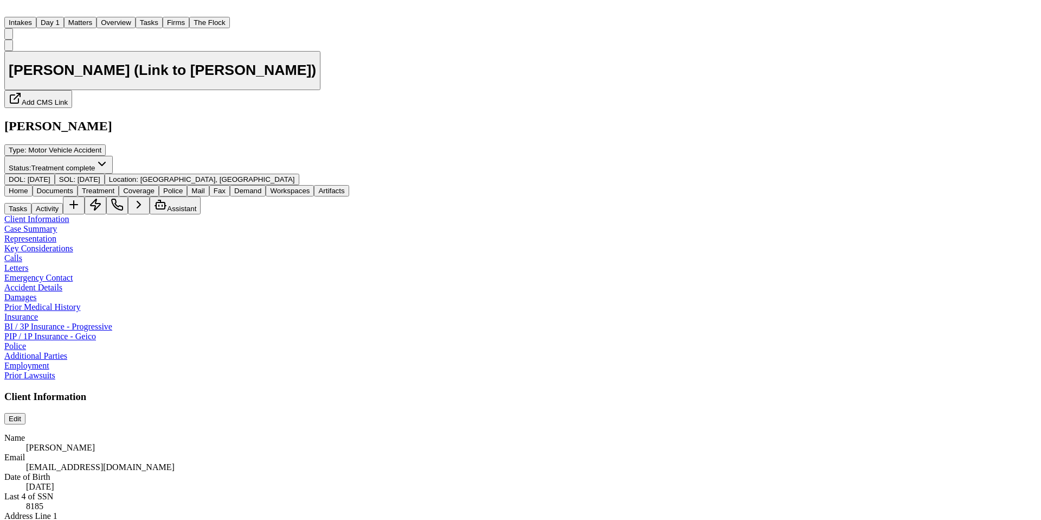
scroll to position [132, 0]
click at [204, 187] on span "Mail" at bounding box center [197, 191] width 13 height 8
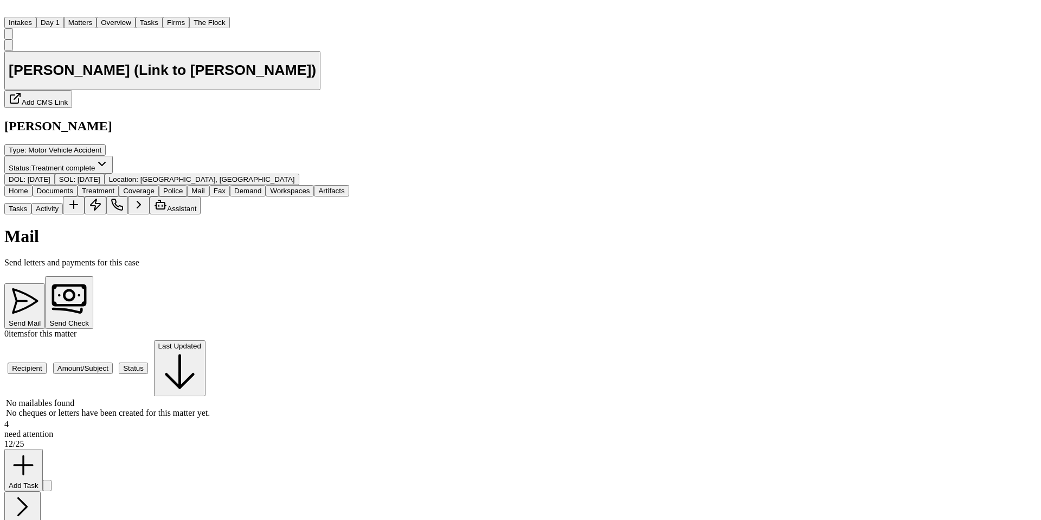
click at [97, 19] on button "Matters" at bounding box center [80, 22] width 33 height 11
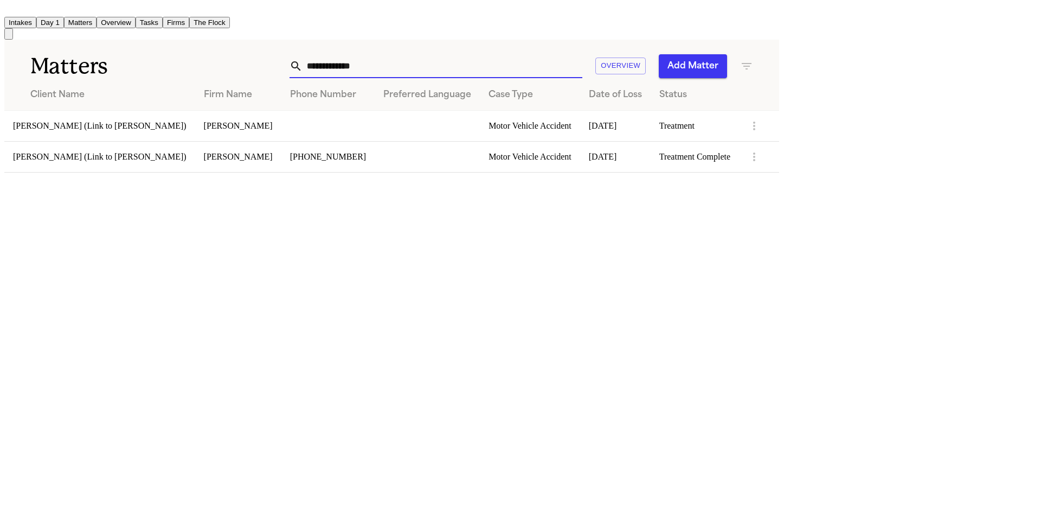
drag, startPoint x: 671, startPoint y: 63, endPoint x: 535, endPoint y: 63, distance: 135.6
click at [535, 63] on div "**********" at bounding box center [491, 66] width 523 height 24
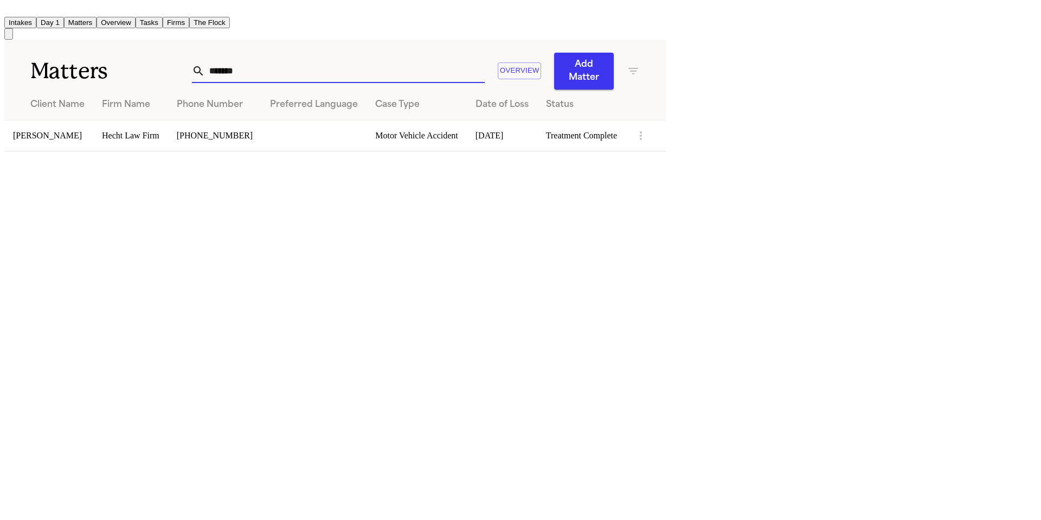
type input "*******"
click at [73, 124] on td "[PERSON_NAME]" at bounding box center [48, 135] width 89 height 31
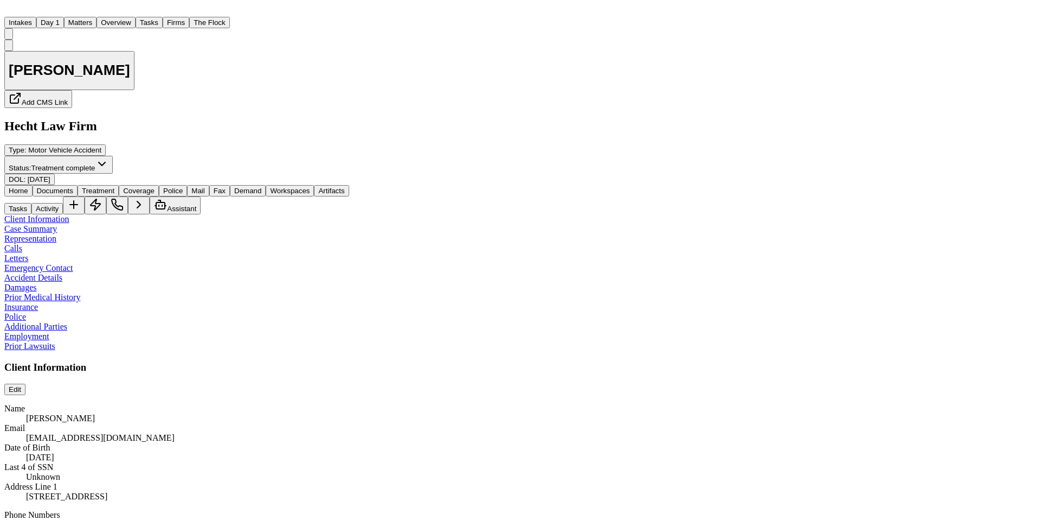
scroll to position [33, 0]
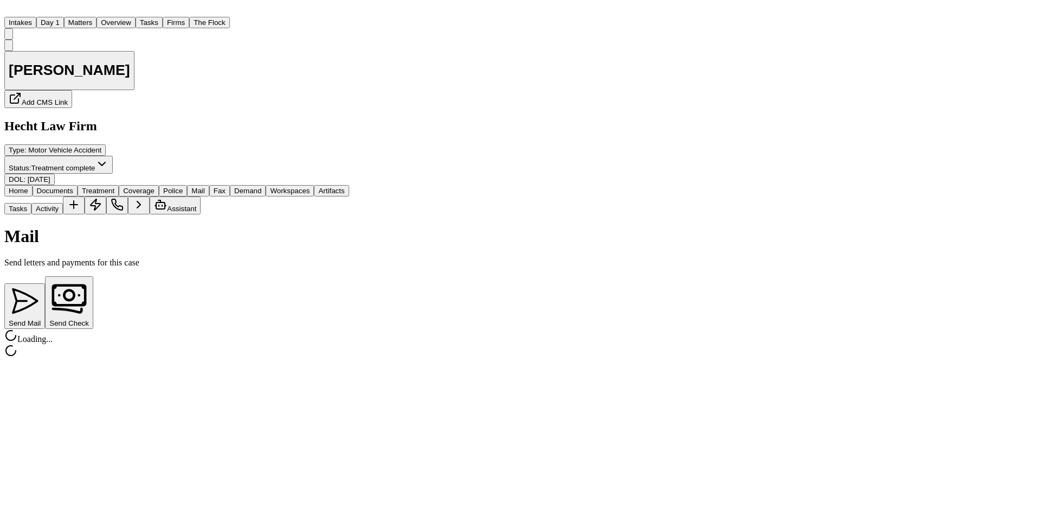
click at [204, 187] on span "Mail" at bounding box center [197, 191] width 13 height 8
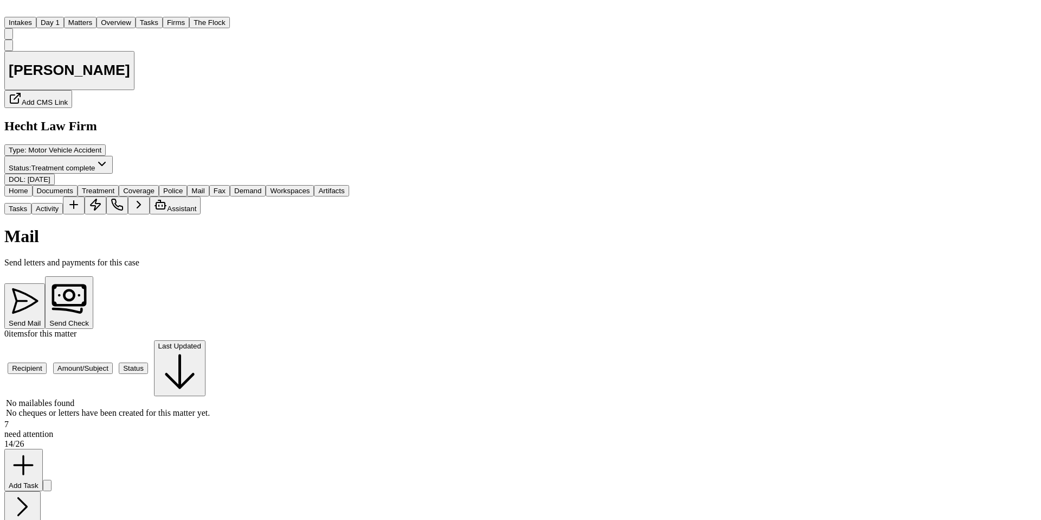
click at [209, 185] on button "Mail" at bounding box center [198, 190] width 22 height 11
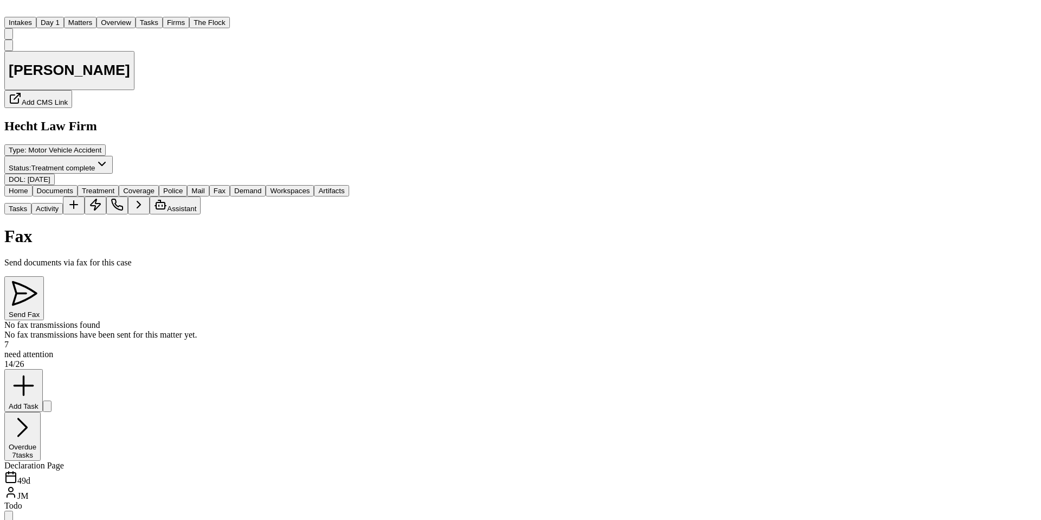
click at [230, 185] on button "Fax" at bounding box center [219, 190] width 21 height 11
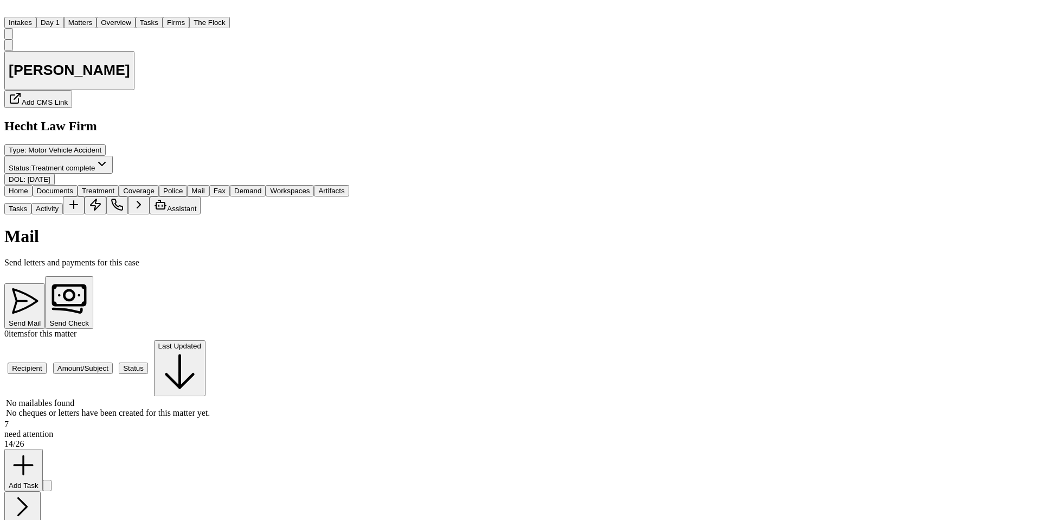
click at [204, 187] on span "Mail" at bounding box center [197, 191] width 13 height 8
click at [39, 60] on text "A" at bounding box center [36, 64] width 5 height 8
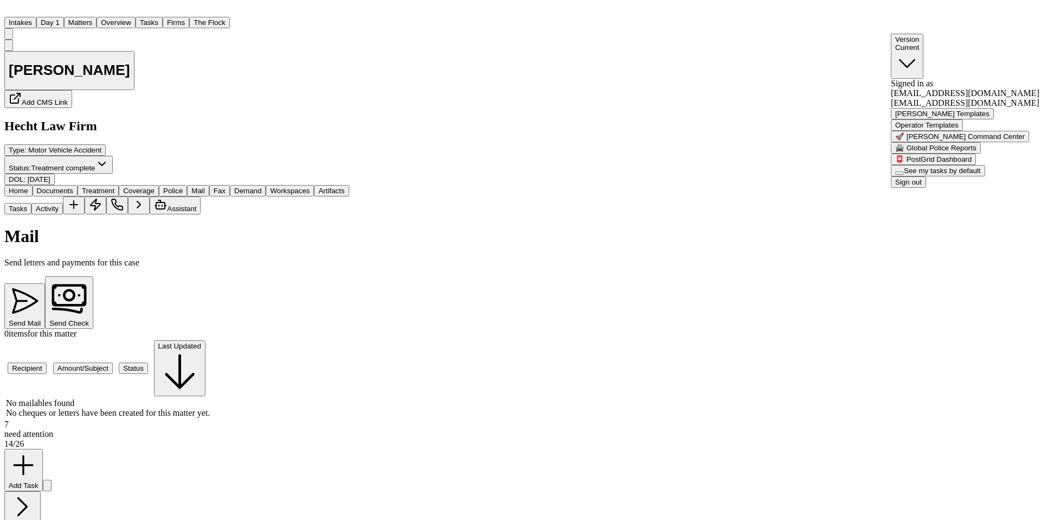
click at [956, 165] on button "📮 PostGrid Dashboard" at bounding box center [933, 158] width 85 height 11
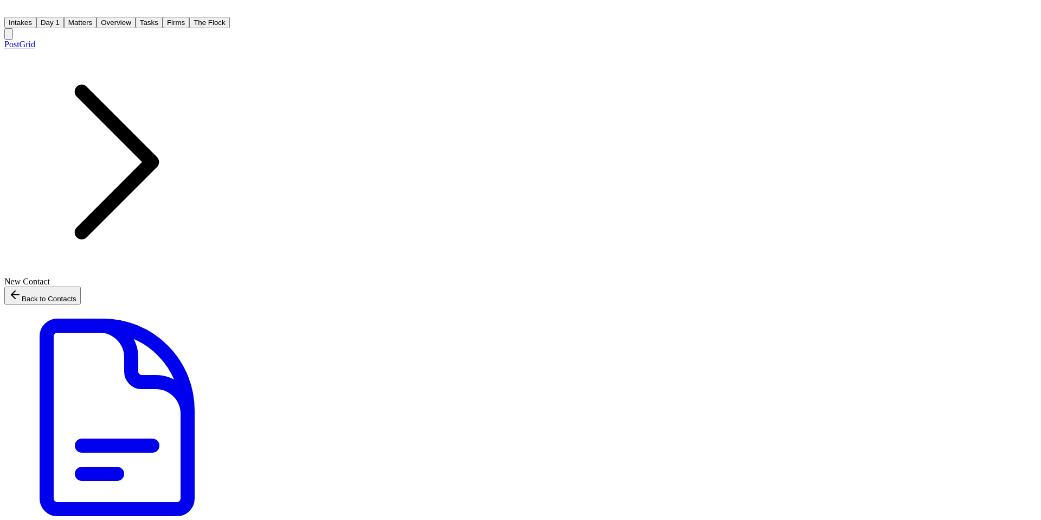
type input "**********"
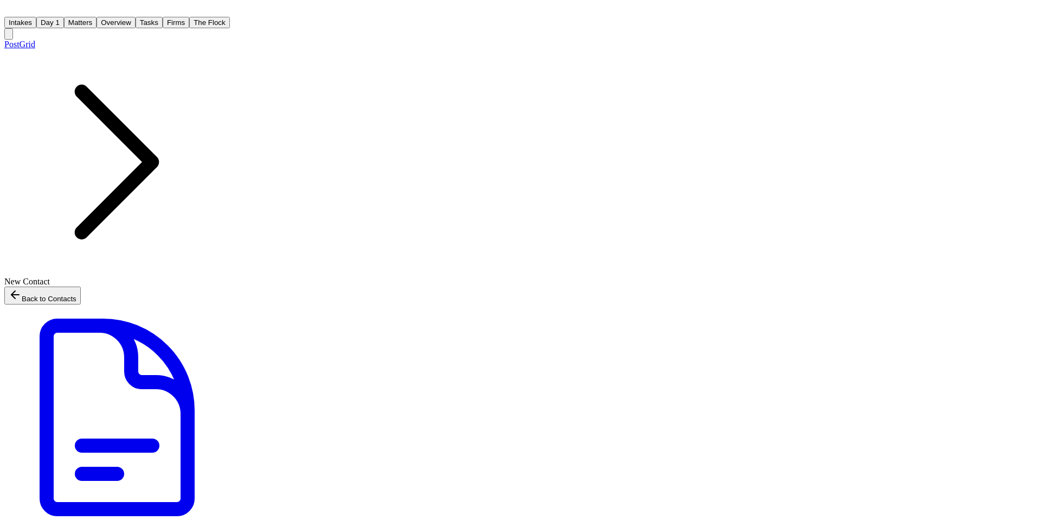
type input "**********"
type input "*******"
type input "********"
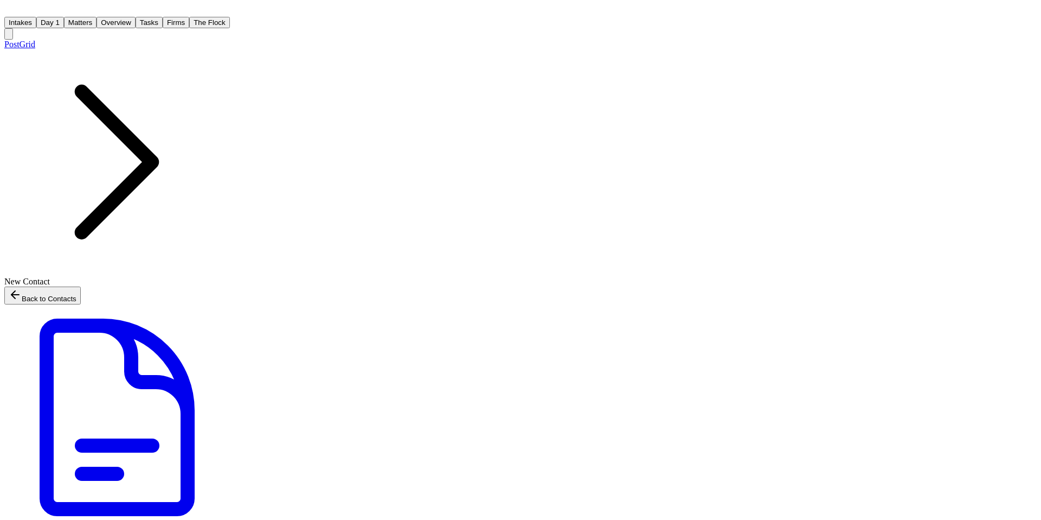
type input "**"
type input "*****"
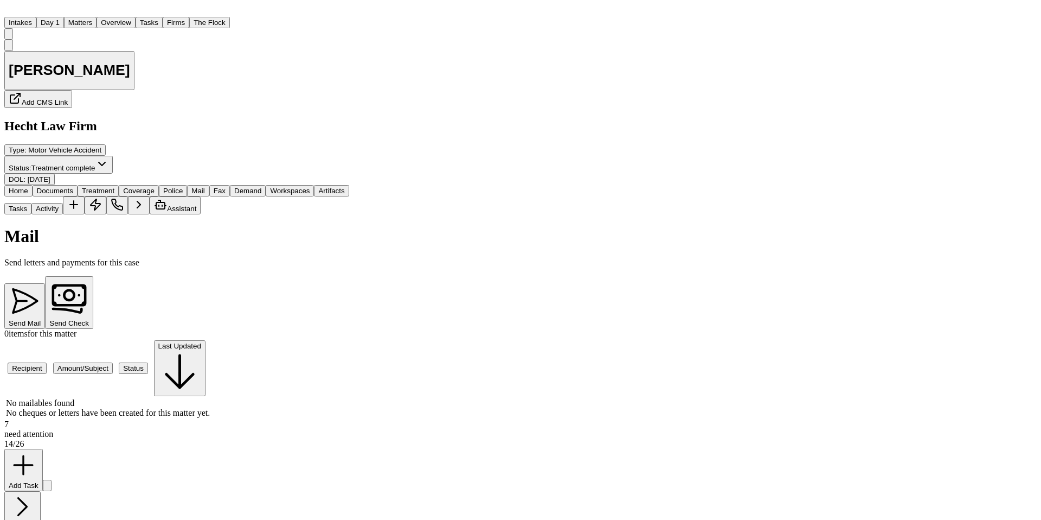
scroll to position [78, 0]
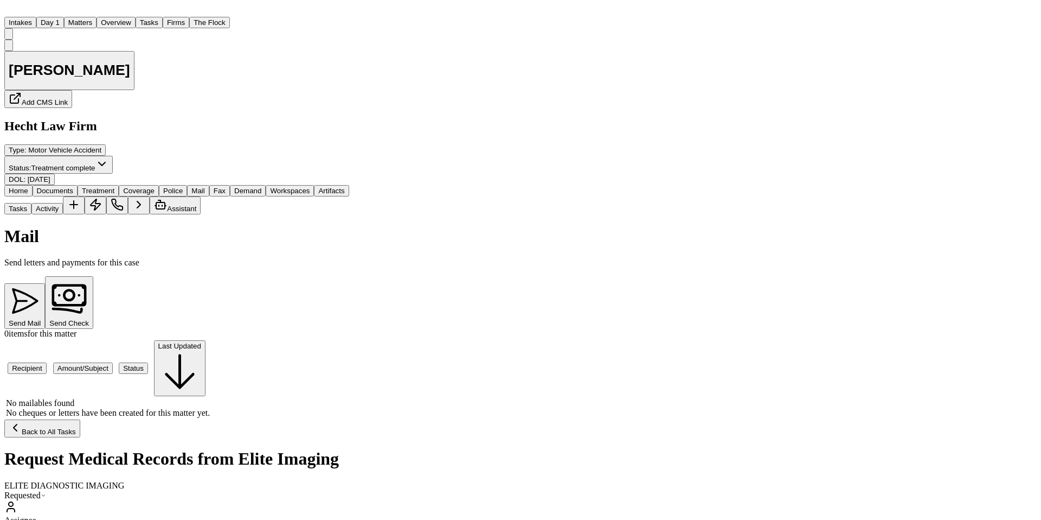
click at [93, 276] on button "Send Check" at bounding box center [69, 302] width 48 height 53
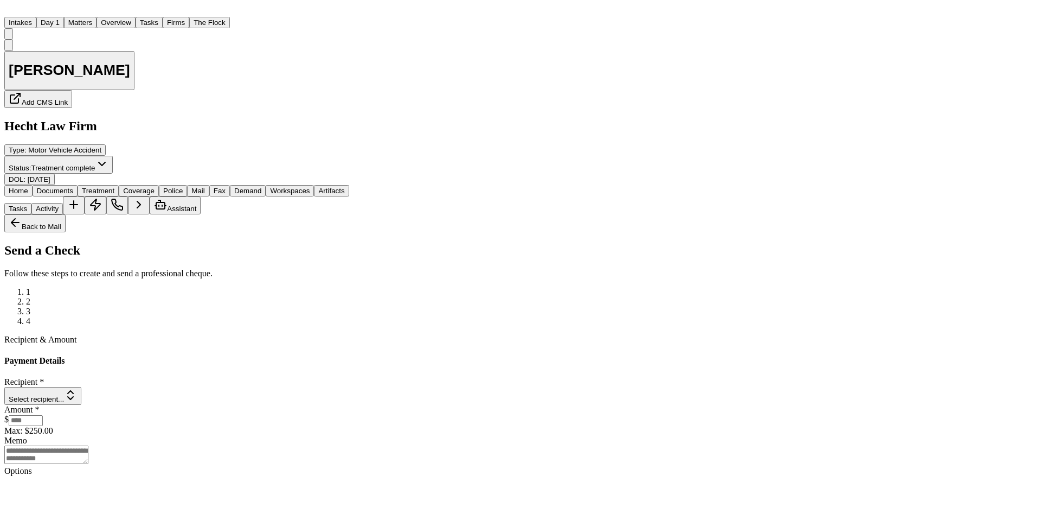
click at [81, 387] on button "Select recipient..." at bounding box center [42, 396] width 77 height 18
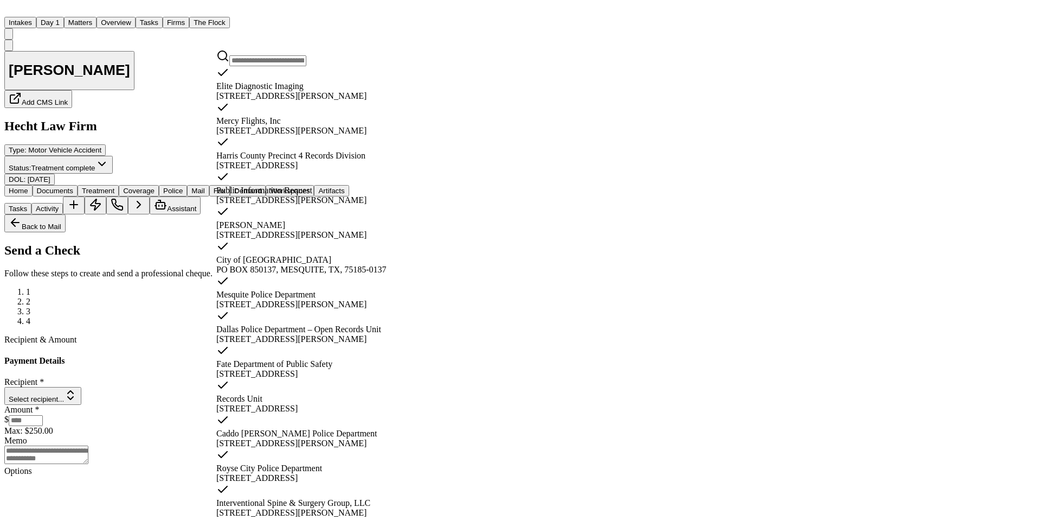
click at [303, 92] on div "[STREET_ADDRESS][PERSON_NAME]" at bounding box center [448, 96] width 465 height 10
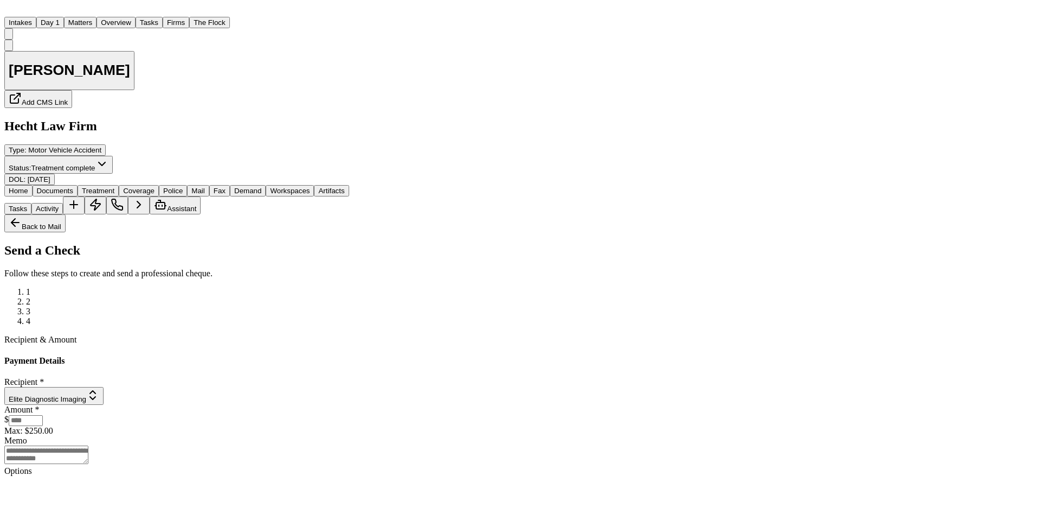
click at [43, 415] on input "number" at bounding box center [26, 420] width 34 height 11
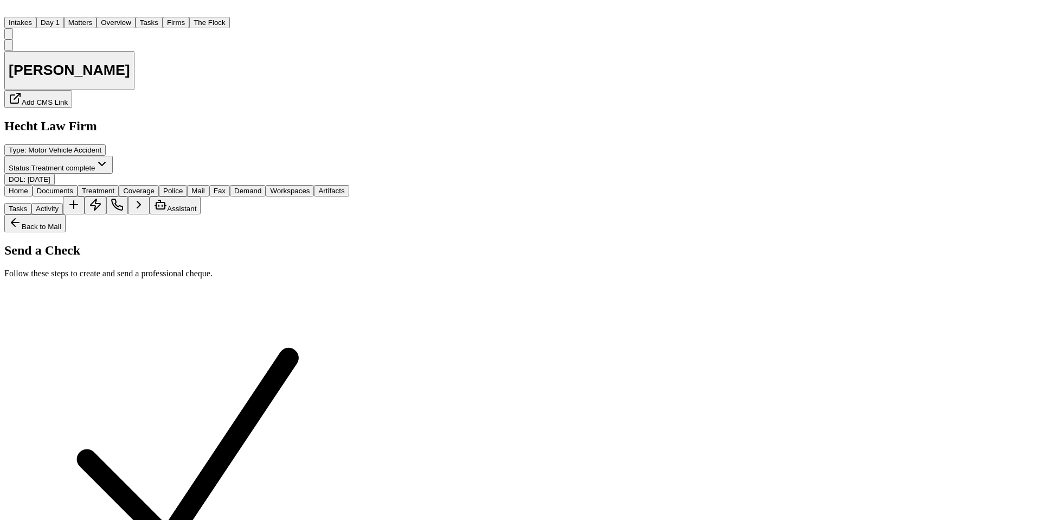
type input "*****"
type textarea "**********"
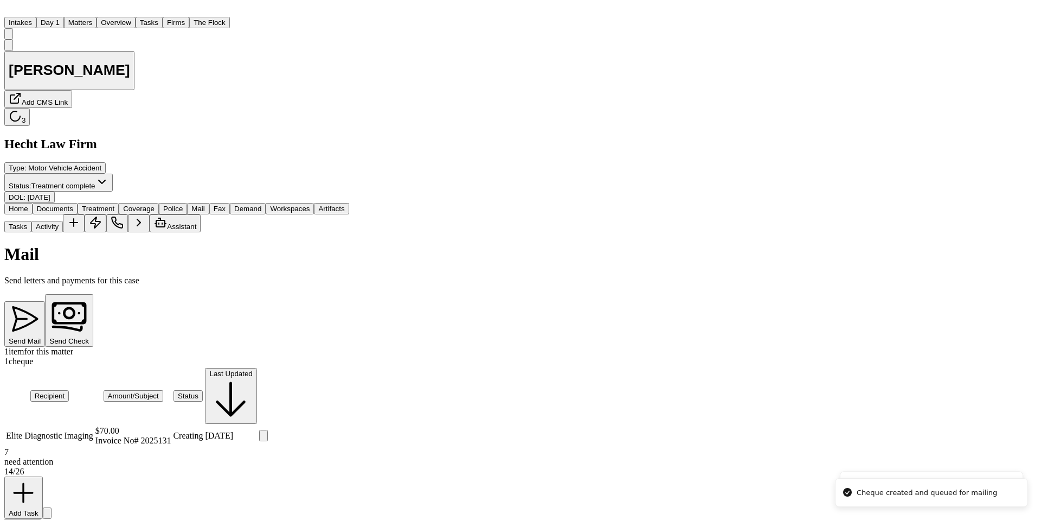
click at [93, 431] on div "Elite Diagnostic Imaging" at bounding box center [49, 436] width 87 height 10
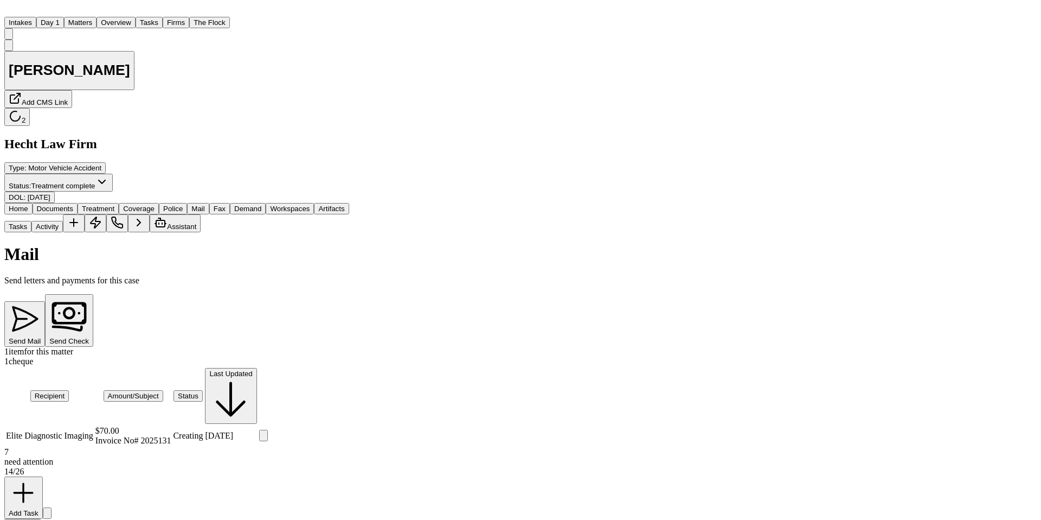
click at [171, 436] on div "Invoice No# 2025131" at bounding box center [133, 441] width 76 height 10
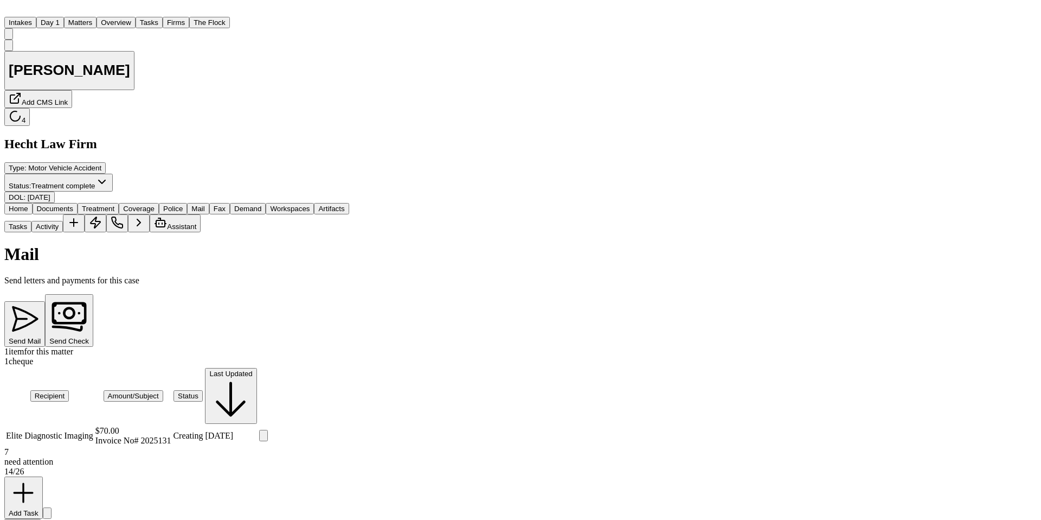
click at [93, 294] on button "Send Check" at bounding box center [69, 320] width 48 height 53
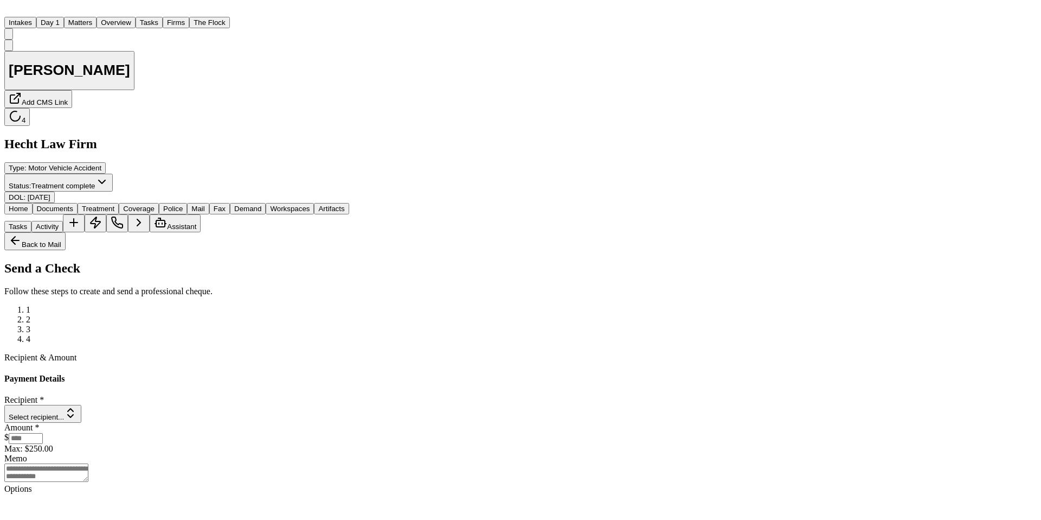
click at [204, 204] on span "Mail" at bounding box center [197, 208] width 13 height 8
click at [349, 315] on div "2" at bounding box center [187, 320] width 323 height 10
click at [349, 305] on ol "1 2 3 4" at bounding box center [176, 324] width 345 height 39
click at [183, 204] on span "Police" at bounding box center [173, 208] width 20 height 8
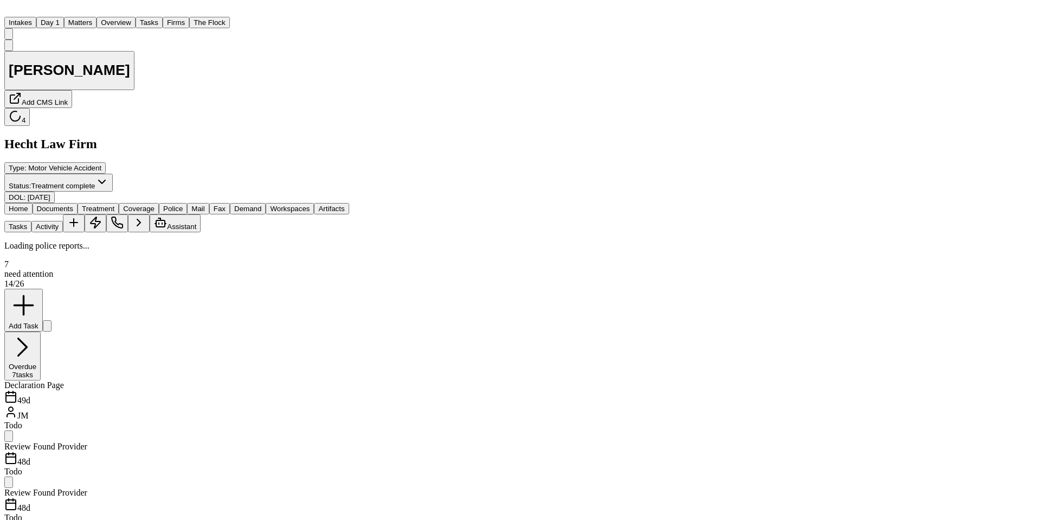
click at [204, 204] on span "Mail" at bounding box center [197, 208] width 13 height 8
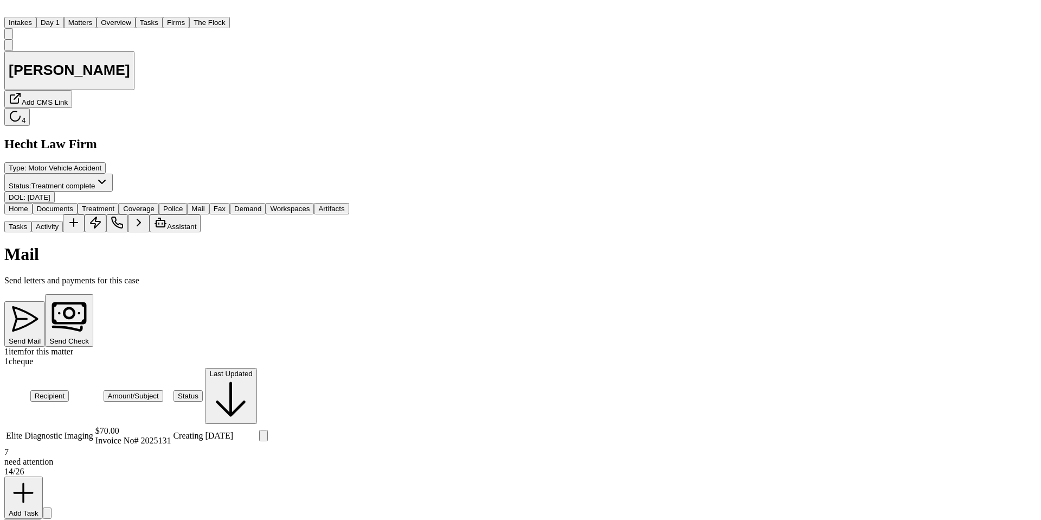
click at [171, 436] on div "Invoice No# 2025131" at bounding box center [133, 441] width 76 height 10
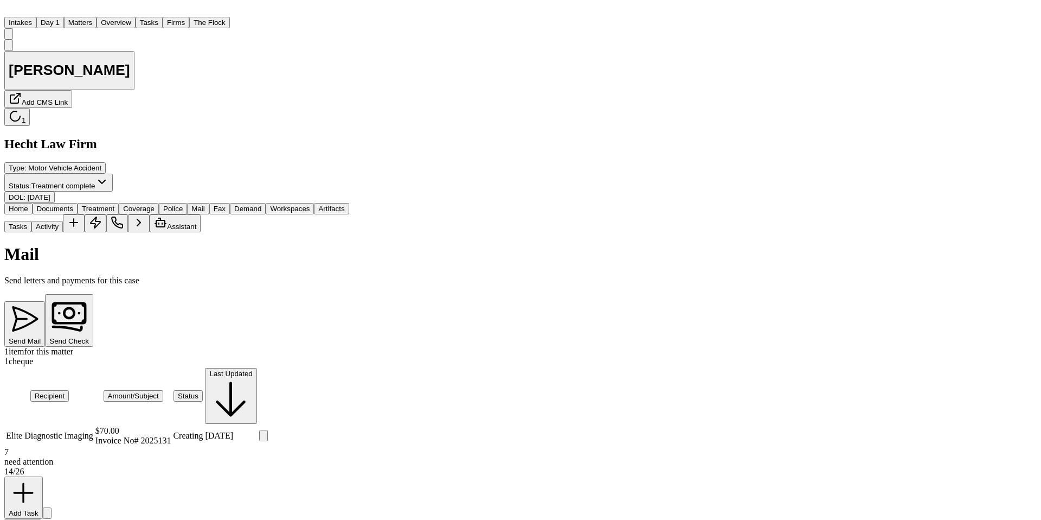
click at [45, 301] on button "Send Mail" at bounding box center [24, 323] width 41 height 45
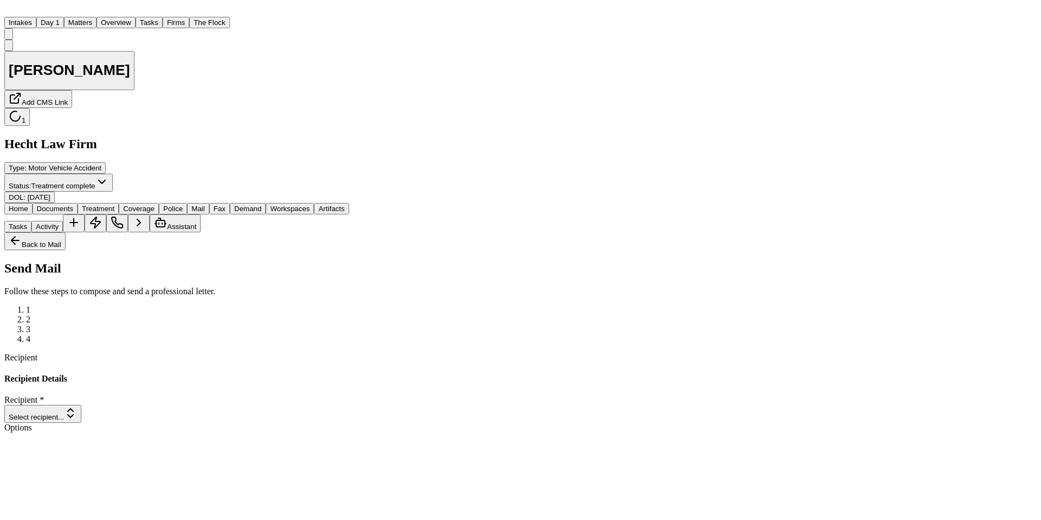
click at [81, 405] on button "Select recipient..." at bounding box center [42, 414] width 77 height 18
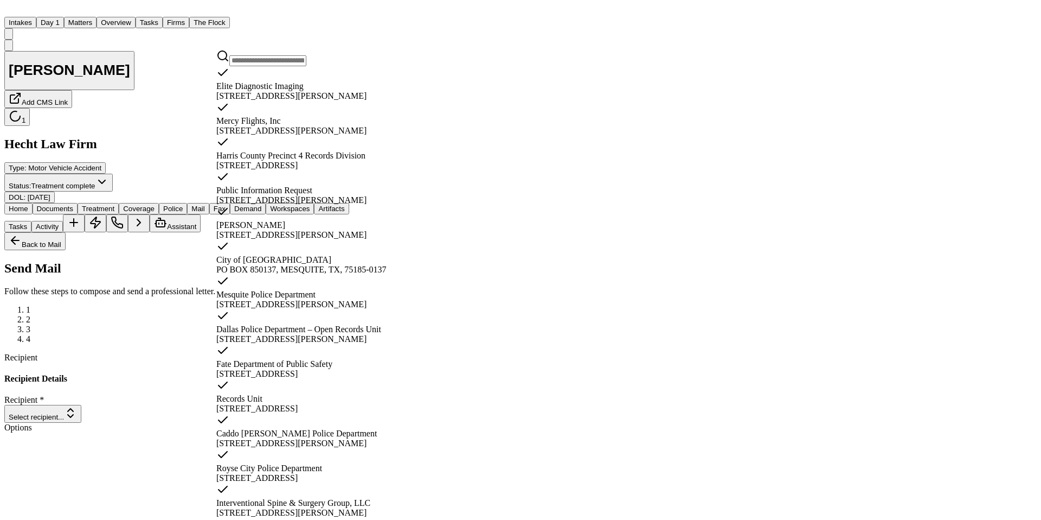
click at [354, 274] on div "Mesquite Police Department [STREET_ADDRESS][PERSON_NAME]" at bounding box center [448, 291] width 465 height 35
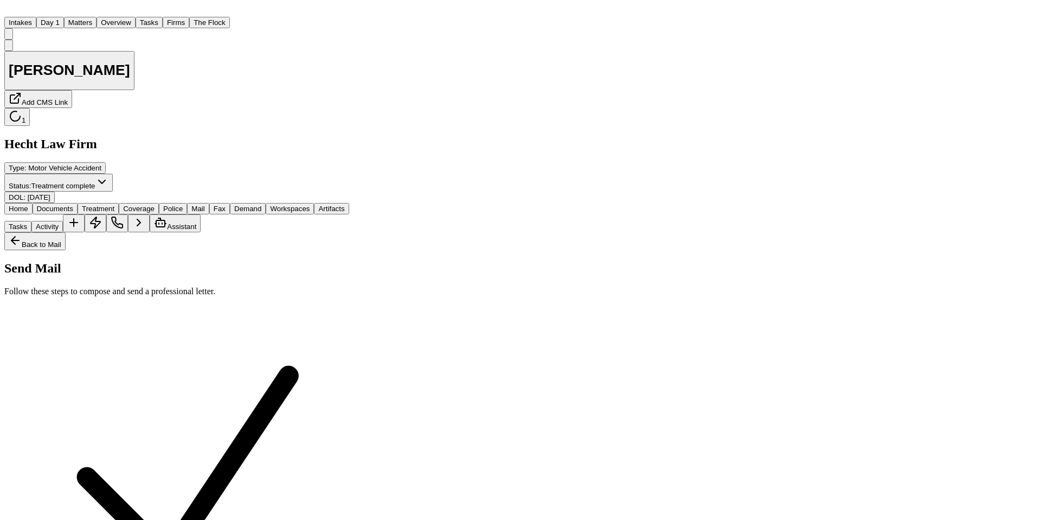
scroll to position [0, 0]
click at [60, 232] on button "Back to Mail" at bounding box center [34, 241] width 61 height 18
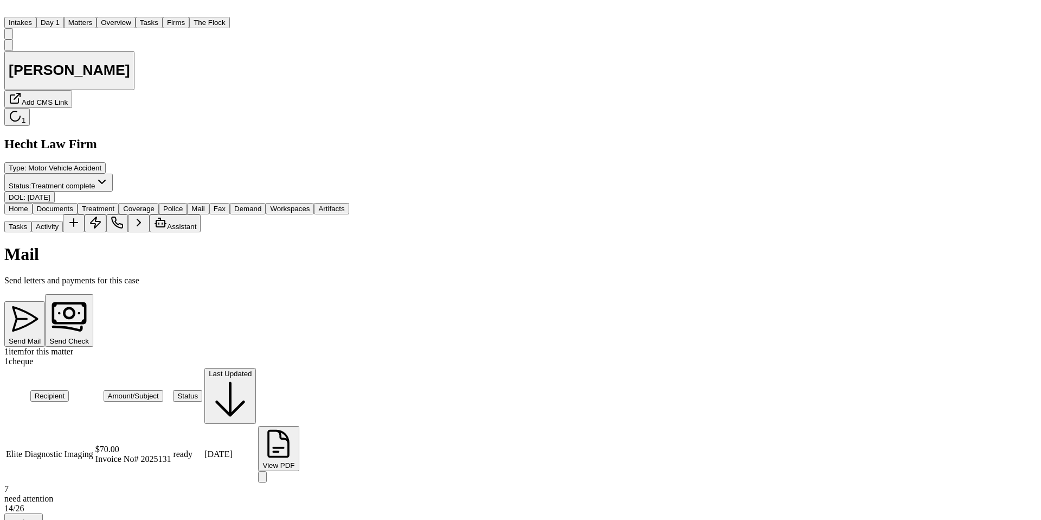
scroll to position [87, 0]
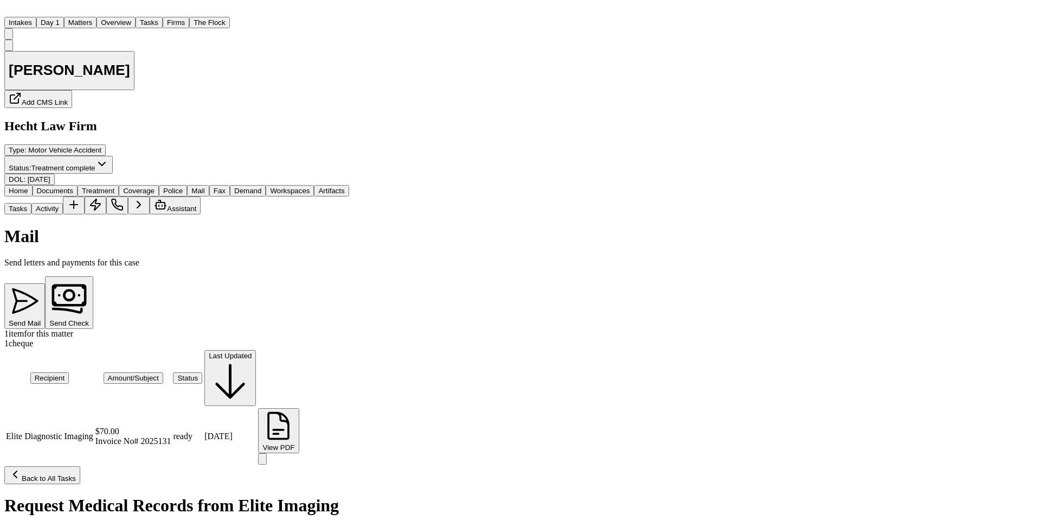
type textarea "**********"
